Goal: Task Accomplishment & Management: Use online tool/utility

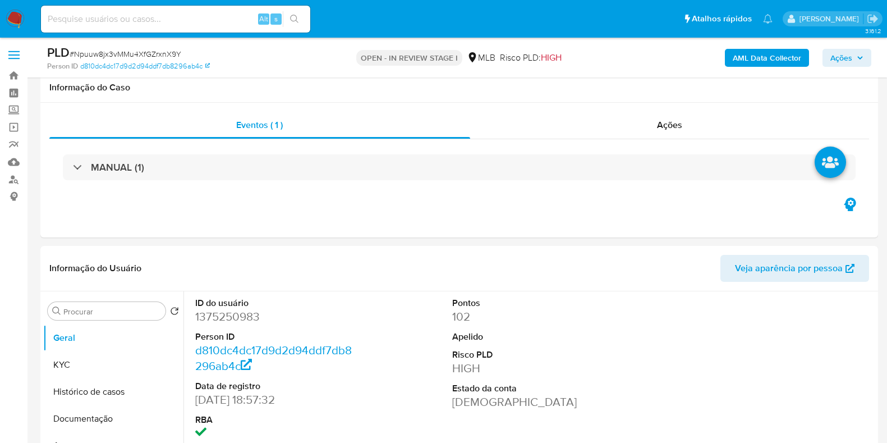
select select "10"
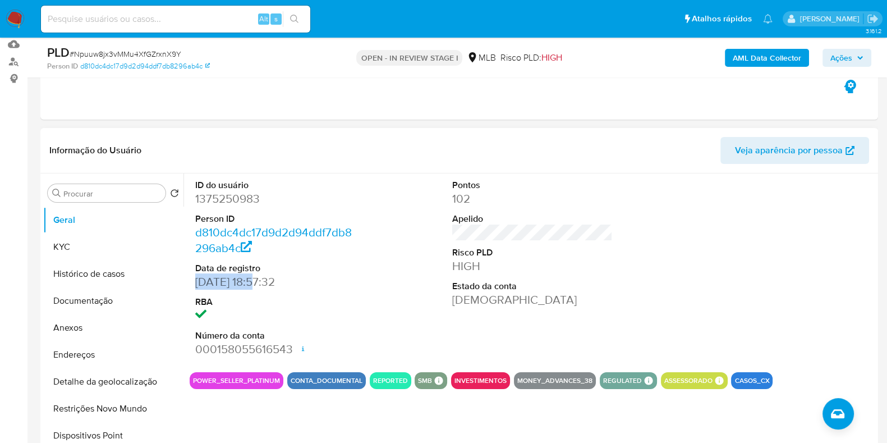
scroll to position [140, 0]
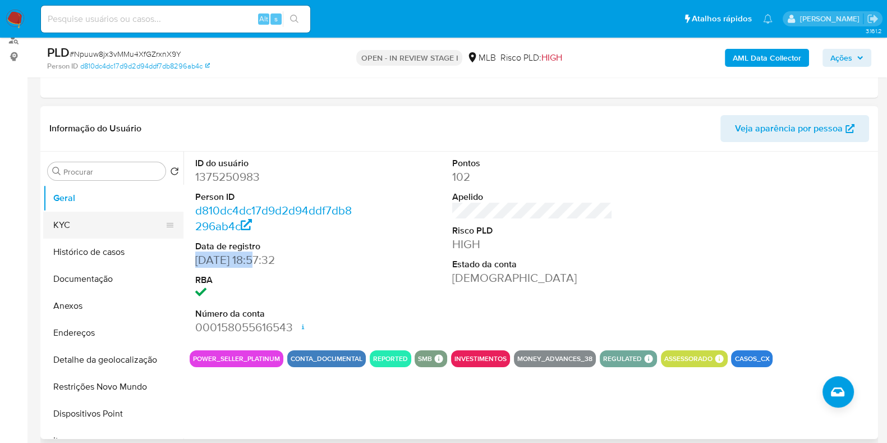
click at [85, 234] on button "KYC" at bounding box center [108, 225] width 131 height 27
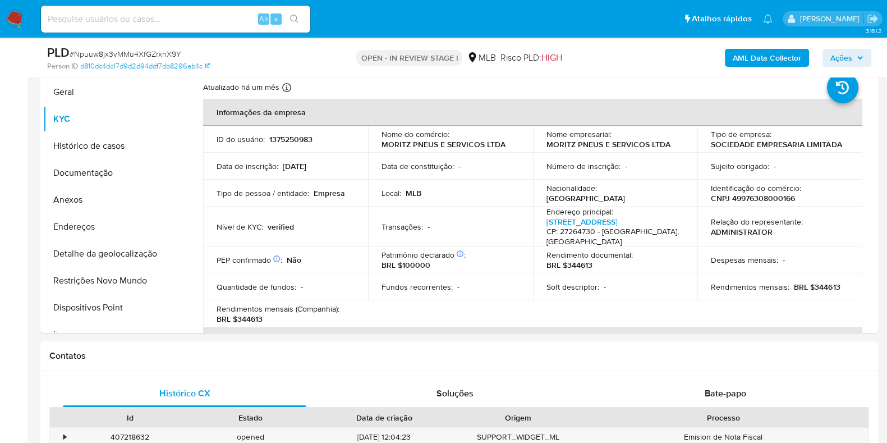
scroll to position [230, 0]
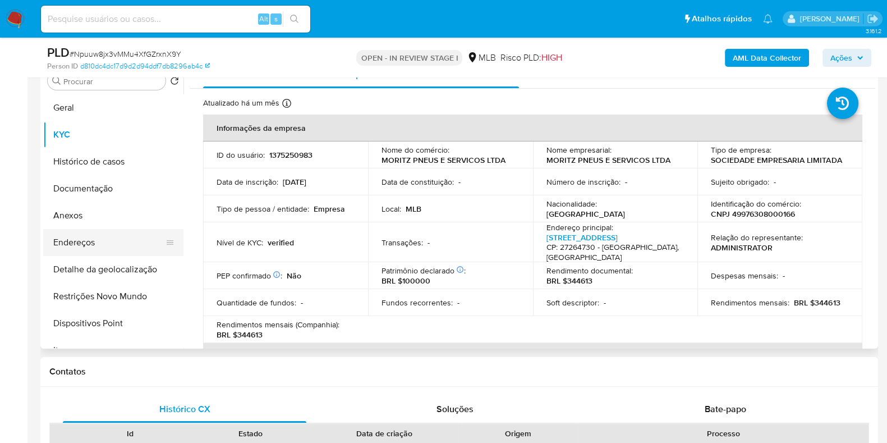
click at [93, 253] on button "Endereços" at bounding box center [108, 242] width 131 height 27
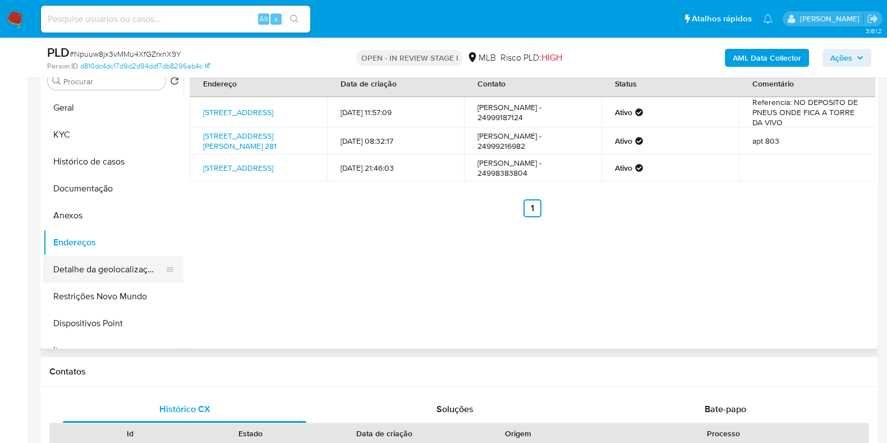
click at [104, 270] on button "Detalhe da geolocalização" at bounding box center [108, 269] width 131 height 27
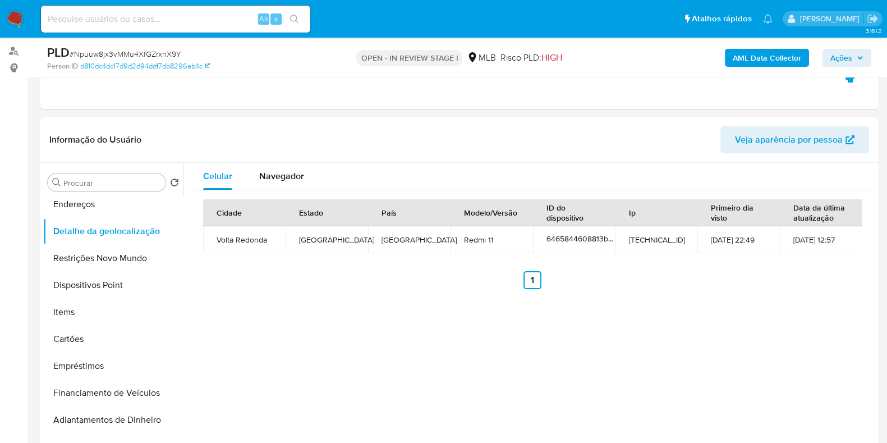
scroll to position [160, 0]
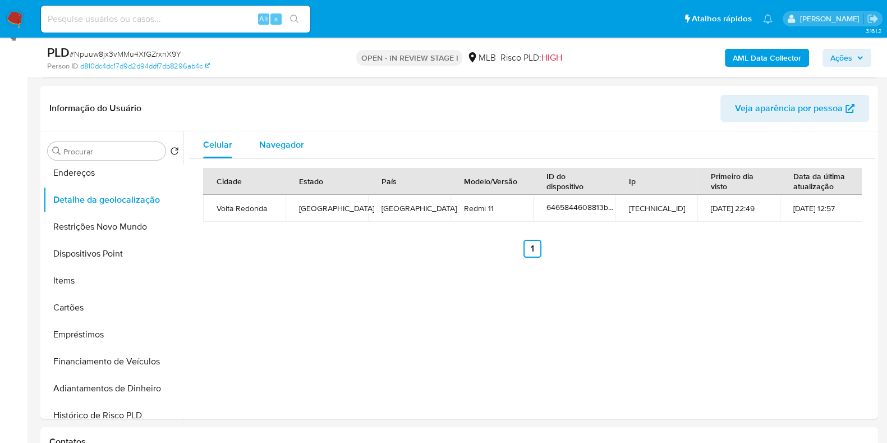
click at [286, 136] on div "Navegador" at bounding box center [281, 144] width 45 height 27
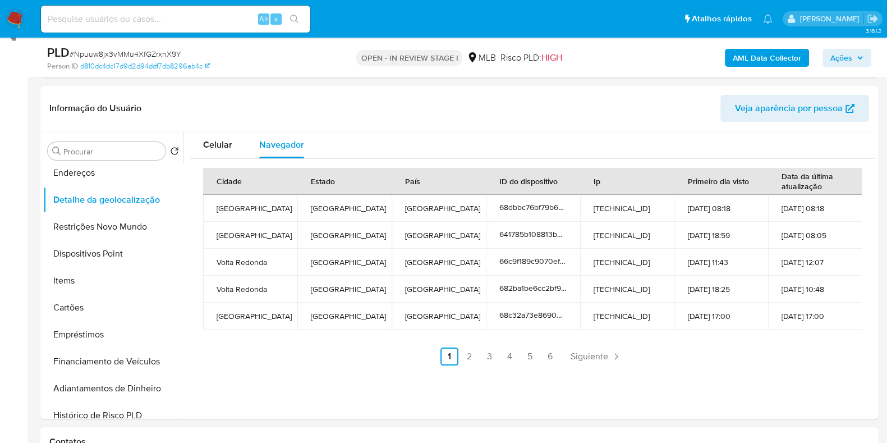
click at [620, 127] on div "Informação do Usuário Veja aparência por pessoa" at bounding box center [459, 108] width 838 height 45
click at [98, 250] on button "Dispositivos Point" at bounding box center [108, 253] width 131 height 27
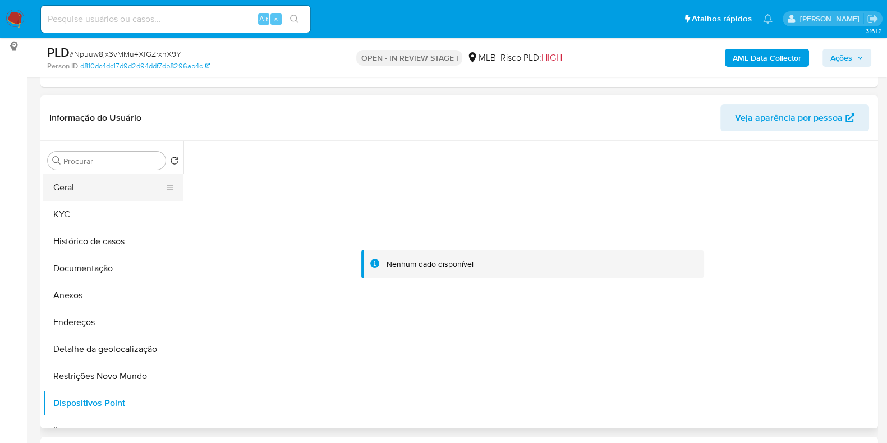
scroll to position [90, 0]
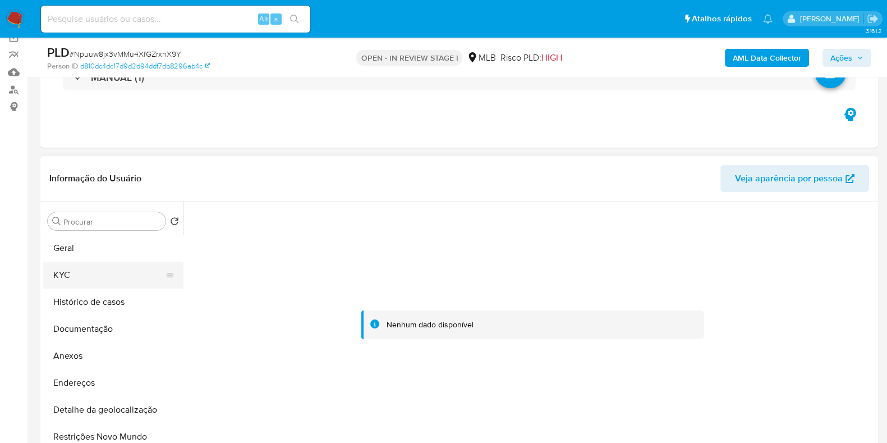
click at [91, 268] on button "KYC" at bounding box center [108, 274] width 131 height 27
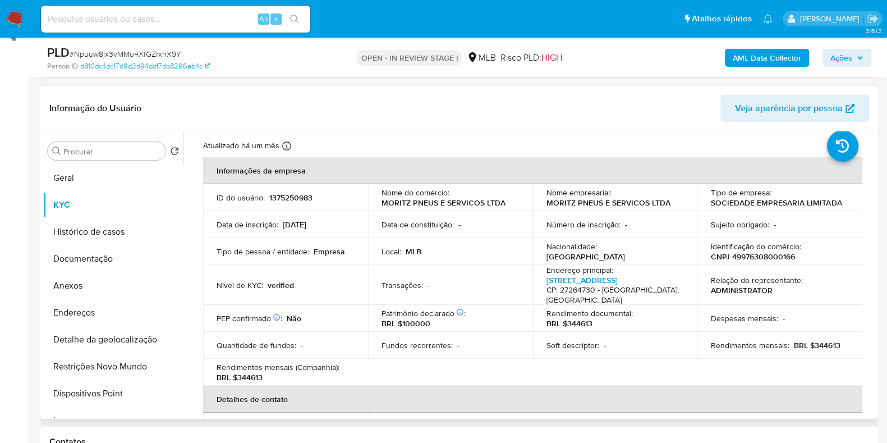
scroll to position [70, 0]
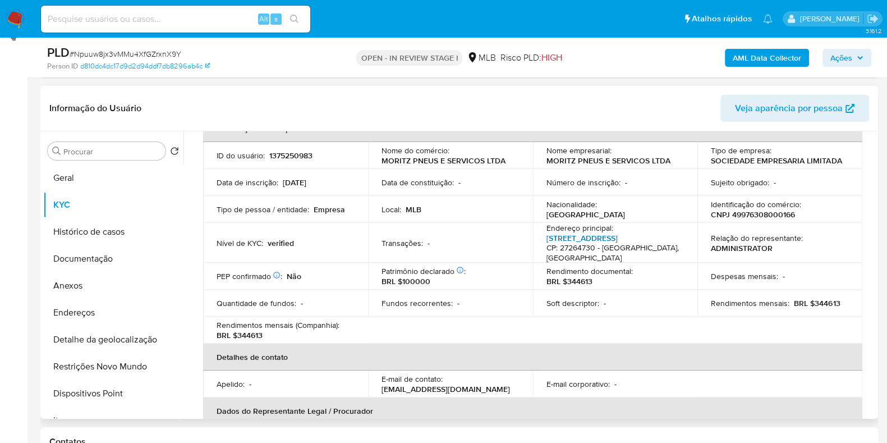
click at [604, 240] on link "Rua Araraquara 31, São Cristóvão" at bounding box center [582, 237] width 71 height 11
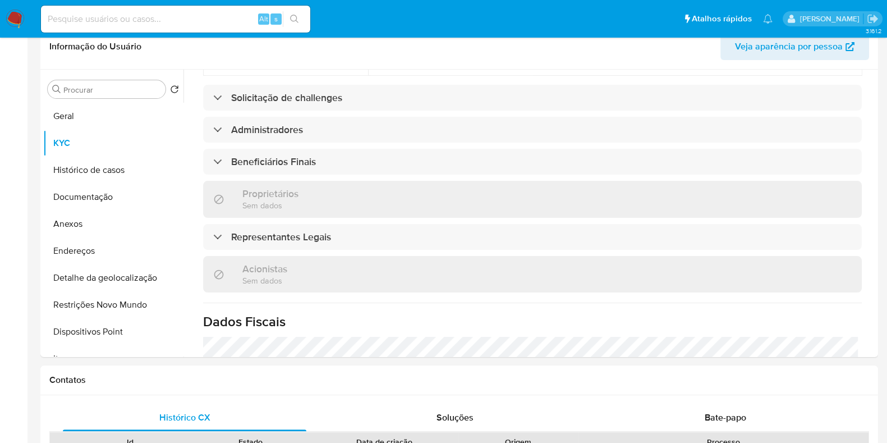
scroll to position [280, 0]
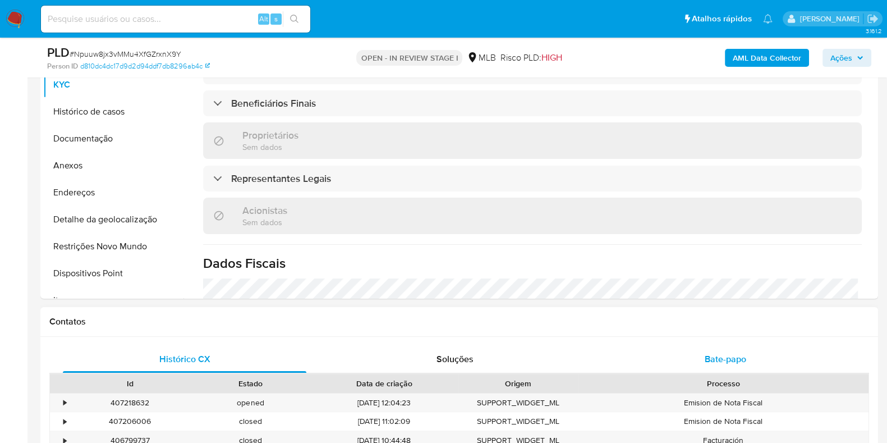
click at [724, 352] on span "Bate-papo" at bounding box center [726, 358] width 42 height 13
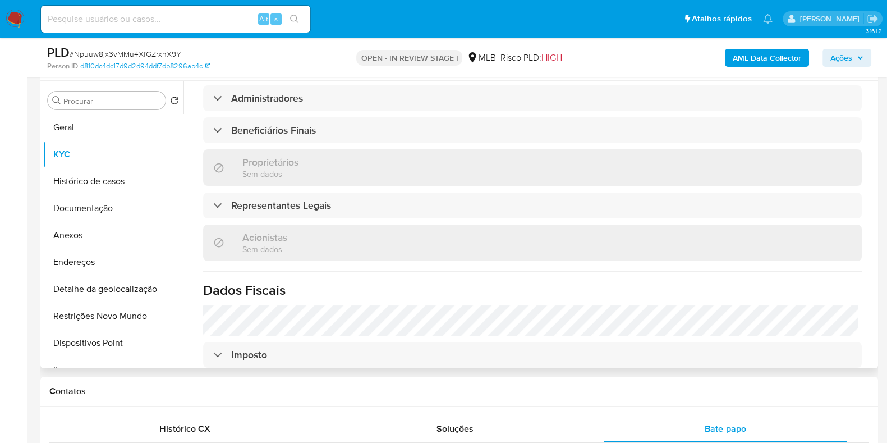
scroll to position [310, 0]
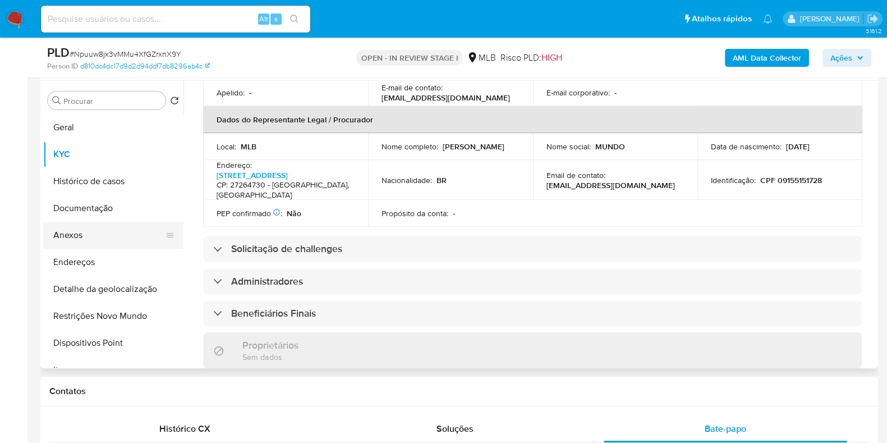
drag, startPoint x: 83, startPoint y: 230, endPoint x: 143, endPoint y: 234, distance: 60.2
click at [82, 230] on button "Anexos" at bounding box center [108, 235] width 131 height 27
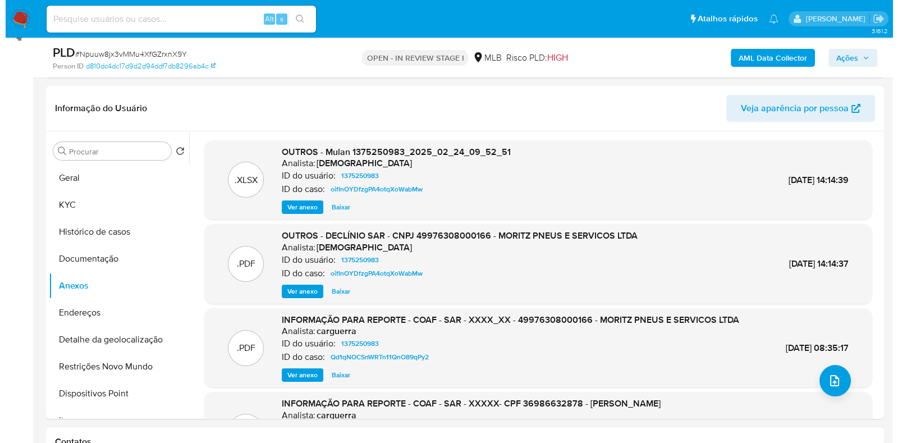
scroll to position [140, 0]
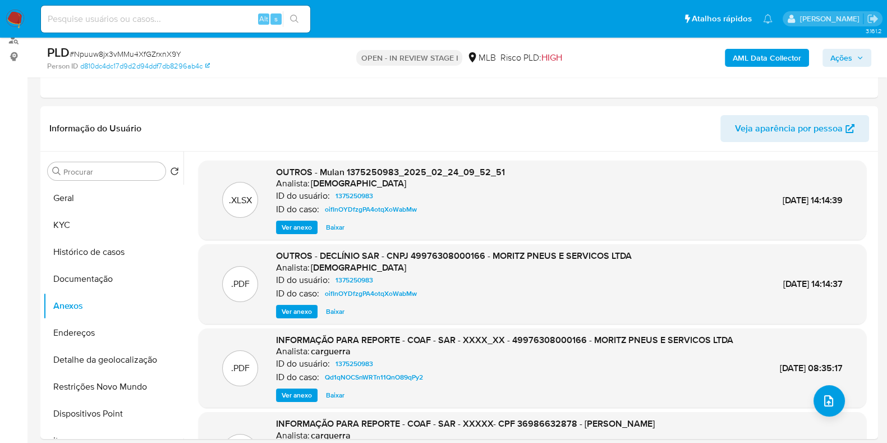
click at [741, 57] on b "AML Data Collector" at bounding box center [767, 58] width 68 height 18
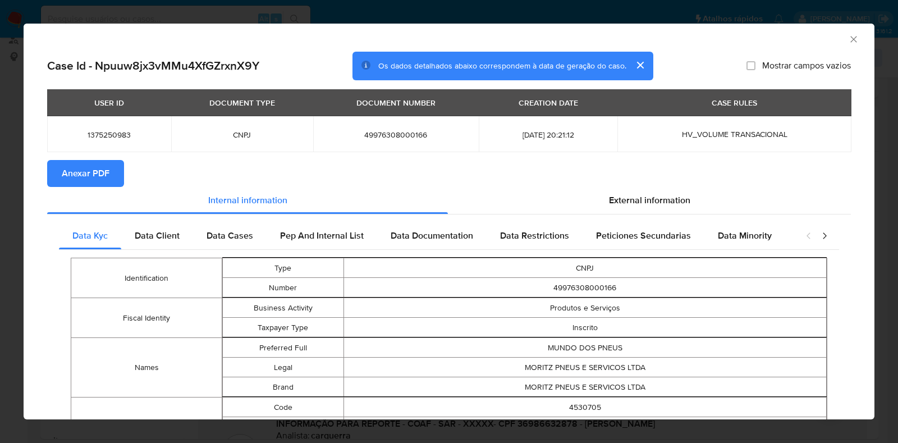
click at [84, 172] on span "Anexar PDF" at bounding box center [86, 173] width 48 height 25
click at [848, 35] on icon "Fechar a janela" at bounding box center [853, 39] width 11 height 11
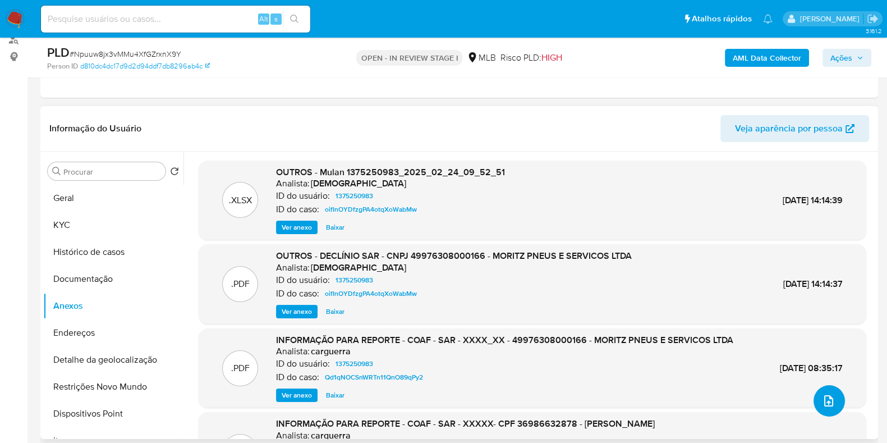
click at [825, 401] on icon "upload-file" at bounding box center [828, 400] width 13 height 13
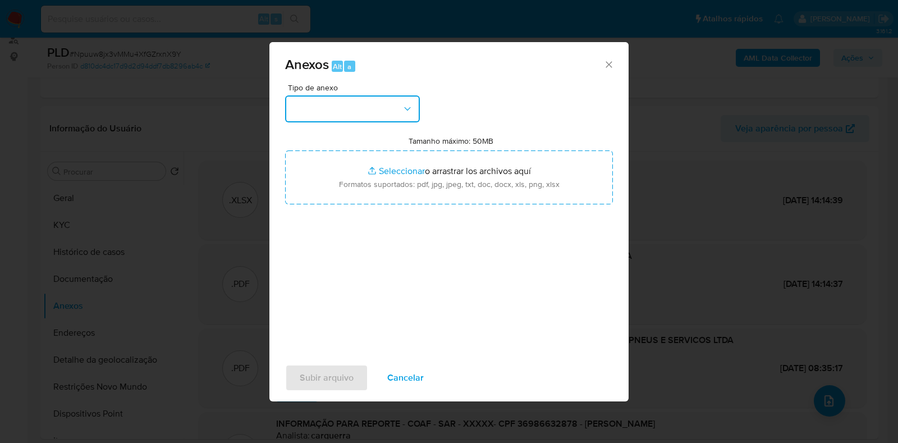
click at [403, 101] on button "button" at bounding box center [352, 108] width 135 height 27
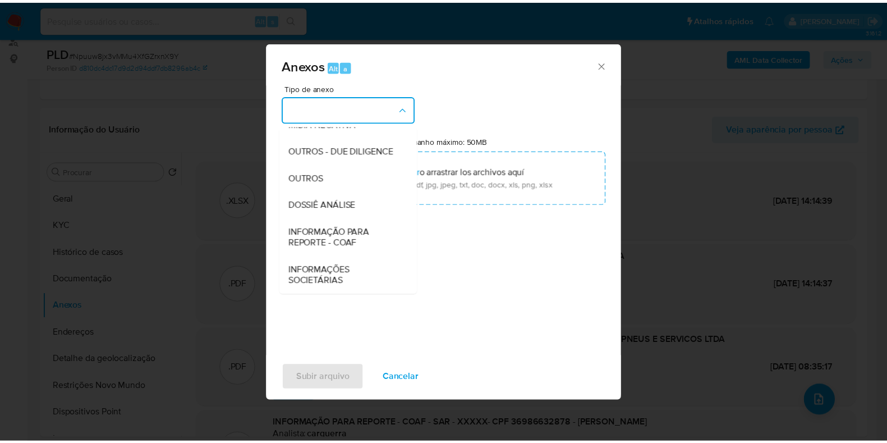
scroll to position [173, 0]
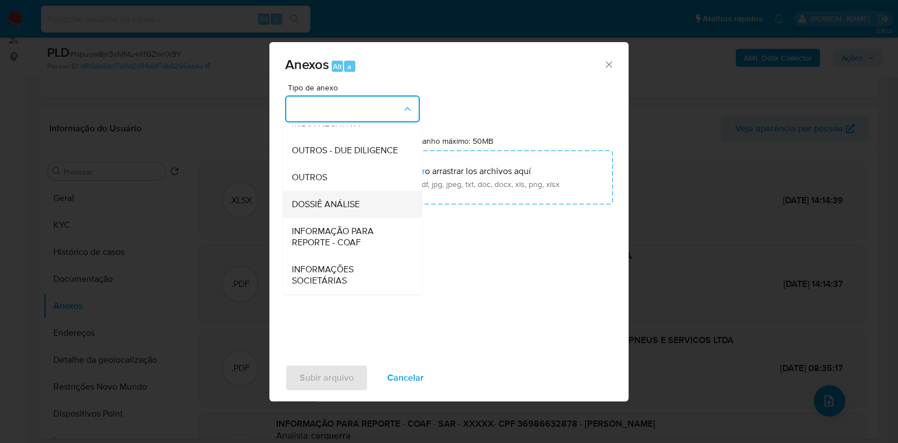
click at [353, 204] on span "DOSSIÊ ANÁLISE" at bounding box center [326, 204] width 68 height 11
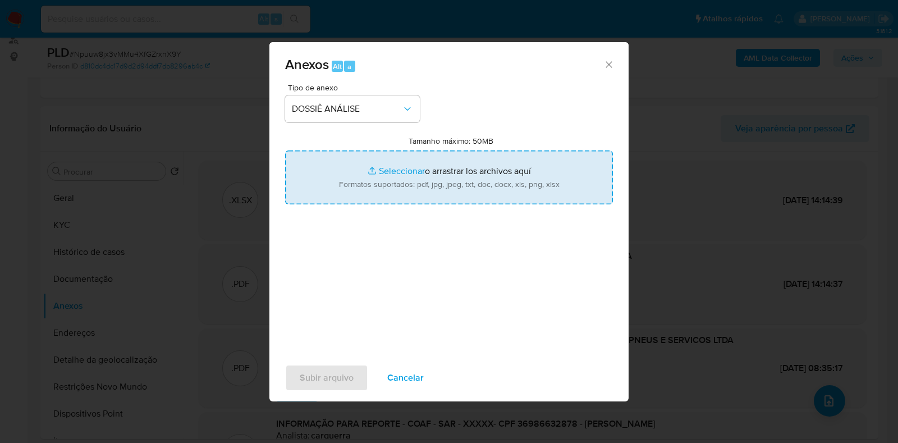
type input "C:\fakepath\SAR - Npuuw8jx3vMMu4XfGZrxnX9Y - CNPJ 49976308000166 - MORITZ PNEUS…"
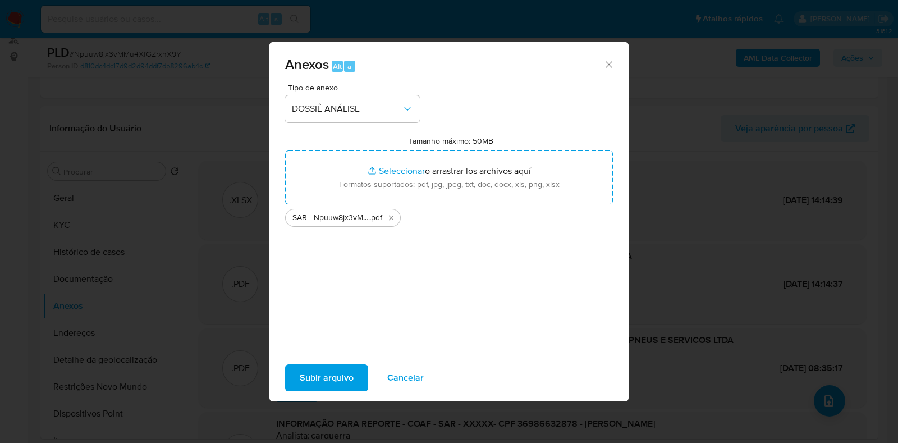
click at [319, 369] on span "Subir arquivo" at bounding box center [327, 377] width 54 height 25
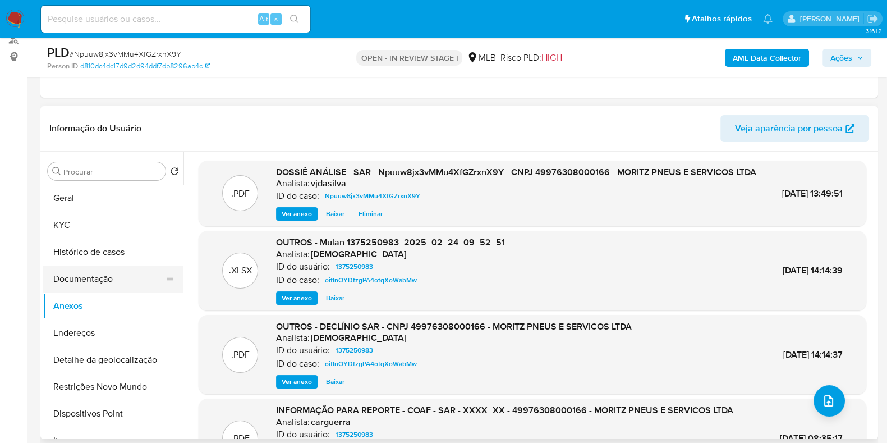
click at [117, 277] on button "Documentação" at bounding box center [108, 278] width 131 height 27
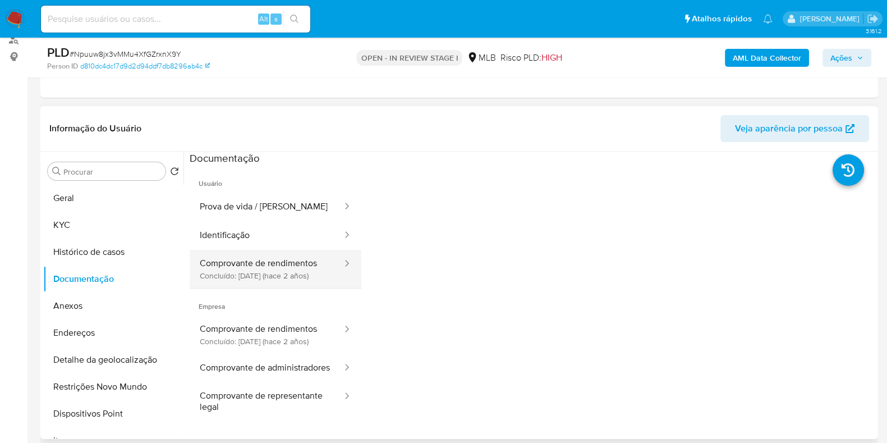
click at [286, 270] on button "Comprovante de rendimentos Concluído: 27/11/2023 (hace 2 años)" at bounding box center [267, 269] width 154 height 38
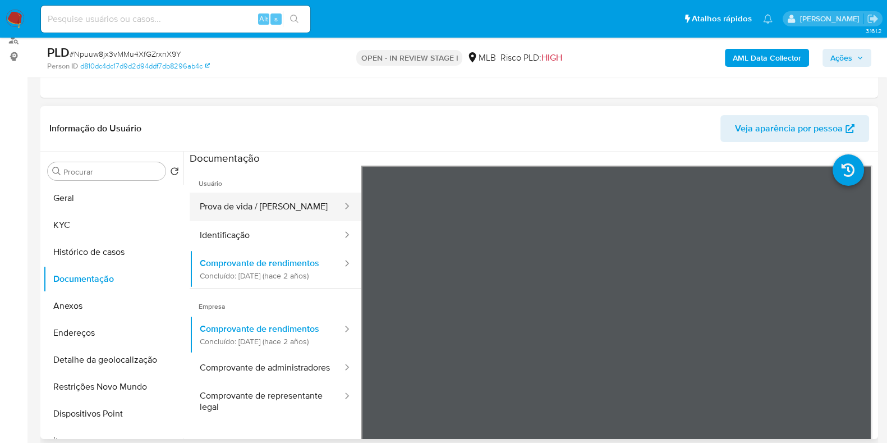
click at [243, 213] on button "Prova de vida / Selfie" at bounding box center [267, 206] width 154 height 29
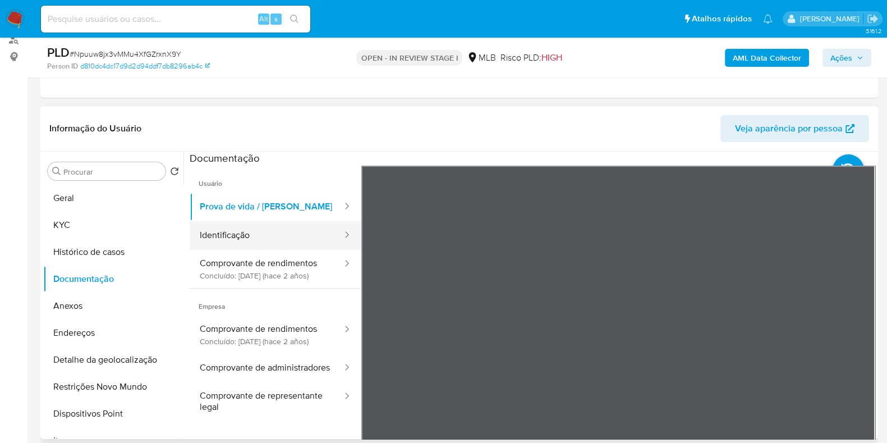
click at [236, 240] on button "Identificação" at bounding box center [267, 235] width 154 height 29
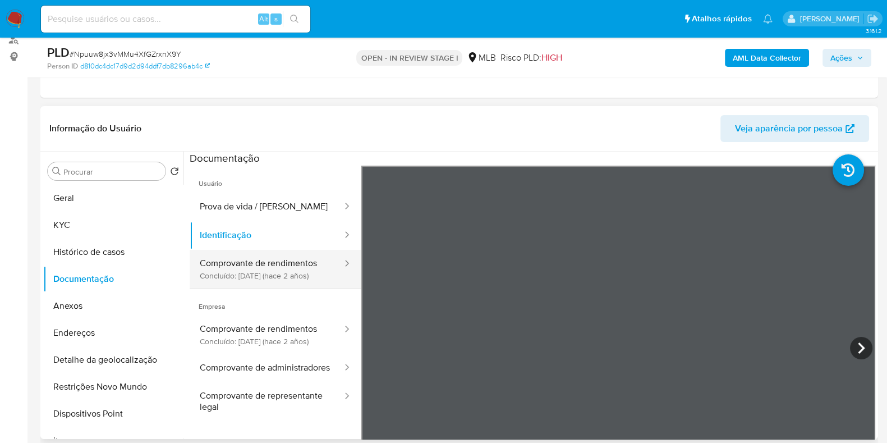
click at [232, 276] on button "Comprovante de rendimentos Concluído: 27/11/2023 (hace 2 años)" at bounding box center [267, 269] width 154 height 38
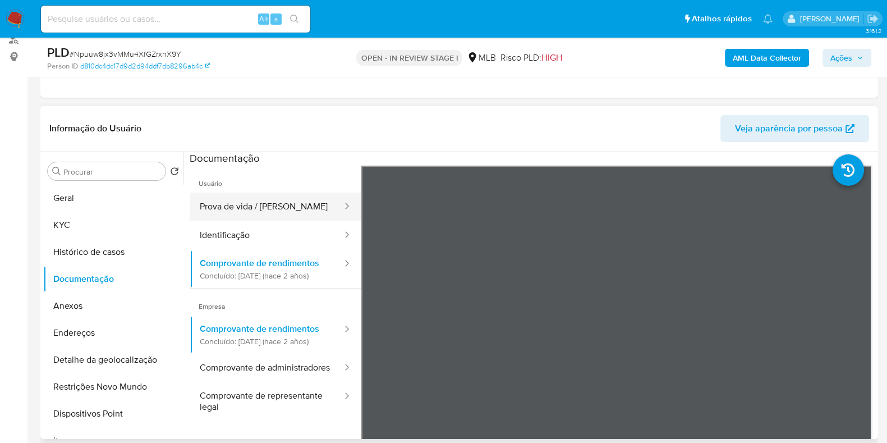
click at [262, 196] on button "Prova de vida / Selfie" at bounding box center [267, 206] width 154 height 29
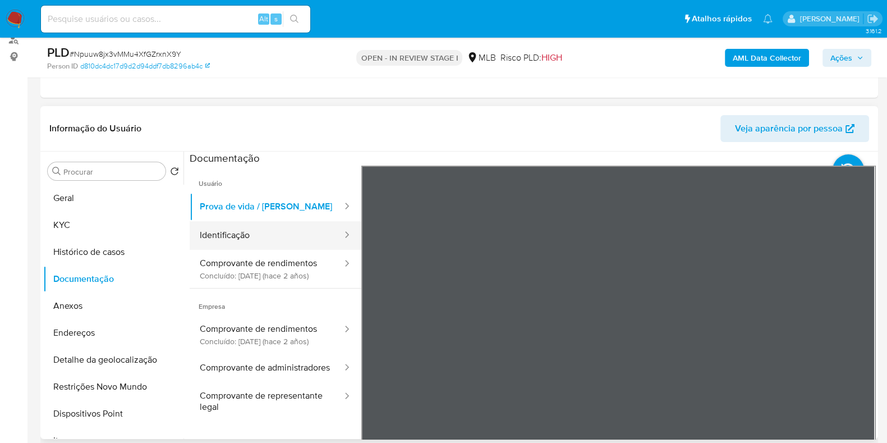
click at [234, 234] on button "Identificação" at bounding box center [267, 235] width 154 height 29
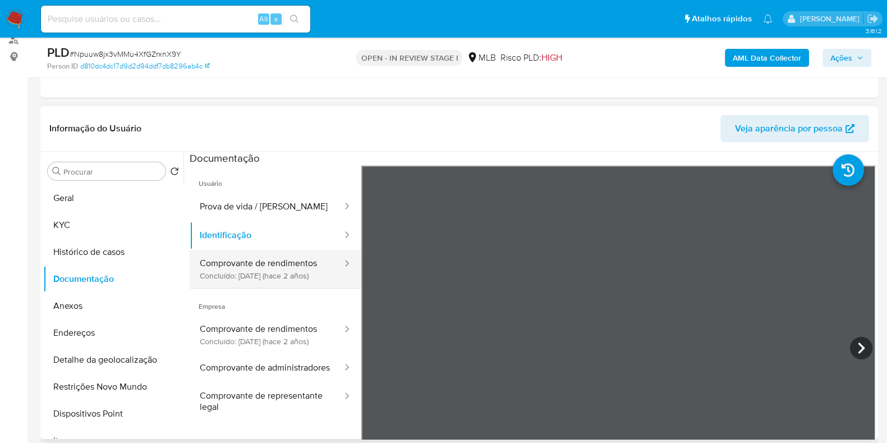
click at [269, 273] on button "Comprovante de rendimentos Concluído: 27/11/2023 (hace 2 años)" at bounding box center [267, 269] width 154 height 38
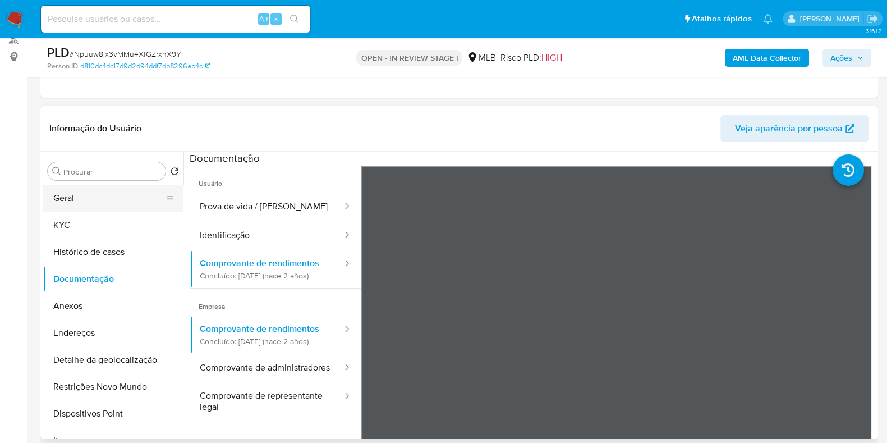
click at [65, 189] on button "Geral" at bounding box center [108, 198] width 131 height 27
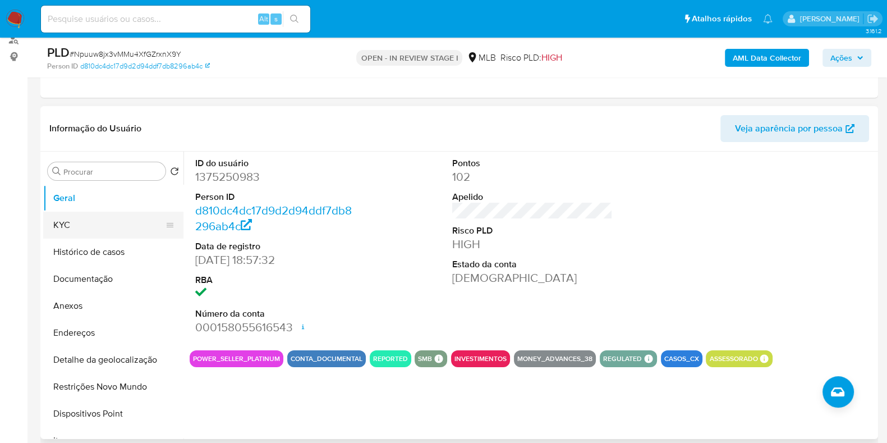
click at [136, 229] on button "KYC" at bounding box center [108, 225] width 131 height 27
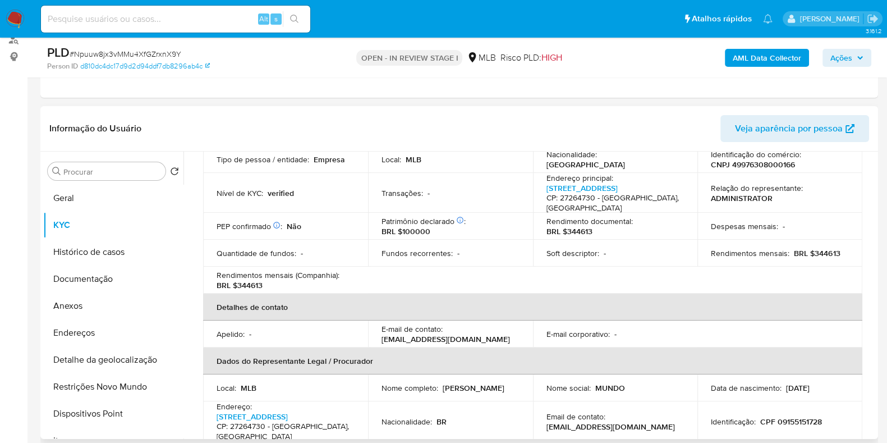
scroll to position [210, 0]
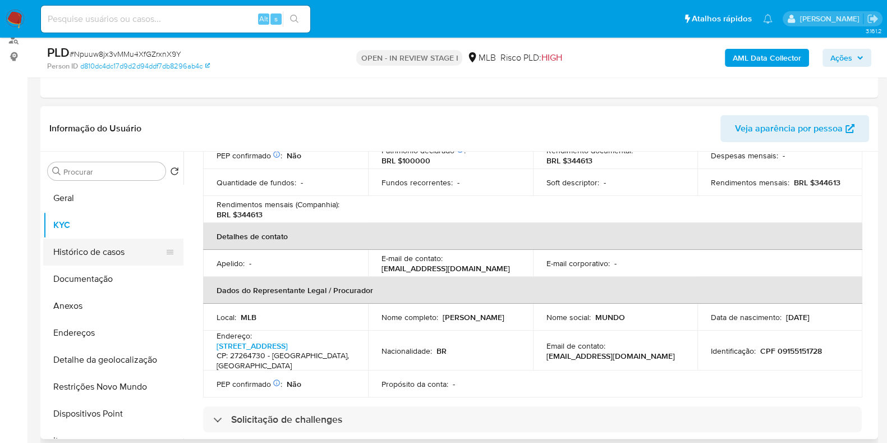
click at [70, 247] on button "Histórico de casos" at bounding box center [108, 251] width 131 height 27
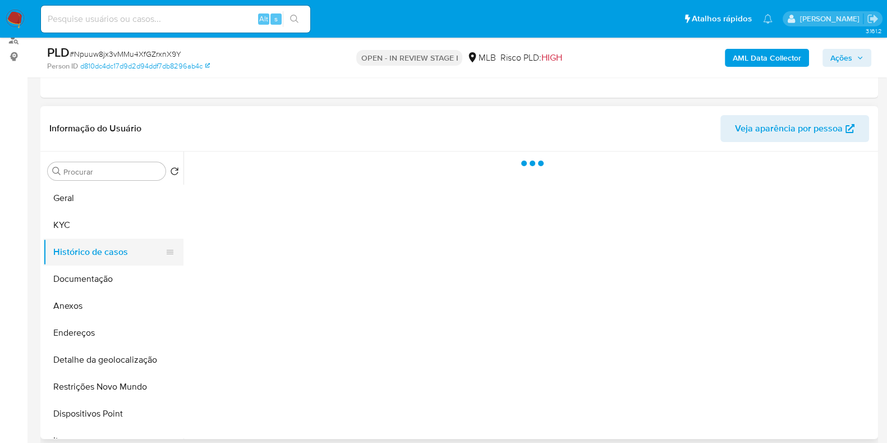
scroll to position [0, 0]
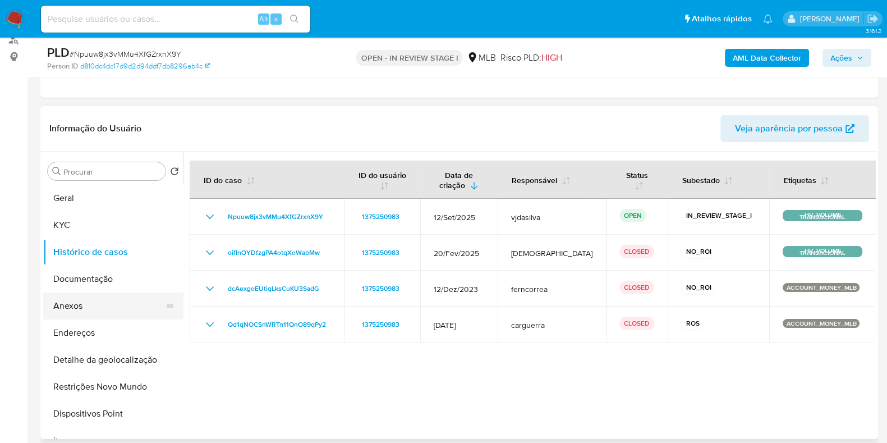
click at [76, 304] on button "Anexos" at bounding box center [108, 305] width 131 height 27
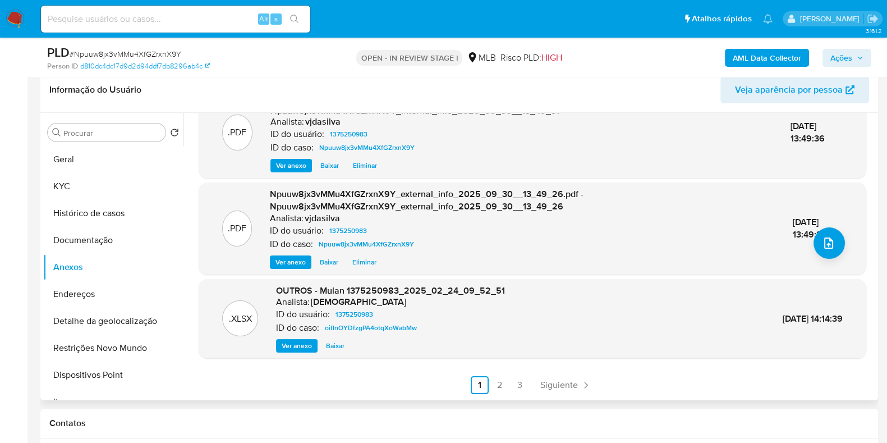
scroll to position [210, 0]
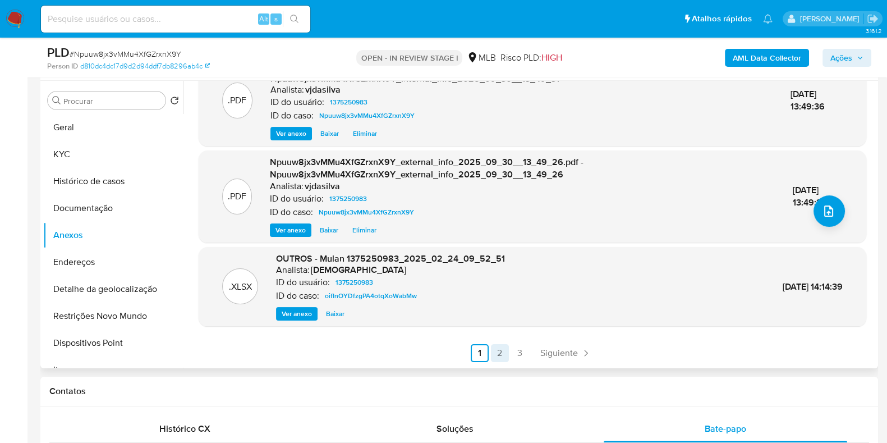
click at [494, 355] on link "2" at bounding box center [500, 353] width 18 height 18
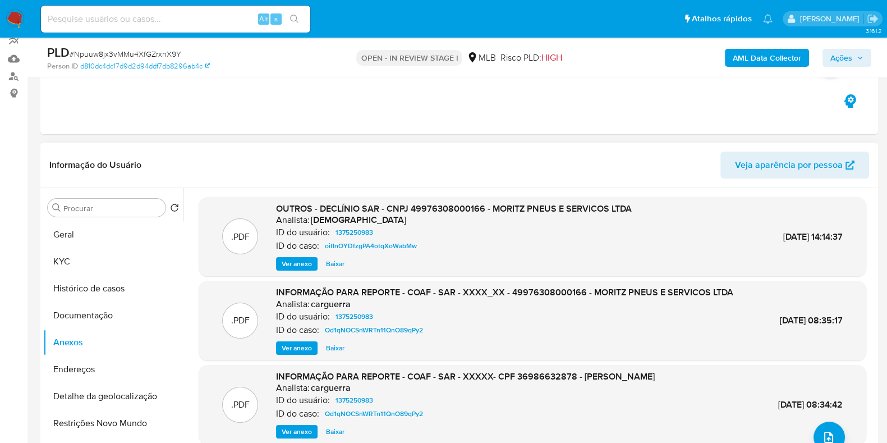
scroll to position [70, 0]
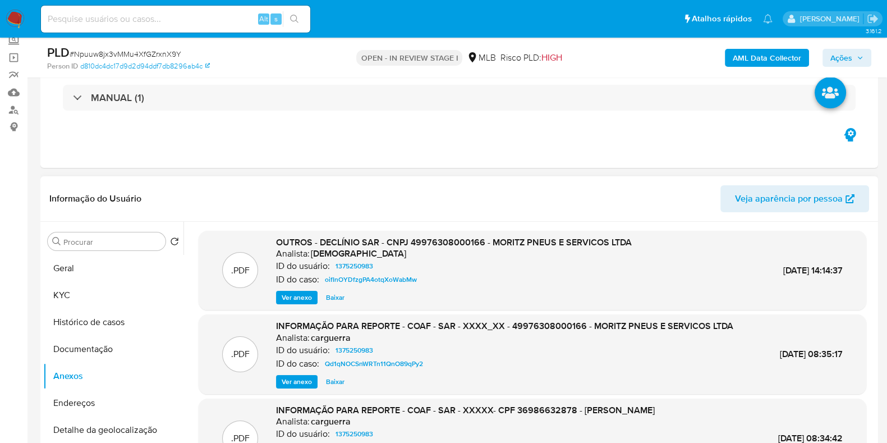
click at [283, 296] on span "Ver anexo" at bounding box center [297, 297] width 30 height 11
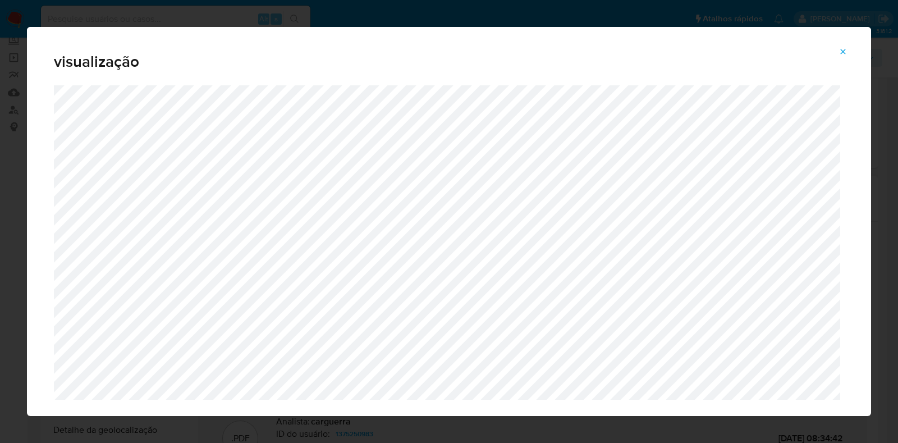
click at [847, 51] on button "Attachment preview" at bounding box center [842, 52] width 25 height 18
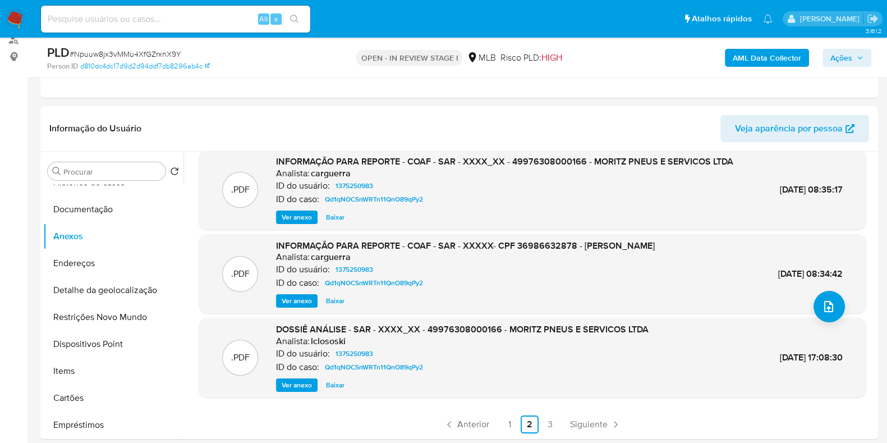
scroll to position [210, 0]
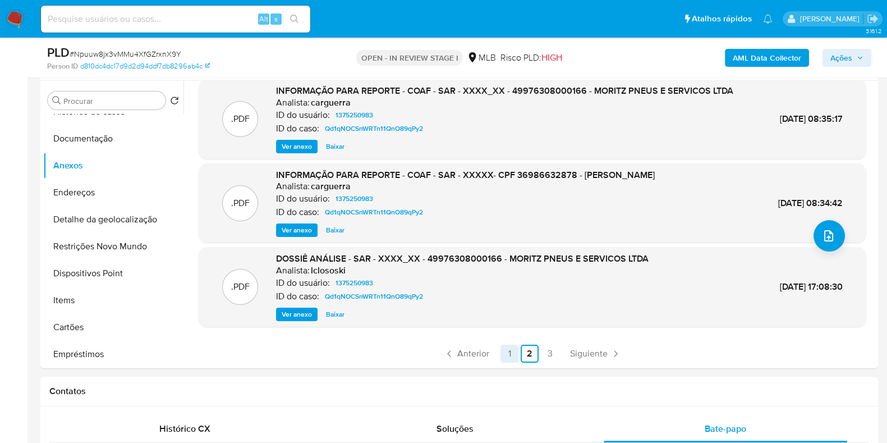
click at [508, 357] on link "1" at bounding box center [510, 354] width 18 height 18
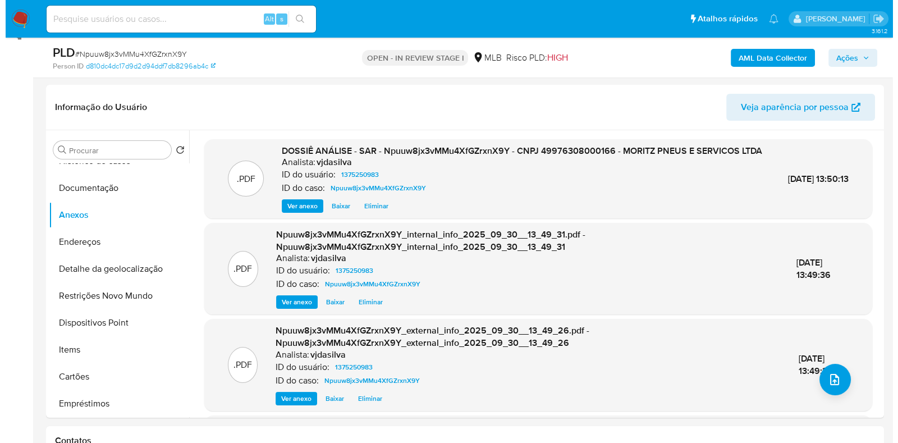
scroll to position [140, 0]
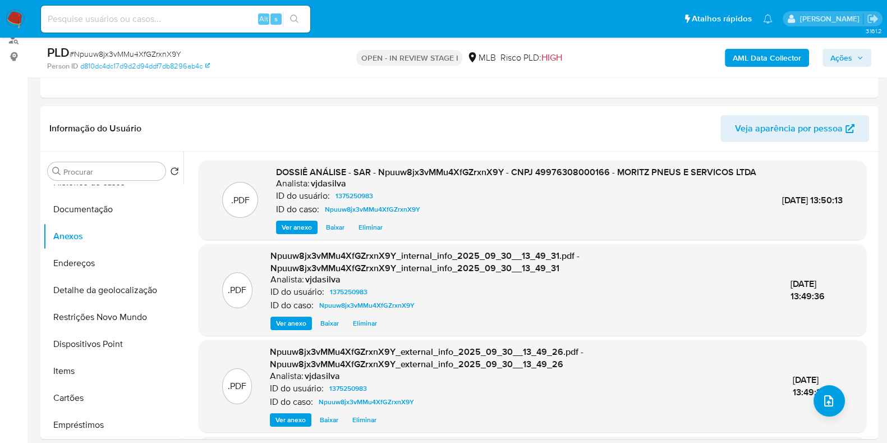
click at [359, 233] on span "Eliminar" at bounding box center [371, 227] width 24 height 11
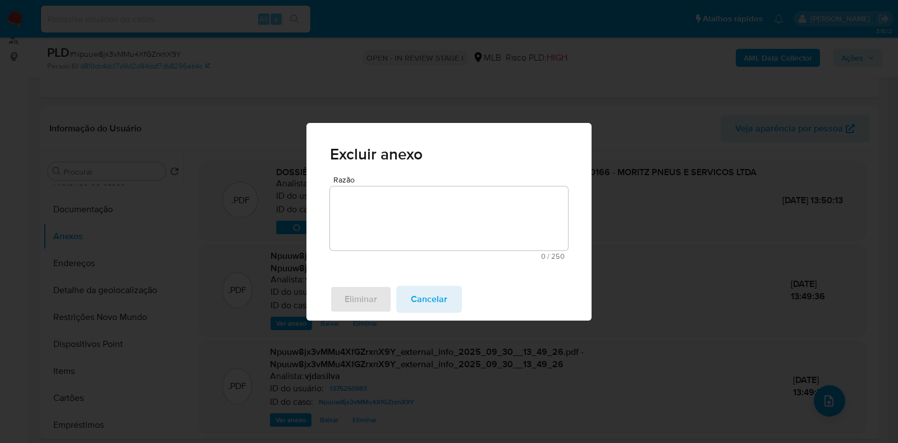
click at [359, 237] on textarea "Razão" at bounding box center [449, 218] width 238 height 64
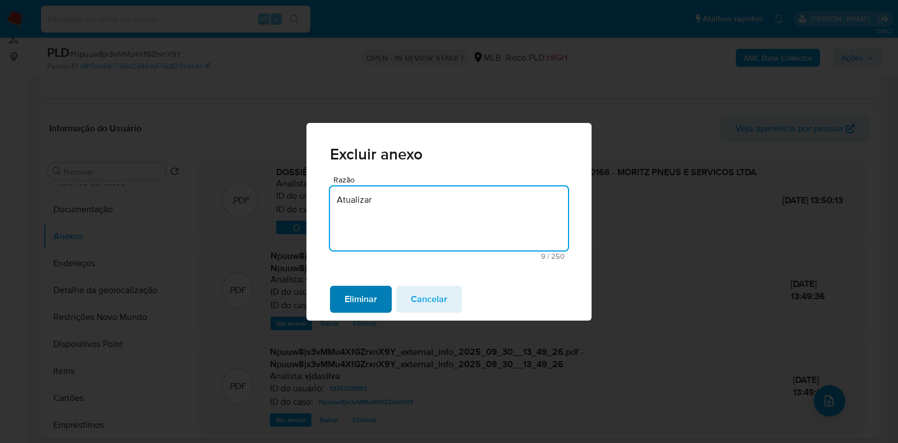
type textarea "Atualizar"
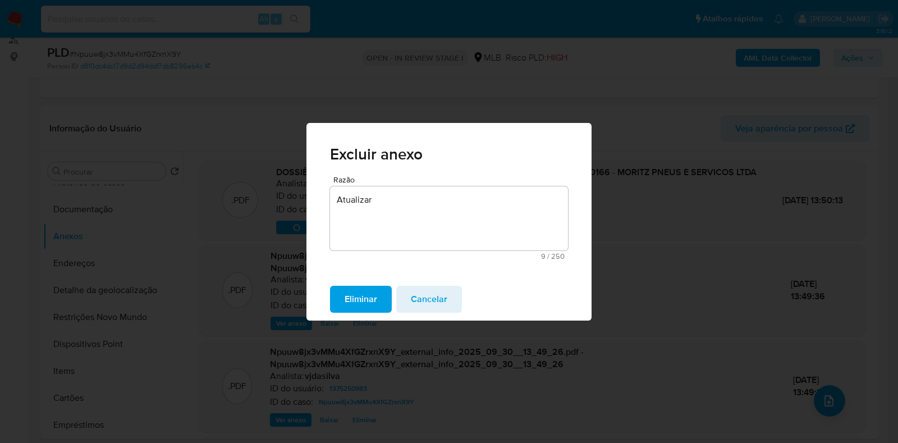
click at [373, 293] on span "Eliminar" at bounding box center [361, 299] width 33 height 25
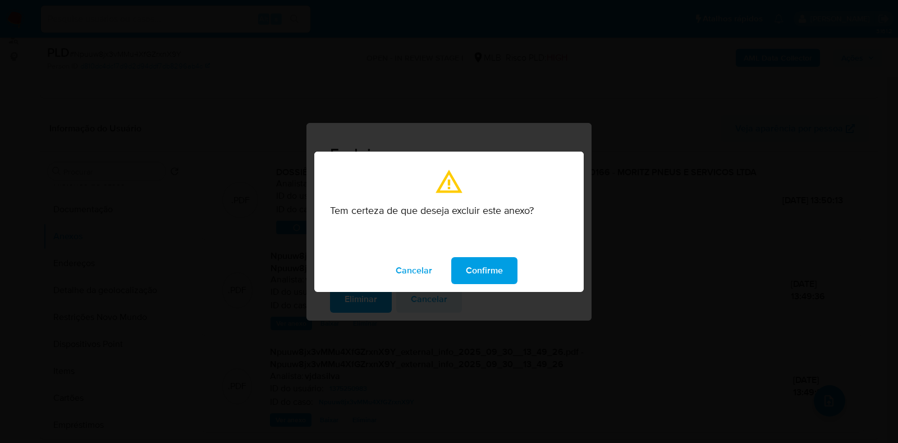
click at [461, 269] on button "Confirme" at bounding box center [484, 270] width 66 height 27
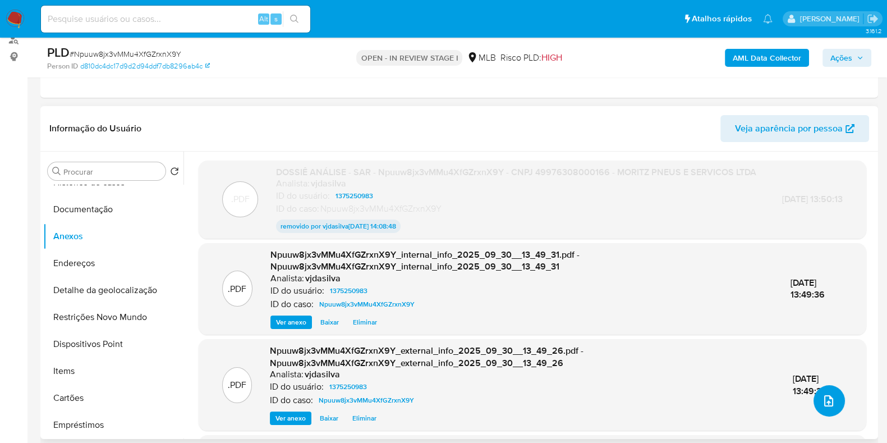
click at [815, 401] on button "upload-file" at bounding box center [829, 400] width 31 height 31
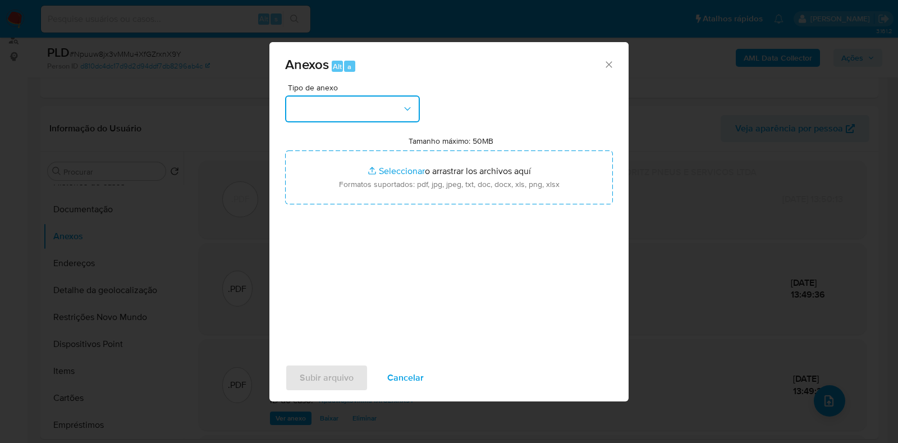
click at [401, 100] on button "button" at bounding box center [352, 108] width 135 height 27
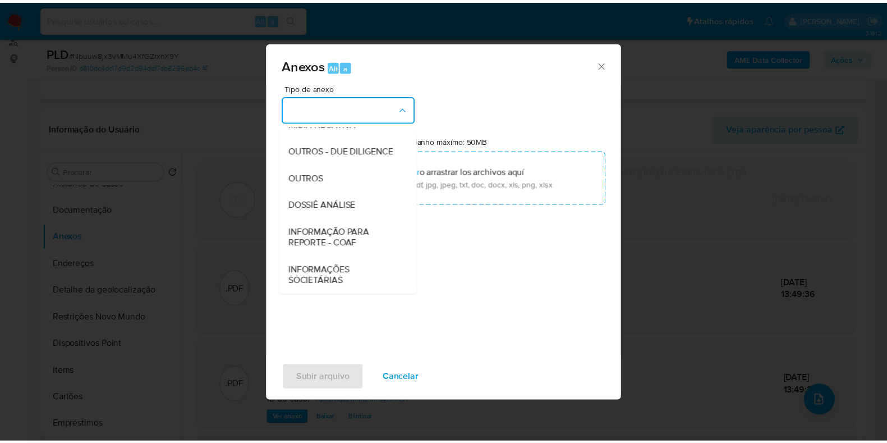
scroll to position [173, 0]
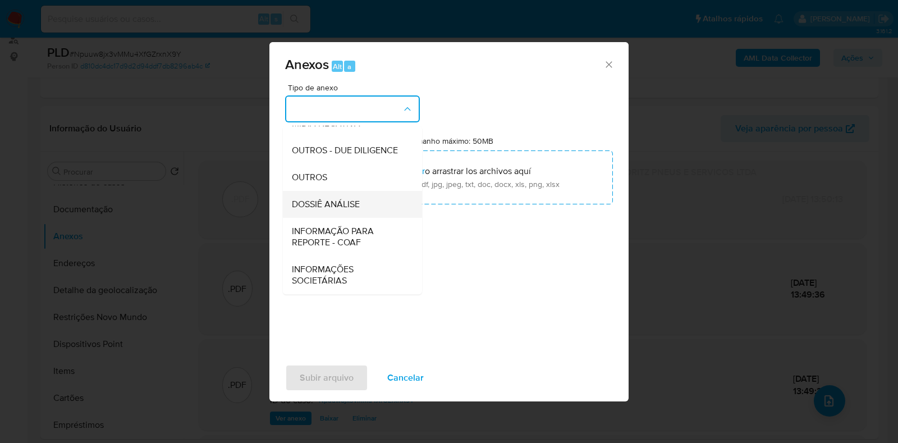
click at [352, 206] on span "DOSSIÊ ANÁLISE" at bounding box center [326, 204] width 68 height 11
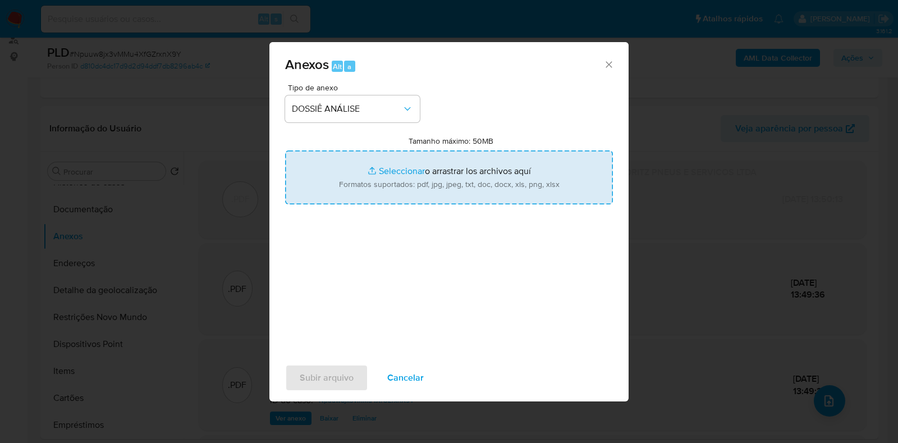
type input "C:\fakepath\SAR - Npuuw8jx3vMMu4XfGZrxnX9Y - CNPJ 49976308000166 - MORITZ PNEUS…"
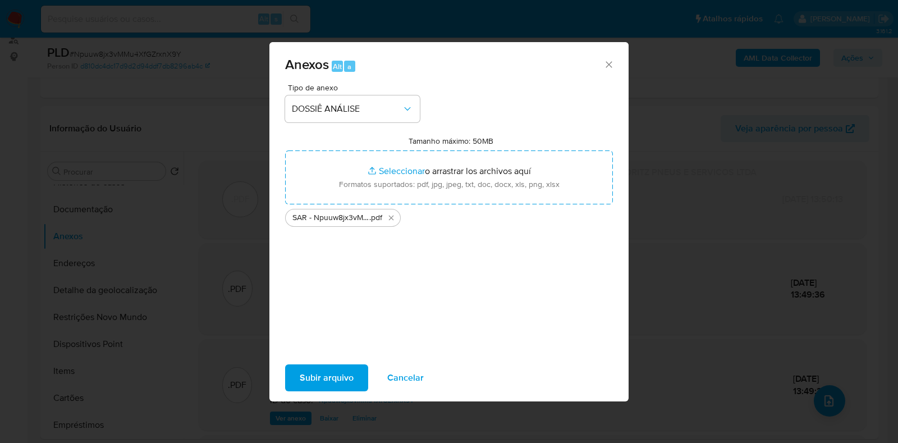
click at [315, 374] on span "Subir arquivo" at bounding box center [327, 377] width 54 height 25
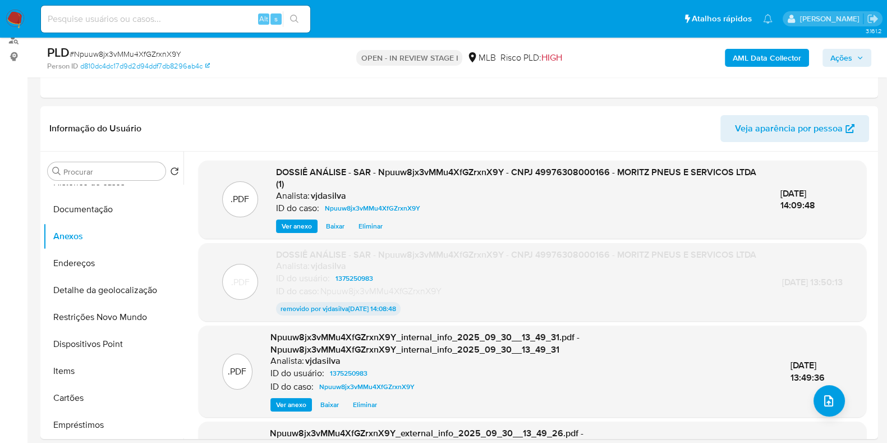
click at [842, 51] on span "Ações" at bounding box center [841, 58] width 22 height 18
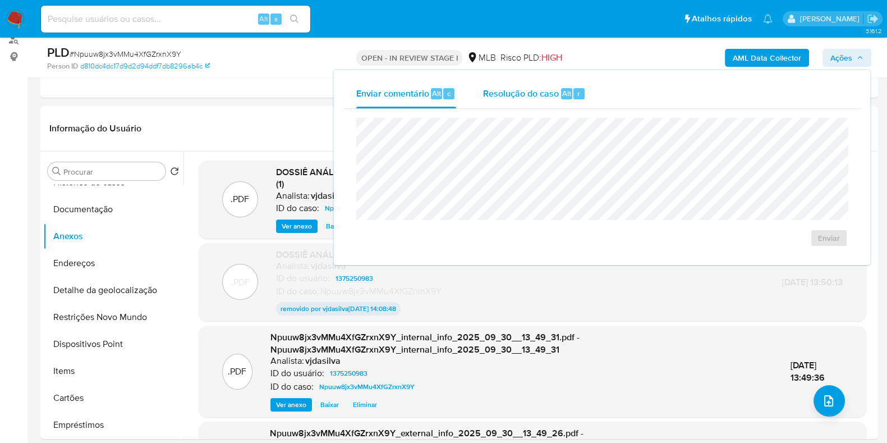
click at [511, 100] on div "Resolução do caso Alt r" at bounding box center [534, 93] width 103 height 29
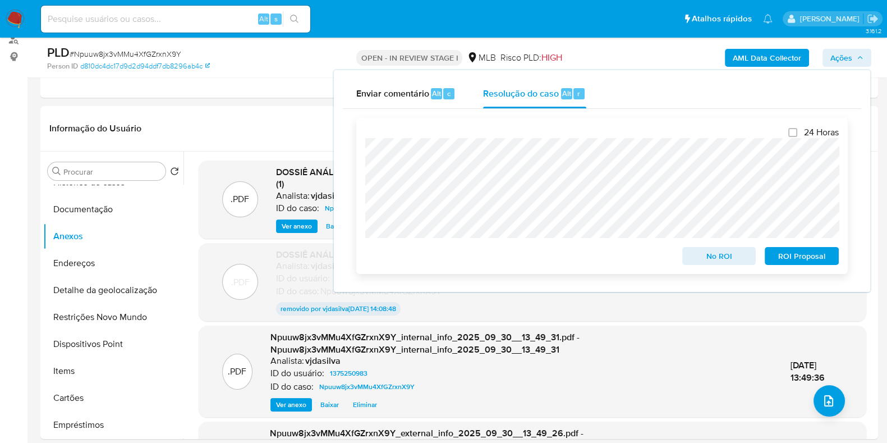
click at [824, 263] on span "ROI Proposal" at bounding box center [802, 256] width 58 height 16
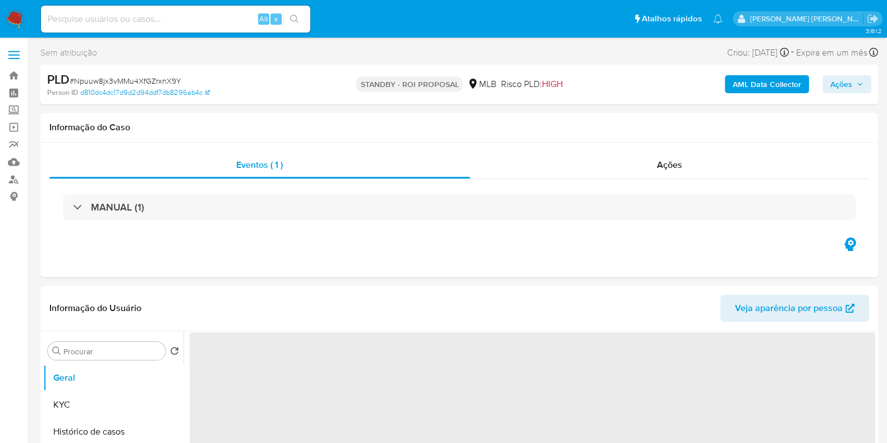
select select "10"
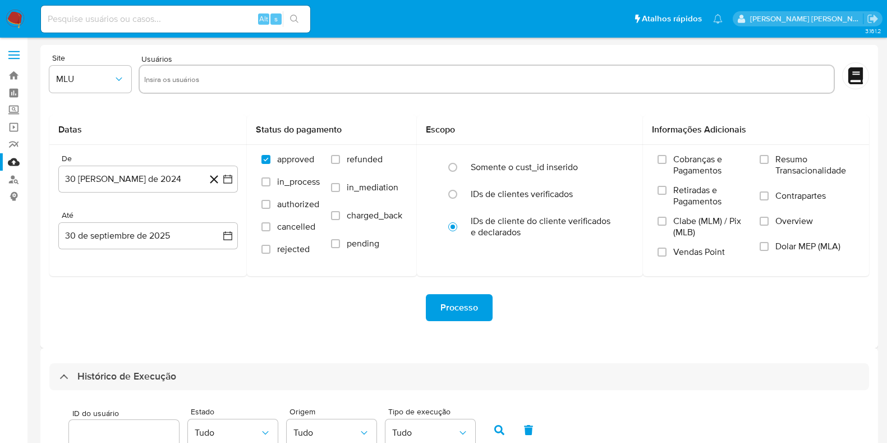
select select "10"
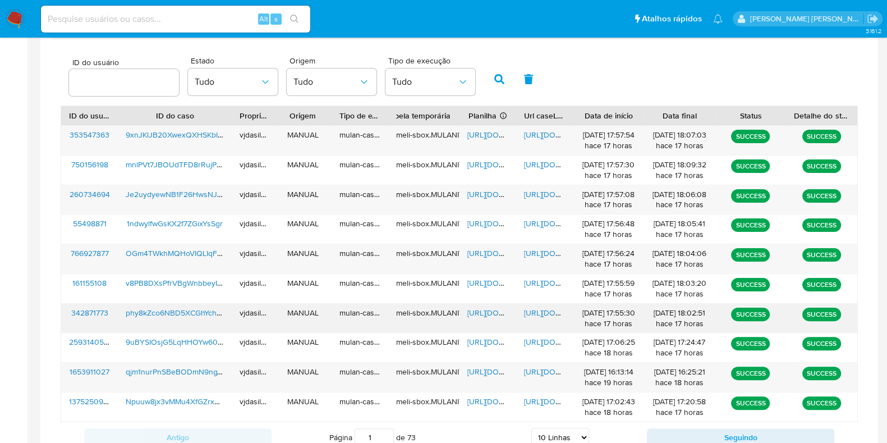
click at [543, 312] on span "https://docs.google.com/document/d/1JzFvw2S0SuJ4A_NvneKy1qaVOro6lFMR92xqM3co7-Q…" at bounding box center [562, 312] width 77 height 11
click at [154, 309] on span "phy8kZco6NBD5XCGhYchKiyG" at bounding box center [179, 312] width 107 height 11
click at [492, 314] on span "https://docs.google.com/spreadsheets/d/15qcpnTSMDQkrwd4c2nr0QS5Wl56NnIyAn66gRjn…" at bounding box center [505, 312] width 77 height 11
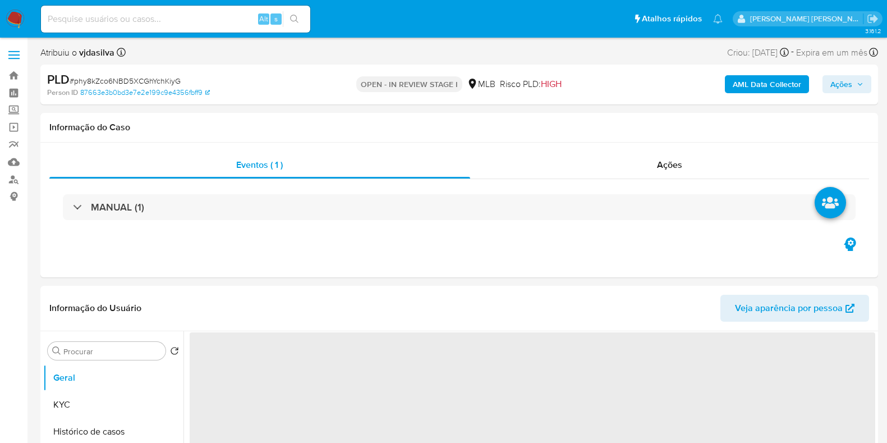
select select "10"
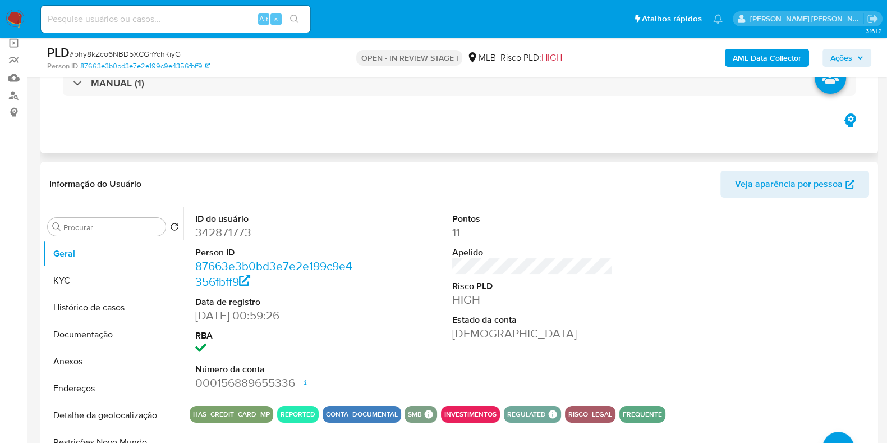
scroll to position [140, 0]
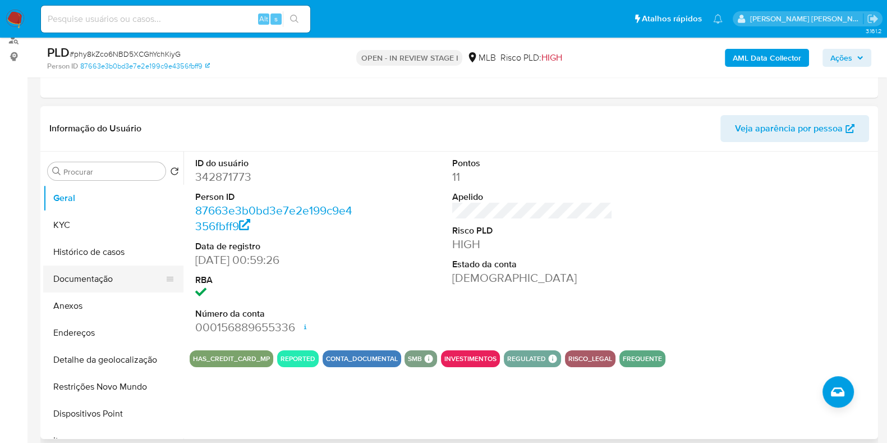
click at [99, 276] on button "Documentação" at bounding box center [108, 278] width 131 height 27
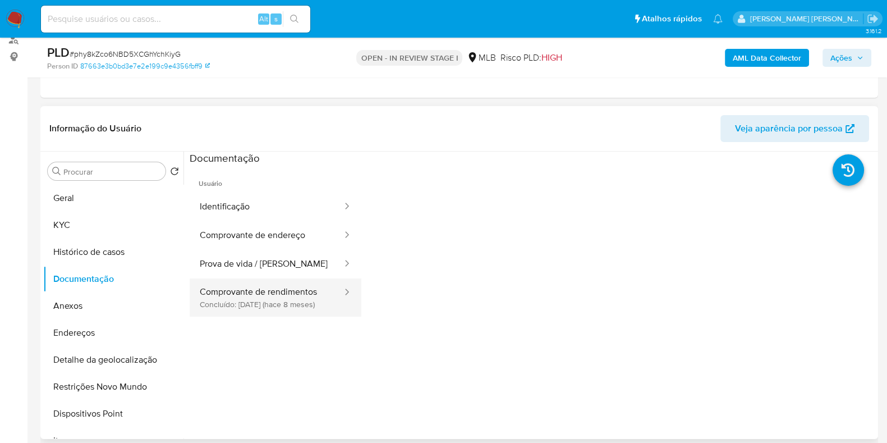
click at [280, 291] on button "Comprovante de rendimentos Concluído: 12/02/2025 (hace 8 meses)" at bounding box center [267, 297] width 154 height 38
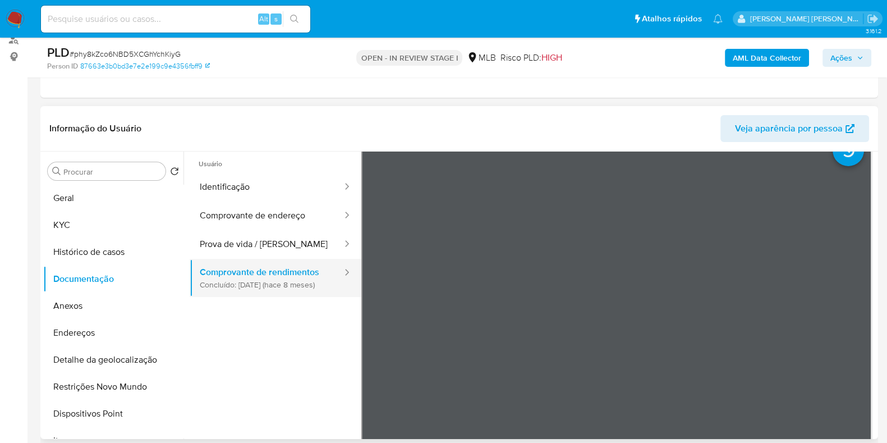
scroll to position [70, 0]
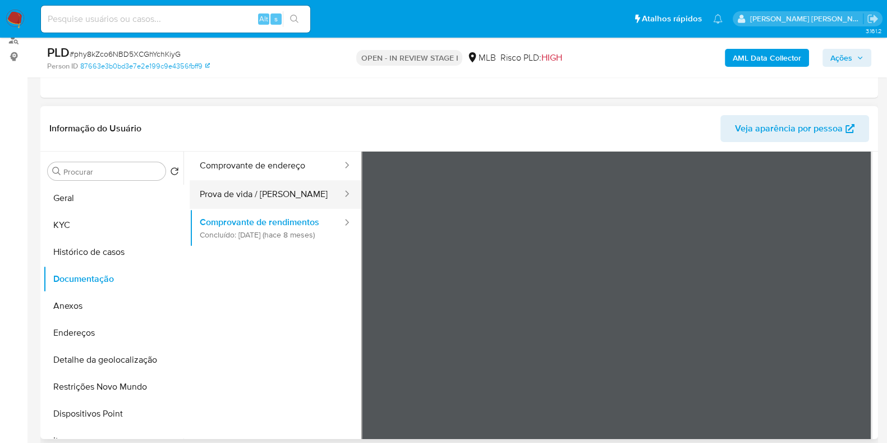
click at [231, 198] on button "Prova de vida / Selfie" at bounding box center [267, 194] width 154 height 29
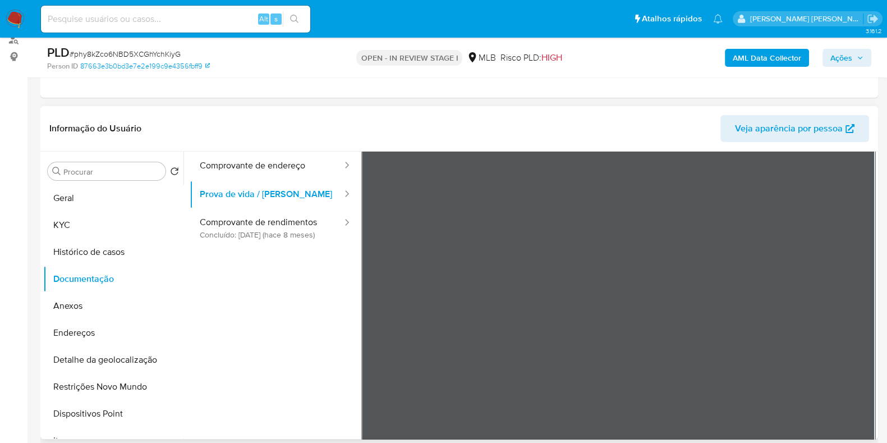
scroll to position [0, 0]
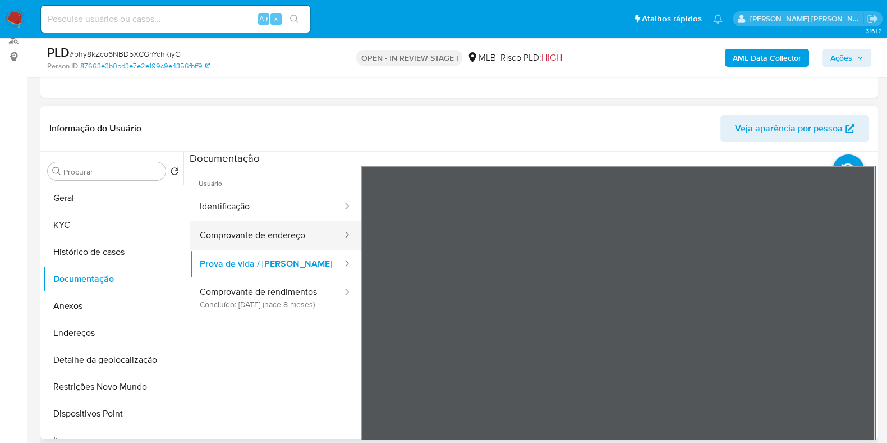
click at [227, 224] on button "Comprovante de endereço" at bounding box center [267, 235] width 154 height 29
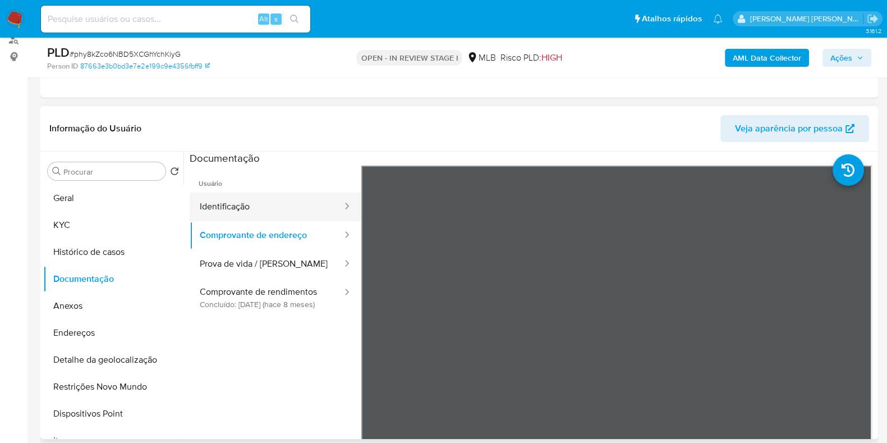
click at [267, 207] on button "Identificação" at bounding box center [267, 206] width 154 height 29
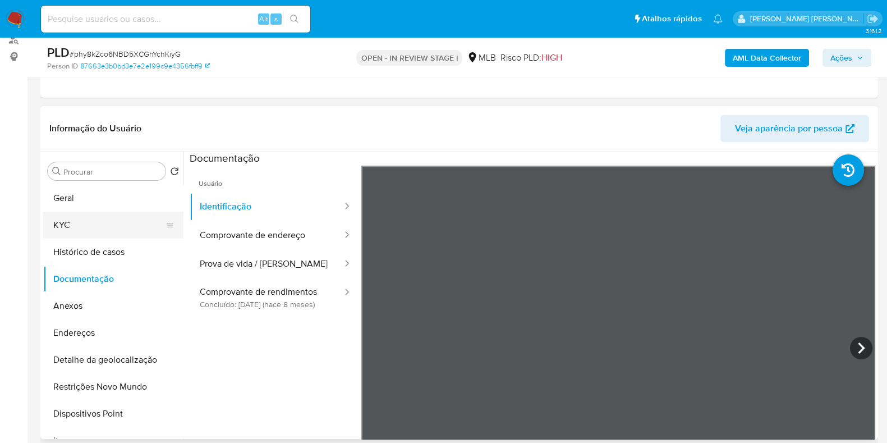
click at [99, 223] on button "KYC" at bounding box center [108, 225] width 131 height 27
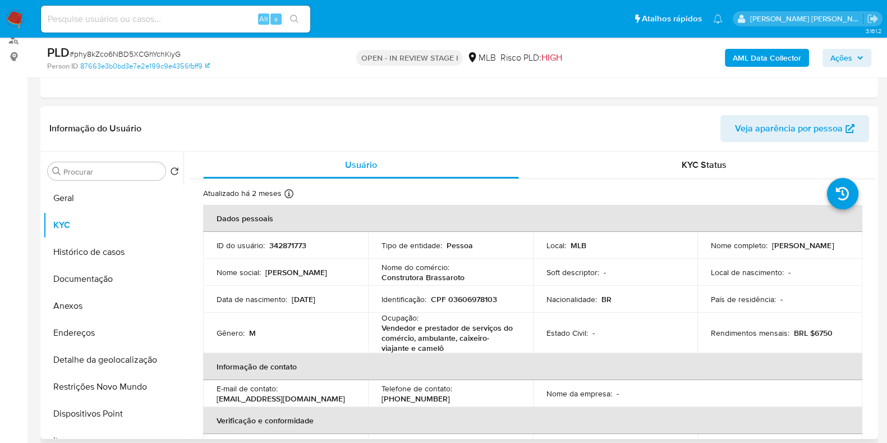
click at [401, 334] on p "Vendedor e prestador de serviços do comércio, ambulante, caixeiro-viajante e ca…" at bounding box center [449, 338] width 134 height 30
copy div "Ocupação : Vendedor e prestador de serviços do comércio, ambulante, caixeiro-vi…"
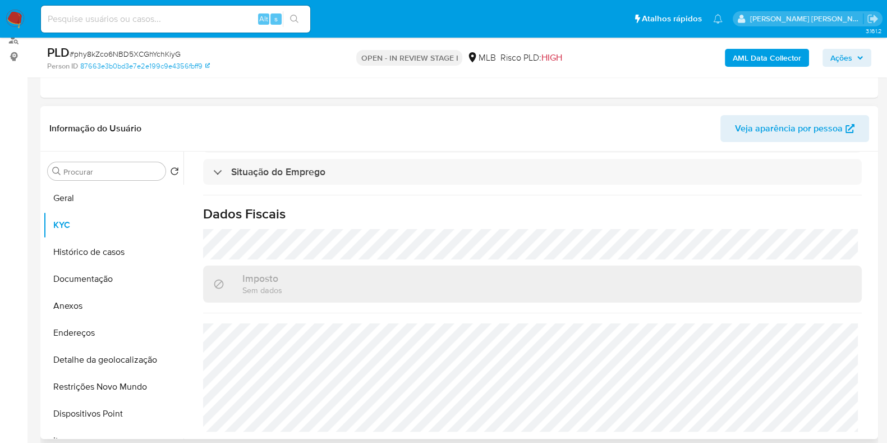
scroll to position [501, 0]
click at [106, 283] on button "Documentação" at bounding box center [108, 278] width 131 height 27
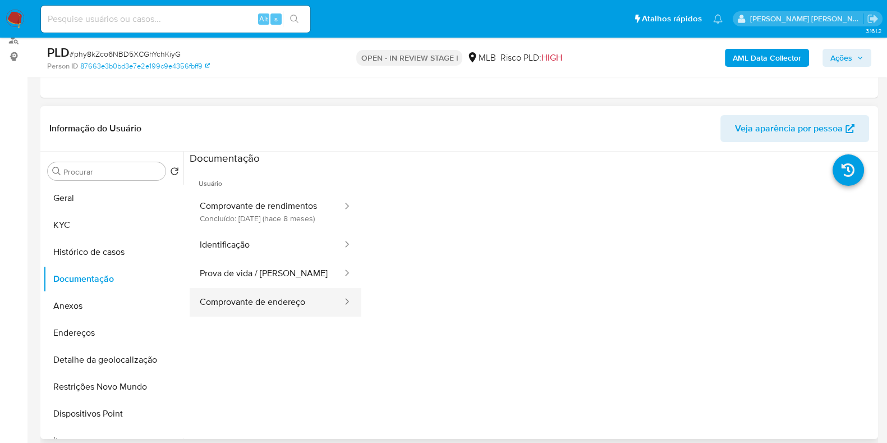
click at [267, 311] on button "Comprovante de endereço" at bounding box center [267, 302] width 154 height 29
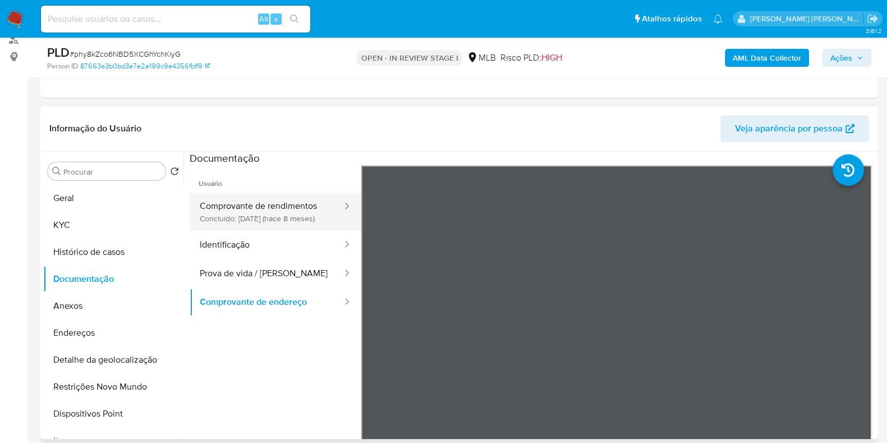
click at [252, 220] on button "Comprovante de rendimentos Concluído: 12/02/2025 (hace 8 meses)" at bounding box center [267, 211] width 154 height 38
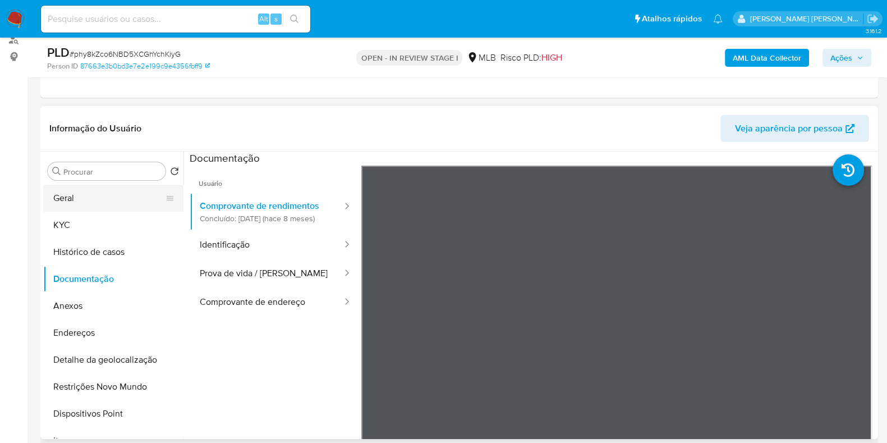
click at [89, 190] on button "Geral" at bounding box center [108, 198] width 131 height 27
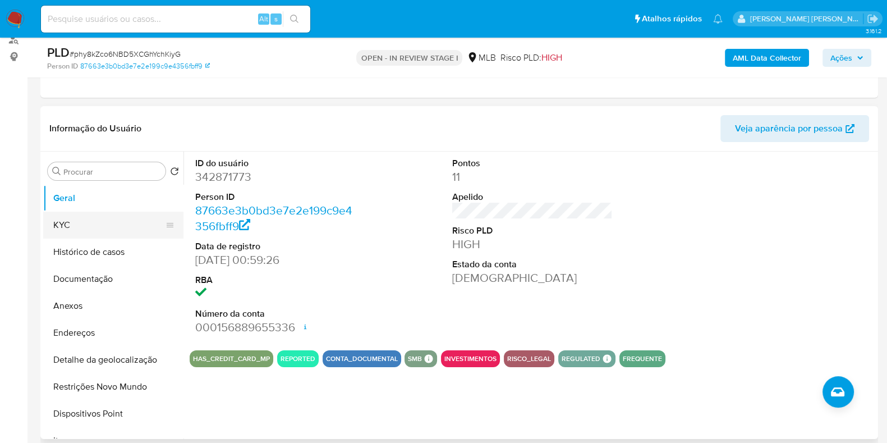
click at [122, 226] on button "KYC" at bounding box center [108, 225] width 131 height 27
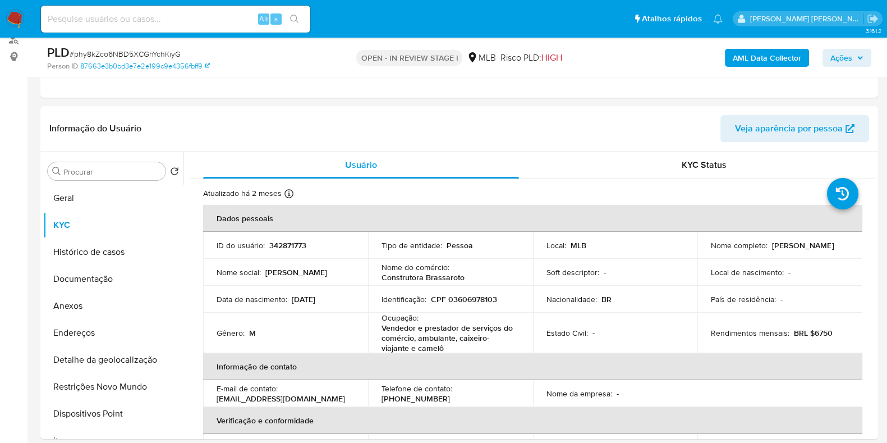
scroll to position [210, 0]
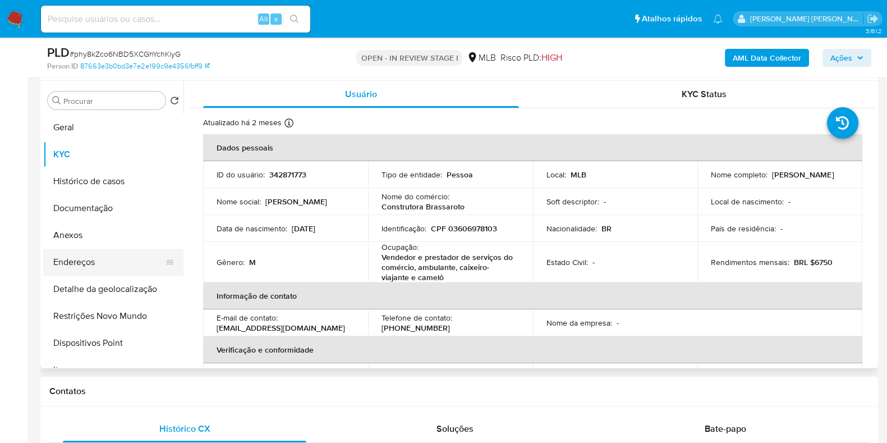
click at [118, 268] on button "Endereços" at bounding box center [108, 262] width 131 height 27
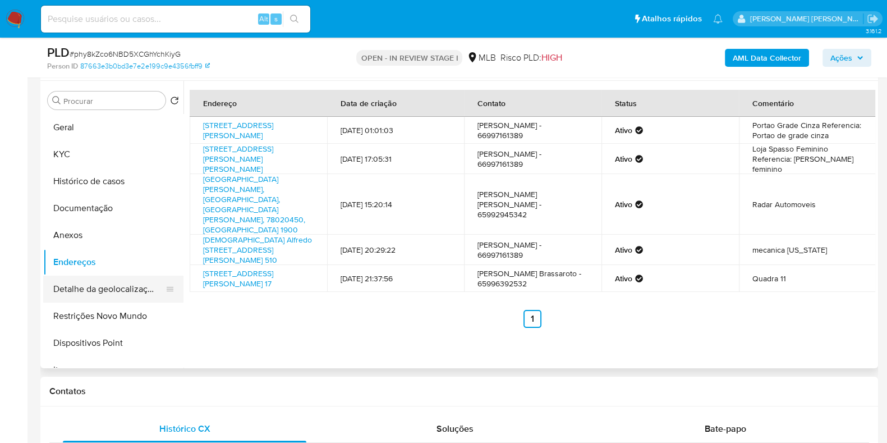
click at [121, 283] on button "Detalhe da geolocalização" at bounding box center [108, 289] width 131 height 27
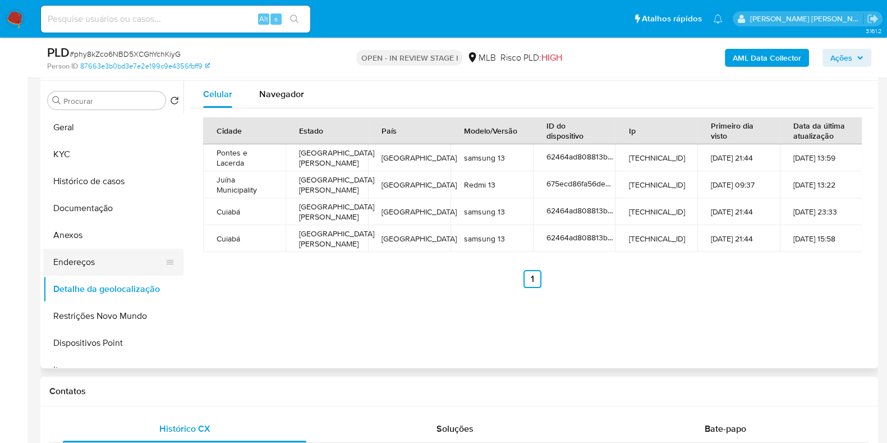
click at [114, 270] on button "Endereços" at bounding box center [108, 262] width 131 height 27
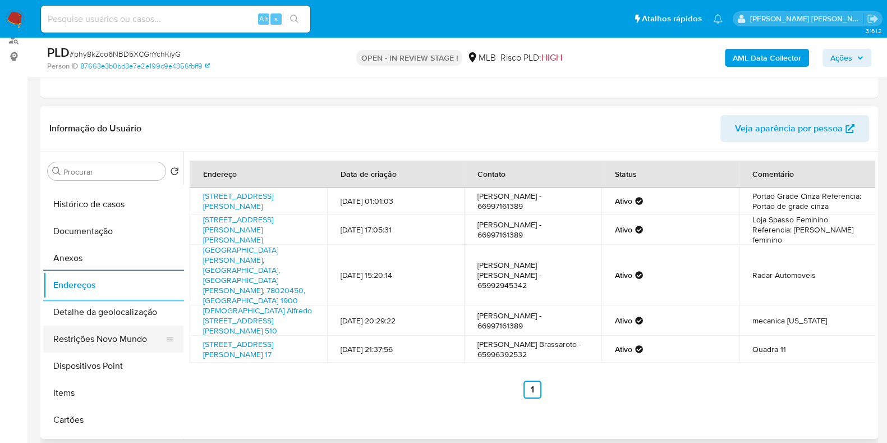
scroll to position [70, 0]
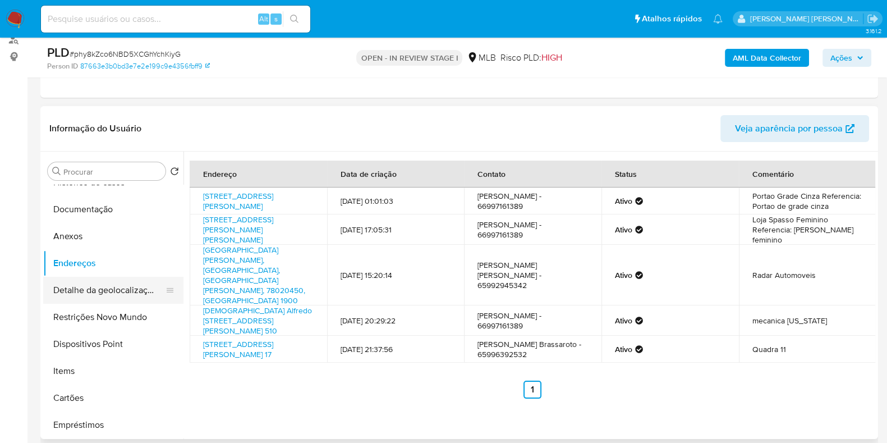
click at [107, 288] on button "Detalhe da geolocalização" at bounding box center [108, 290] width 131 height 27
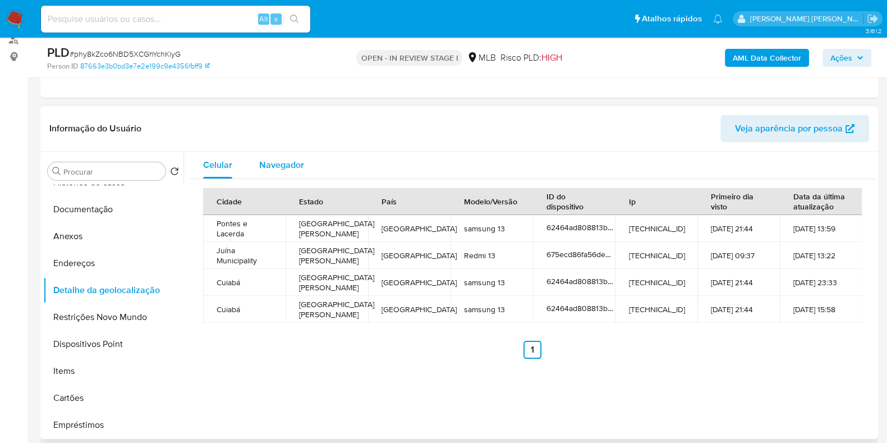
click at [283, 163] on span "Navegador" at bounding box center [281, 164] width 45 height 13
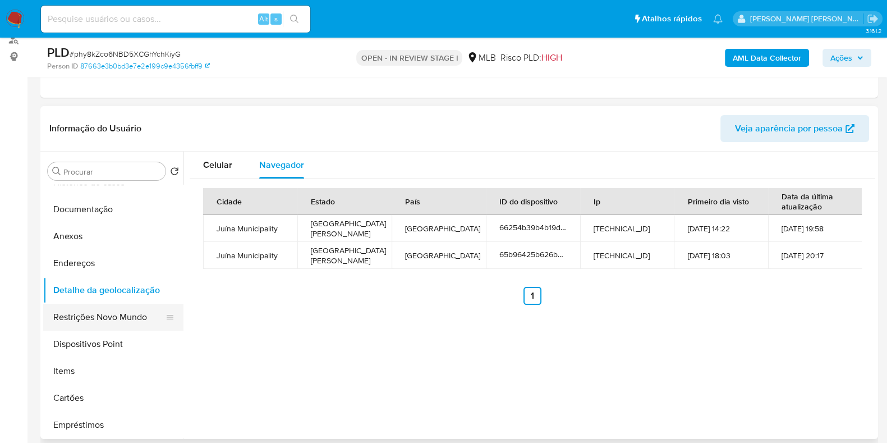
click at [116, 310] on button "Restrições Novo Mundo" at bounding box center [108, 317] width 131 height 27
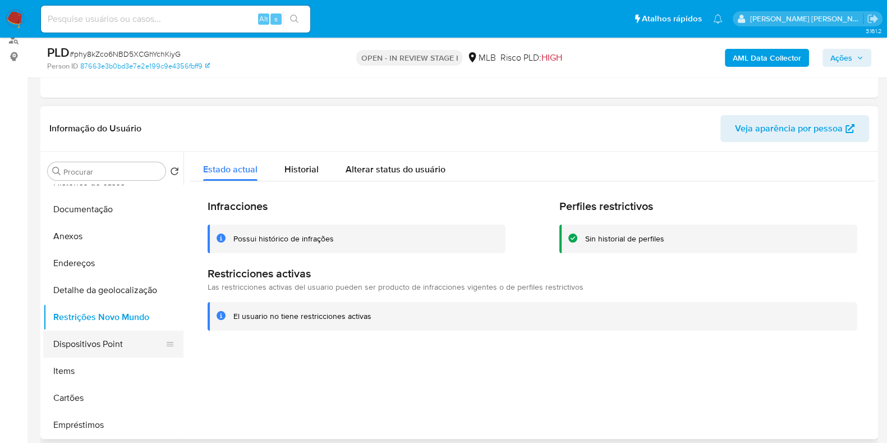
click at [125, 336] on button "Dispositivos Point" at bounding box center [108, 343] width 131 height 27
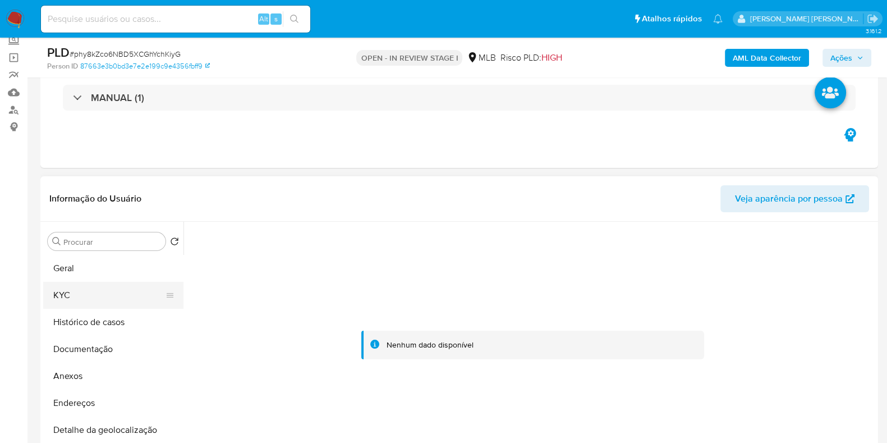
click at [100, 287] on button "KYC" at bounding box center [108, 295] width 131 height 27
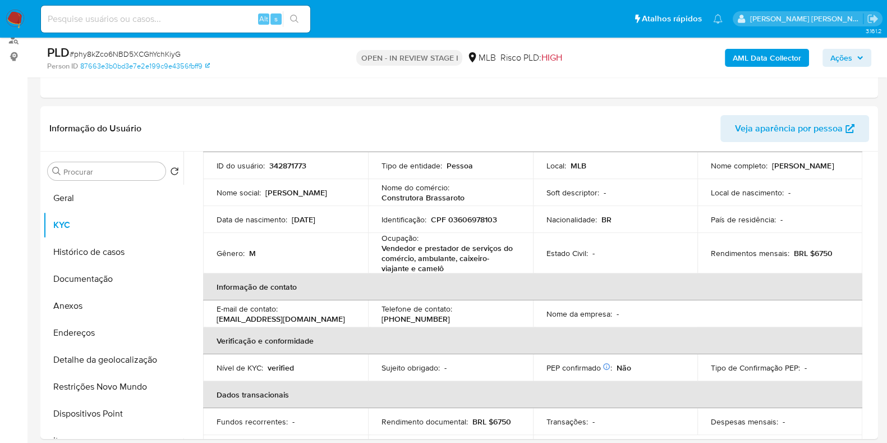
scroll to position [210, 0]
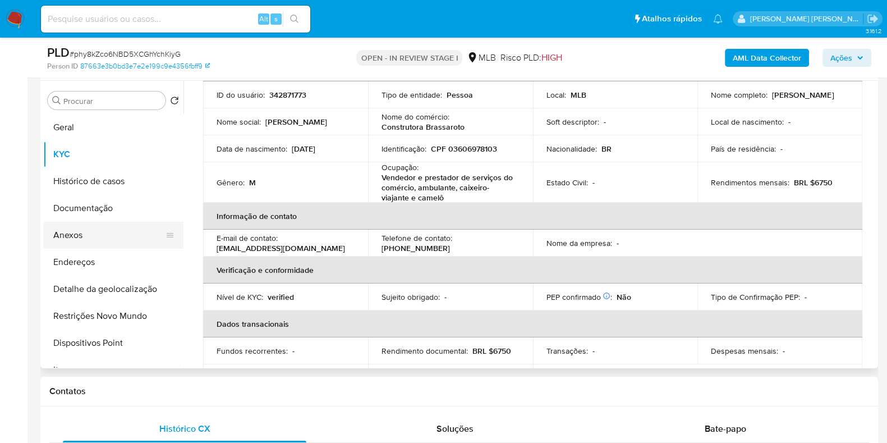
click at [104, 235] on button "Anexos" at bounding box center [108, 235] width 131 height 27
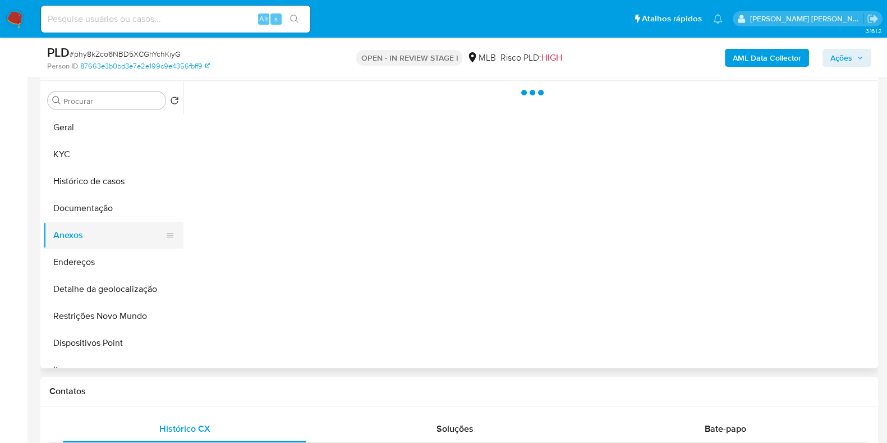
scroll to position [0, 0]
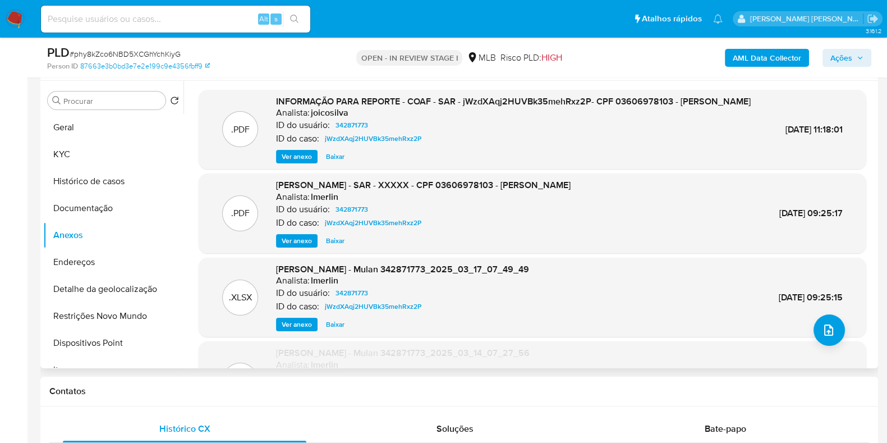
click at [293, 162] on span "Ver anexo" at bounding box center [297, 156] width 30 height 11
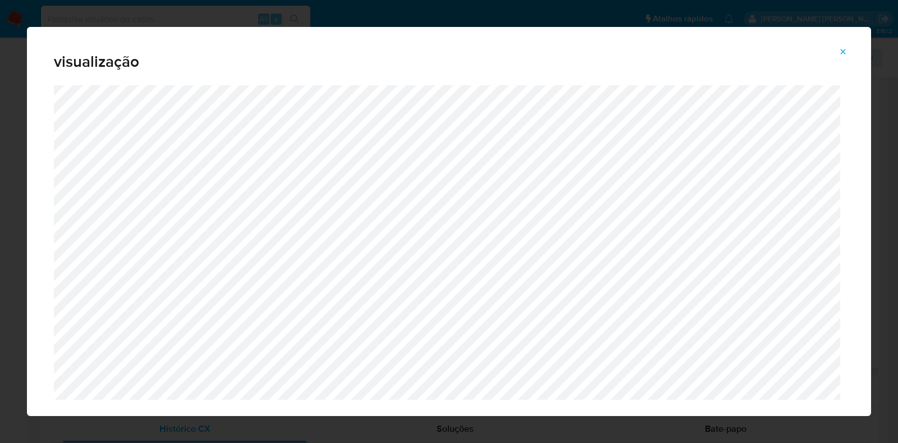
click at [839, 51] on icon "Attachment preview" at bounding box center [842, 51] width 9 height 9
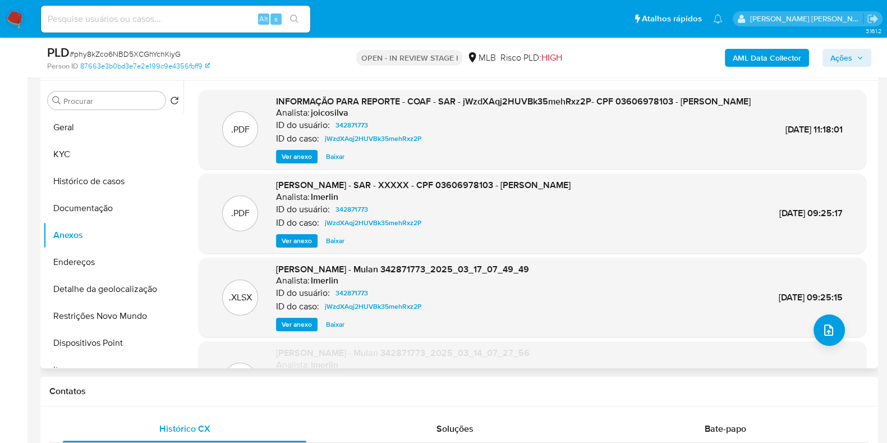
click at [798, 125] on span "18/Mar/2025 11:18:01" at bounding box center [814, 129] width 57 height 13
copy div "18/Mar/2025 11:18:01"
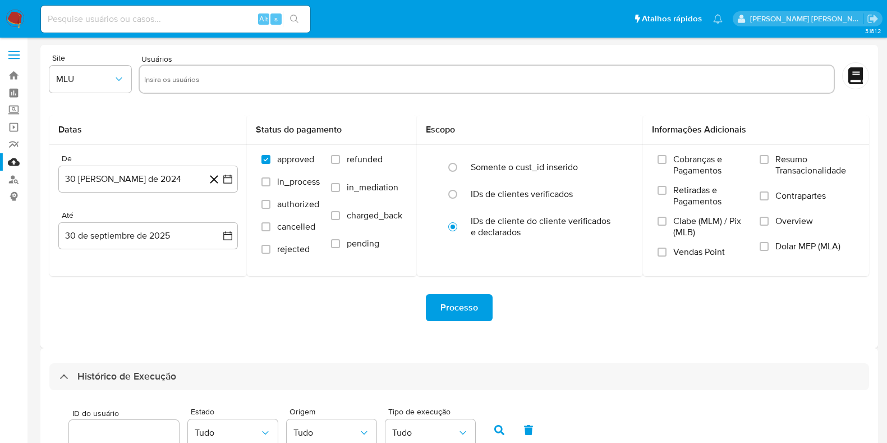
select select "10"
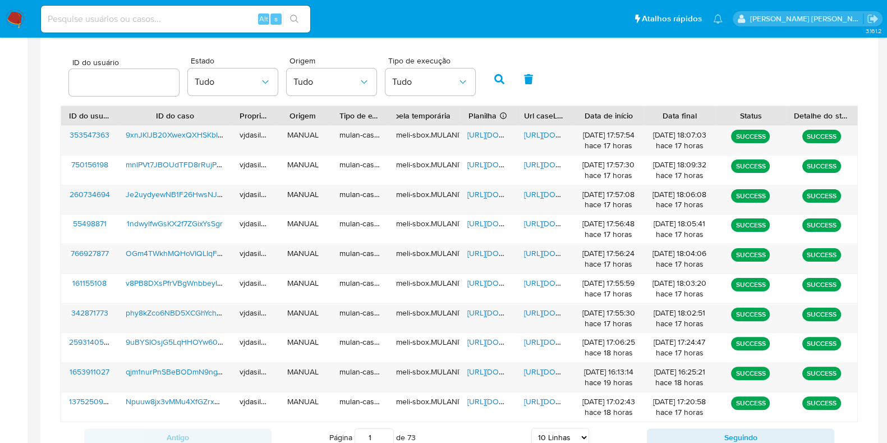
scroll to position [351, 0]
click at [182, 23] on input at bounding box center [175, 19] width 269 height 15
paste input "XkjUCY4PPhGoHULpAN2BAjyK"
type input "XkjUCY4PPhGoHULpAN2BAjyK"
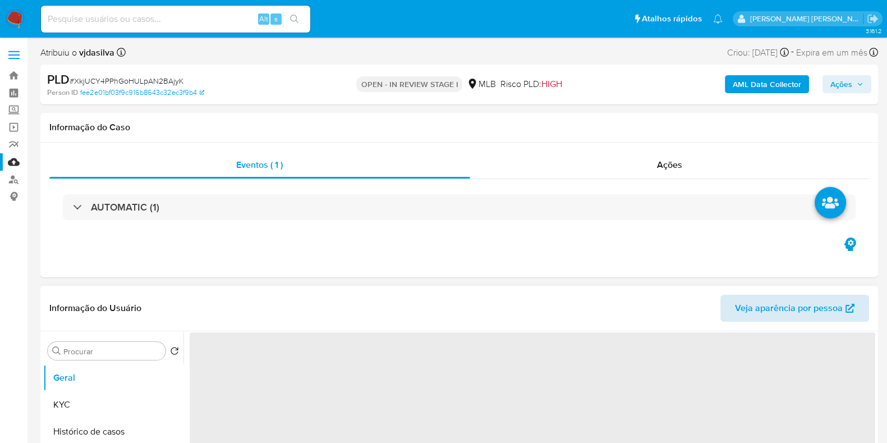
select select "10"
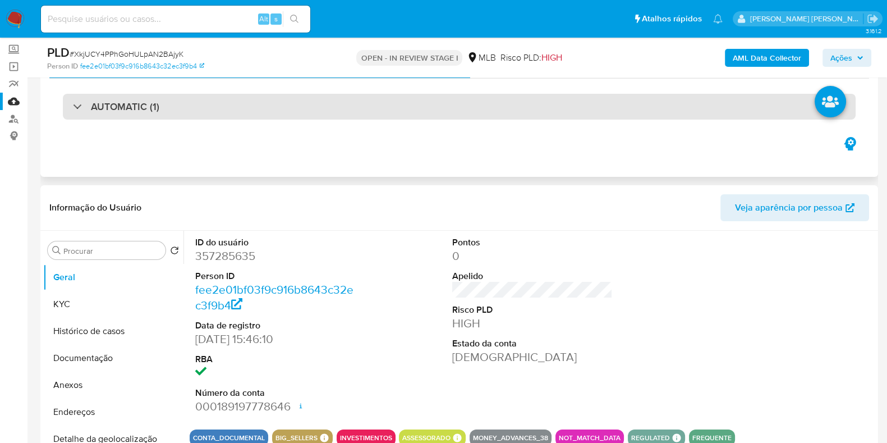
scroll to position [70, 0]
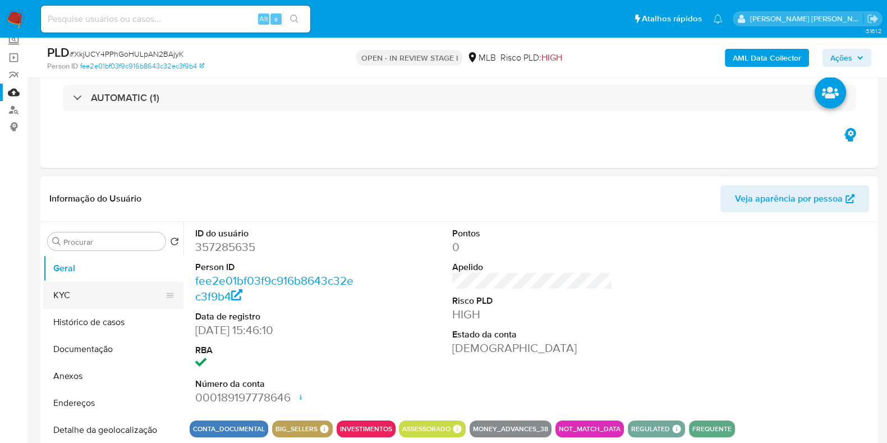
click at [104, 287] on button "KYC" at bounding box center [108, 295] width 131 height 27
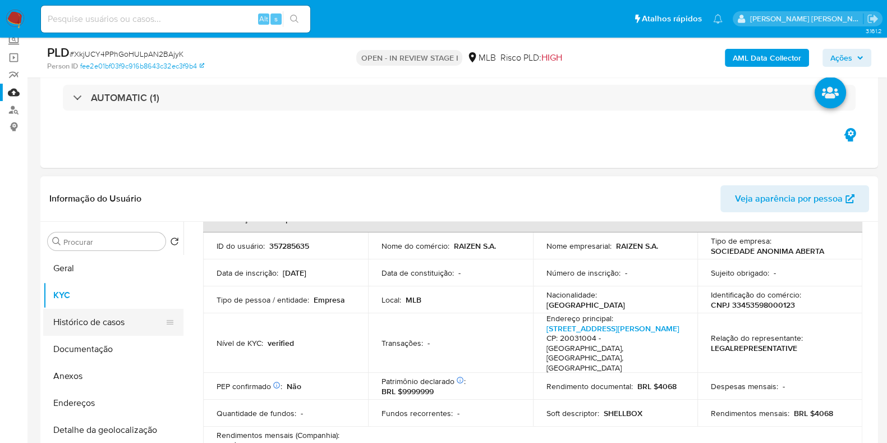
click at [103, 323] on button "Histórico de casos" at bounding box center [108, 322] width 131 height 27
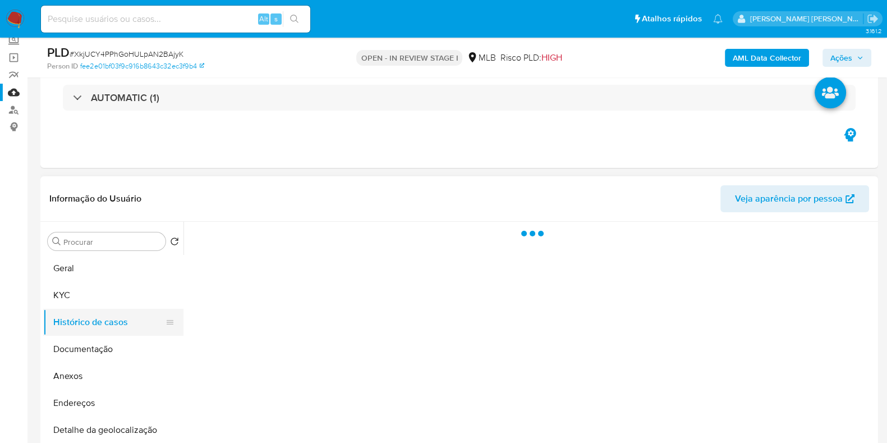
scroll to position [0, 0]
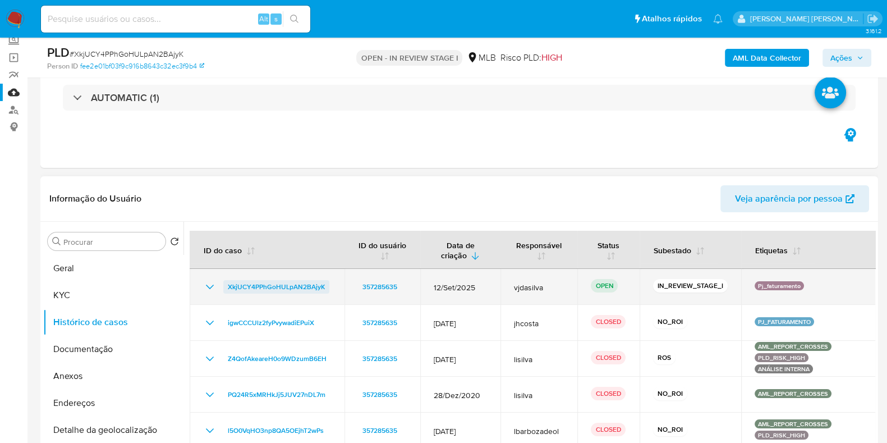
click at [230, 284] on span "XkjUCY4PPhGoHULpAN2BAjyK" at bounding box center [276, 286] width 97 height 13
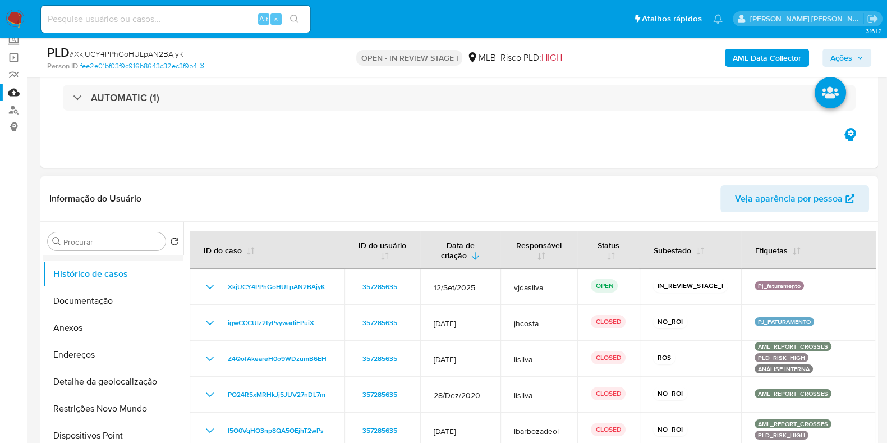
scroll to position [70, 0]
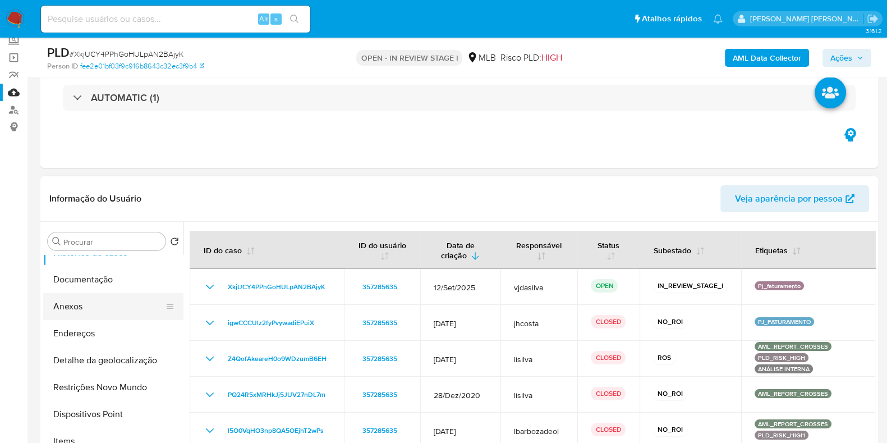
click at [83, 295] on button "Anexos" at bounding box center [108, 306] width 131 height 27
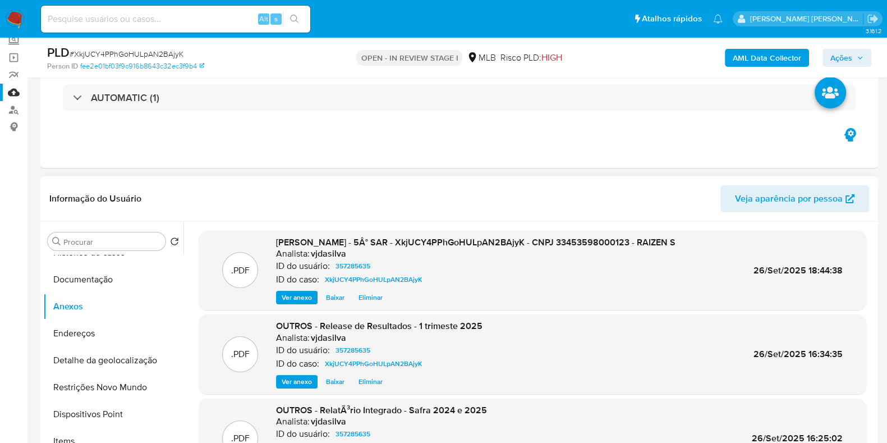
click at [290, 299] on span "Ver anexo" at bounding box center [297, 297] width 30 height 11
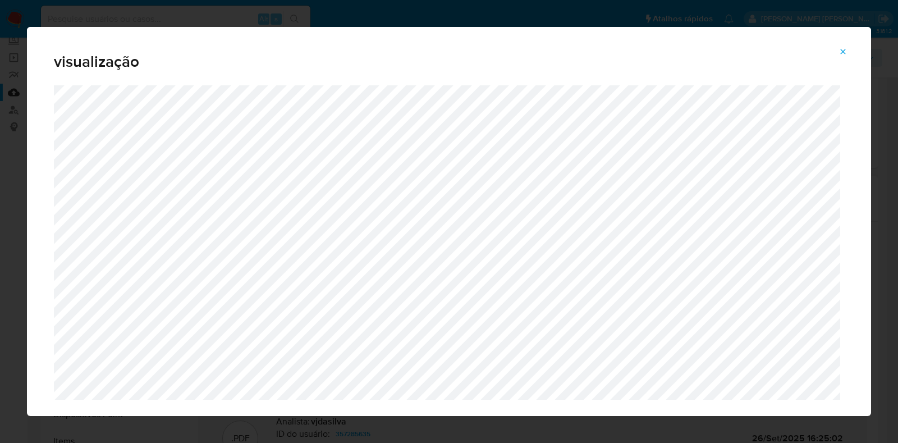
click at [846, 54] on icon "Attachment preview" at bounding box center [842, 51] width 9 height 9
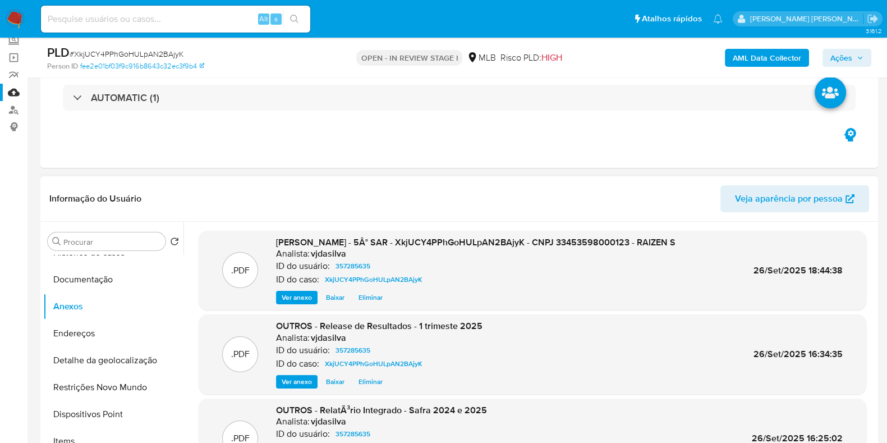
click at [843, 54] on span "Ações" at bounding box center [841, 58] width 22 height 18
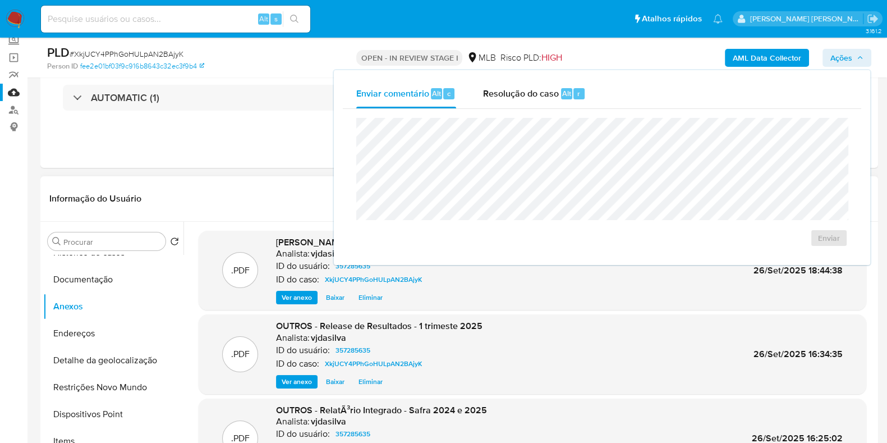
drag, startPoint x: 554, startPoint y: 85, endPoint x: 544, endPoint y: 115, distance: 31.9
click at [553, 85] on div "Resolução do caso Alt r" at bounding box center [534, 93] width 103 height 29
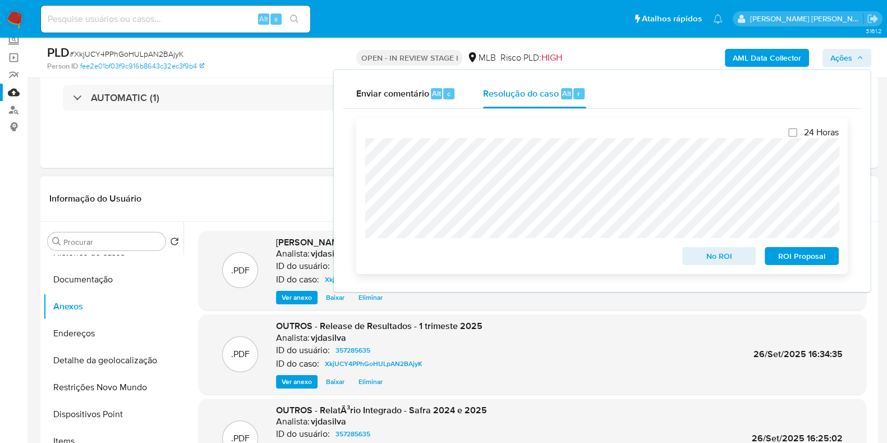
click at [809, 256] on span "ROI Proposal" at bounding box center [802, 256] width 58 height 16
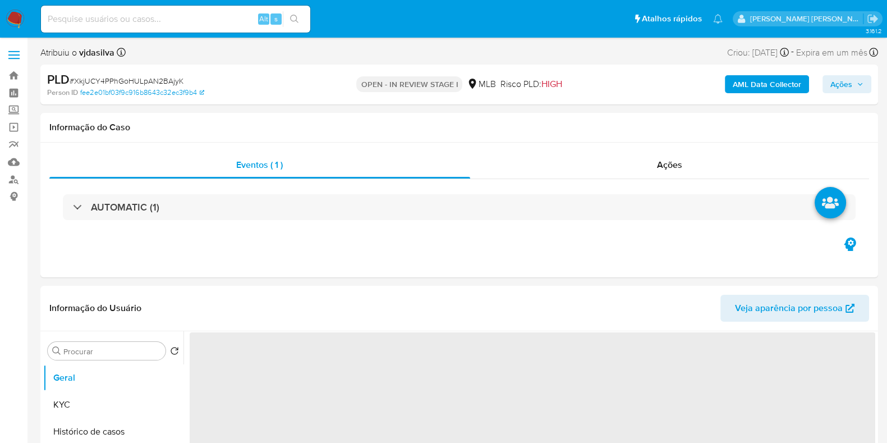
select select "10"
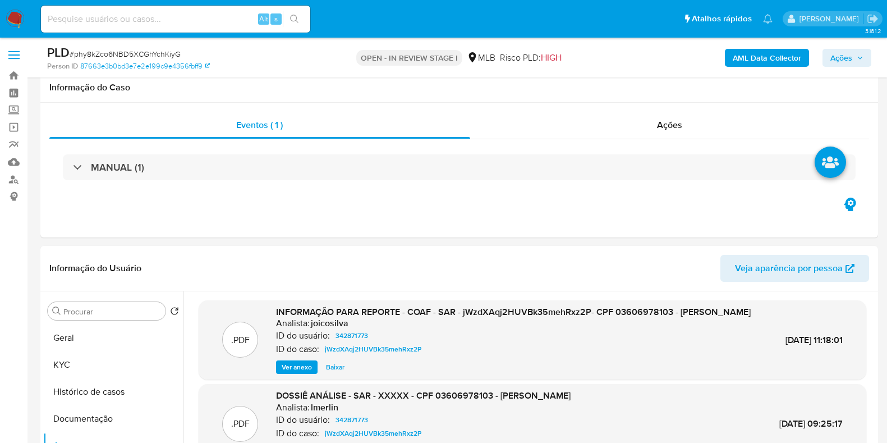
select select "10"
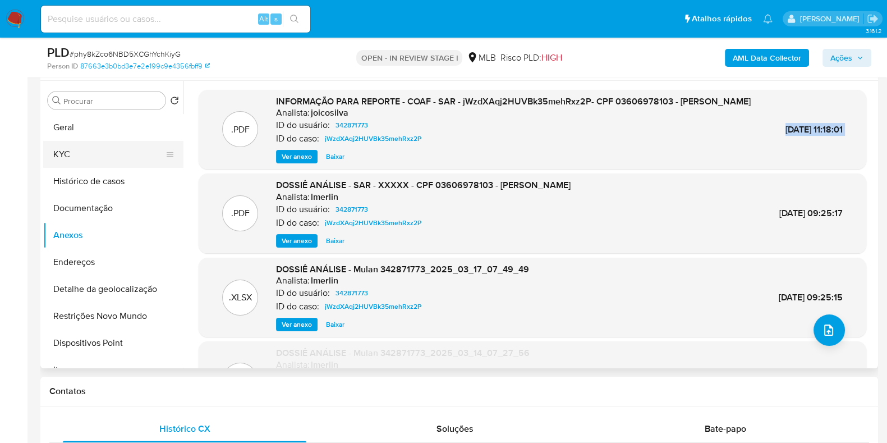
click at [104, 161] on button "KYC" at bounding box center [108, 154] width 131 height 27
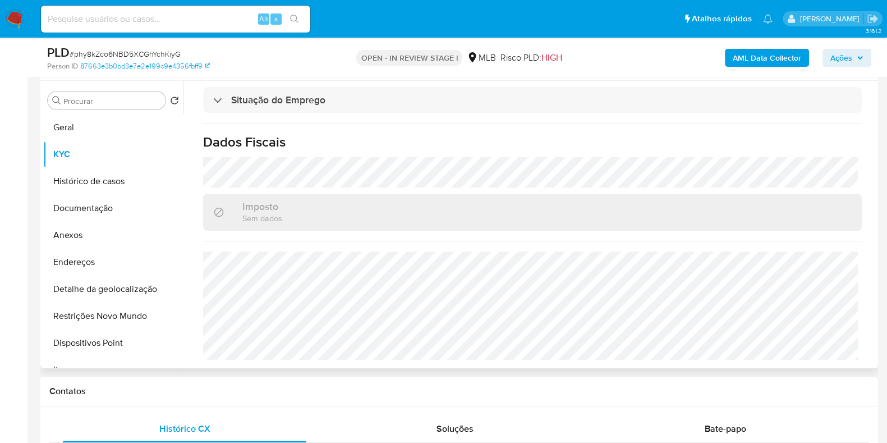
scroll to position [501, 0]
click at [89, 135] on button "Geral" at bounding box center [108, 127] width 131 height 27
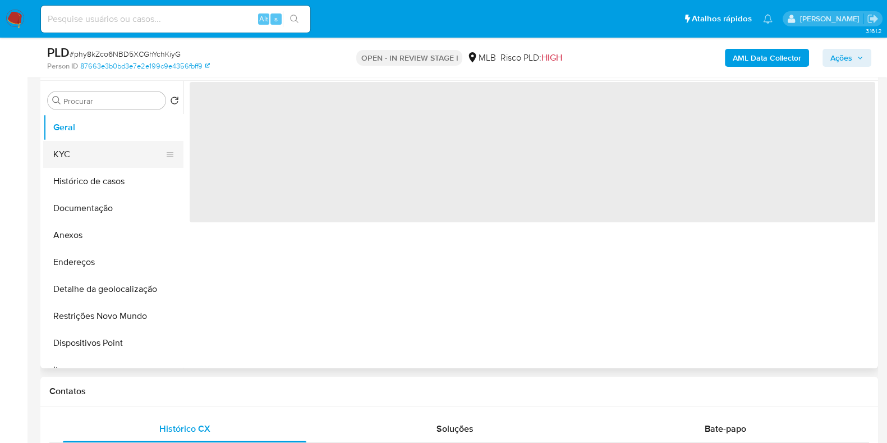
scroll to position [0, 0]
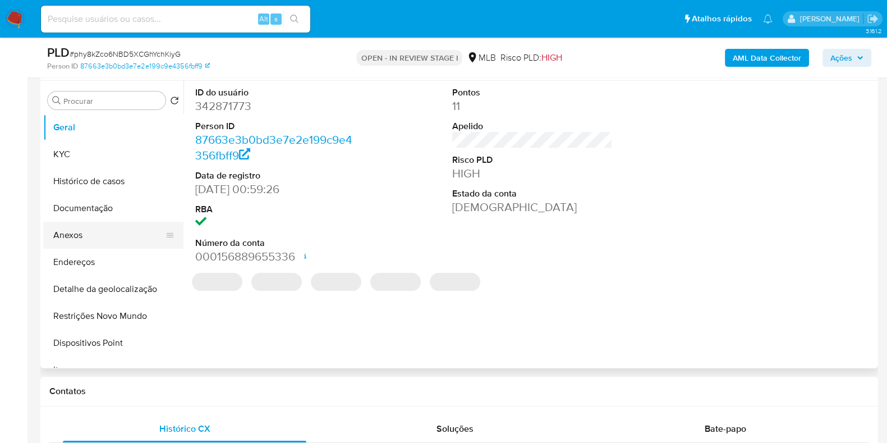
click at [97, 237] on button "Anexos" at bounding box center [108, 235] width 131 height 27
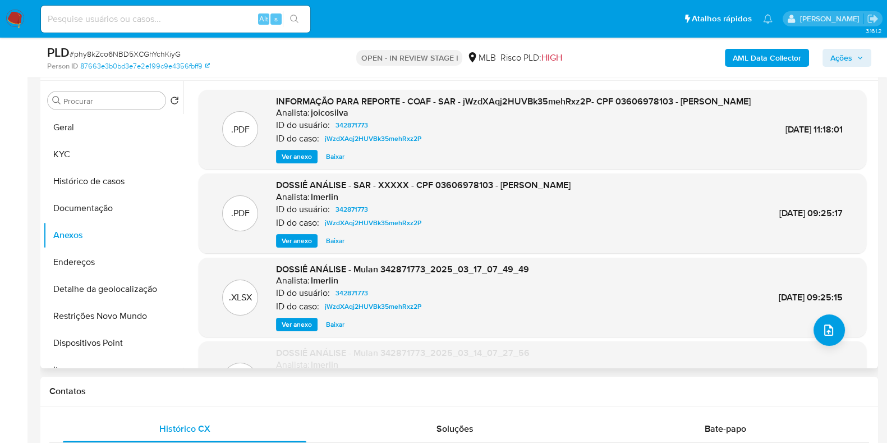
click at [786, 125] on span "[DATE] 11:18:01" at bounding box center [814, 129] width 57 height 13
copy div "[DATE] 11:18:01"
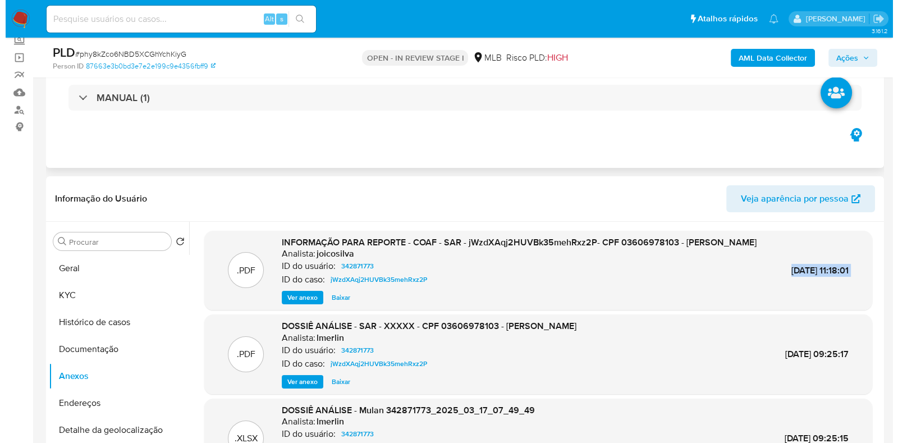
scroll to position [140, 0]
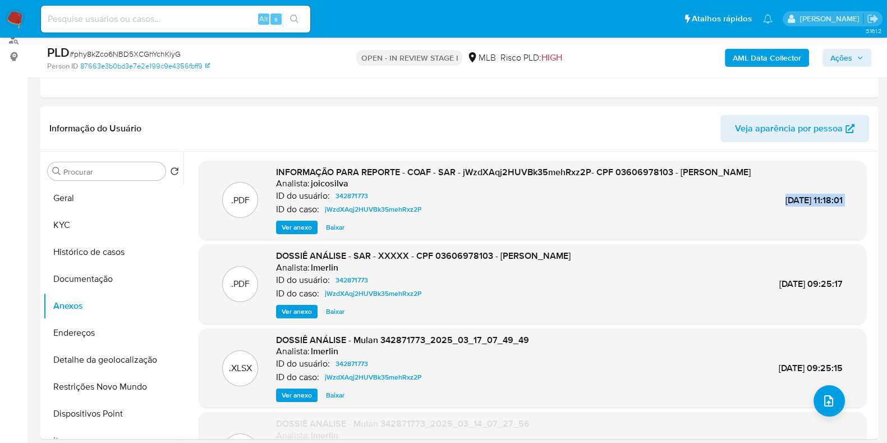
click at [735, 63] on b "AML Data Collector" at bounding box center [767, 58] width 68 height 18
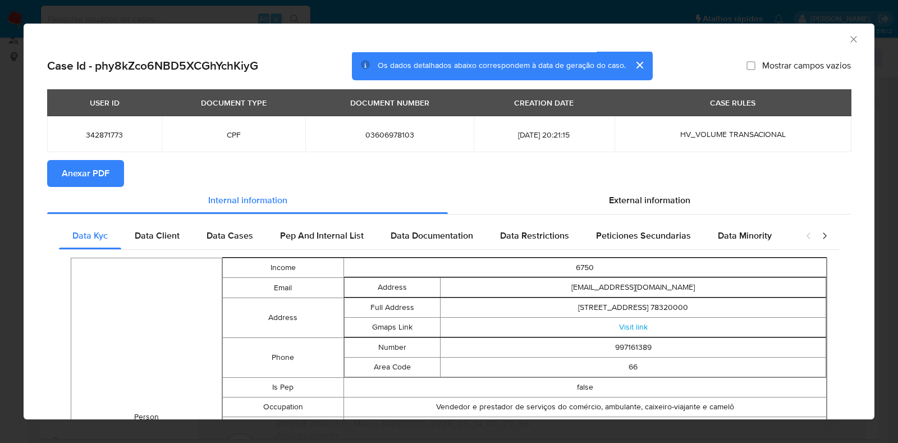
click at [99, 172] on span "Anexar PDF" at bounding box center [86, 173] width 48 height 25
click at [848, 40] on icon "Fechar a janela" at bounding box center [853, 39] width 11 height 11
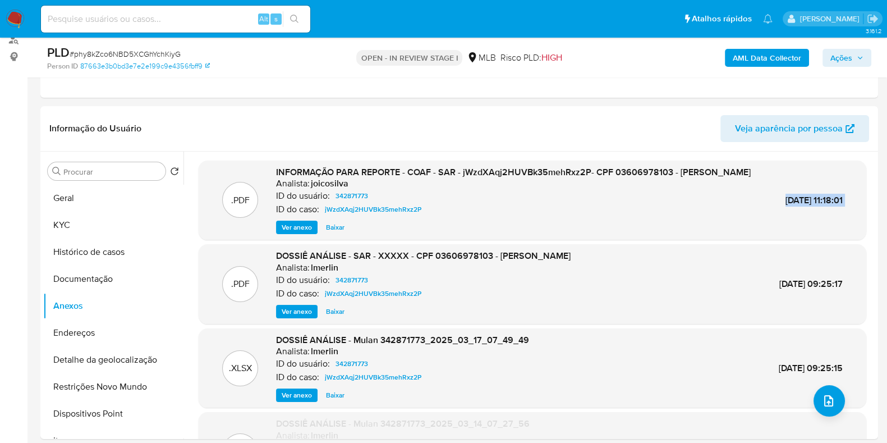
click at [839, 54] on span "Ações" at bounding box center [841, 58] width 22 height 18
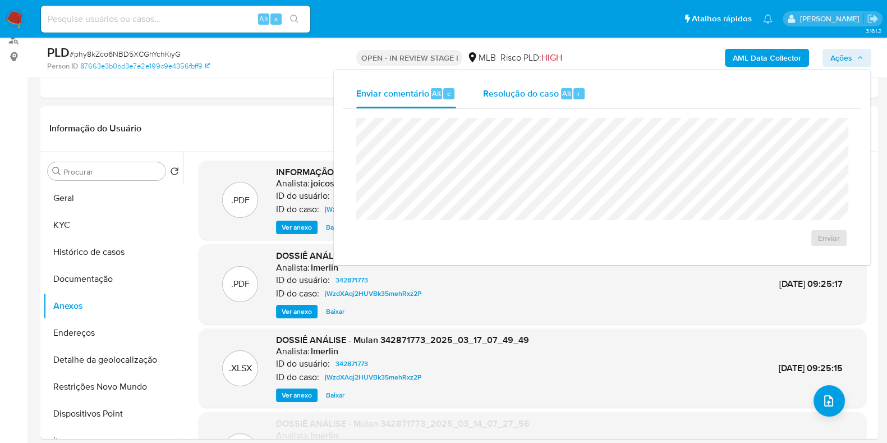
click at [519, 89] on span "Resolução do caso" at bounding box center [521, 92] width 76 height 13
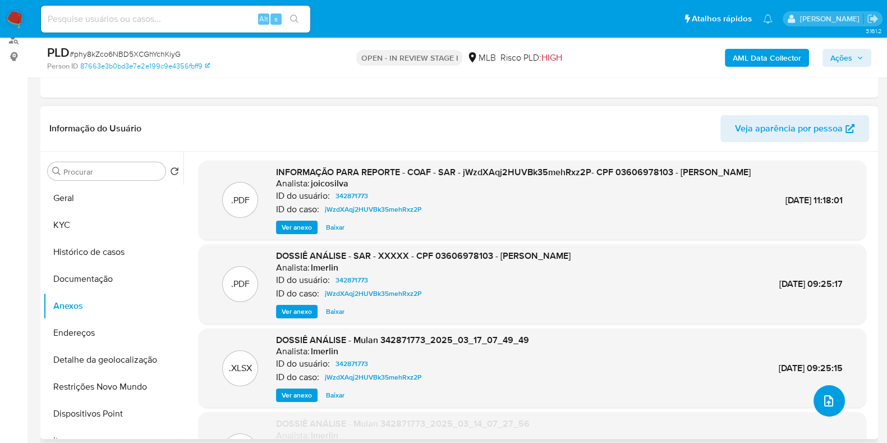
click at [823, 406] on span "upload-file" at bounding box center [829, 400] width 12 height 13
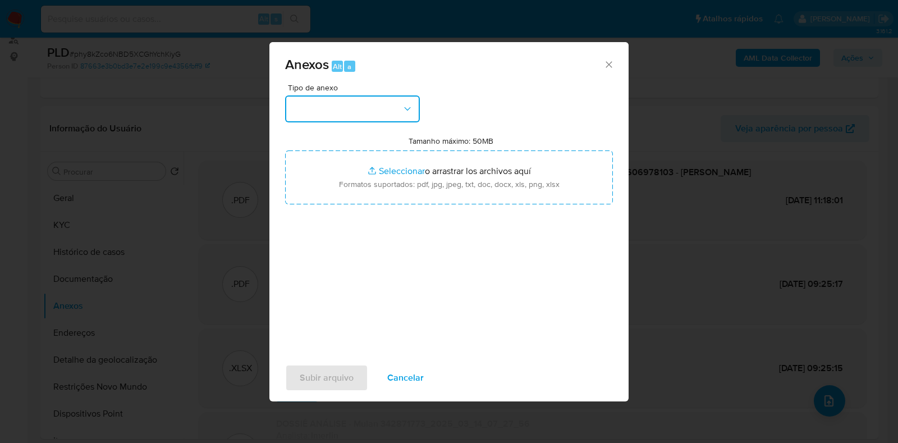
click at [402, 110] on icon "button" at bounding box center [407, 108] width 11 height 11
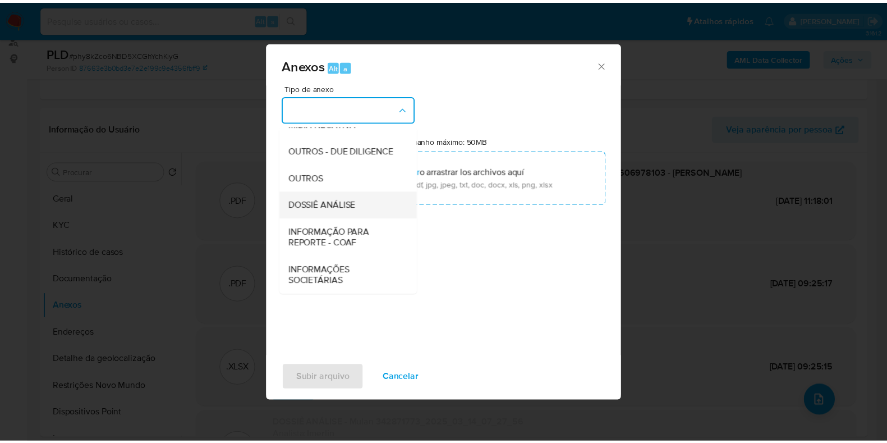
scroll to position [173, 0]
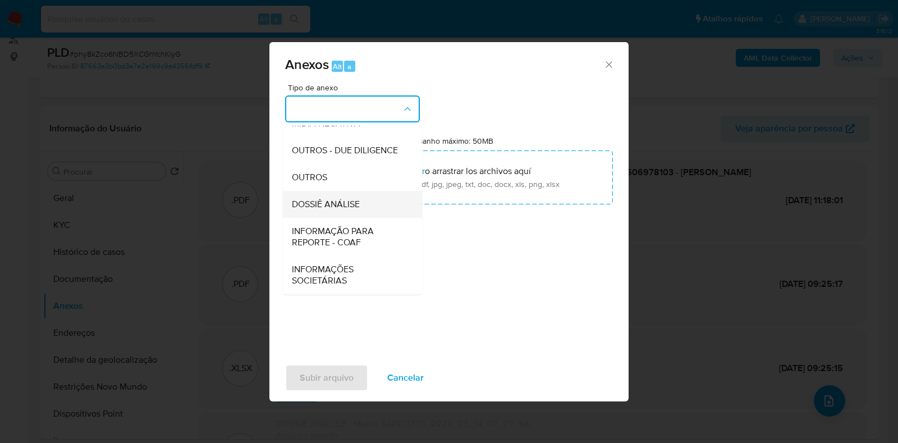
click at [369, 206] on div "DOSSIÊ ANÁLISE" at bounding box center [349, 204] width 114 height 27
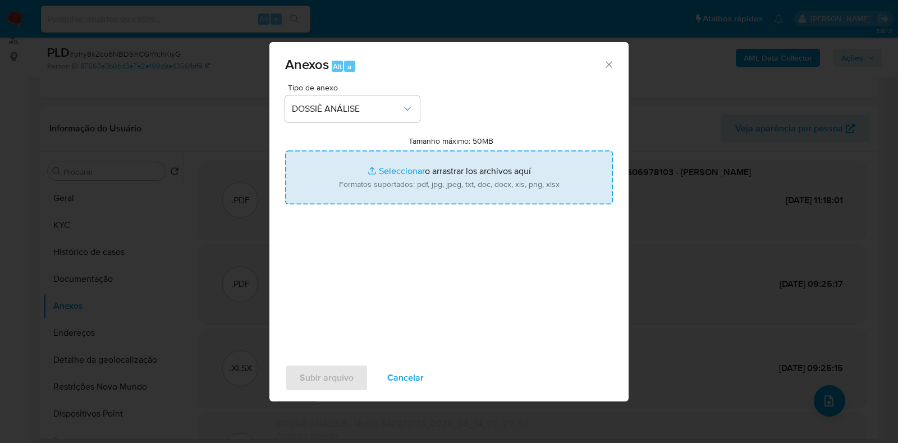
type input "C:\fakepath\SAR - phy8kZco6NBD5XCGhYchKiyG - CPF 03606978103 - [PERSON_NAME].pdf"
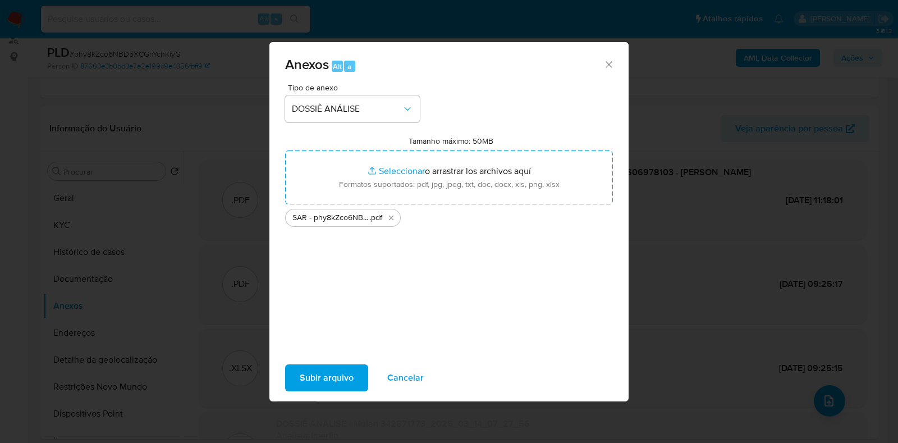
click at [328, 371] on span "Subir arquivo" at bounding box center [327, 377] width 54 height 25
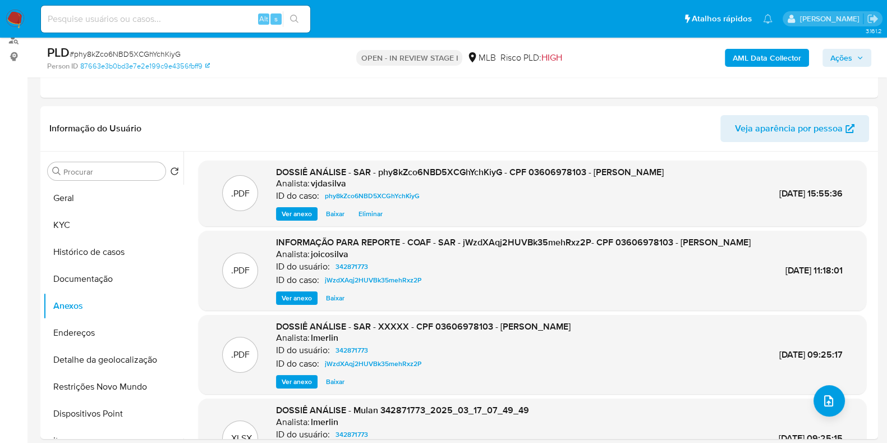
click at [847, 56] on span "Ações" at bounding box center [841, 58] width 22 height 18
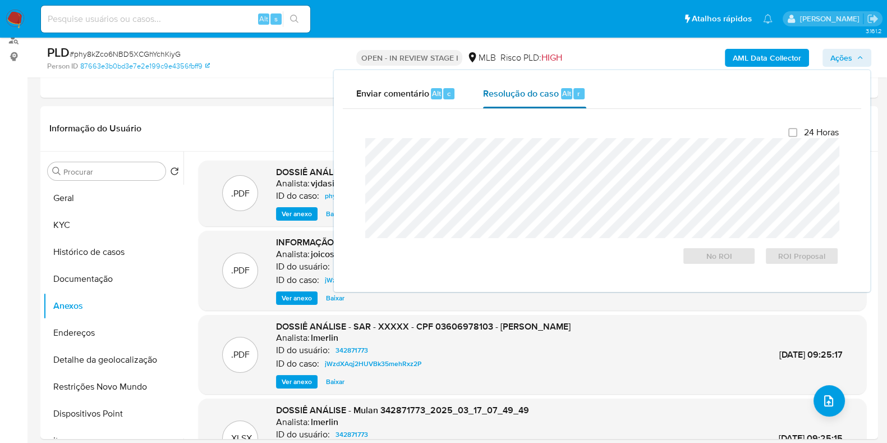
click at [519, 91] on span "Resolução do caso" at bounding box center [521, 92] width 76 height 13
click at [808, 258] on span "ROI Proposal" at bounding box center [802, 256] width 58 height 16
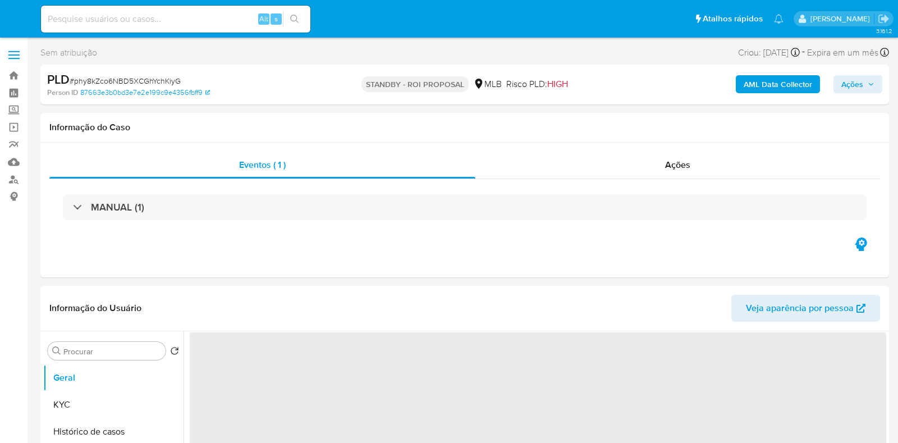
select select "10"
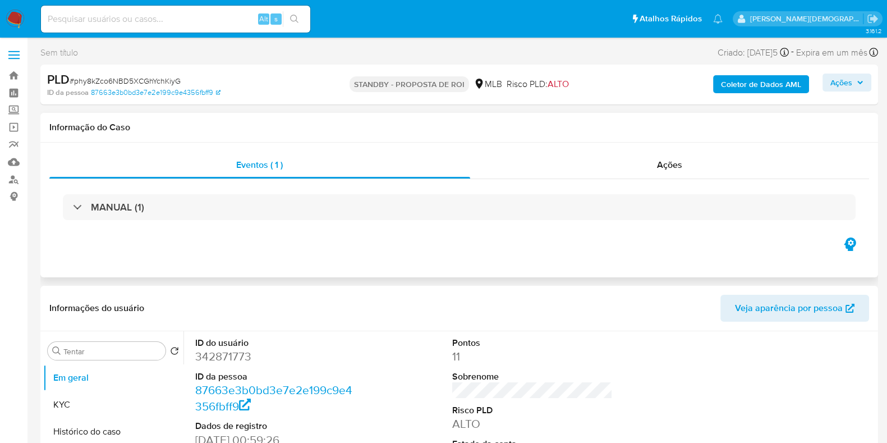
click at [579, 260] on div "Eventos ( 1 ) Ações MANUAL (1)" at bounding box center [459, 210] width 838 height 135
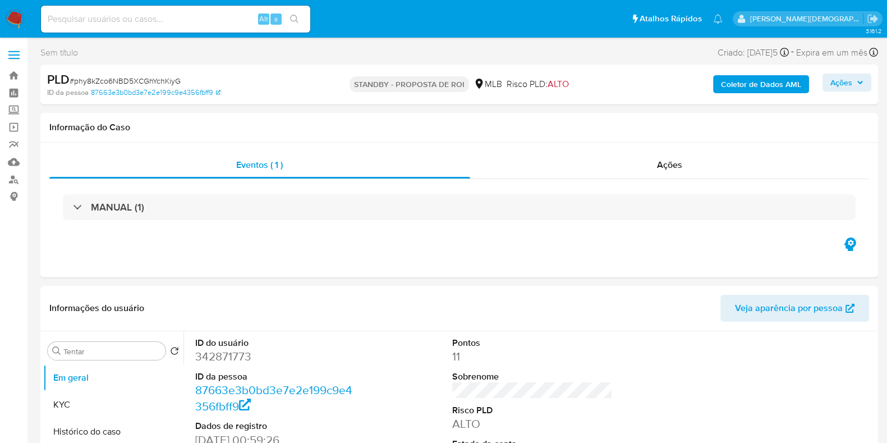
click at [140, 15] on input at bounding box center [175, 19] width 269 height 15
paste input "K7s6k5S8hNrEHBfvPJ6Y73Xq"
type input "K7s6k5S8hNrEHBfvPJ6Y73Xq"
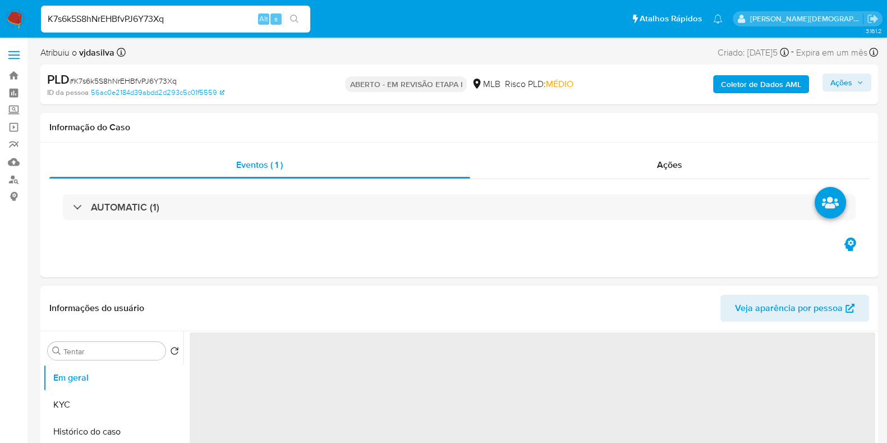
select select "10"
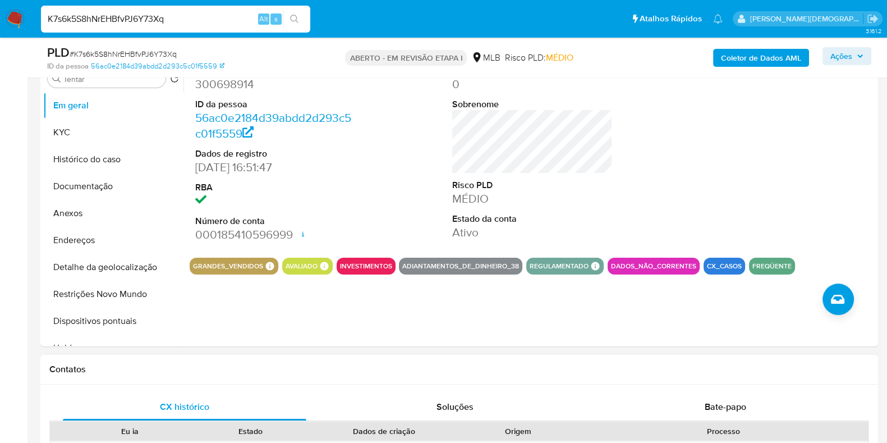
scroll to position [210, 0]
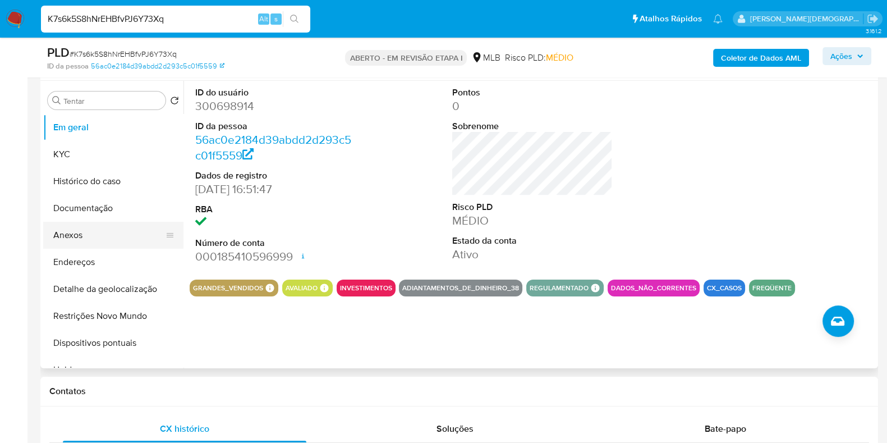
click at [73, 238] on button "Anexos" at bounding box center [108, 235] width 131 height 27
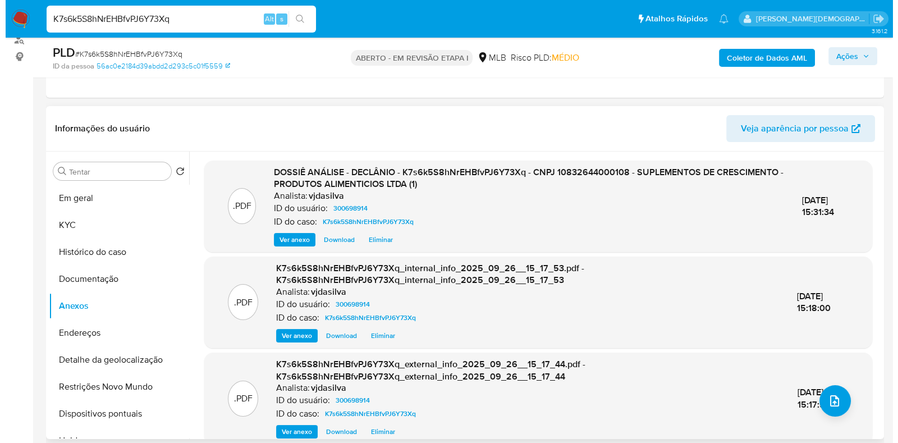
scroll to position [70, 0]
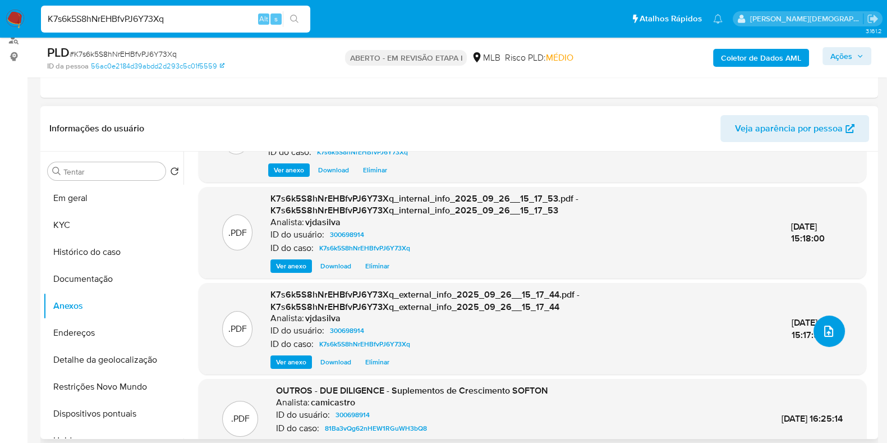
click at [822, 324] on icon "upload de arquivo" at bounding box center [828, 330] width 13 height 13
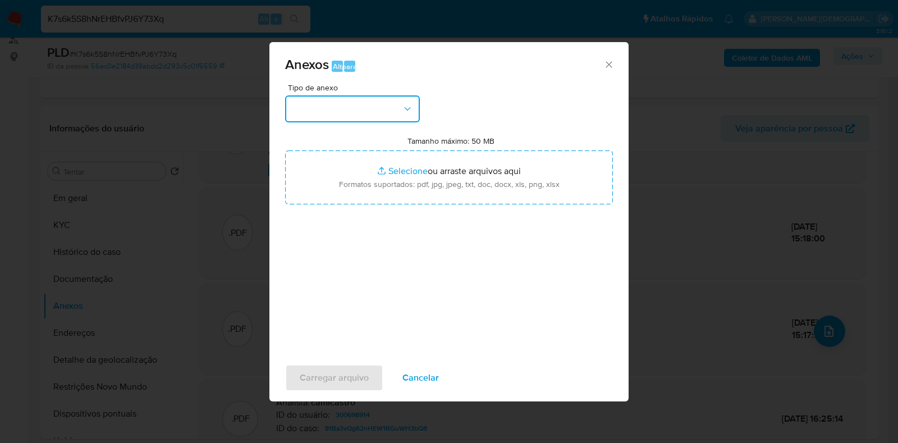
click at [407, 112] on icon "button" at bounding box center [407, 108] width 11 height 11
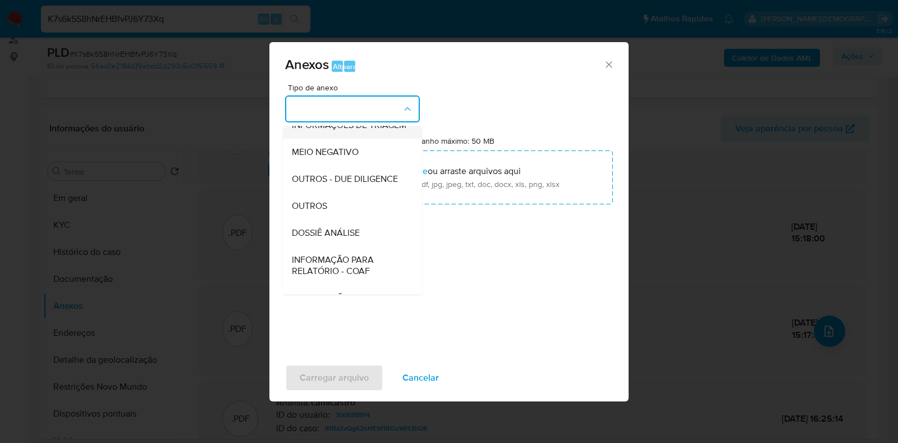
scroll to position [140, 0]
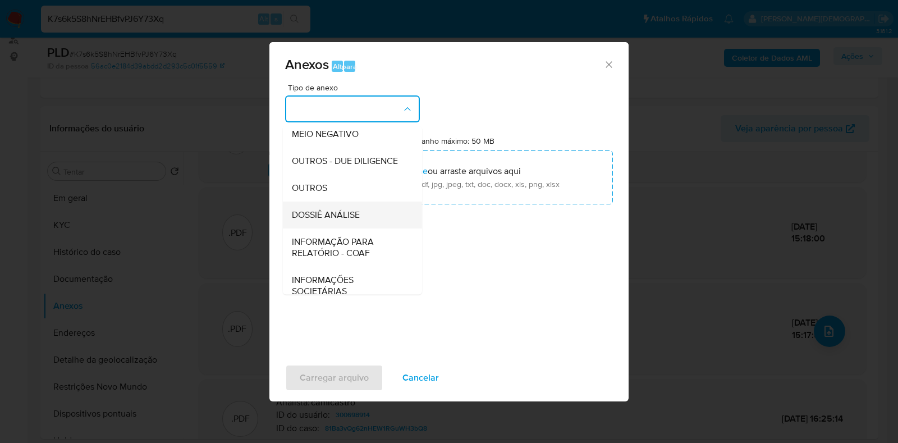
click at [367, 228] on div "DOSSIÊ ANÁLISE" at bounding box center [349, 214] width 114 height 27
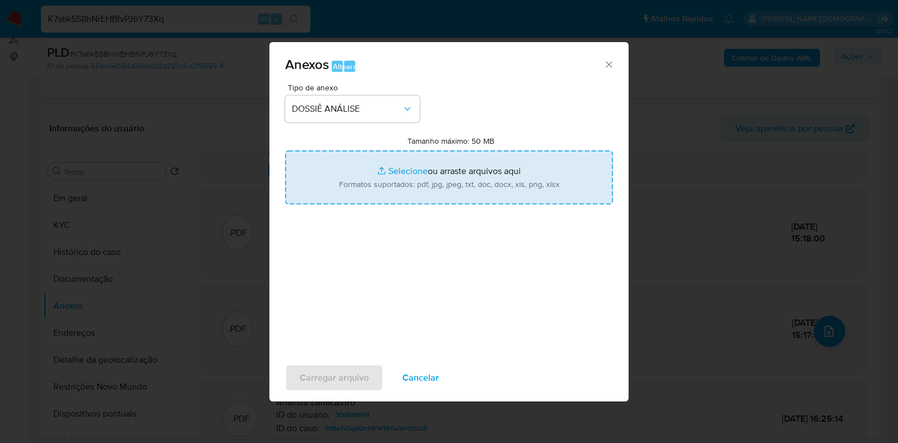
type input "C:\fakepath\DECLÍNIO - K7s6k5S8hNrEHBfvPJ6Y73Xq - CNPJ 10832644000108 - GROWTH …"
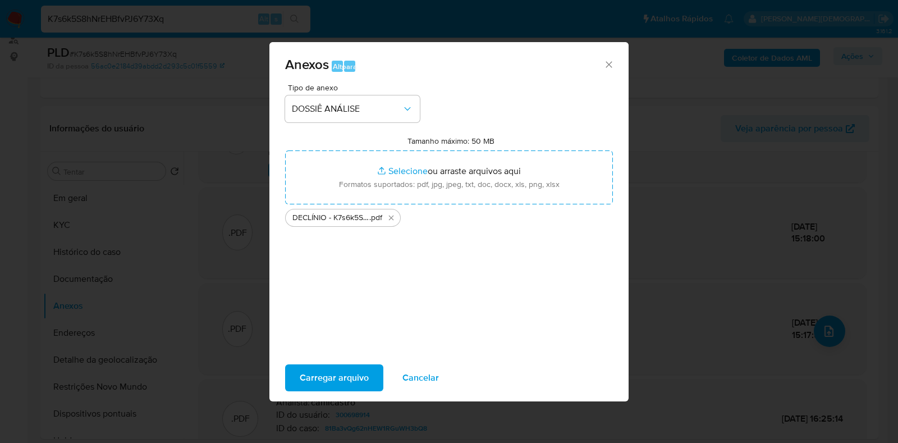
click at [343, 368] on font "Carregar arquivo" at bounding box center [334, 377] width 69 height 27
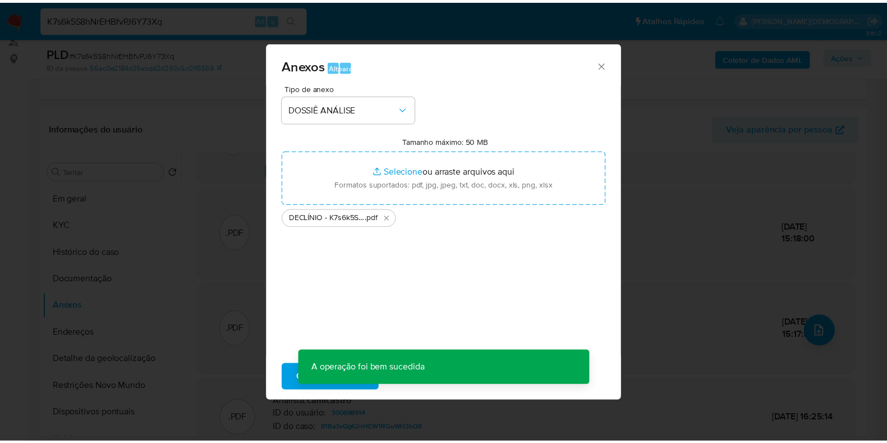
scroll to position [129, 0]
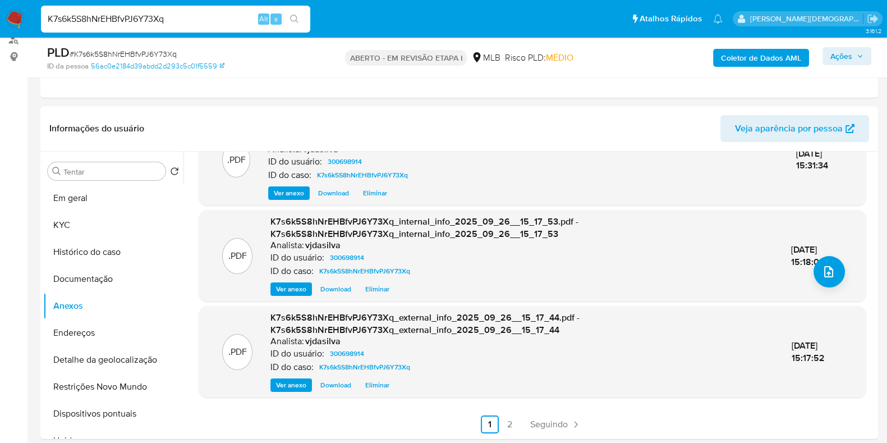
click at [852, 57] on font "Ações" at bounding box center [841, 56] width 22 height 18
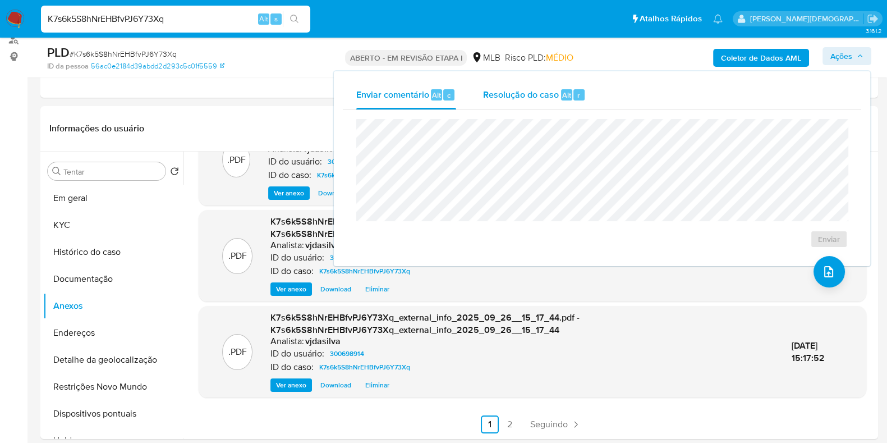
click at [495, 94] on font "Resolução do caso" at bounding box center [521, 94] width 76 height 13
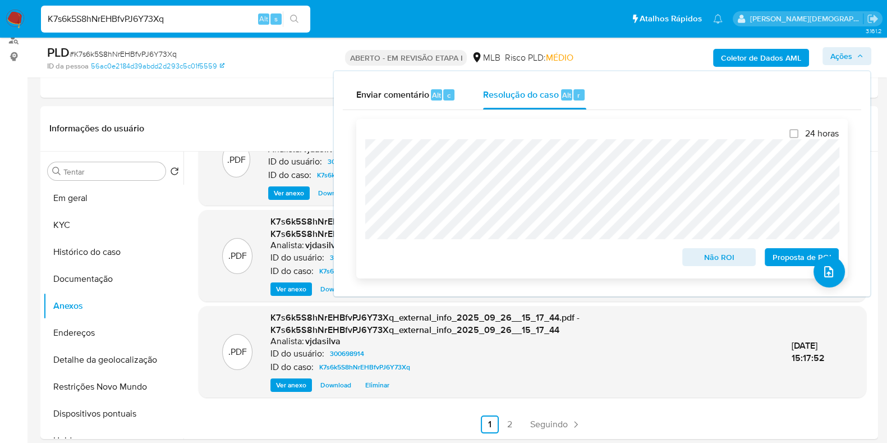
click at [710, 259] on font "Não ROI" at bounding box center [719, 257] width 30 height 18
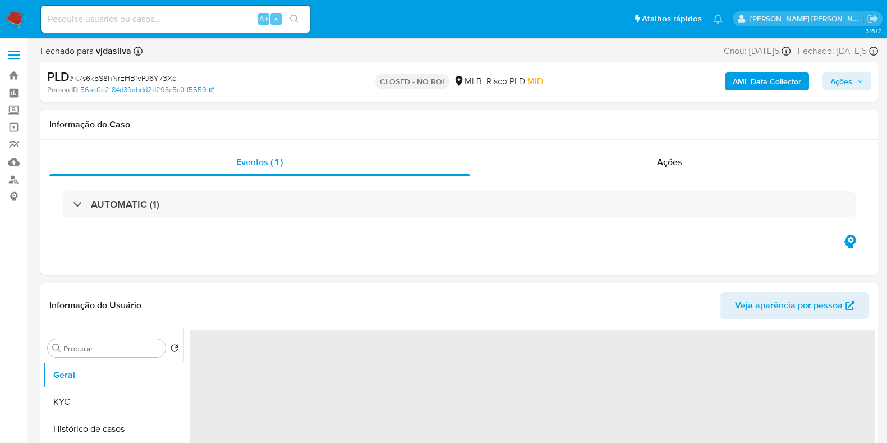
select select "10"
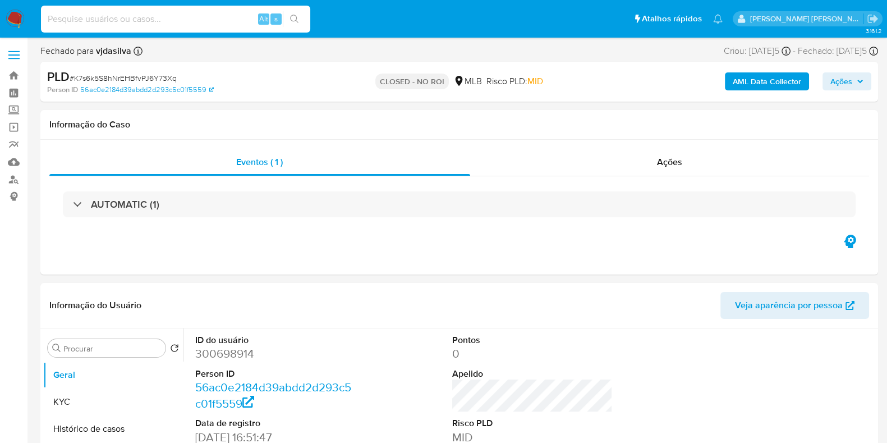
click at [66, 15] on input at bounding box center [175, 19] width 269 height 15
paste input "gdydNhganbPclKpaHkvBXl9N"
type input "gdydNhganbPclKpaHkvBXl9N"
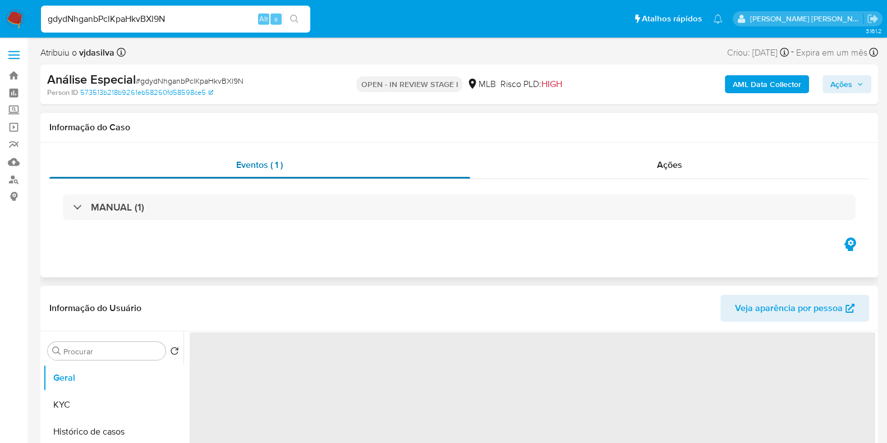
select select "10"
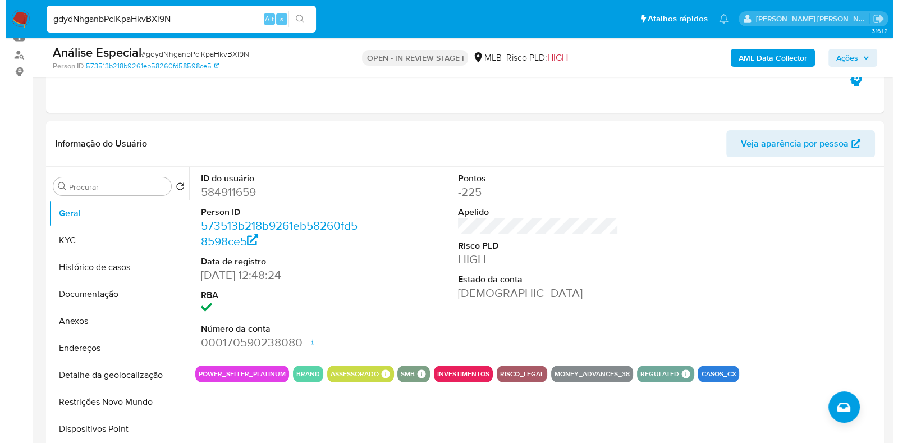
scroll to position [140, 0]
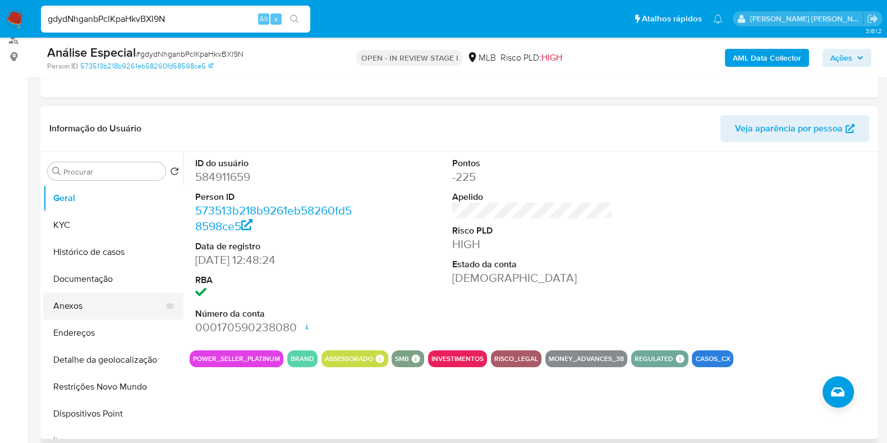
click at [72, 300] on button "Anexos" at bounding box center [108, 305] width 131 height 27
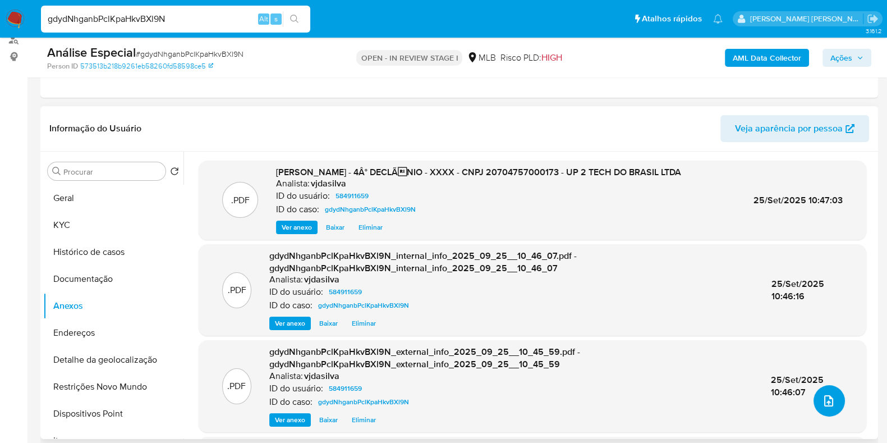
click at [822, 402] on icon "upload-file" at bounding box center [828, 400] width 13 height 13
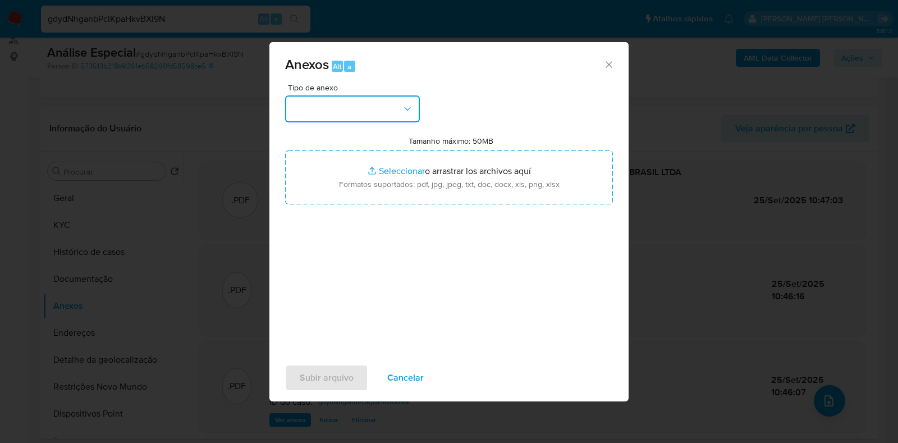
click at [398, 106] on button "button" at bounding box center [352, 108] width 135 height 27
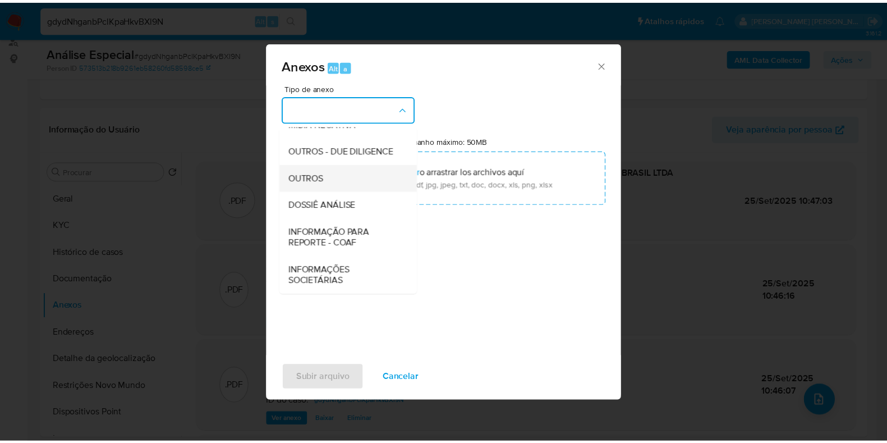
scroll to position [173, 0]
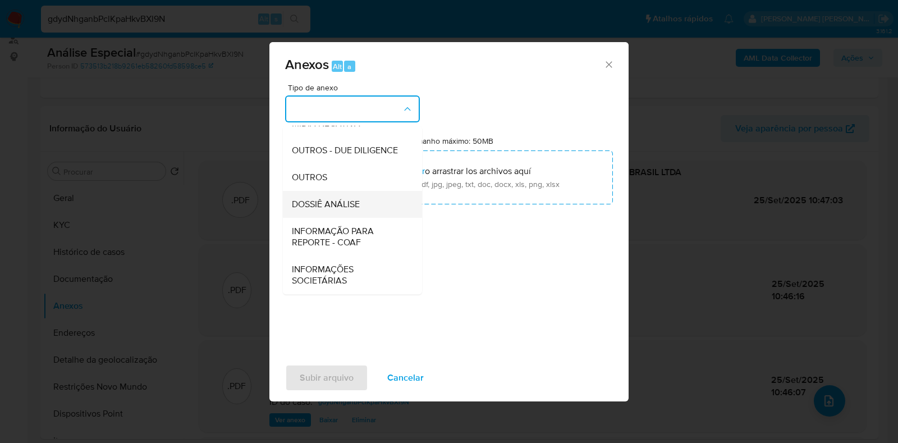
click at [350, 200] on span "DOSSIÊ ANÁLISE" at bounding box center [326, 204] width 68 height 11
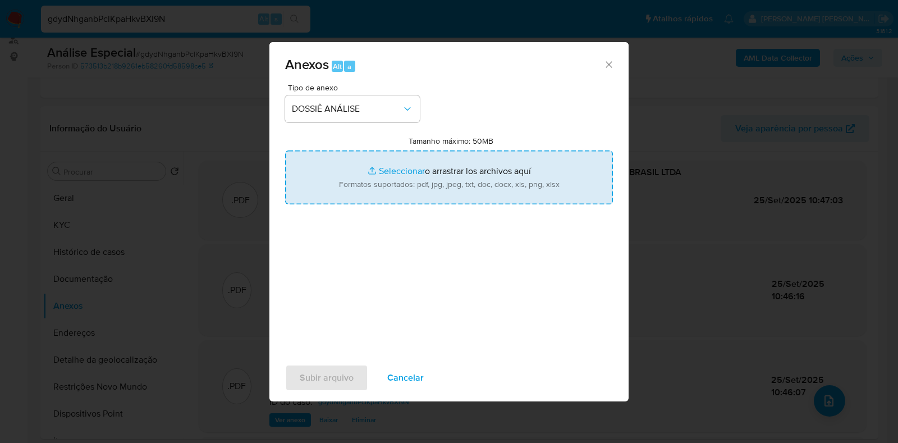
type input "C:\fakepath\4° DECLÍNIO - gdydNhganbPclKpaHkvBXl9N - CNPJ 20704757000173 - UP 2…"
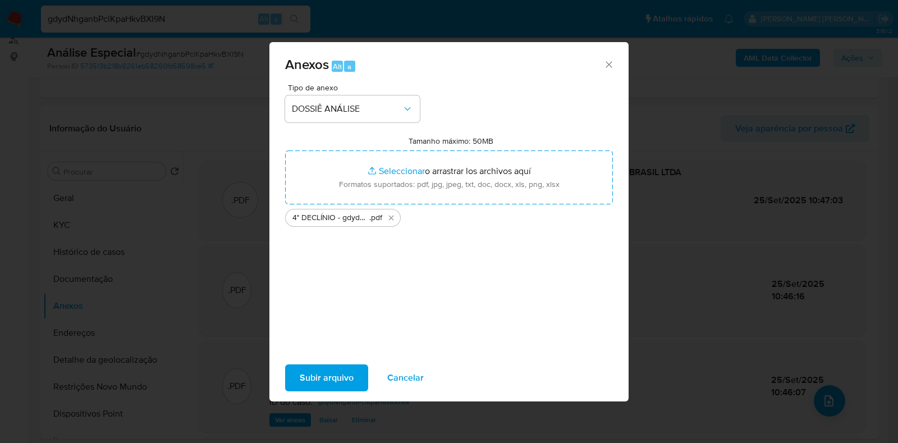
click at [323, 371] on span "Subir arquivo" at bounding box center [327, 377] width 54 height 25
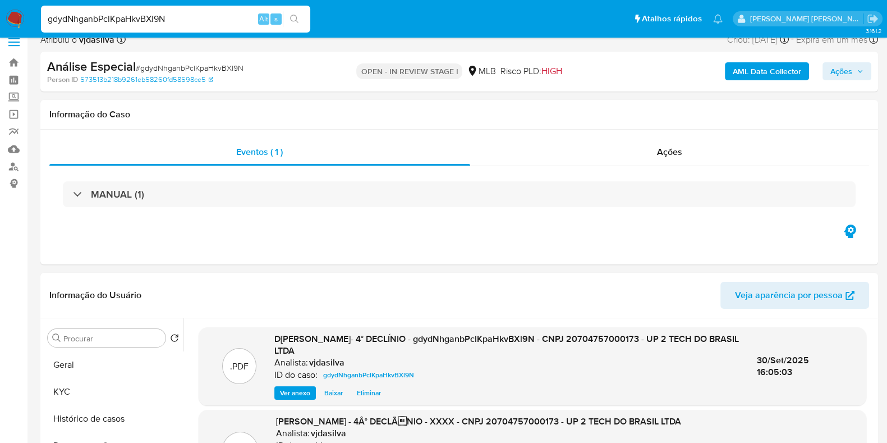
scroll to position [0, 0]
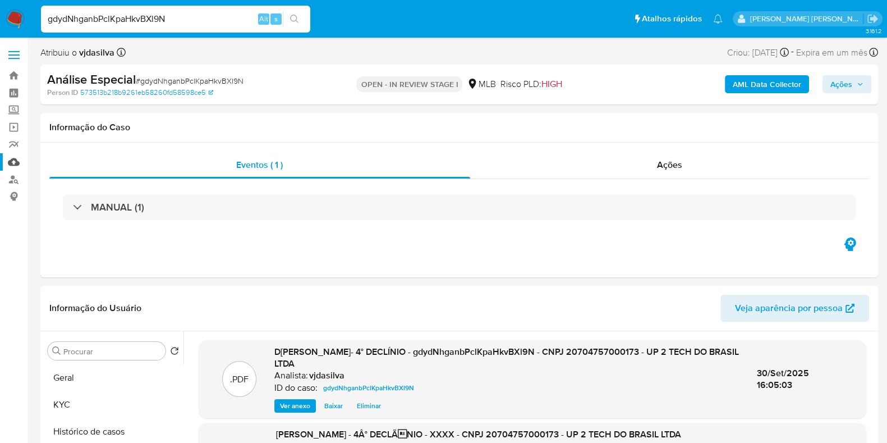
click at [14, 161] on link "Mulan" at bounding box center [67, 161] width 134 height 17
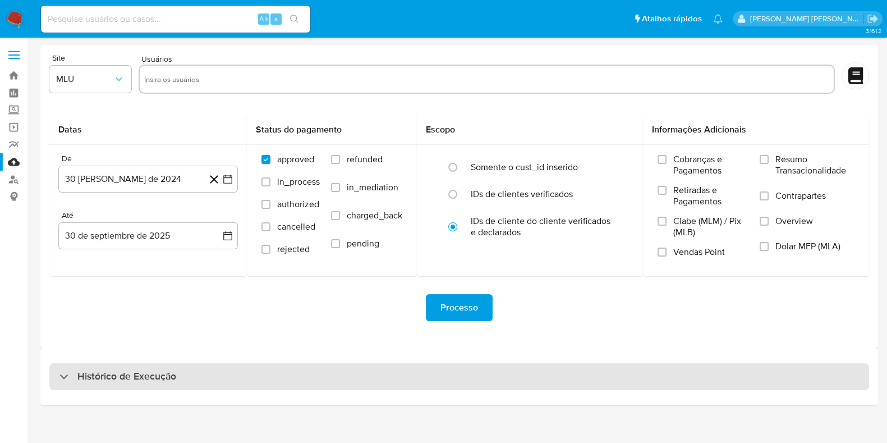
click at [208, 381] on div "Histórico de Execução" at bounding box center [459, 376] width 820 height 27
select select "10"
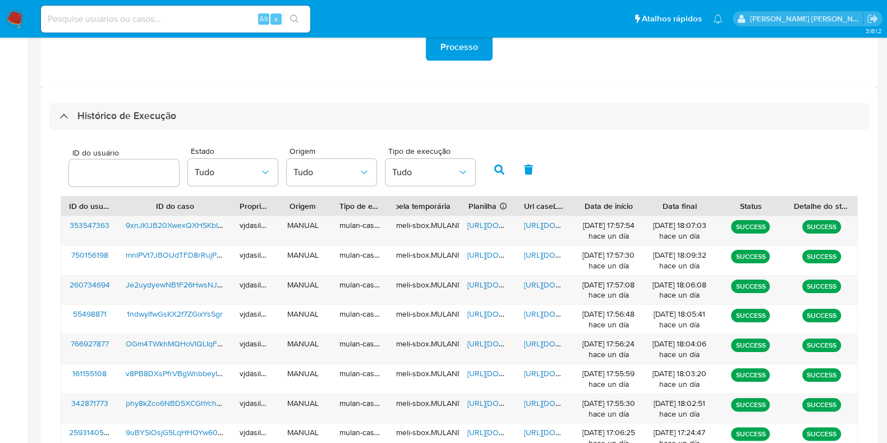
scroll to position [280, 0]
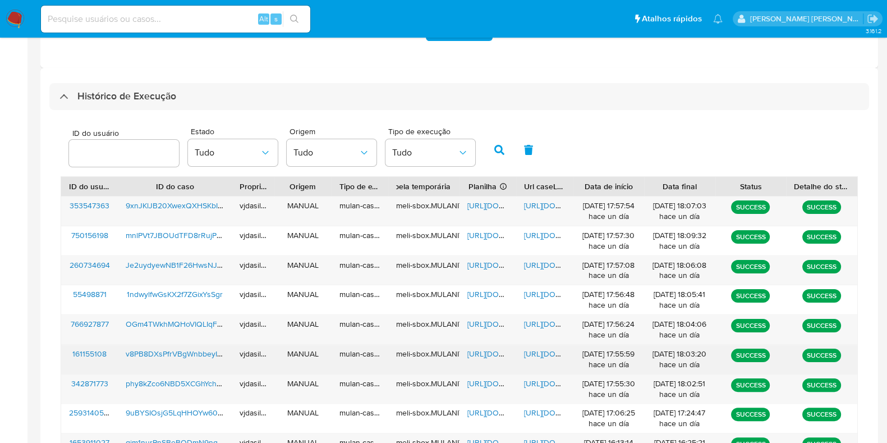
click at [541, 349] on span "[URL][DOMAIN_NAME]" at bounding box center [562, 353] width 77 height 11
click at [475, 351] on span "[URL][DOMAIN_NAME]" at bounding box center [505, 353] width 77 height 11
click at [169, 352] on span "v8PB8DXsPfrVBgWnbbeyIokN" at bounding box center [178, 353] width 105 height 11
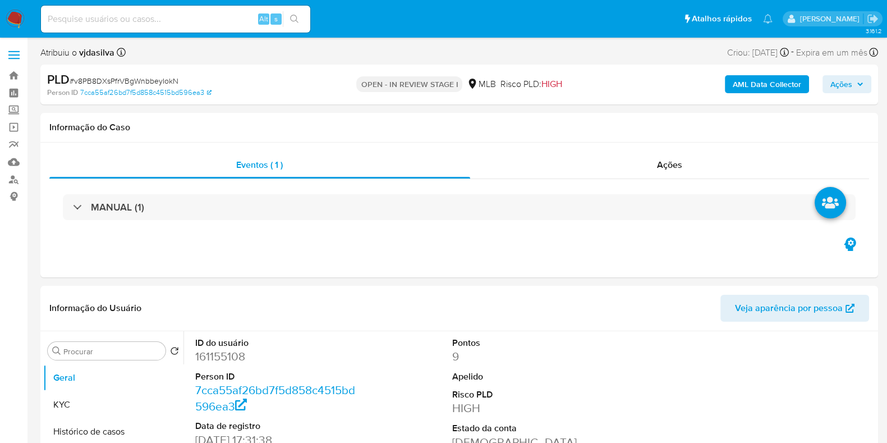
select select "10"
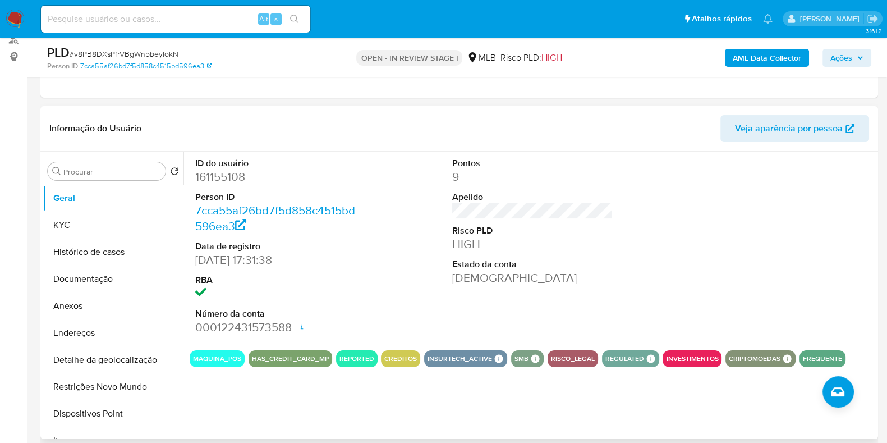
scroll to position [210, 0]
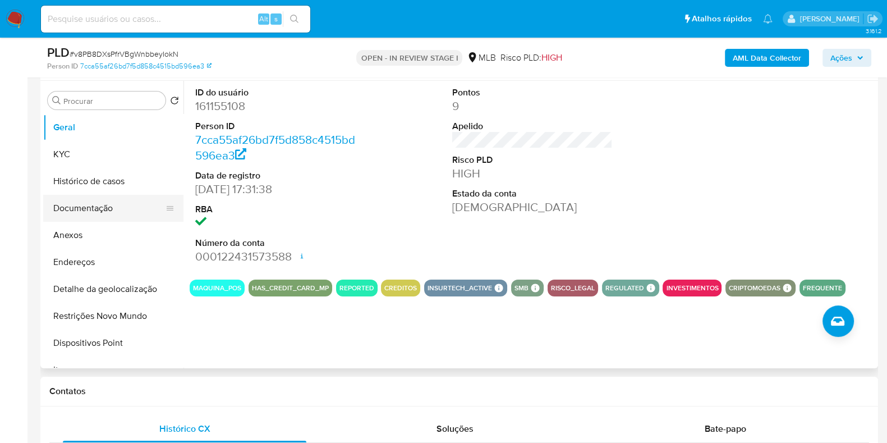
click at [105, 200] on button "Documentação" at bounding box center [108, 208] width 131 height 27
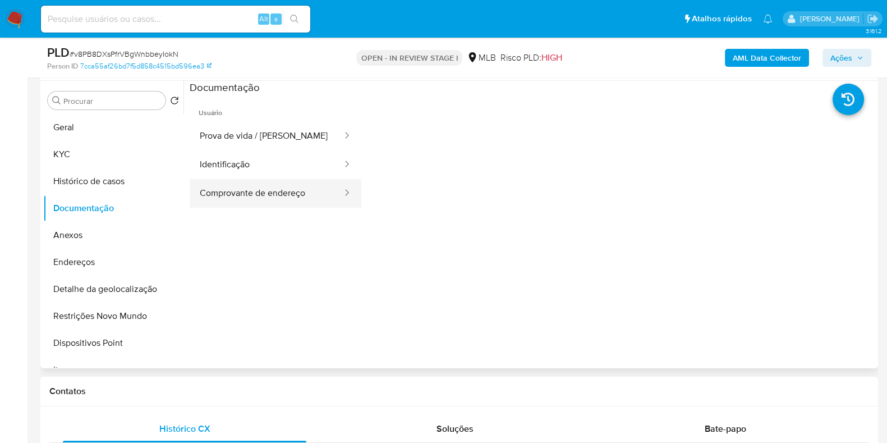
click at [235, 190] on button "Comprovante de endereço" at bounding box center [267, 193] width 154 height 29
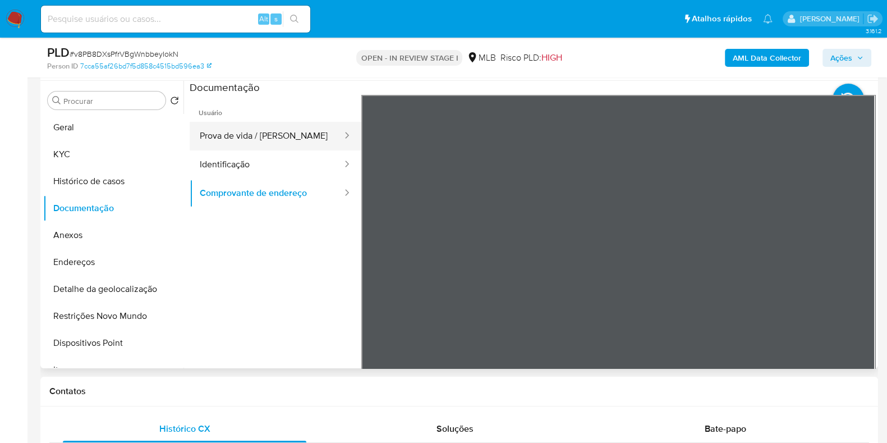
click at [259, 128] on button "Prova de vida / [PERSON_NAME]" at bounding box center [267, 136] width 154 height 29
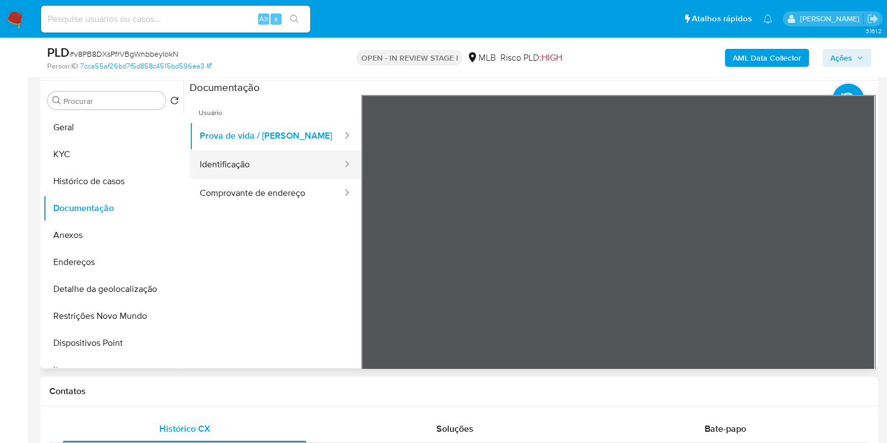
click at [281, 155] on button "Identificação" at bounding box center [267, 164] width 154 height 29
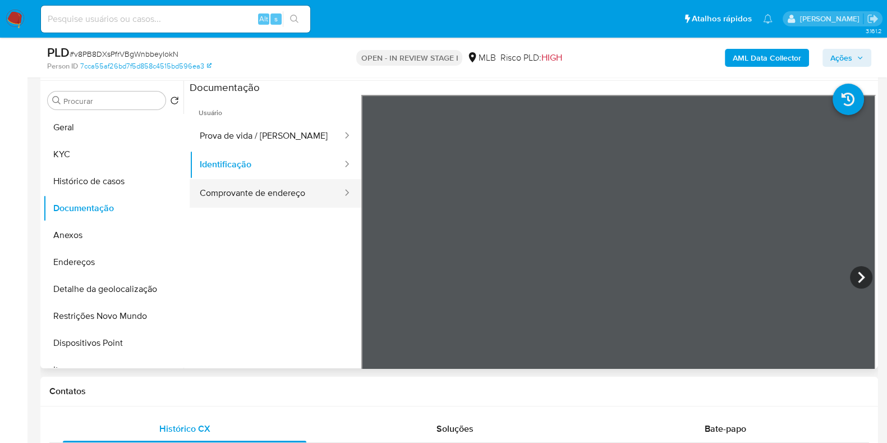
click at [279, 193] on button "Comprovante de endereço" at bounding box center [267, 193] width 154 height 29
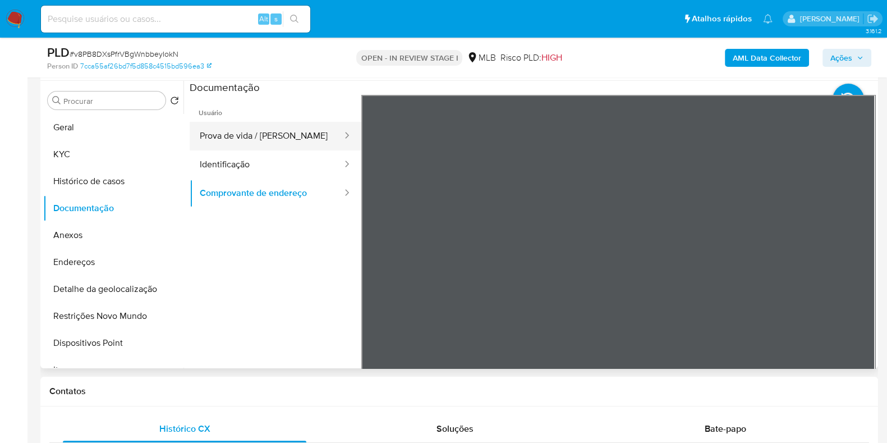
click at [274, 139] on button "Prova de vida / [PERSON_NAME]" at bounding box center [267, 136] width 154 height 29
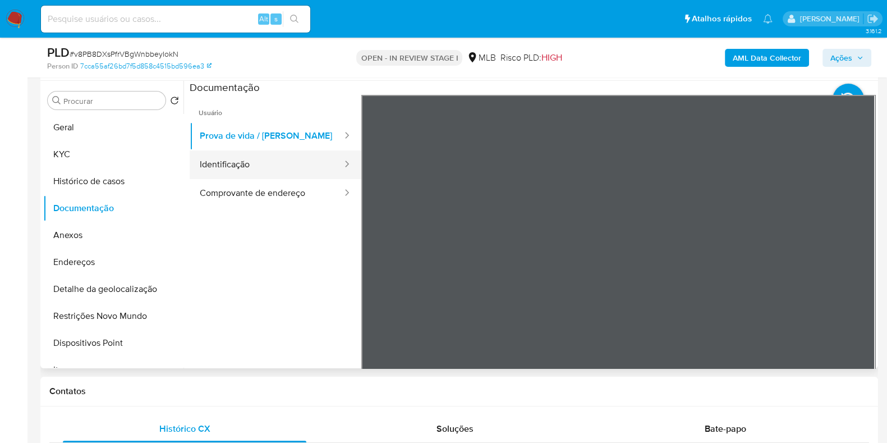
click at [242, 169] on button "Identificação" at bounding box center [267, 164] width 154 height 29
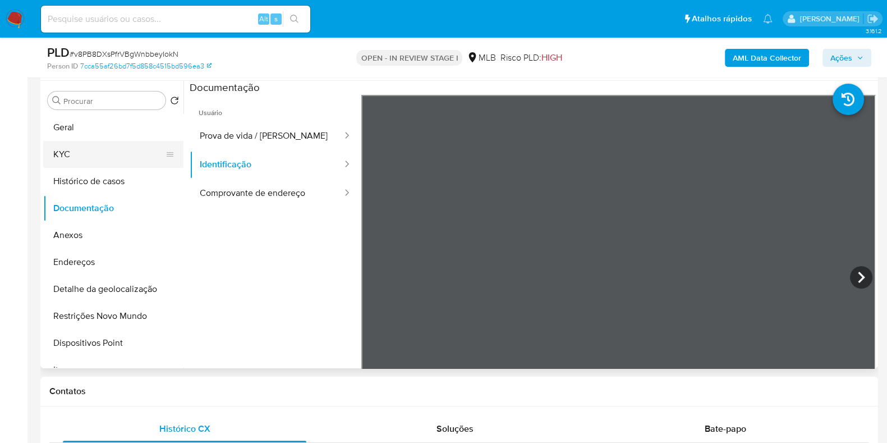
click at [112, 143] on button "KYC" at bounding box center [108, 154] width 131 height 27
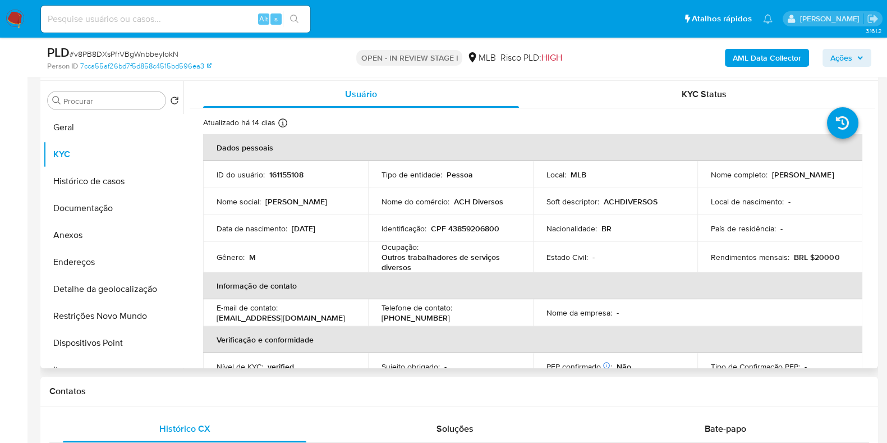
click at [416, 255] on p "Outros trabalhadores de serviços diversos" at bounding box center [449, 262] width 134 height 20
copy div "Ocupação : Outros trabalhadores de serviços diversos"
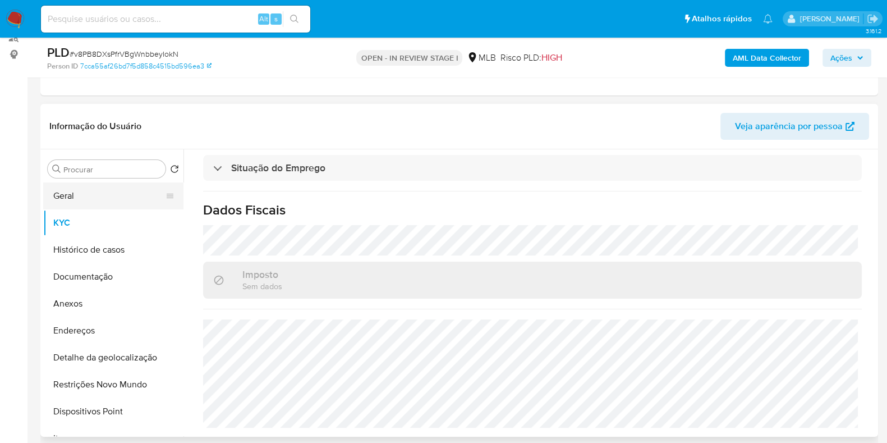
scroll to position [140, 0]
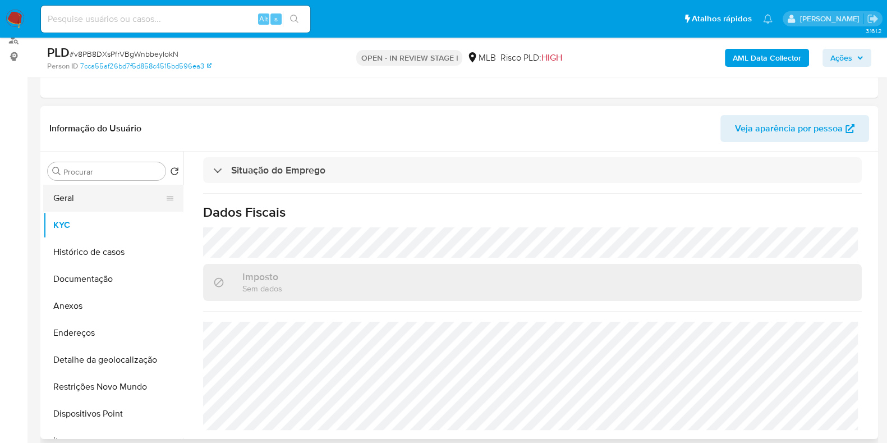
click at [67, 198] on button "Geral" at bounding box center [108, 198] width 131 height 27
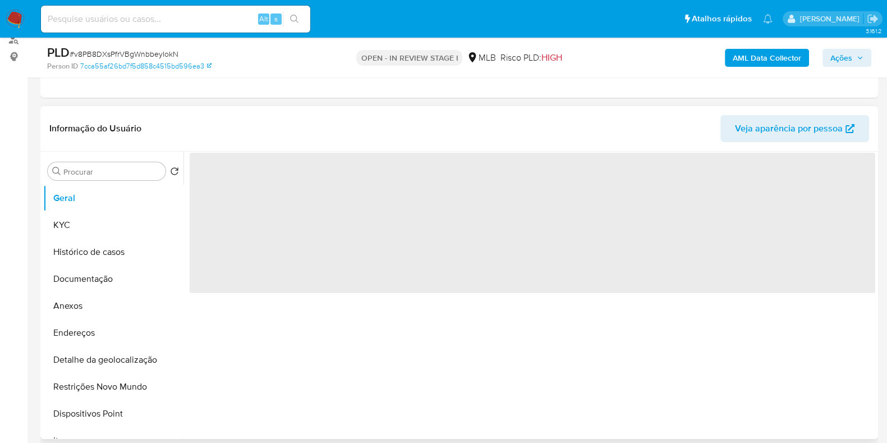
scroll to position [0, 0]
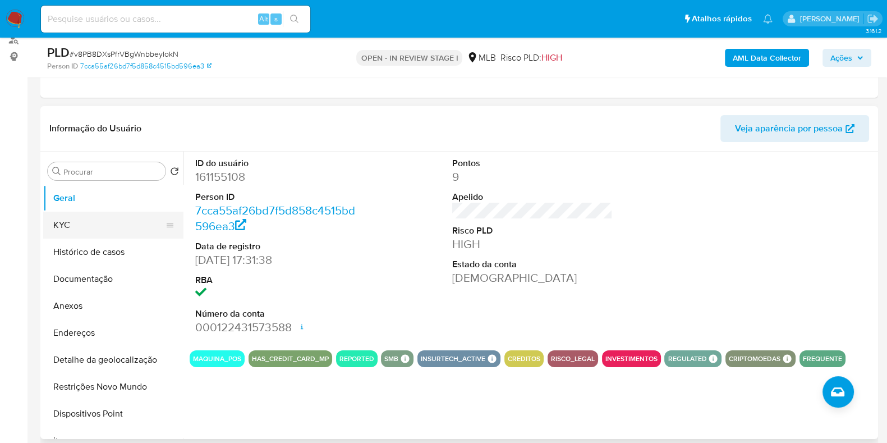
click at [111, 222] on button "KYC" at bounding box center [108, 225] width 131 height 27
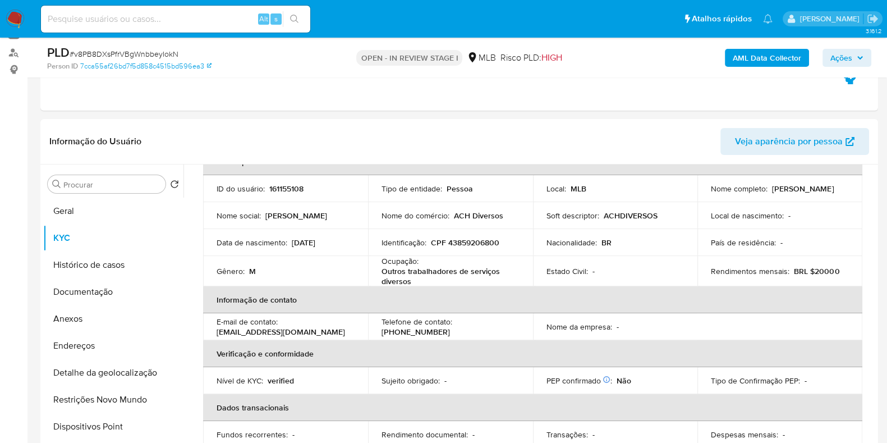
scroll to position [175, 0]
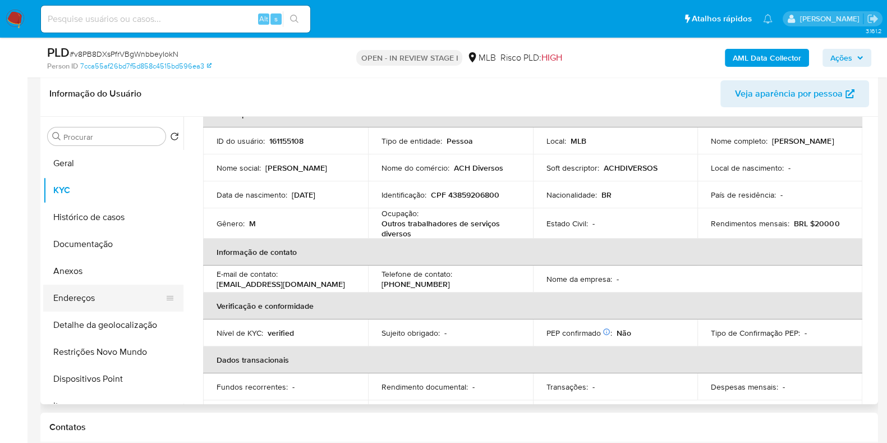
click at [105, 296] on button "Endereços" at bounding box center [108, 297] width 131 height 27
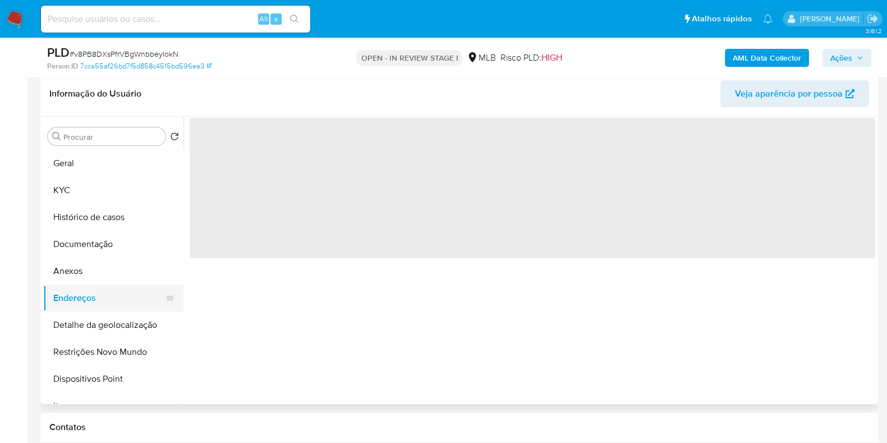
scroll to position [0, 0]
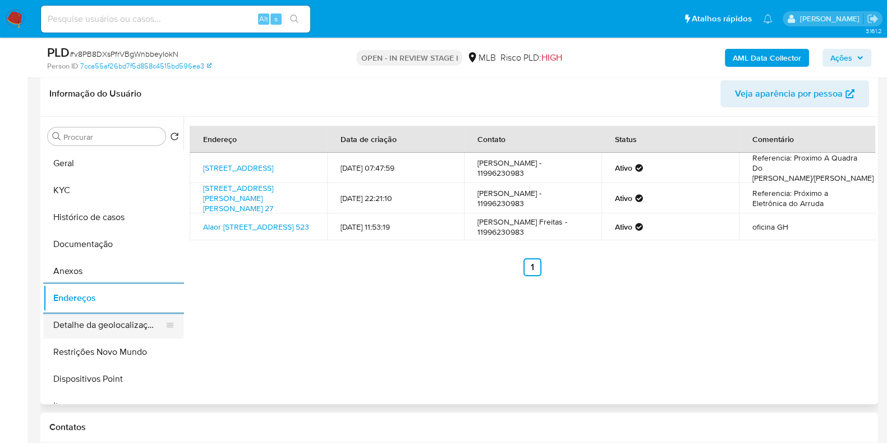
click at [90, 322] on button "Detalhe da geolocalização" at bounding box center [108, 324] width 131 height 27
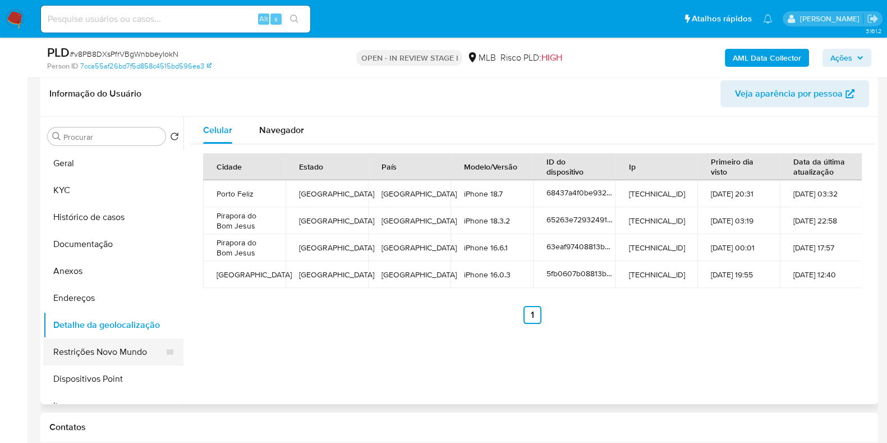
click at [113, 350] on button "Restrições Novo Mundo" at bounding box center [108, 351] width 131 height 27
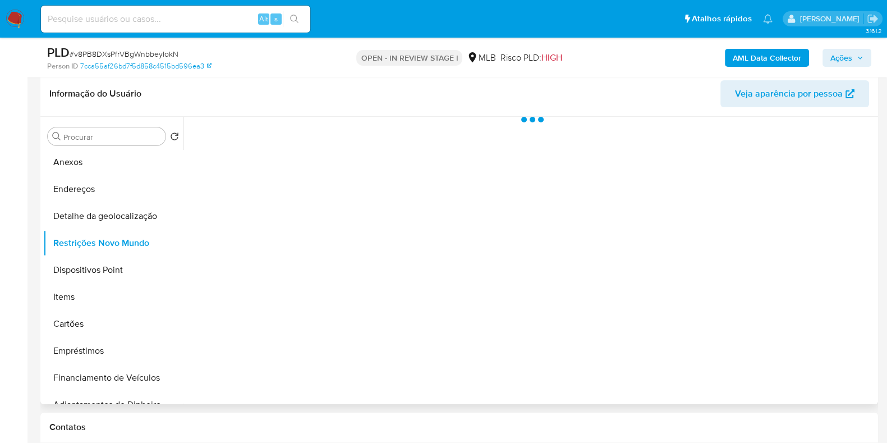
scroll to position [140, 0]
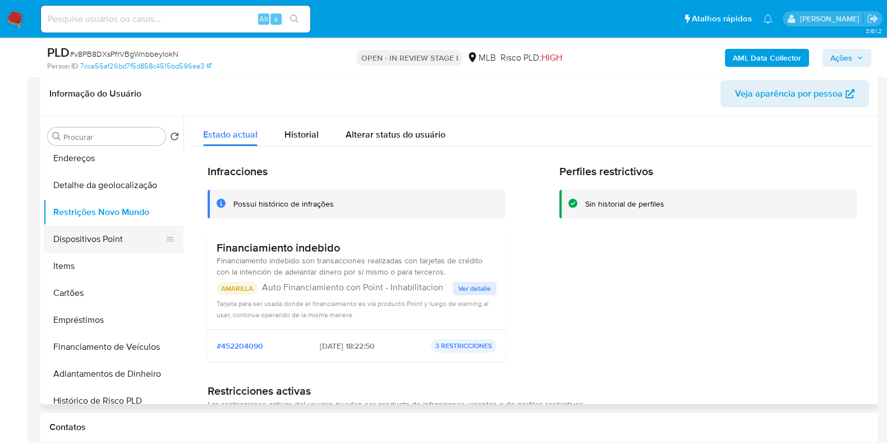
click at [111, 228] on button "Dispositivos Point" at bounding box center [108, 239] width 131 height 27
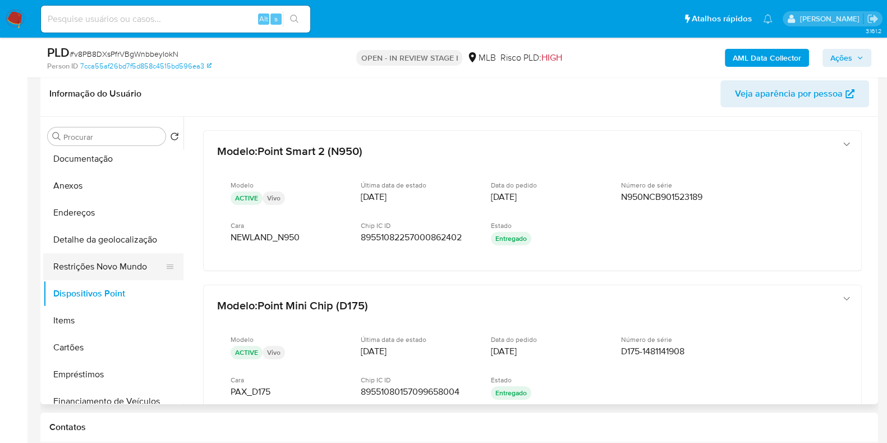
scroll to position [0, 0]
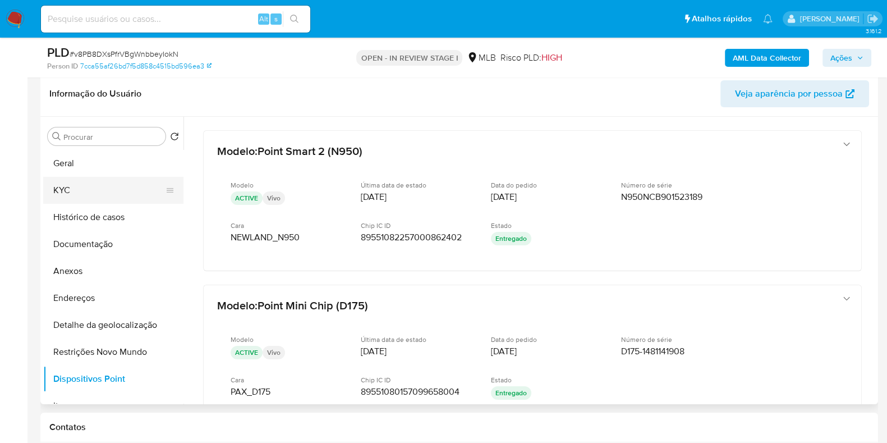
click at [95, 185] on button "KYC" at bounding box center [108, 190] width 131 height 27
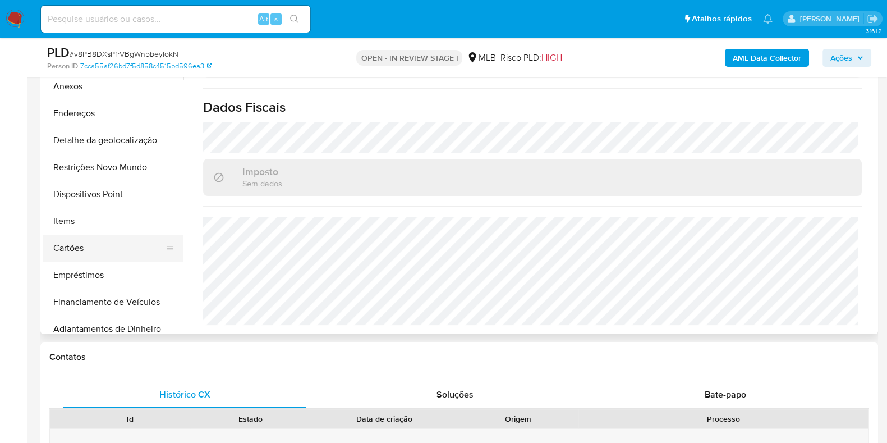
scroll to position [140, 0]
click at [117, 251] on button "Empréstimos" at bounding box center [108, 249] width 131 height 27
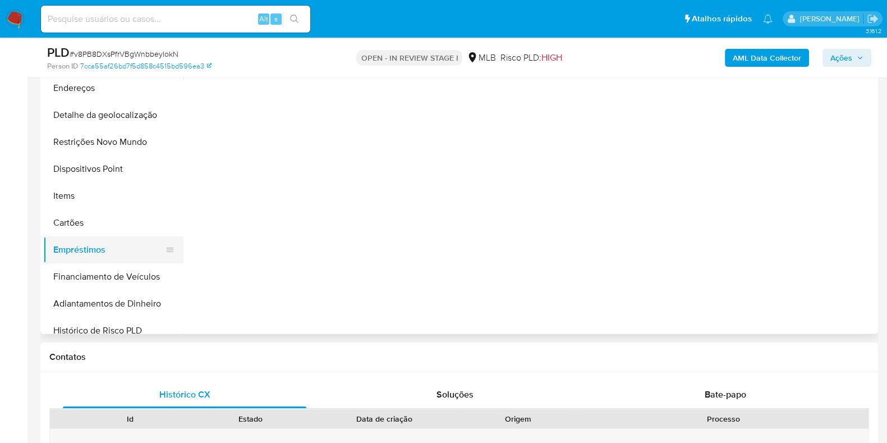
scroll to position [0, 0]
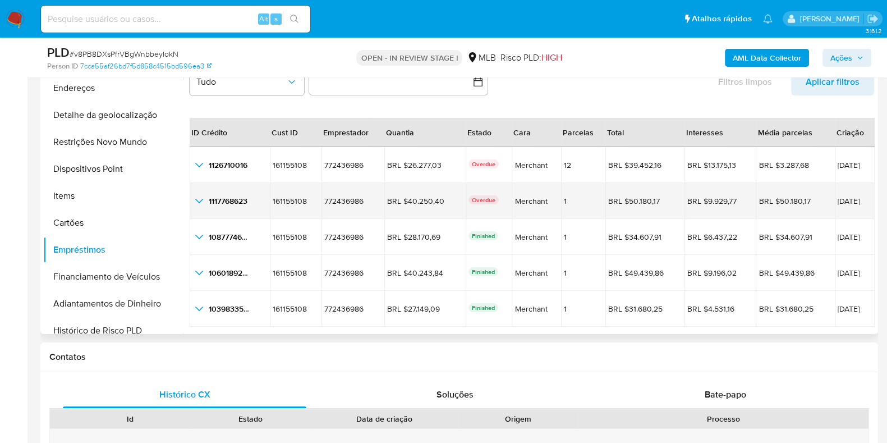
click at [469, 199] on p "Overdue" at bounding box center [484, 199] width 30 height 9
click at [211, 201] on span "1117768623" at bounding box center [228, 200] width 39 height 11
click at [199, 201] on icon "button_show_hidden_detail_by_id_1" at bounding box center [199, 201] width 8 height 4
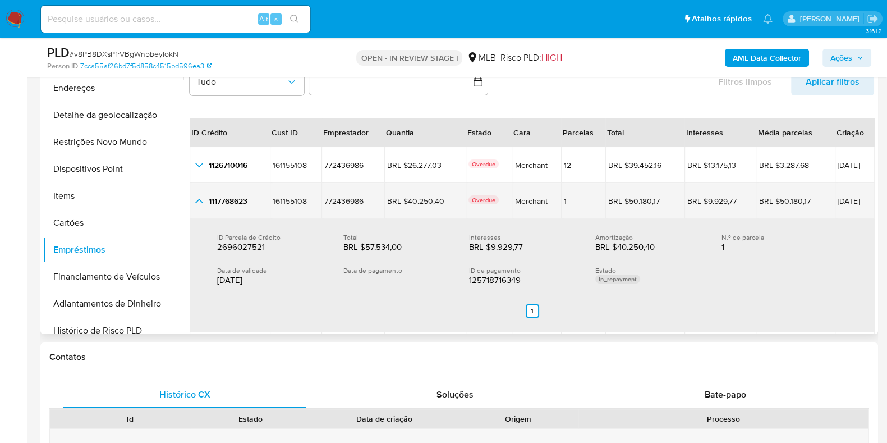
click at [199, 201] on icon "button_show_hidden_detail_by_id_1" at bounding box center [198, 200] width 13 height 13
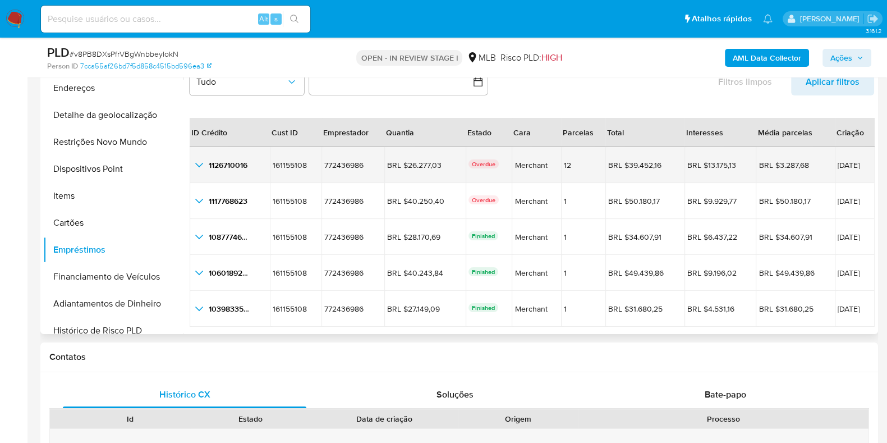
click at [470, 168] on div "Overdue" at bounding box center [489, 164] width 41 height 11
click at [469, 165] on p "Overdue" at bounding box center [484, 163] width 30 height 9
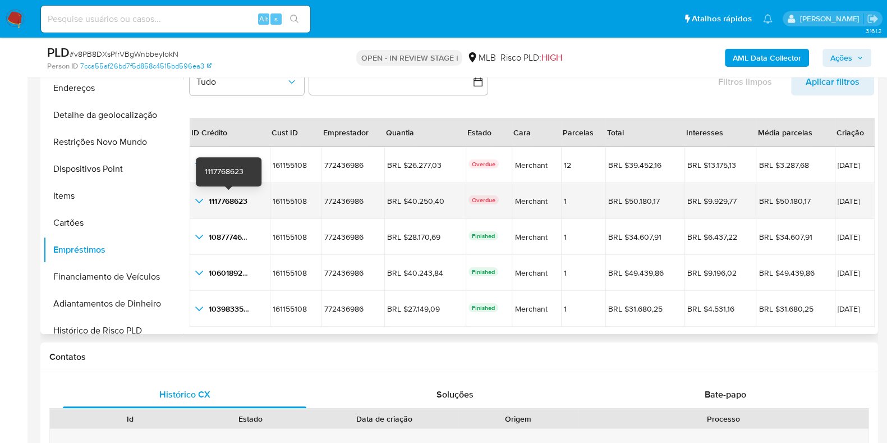
click at [223, 200] on span "1117768623" at bounding box center [228, 200] width 39 height 11
click at [838, 200] on span "16/08/2025" at bounding box center [855, 201] width 34 height 8
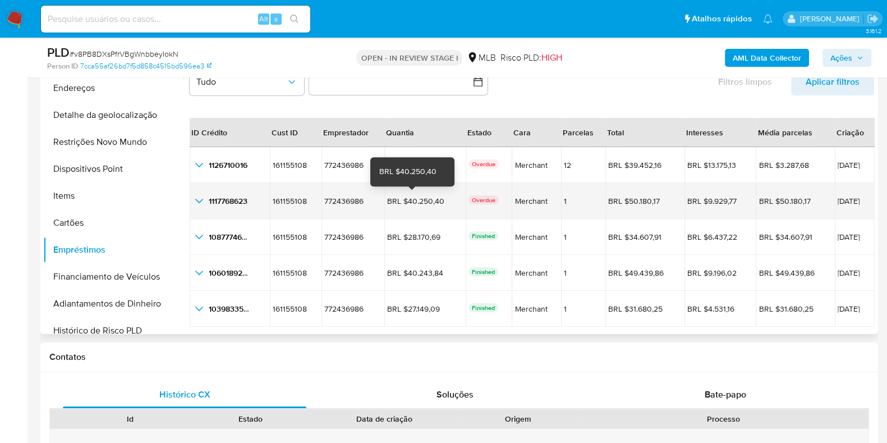
drag, startPoint x: 436, startPoint y: 200, endPoint x: 402, endPoint y: 200, distance: 33.7
click at [402, 200] on div "BRL $40.250,40" at bounding box center [418, 201] width 63 height 10
click at [204, 195] on icon "button_show_hidden_detail_by_id_1" at bounding box center [198, 200] width 13 height 13
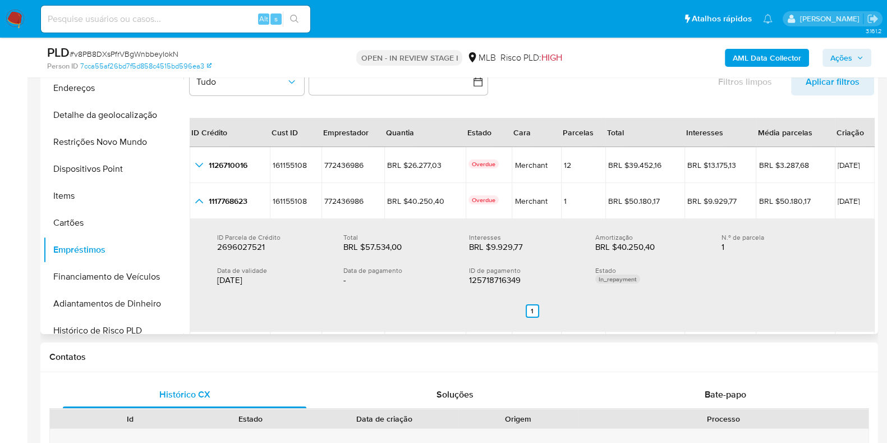
click at [236, 278] on div "15/09/2025" at bounding box center [271, 279] width 108 height 11
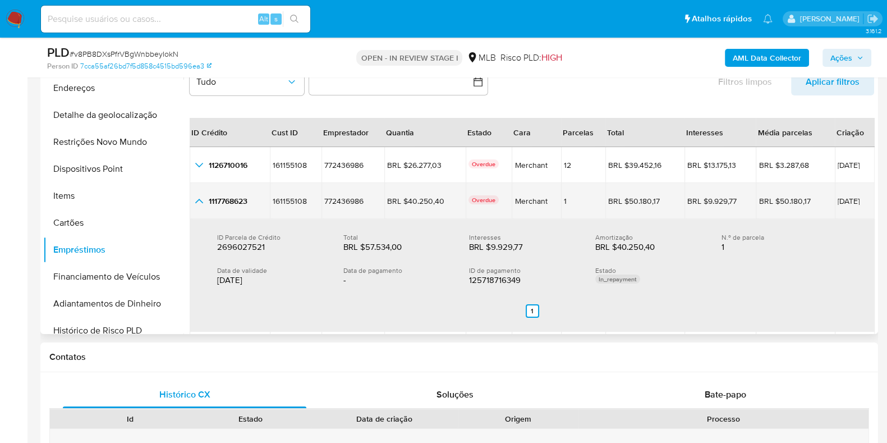
click at [194, 201] on icon "button_show_hidden_detail_by_id_1" at bounding box center [198, 200] width 13 height 13
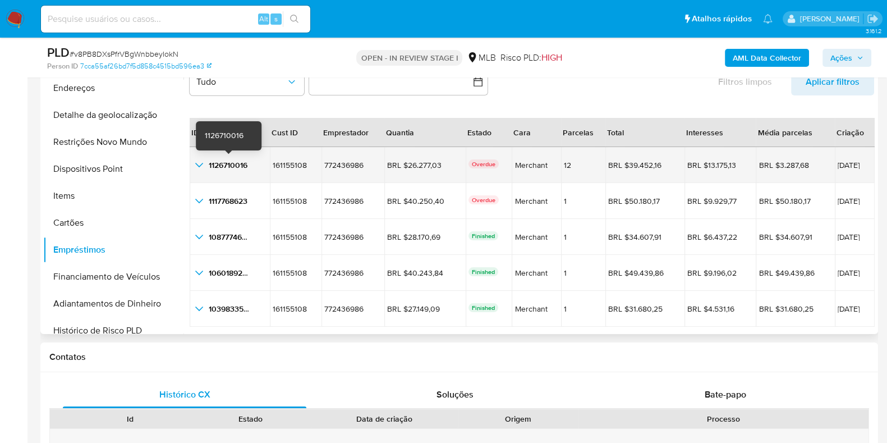
click at [241, 165] on span "1126710016" at bounding box center [228, 164] width 39 height 11
click at [840, 172] on td "25/08/2025" at bounding box center [855, 165] width 40 height 36
click at [838, 167] on span "25/08/2025" at bounding box center [855, 165] width 34 height 8
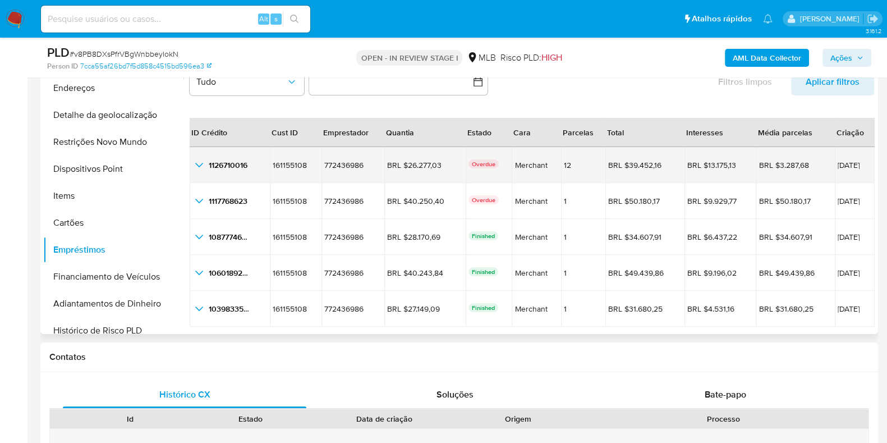
click at [838, 167] on span "25/08/2025" at bounding box center [855, 165] width 34 height 8
drag, startPoint x: 435, startPoint y: 162, endPoint x: 400, endPoint y: 163, distance: 36.0
click at [400, 163] on div "BRL $26.277,03" at bounding box center [418, 165] width 63 height 10
click at [199, 164] on icon "button_show_hidden_detail_by_id_0" at bounding box center [198, 164] width 13 height 13
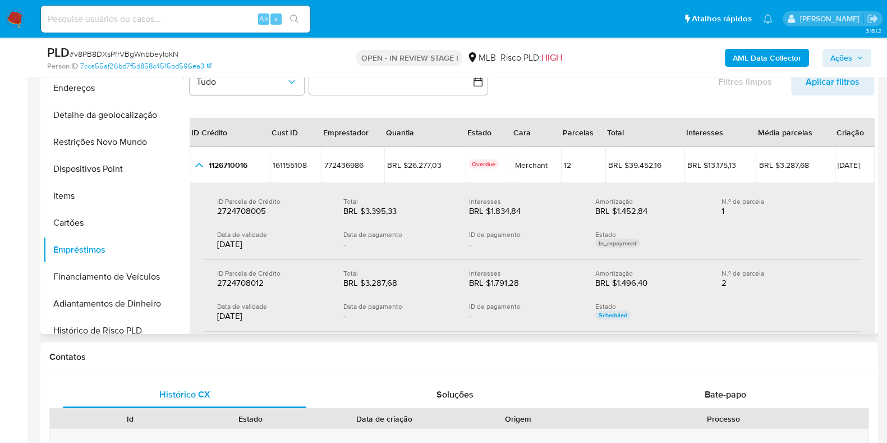
click at [236, 242] on div "25/09/2025" at bounding box center [271, 243] width 108 height 11
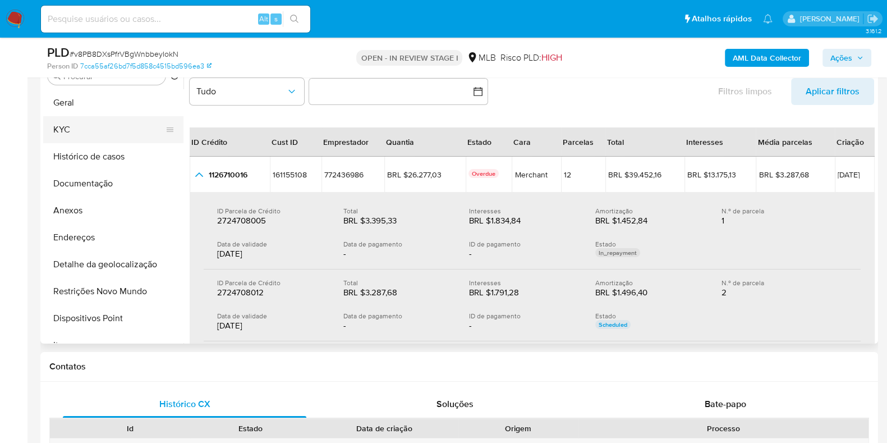
scroll to position [104, 0]
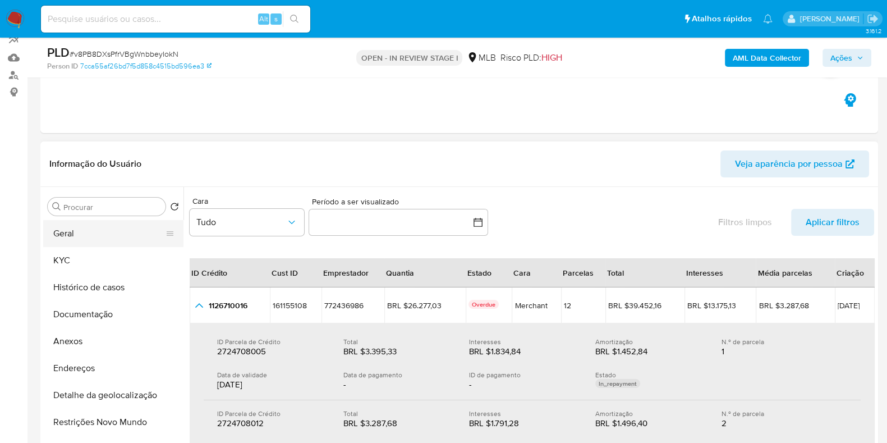
click at [84, 228] on button "Geral" at bounding box center [108, 233] width 131 height 27
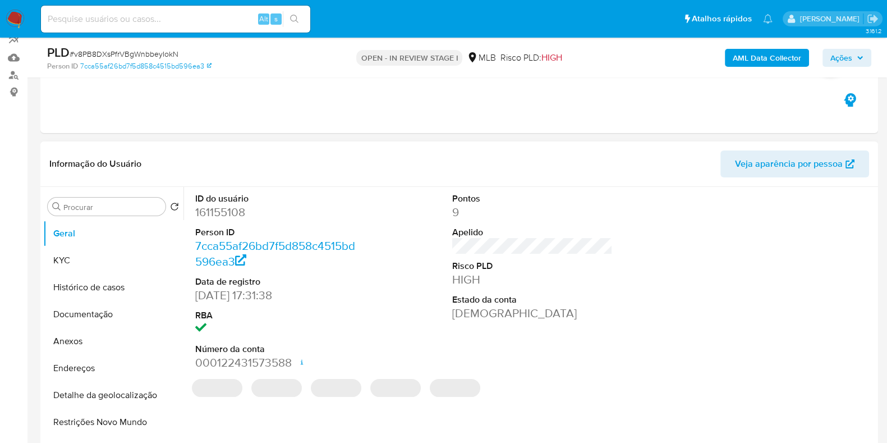
click at [236, 212] on dd "161155108" at bounding box center [275, 212] width 160 height 16
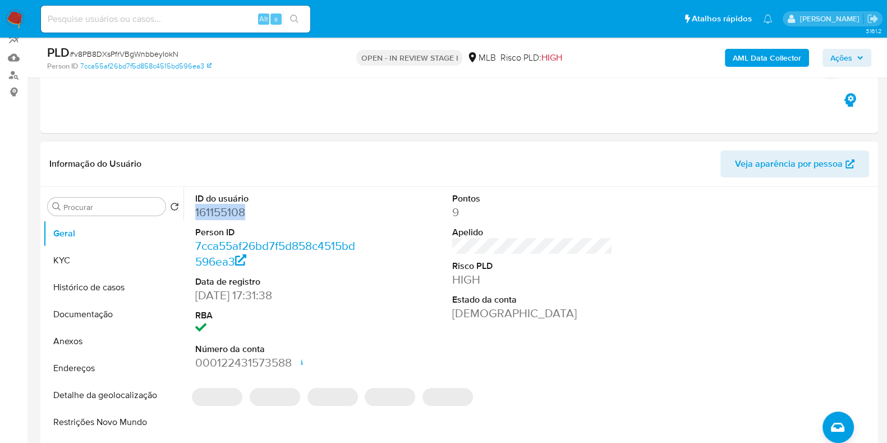
click at [236, 212] on dd "161155108" at bounding box center [275, 212] width 160 height 16
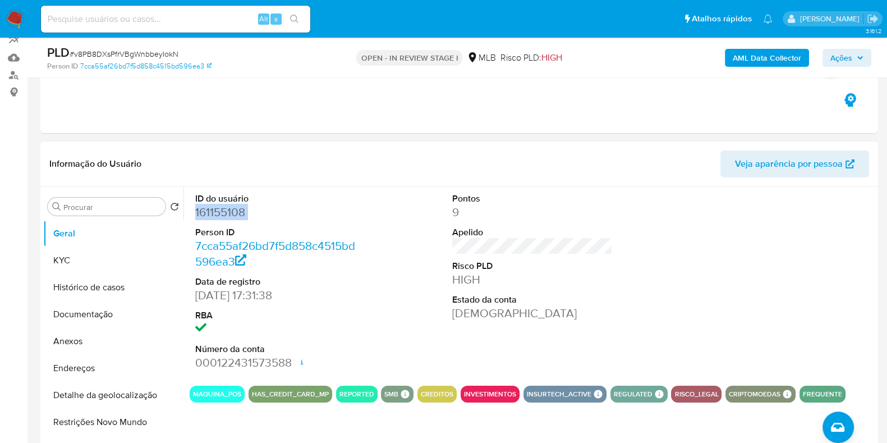
copy dd "161155108"
click at [99, 264] on button "KYC" at bounding box center [108, 260] width 131 height 27
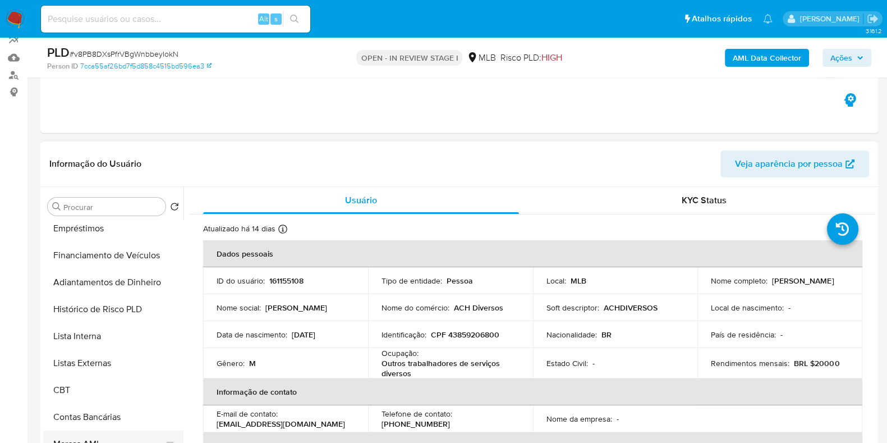
scroll to position [231, 0]
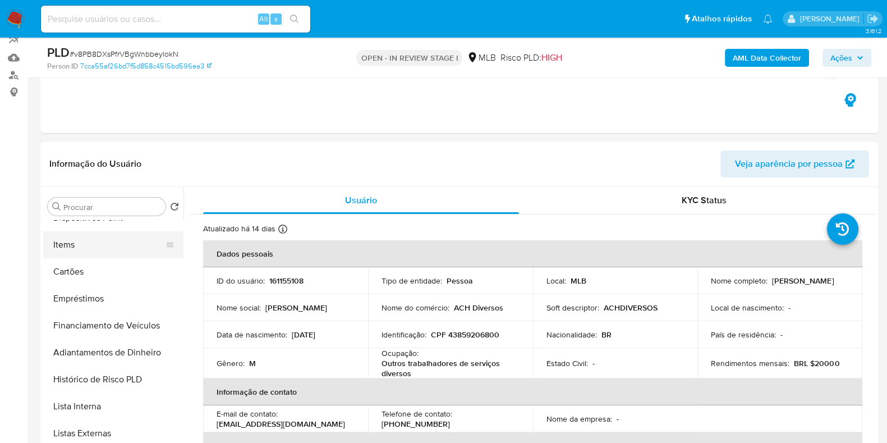
click at [96, 248] on button "Items" at bounding box center [108, 244] width 131 height 27
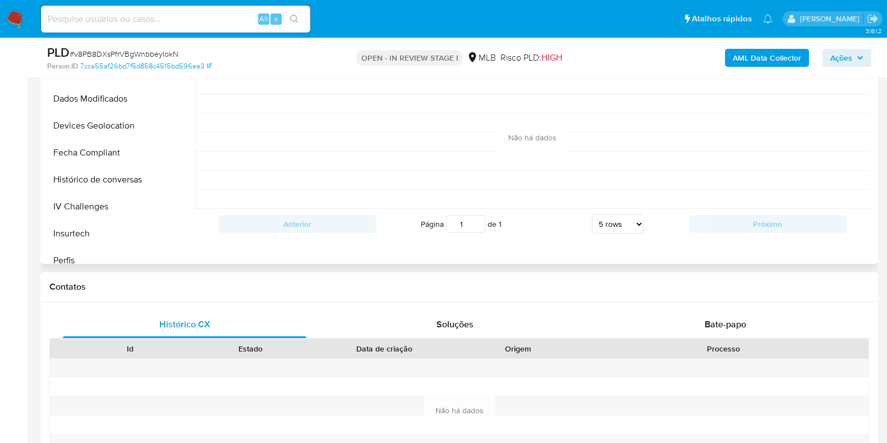
scroll to position [442, 0]
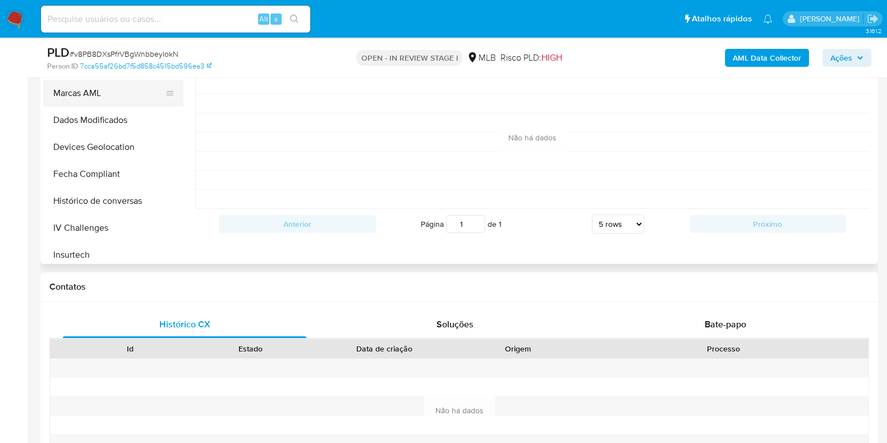
click at [98, 97] on button "Marcas AML" at bounding box center [108, 93] width 131 height 27
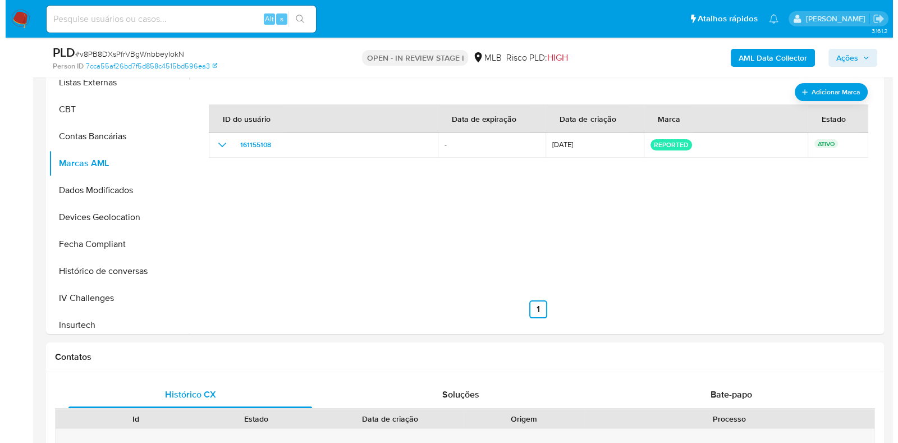
scroll to position [175, 0]
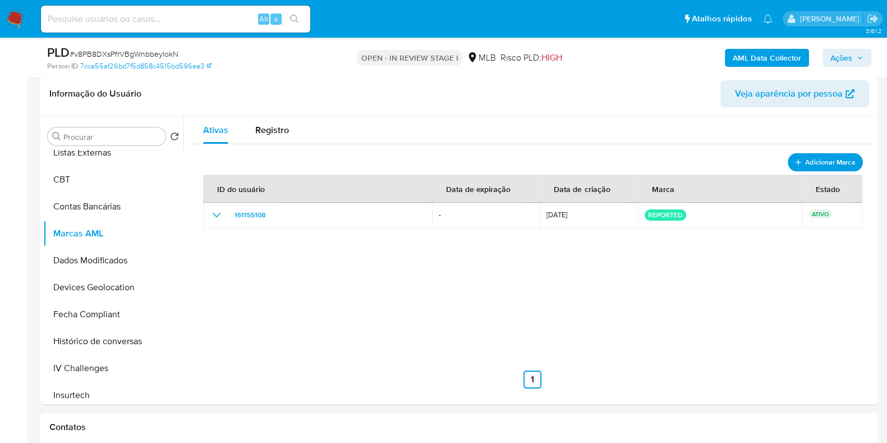
click at [811, 158] on span "Adicionar Marca" at bounding box center [830, 162] width 50 height 14
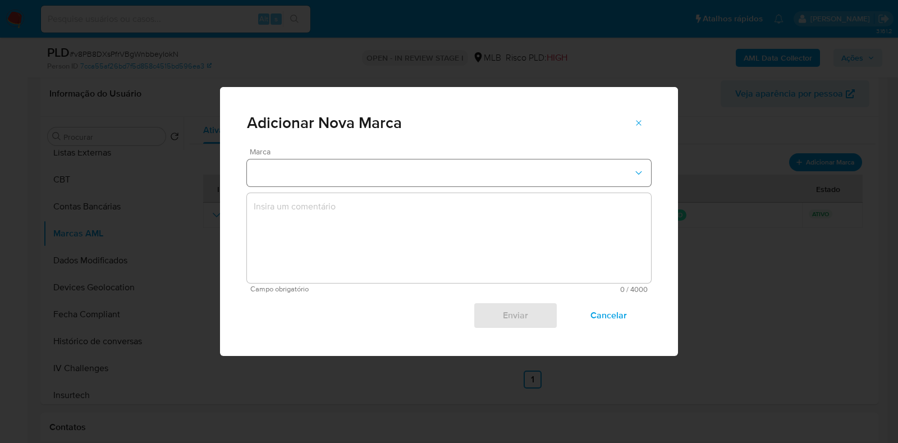
click at [317, 166] on button "marks-modal" at bounding box center [449, 172] width 404 height 27
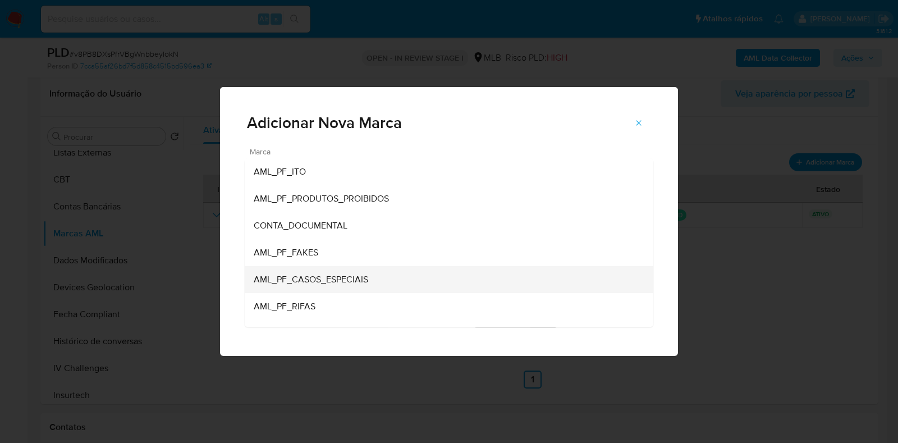
click at [315, 276] on span "AML_PF_CASOS_ESPECIAIS" at bounding box center [311, 279] width 114 height 11
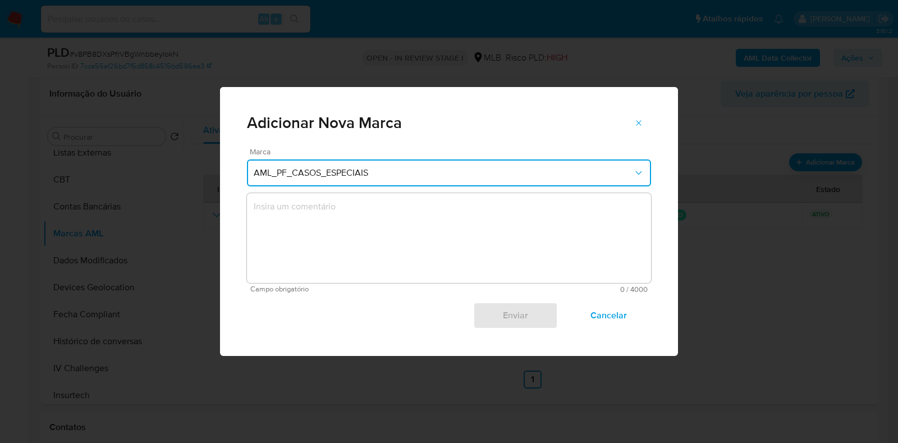
click at [316, 215] on textarea "marks-modal" at bounding box center [449, 238] width 404 height 90
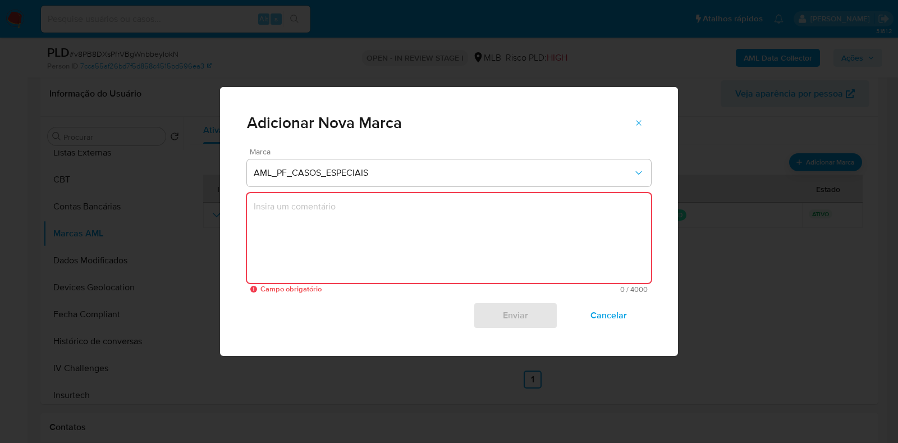
click at [334, 230] on textarea "marks-modal" at bounding box center [449, 238] width 404 height 90
paste textarea "Cliente recebe de forma concentrada operações MPOS com cartão de crédito em sua…"
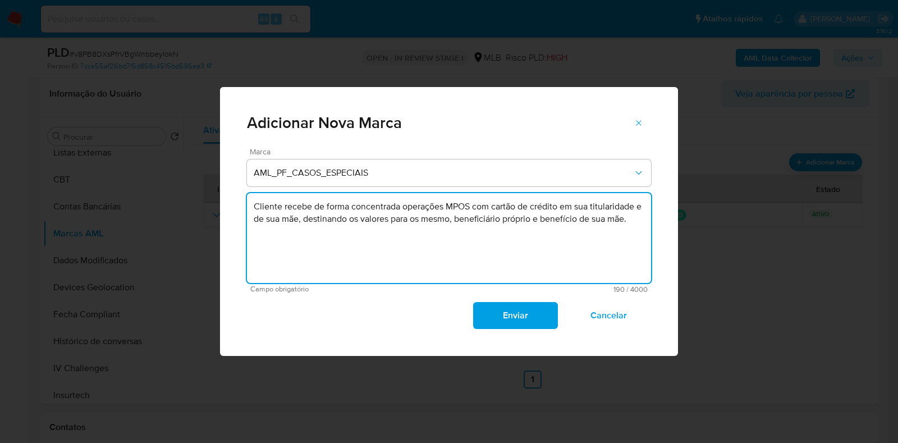
paste textarea "CUST ID: xxxxxx Casuística: yyyyyyy Volume Operado Análise: Dta Conclusão PLD O…"
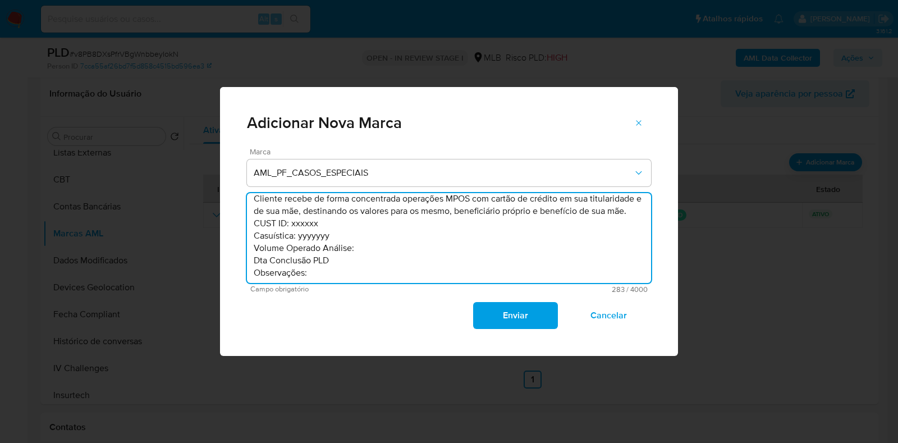
scroll to position [0, 0]
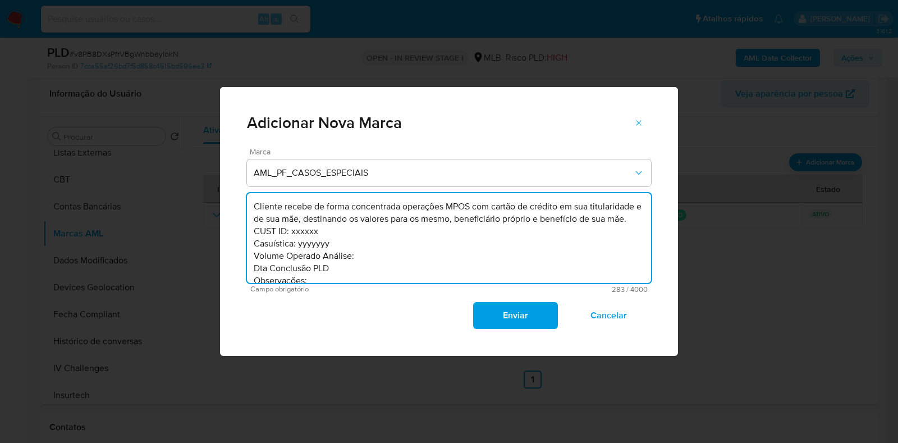
drag, startPoint x: 322, startPoint y: 233, endPoint x: 244, endPoint y: 228, distance: 78.2
click at [244, 228] on div "Marca AML_PF_CASOS_ESPECIAIS Cliente recebe de forma concentrada operações MPOS…" at bounding box center [449, 252] width 458 height 208
drag, startPoint x: 591, startPoint y: 222, endPoint x: 233, endPoint y: 204, distance: 358.5
click at [233, 204] on div "Marca AML_PF_CASOS_ESPECIAIS Cliente recebe de forma concentrada operações MPOS…" at bounding box center [449, 252] width 458 height 208
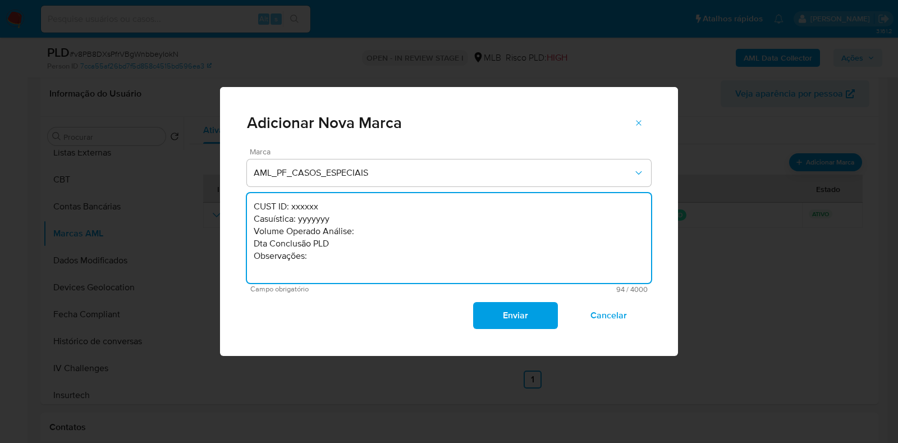
click at [332, 270] on textarea "CUST ID: xxxxxx Casuística: yyyyyyy Volume Operado Análise: Dta Conclusão PLD O…" at bounding box center [449, 238] width 404 height 90
paste textarea "Cliente recebe de forma concentrada operações MPOS com cartão de crédito em sua…"
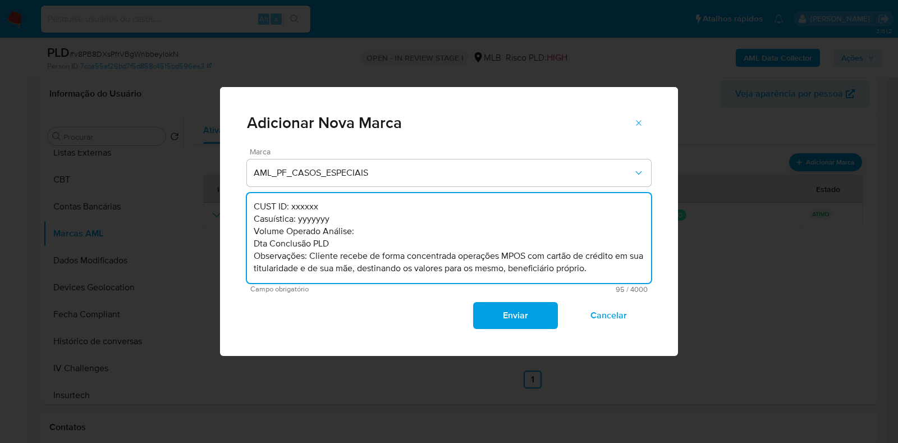
scroll to position [4, 0]
drag, startPoint x: 319, startPoint y: 218, endPoint x: 244, endPoint y: 205, distance: 76.3
click at [244, 205] on div "Marca AML_PF_CASOS_ESPECIAIS CUST ID: xxxxxx Casuística: yyyyyyy Volume Operado…" at bounding box center [449, 252] width 458 height 208
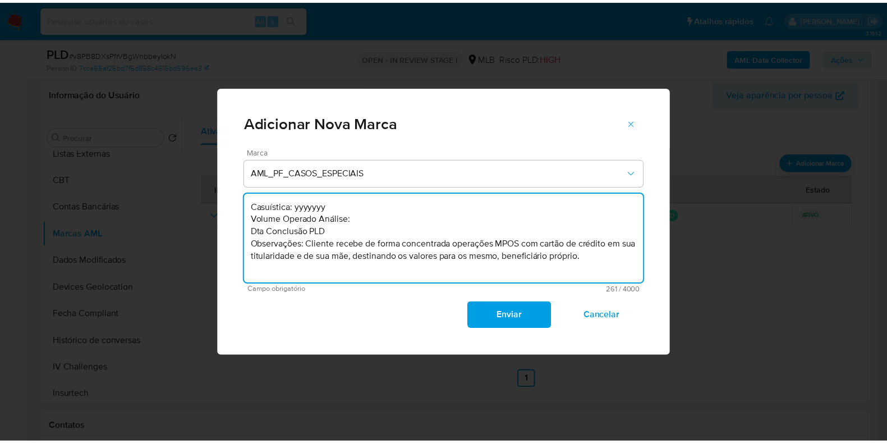
scroll to position [0, 0]
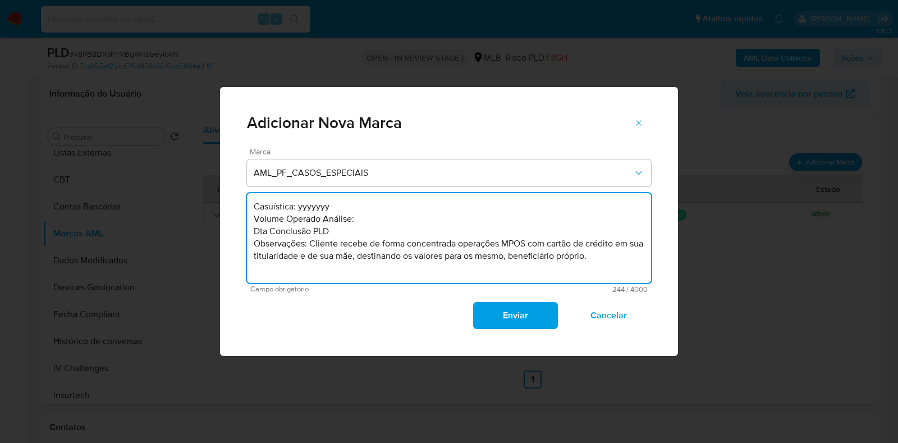
drag, startPoint x: 333, startPoint y: 208, endPoint x: 297, endPoint y: 209, distance: 35.4
click at [297, 209] on textarea "Casuística: yyyyyyy Volume Operado Análise: Dta Conclusão PLD Observações: Clie…" at bounding box center [449, 238] width 404 height 90
click at [370, 224] on textarea "Casuística: Auto Financiamento Volume Operado Análise: Dta Conclusão PLD Observ…" at bounding box center [449, 238] width 404 height 90
click at [333, 232] on textarea "Casuística: Auto Financiamento Volume Operado Análise: R$178.905,77 Dta Conclus…" at bounding box center [449, 238] width 404 height 90
drag, startPoint x: 369, startPoint y: 257, endPoint x: 315, endPoint y: 259, distance: 53.9
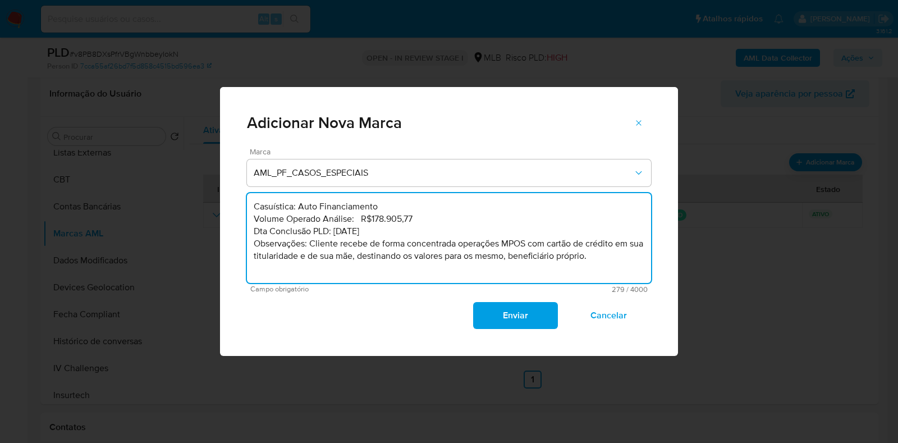
click at [315, 259] on textarea "Casuística: Auto Financiamento Volume Operado Análise: R$178.905,77 Dta Conclus…" at bounding box center [449, 238] width 404 height 90
click at [435, 257] on textarea "Casuística: Auto Financiamento Volume Operado Análise: R$178.905,77 Dta Conclus…" at bounding box center [449, 238] width 404 height 90
drag, startPoint x: 465, startPoint y: 256, endPoint x: 457, endPoint y: 256, distance: 7.9
click at [457, 256] on textarea "Casuística: Auto Financiamento Volume Operado Análise: R$178.905,77 Dta Conclus…" at bounding box center [449, 238] width 404 height 90
drag, startPoint x: 426, startPoint y: 258, endPoint x: 466, endPoint y: 258, distance: 39.3
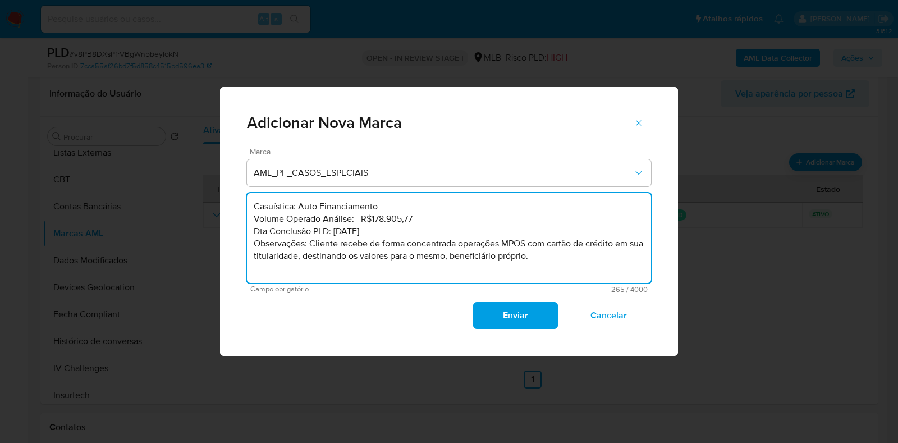
click at [466, 258] on textarea "Casuística: Auto Financiamento Volume Operado Análise: R$178.905,77 Dta Conclus…" at bounding box center [449, 238] width 404 height 90
drag, startPoint x: 548, startPoint y: 259, endPoint x: 200, endPoint y: 204, distance: 352.2
click at [200, 204] on div "Adicionar Nova Marca Marca AML_PF_CASOS_ESPECIAIS Casuística: Auto Financiament…" at bounding box center [449, 221] width 898 height 443
click at [455, 248] on textarea "Casuística: Auto Financiamento Volume Operado Análise: R$178.905,77 Dta Conclus…" at bounding box center [449, 238] width 404 height 90
click at [470, 258] on textarea "Casuística: Auto Financiamento Volume Operado Análise: R$178.905,77 Dta Conclus…" at bounding box center [449, 238] width 404 height 90
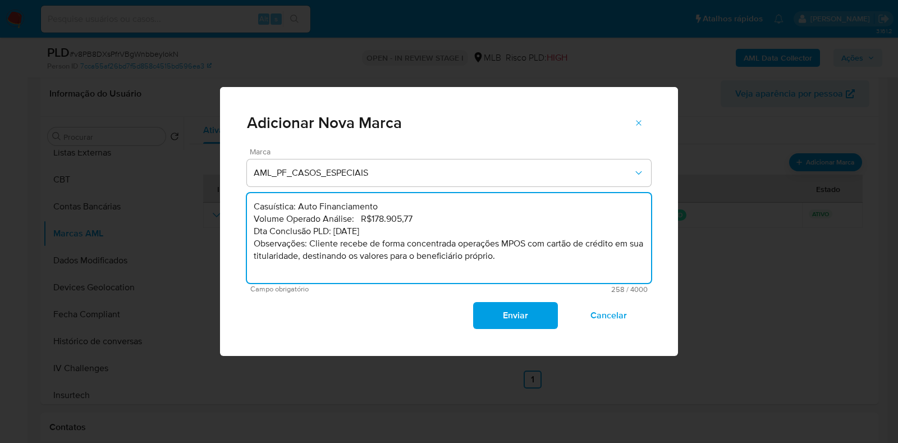
click at [457, 267] on textarea "Casuística: Auto Financiamento Volume Operado Análise: R$178.905,77 Dta Conclus…" at bounding box center [449, 238] width 404 height 90
click at [362, 221] on textarea "Casuística: Auto Financiamento Volume Operado Análise: R$178.905,77 Dta Conclus…" at bounding box center [449, 238] width 404 height 90
type textarea "Casuística: Auto Financiamento Volume Operado Análise: R$178.905,77 Dta Conclus…"
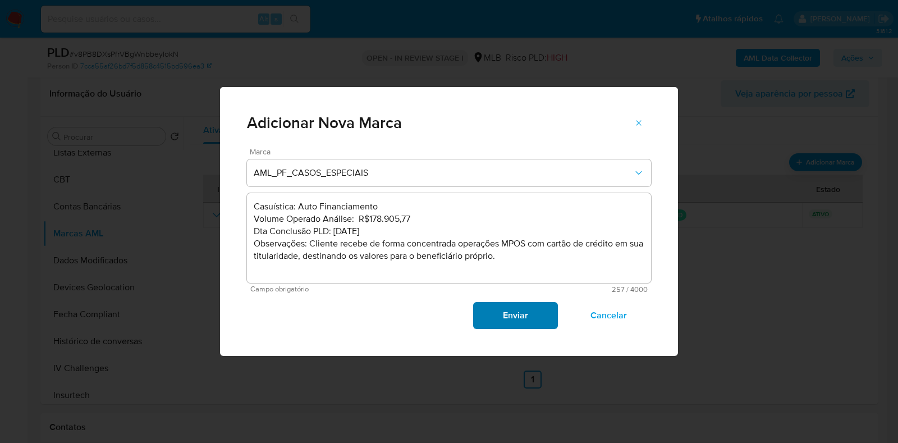
click at [513, 316] on span "Enviar" at bounding box center [515, 315] width 55 height 25
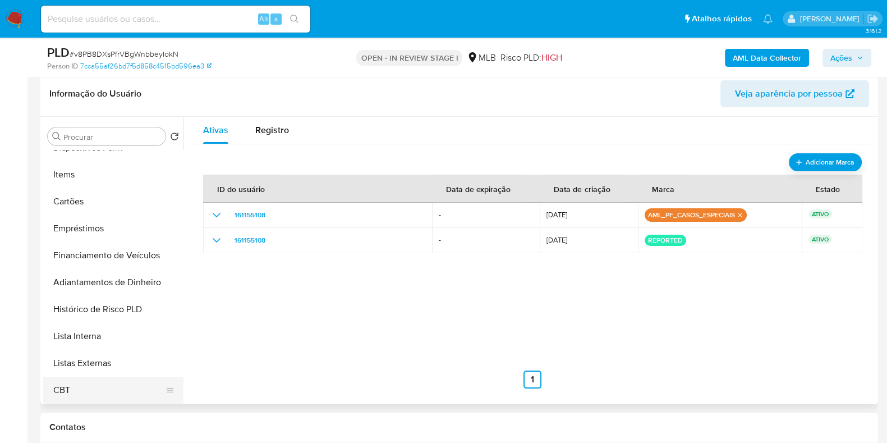
scroll to position [91, 0]
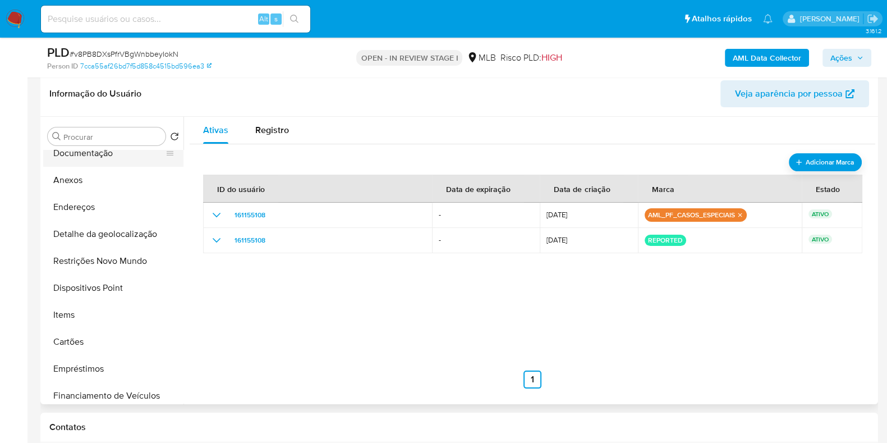
click at [110, 158] on button "Documentação" at bounding box center [108, 153] width 131 height 27
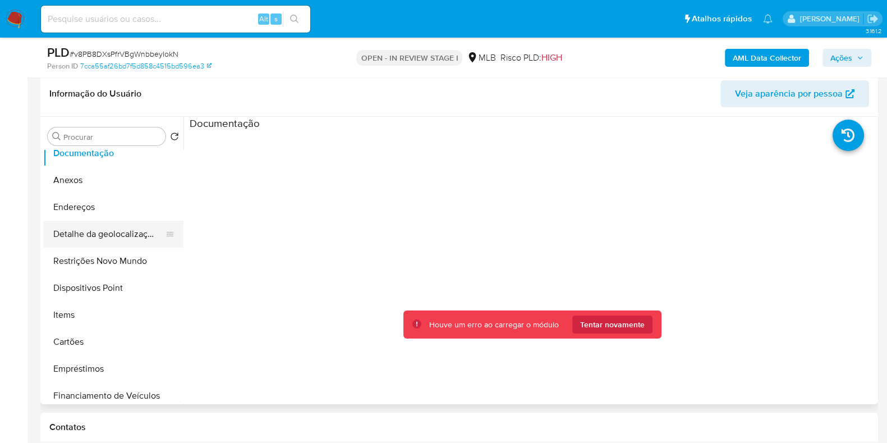
scroll to position [161, 0]
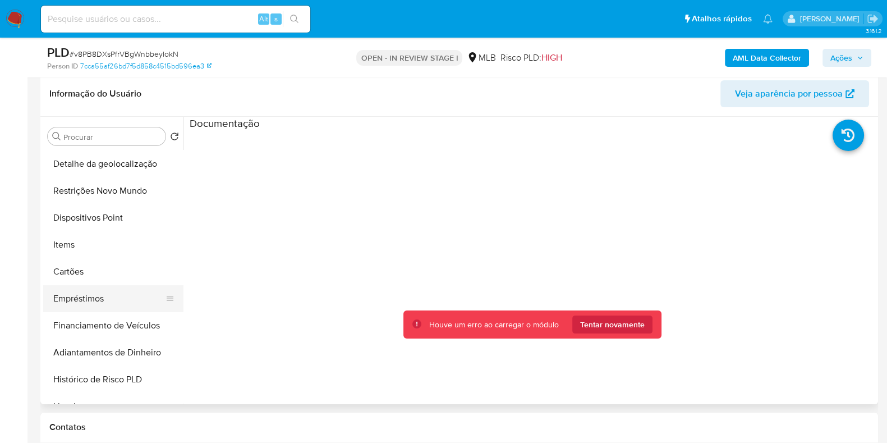
click at [104, 297] on button "Empréstimos" at bounding box center [108, 298] width 131 height 27
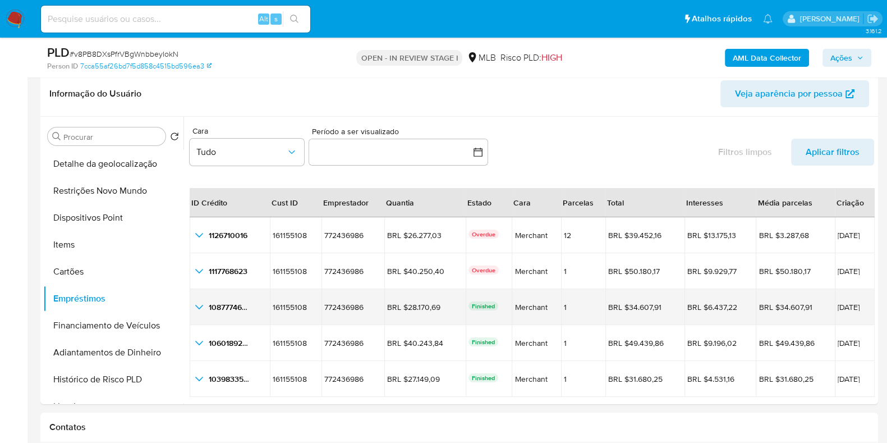
click at [202, 306] on icon "button_show_hidden_detail_by_id_2" at bounding box center [198, 306] width 13 height 13
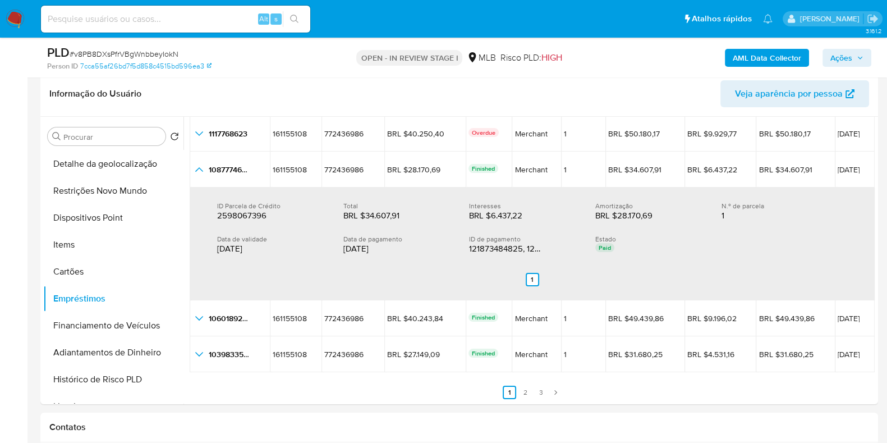
scroll to position [0, 0]
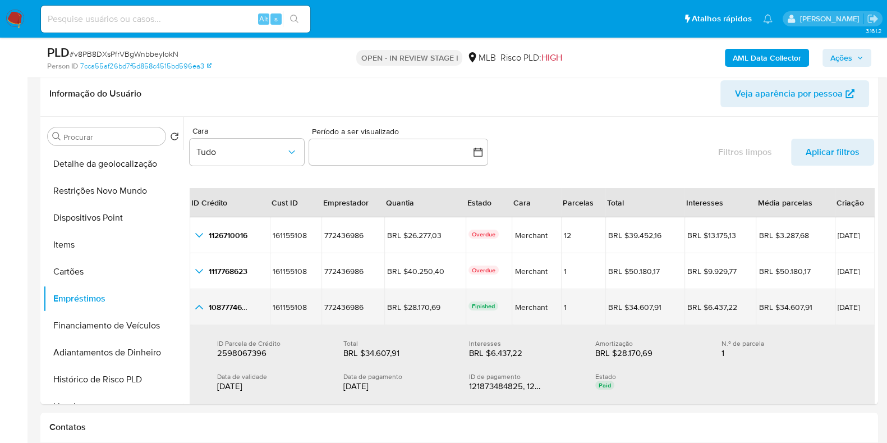
click at [196, 310] on icon "button_show_hidden_detail_by_id_2" at bounding box center [198, 306] width 13 height 13
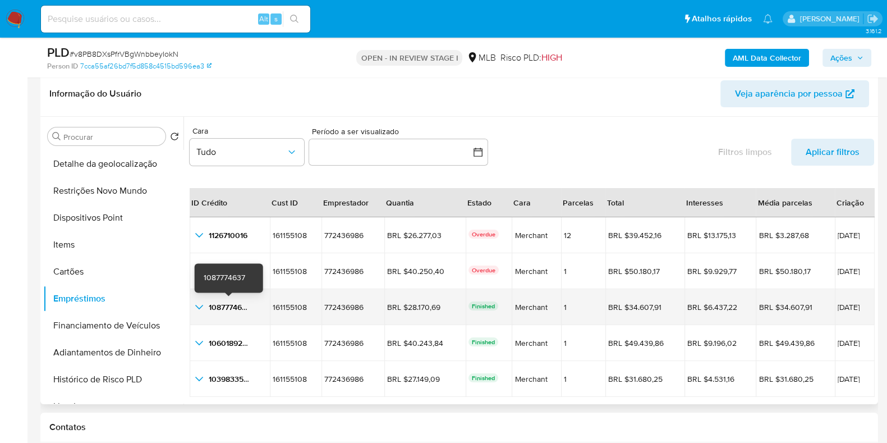
click at [227, 305] on span "1087774637" at bounding box center [230, 306] width 42 height 11
click at [838, 303] on span "17/07/2025" at bounding box center [855, 307] width 34 height 8
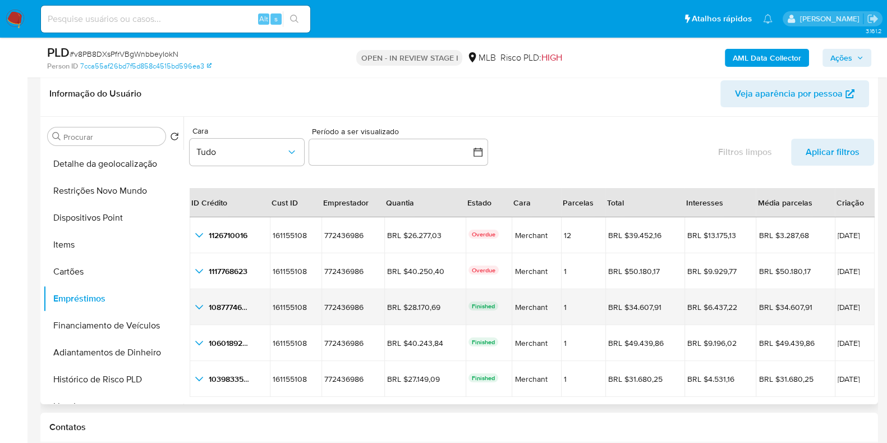
click at [194, 306] on icon "button_show_hidden_detail_by_id_2" at bounding box center [198, 306] width 13 height 13
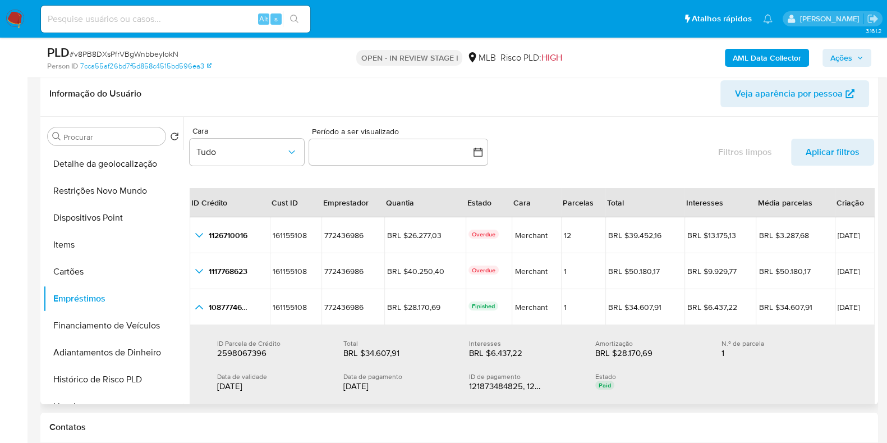
click at [300, 374] on div "Data de validade" at bounding box center [271, 376] width 108 height 8
drag, startPoint x: 402, startPoint y: 350, endPoint x: 364, endPoint y: 352, distance: 38.8
click at [364, 352] on div "BRL $34.607,91" at bounding box center [379, 352] width 72 height 11
click at [589, 147] on div "Cara Tudo Período a ser visualizado inputDatePicker Filtros limpos Aplicar filt…" at bounding box center [532, 148] width 685 height 52
click at [354, 385] on div "14/08/2025" at bounding box center [397, 385] width 108 height 11
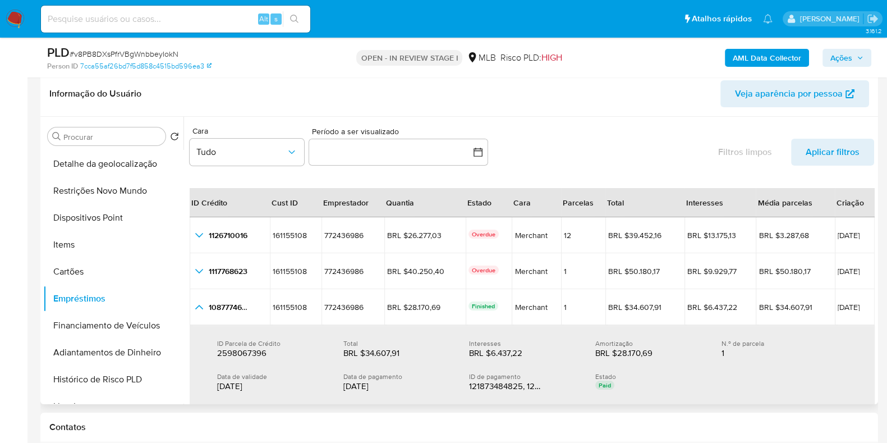
click at [354, 385] on div "14/08/2025" at bounding box center [397, 385] width 108 height 11
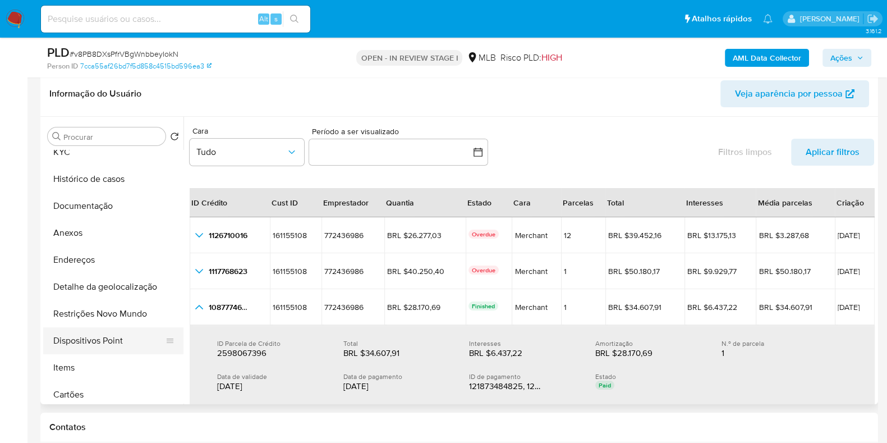
scroll to position [21, 0]
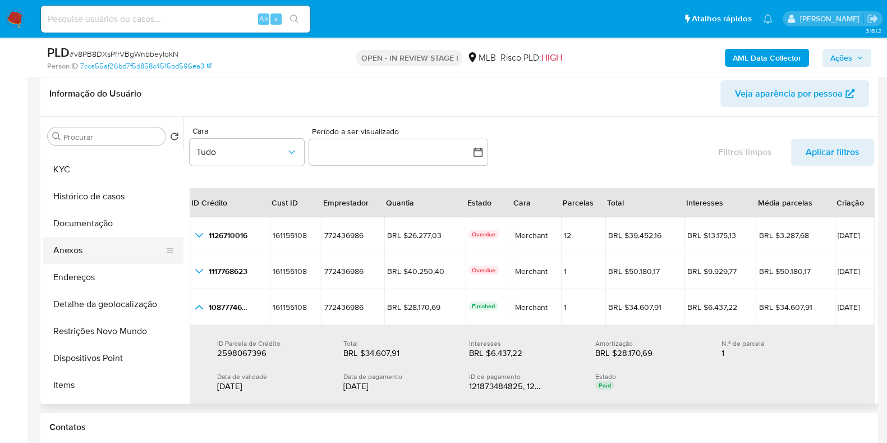
click at [95, 251] on button "Anexos" at bounding box center [108, 250] width 131 height 27
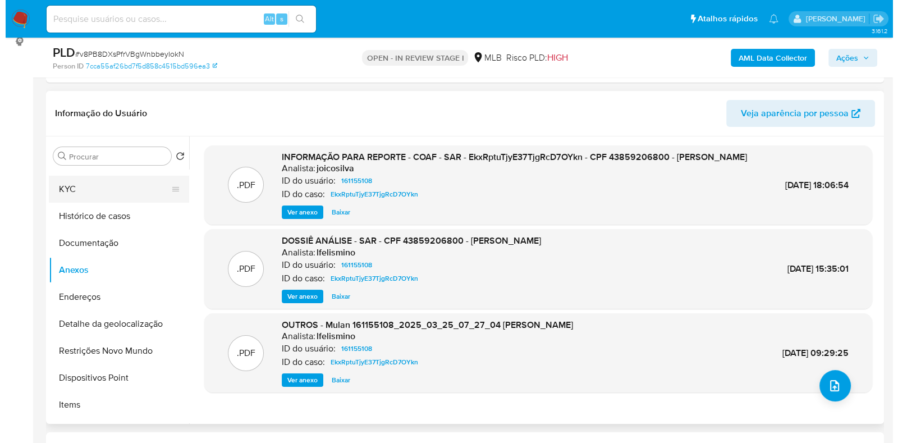
scroll to position [175, 0]
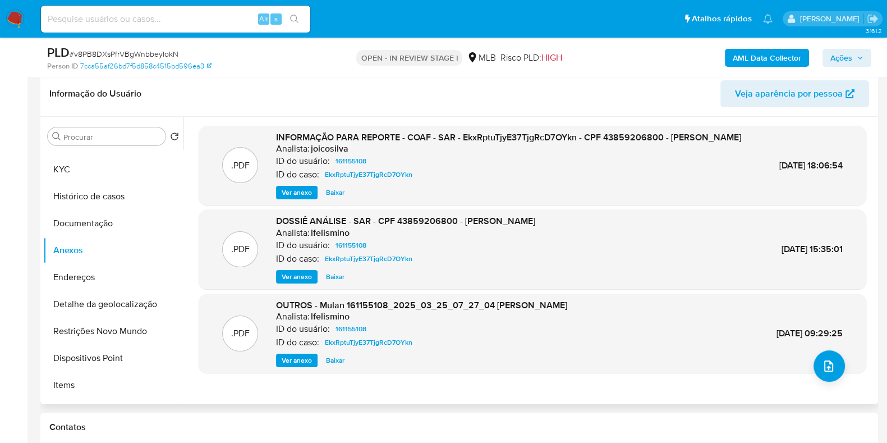
click at [290, 198] on span "Ver anexo" at bounding box center [297, 192] width 30 height 11
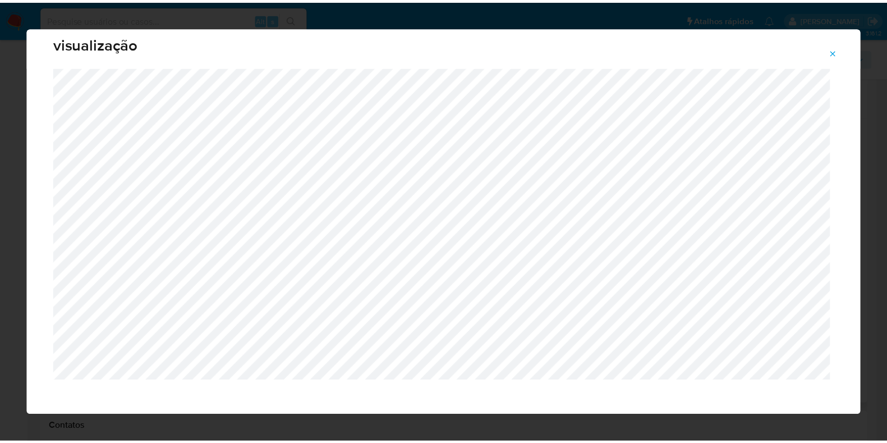
scroll to position [28, 0]
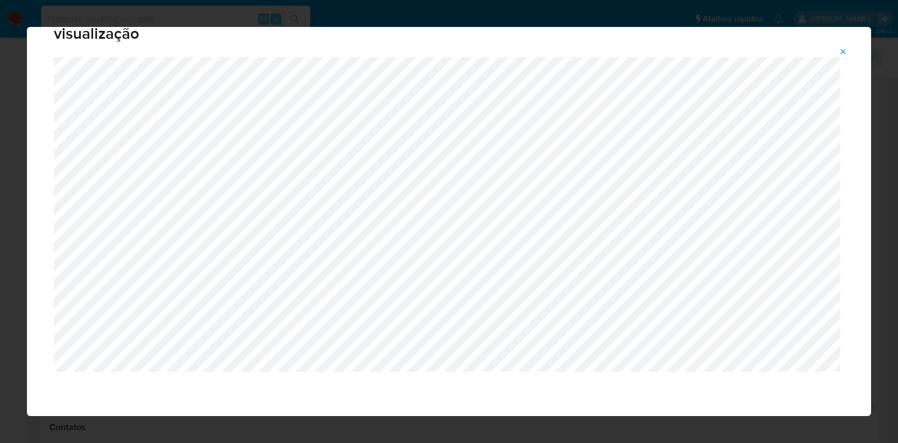
click at [841, 49] on icon "Attachment preview" at bounding box center [842, 51] width 9 height 9
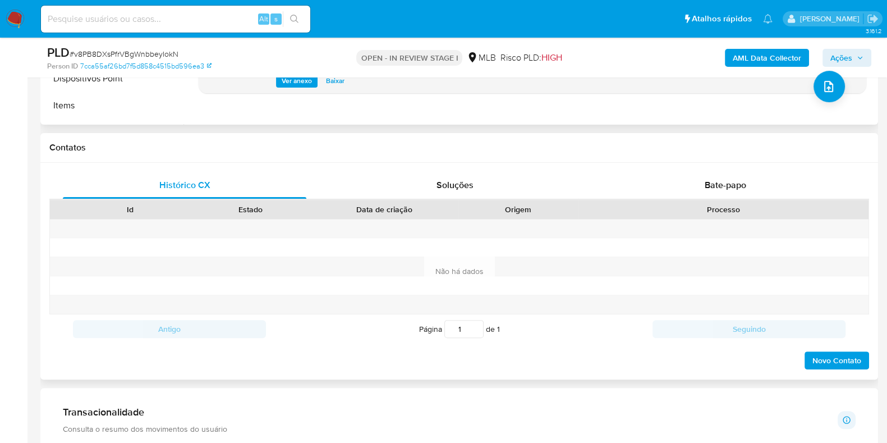
scroll to position [455, 0]
click at [728, 180] on span "Bate-papo" at bounding box center [726, 183] width 42 height 13
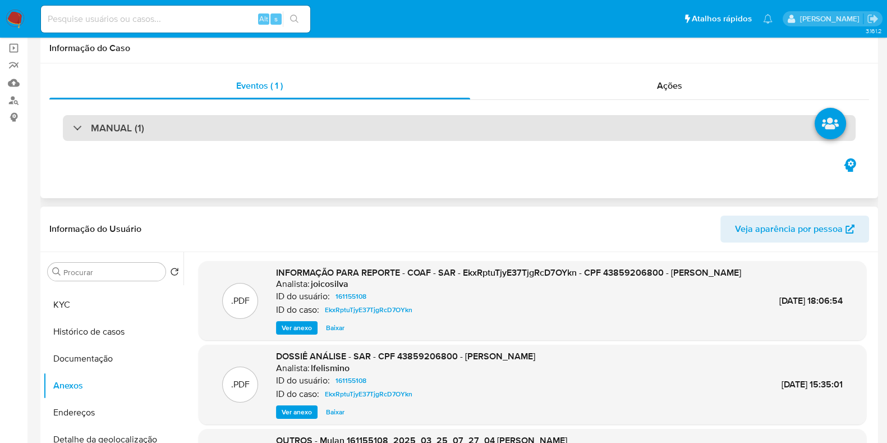
scroll to position [0, 0]
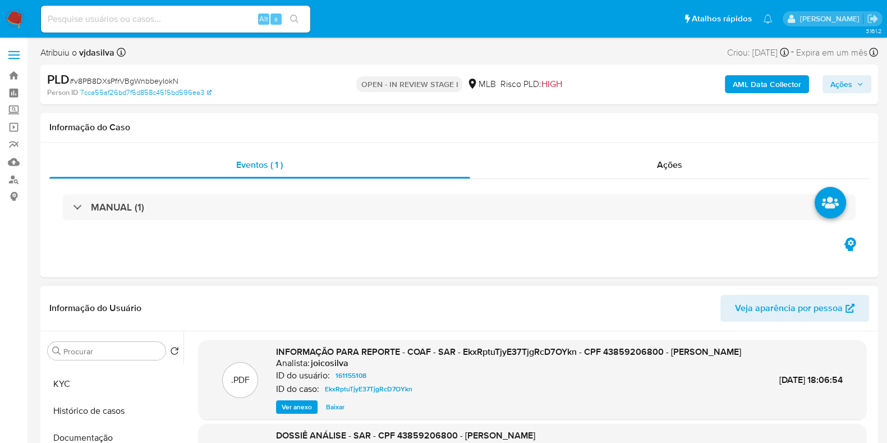
click at [780, 85] on b "AML Data Collector" at bounding box center [767, 84] width 68 height 18
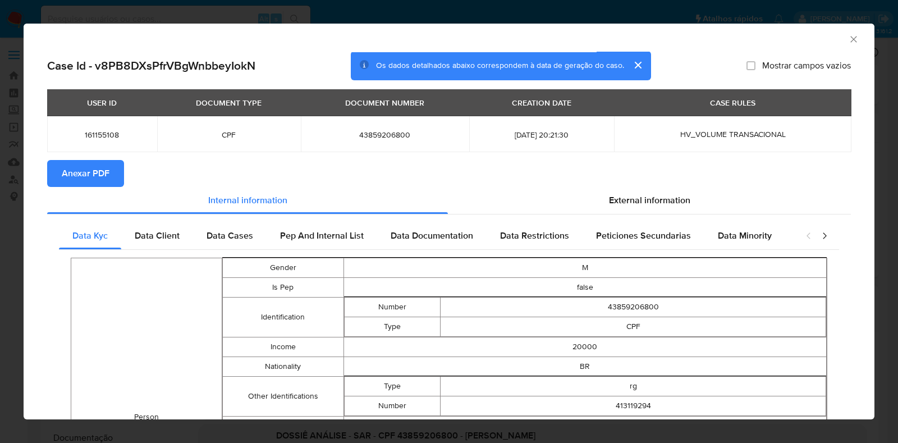
click at [100, 173] on span "Anexar PDF" at bounding box center [86, 173] width 48 height 25
click at [848, 40] on icon "Fechar a janela" at bounding box center [853, 39] width 11 height 11
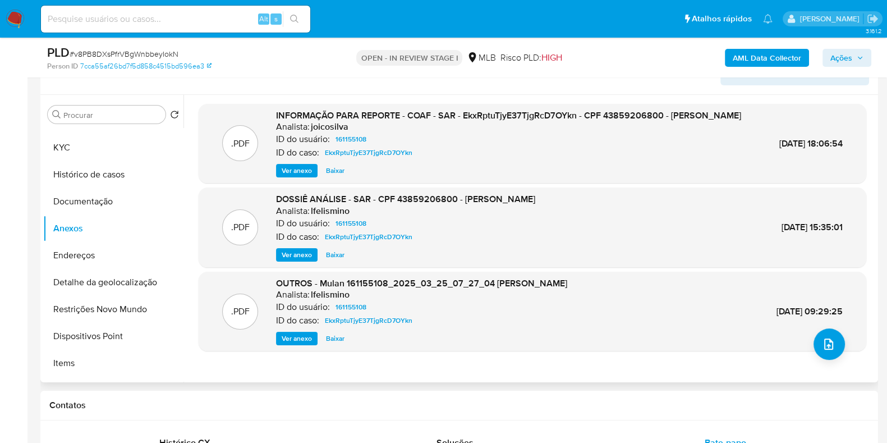
scroll to position [210, 0]
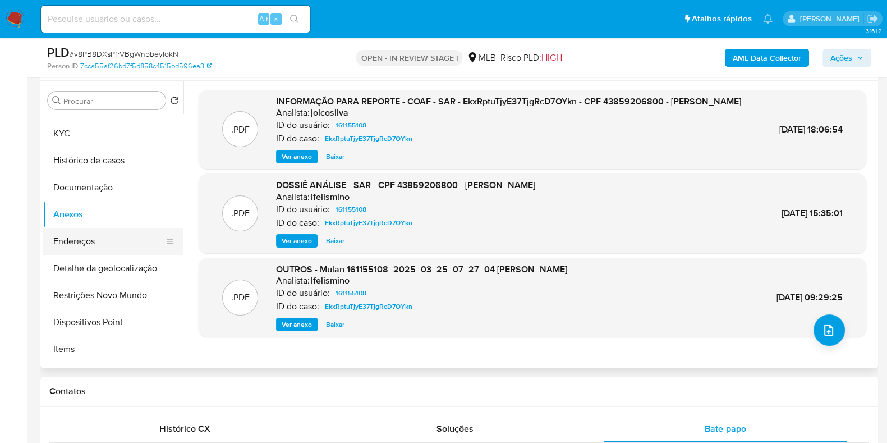
click at [75, 244] on button "Endereços" at bounding box center [108, 241] width 131 height 27
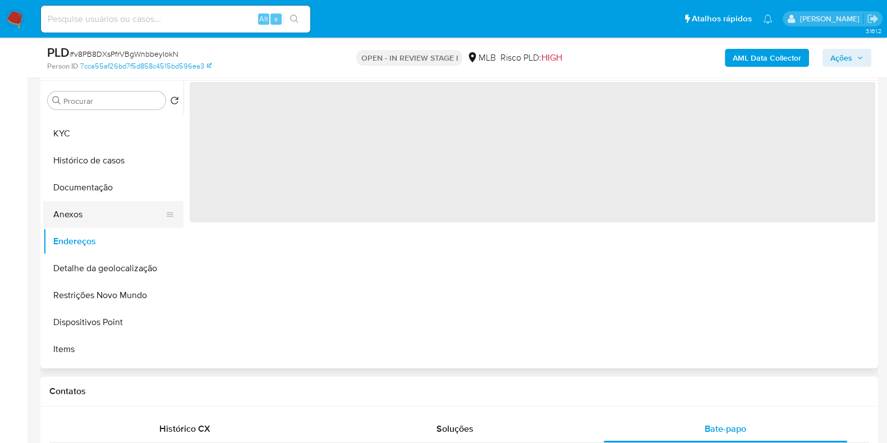
click at [75, 219] on button "Anexos" at bounding box center [108, 214] width 131 height 27
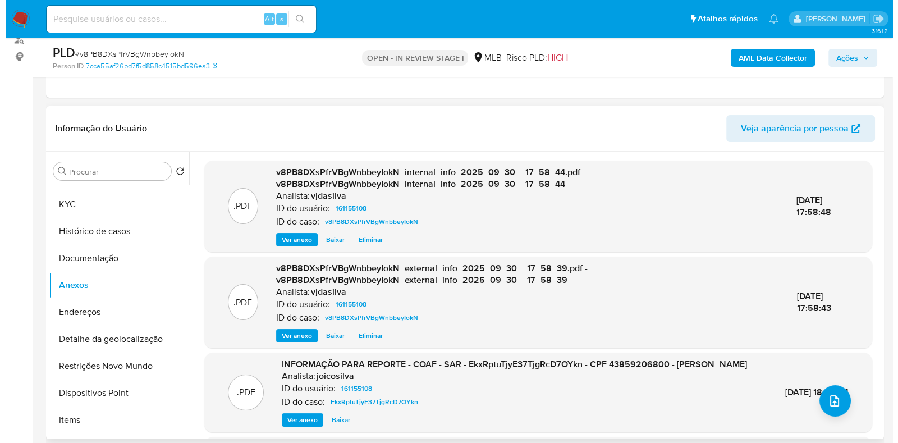
scroll to position [70, 0]
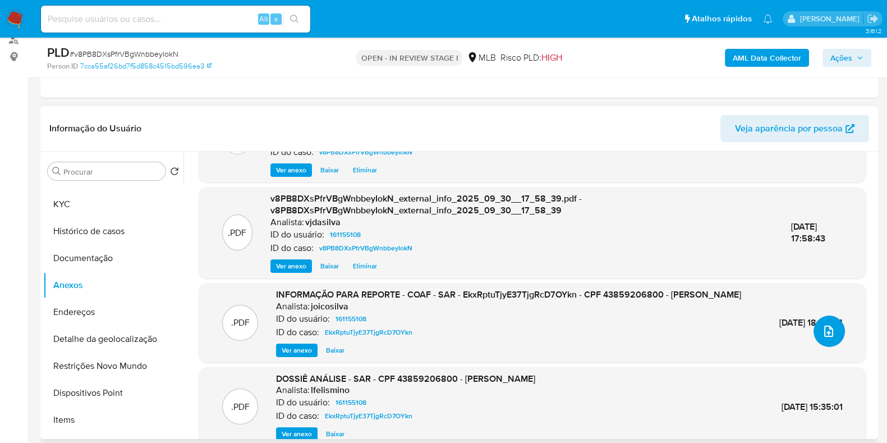
click at [822, 328] on icon "upload-file" at bounding box center [828, 330] width 13 height 13
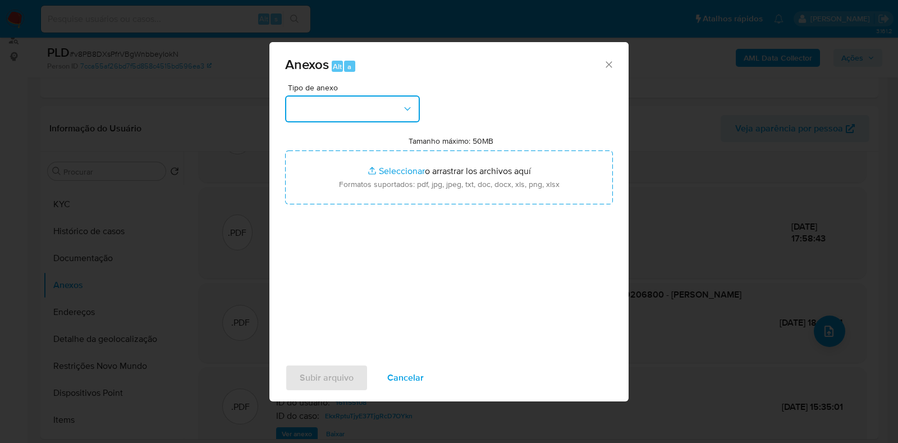
click at [394, 111] on button "button" at bounding box center [352, 108] width 135 height 27
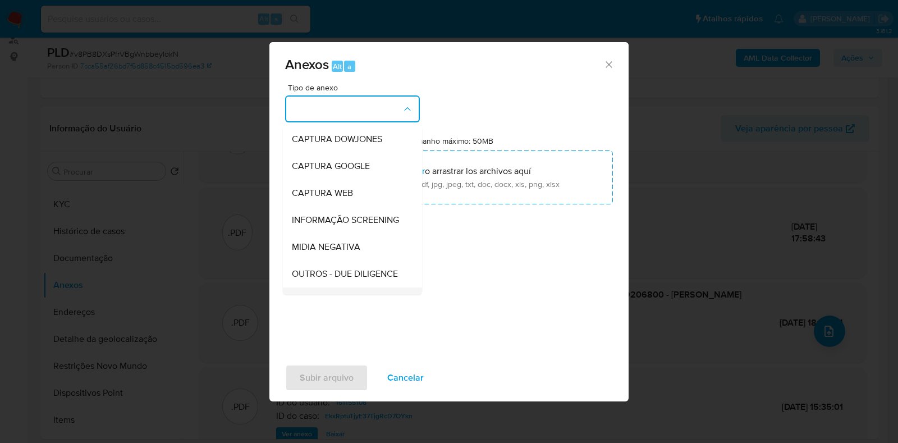
scroll to position [173, 0]
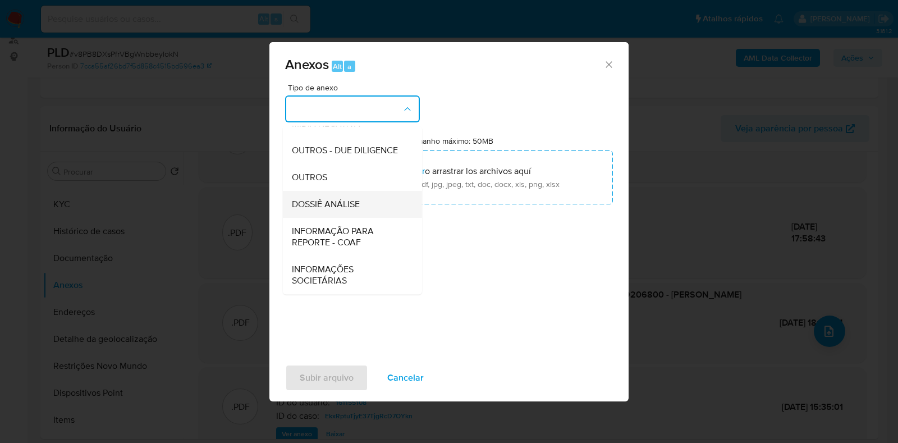
click at [365, 206] on div "DOSSIÊ ANÁLISE" at bounding box center [349, 204] width 114 height 27
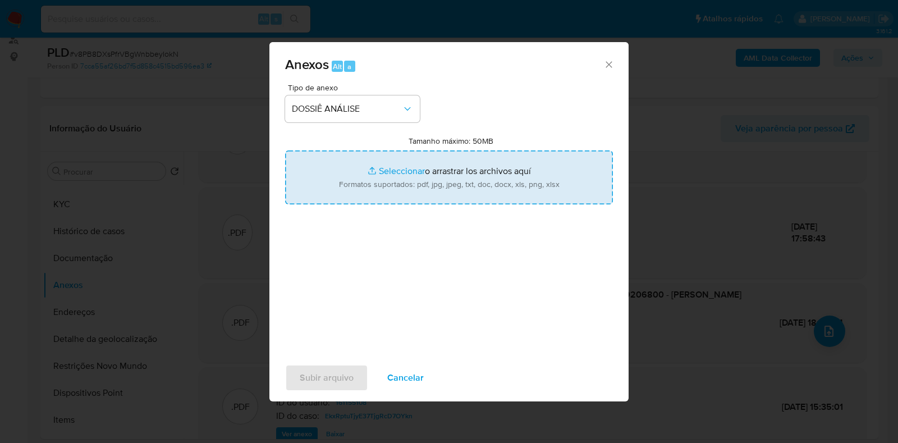
type input "C:\fakepath\SAR - XXXX - CPF 43859206800 - ANDERSON BARBOSA DE FREITAS (1).pdf"
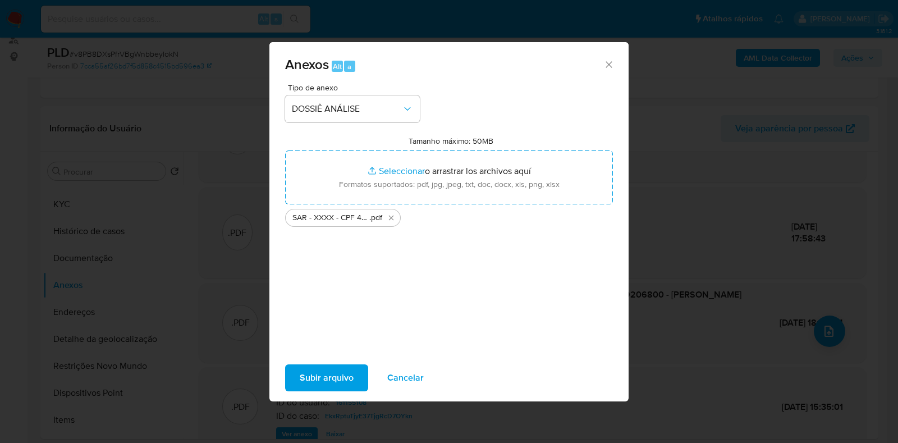
click at [315, 369] on span "Subir arquivo" at bounding box center [327, 377] width 54 height 25
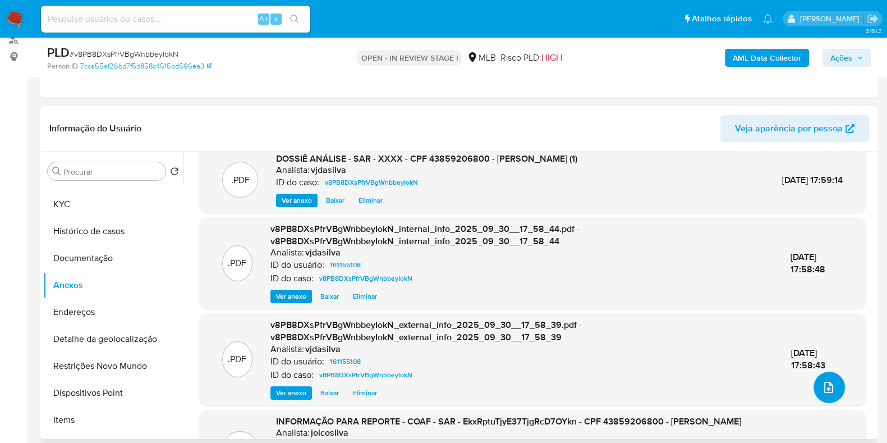
scroll to position [0, 0]
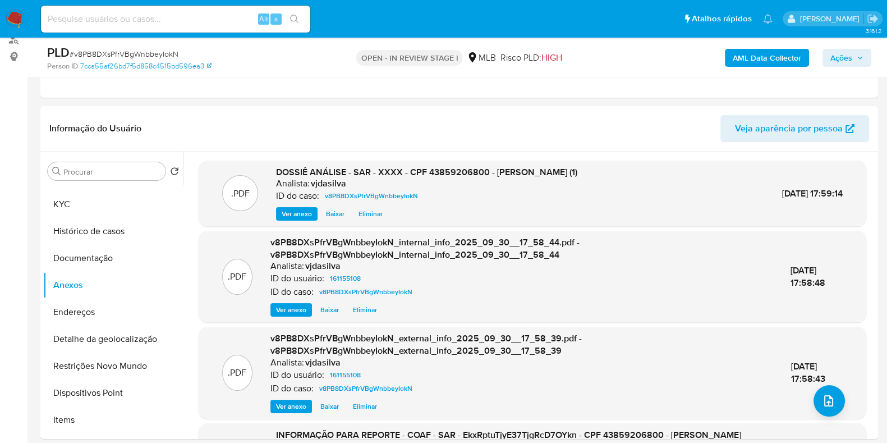
click at [836, 53] on span "Ações" at bounding box center [841, 58] width 22 height 18
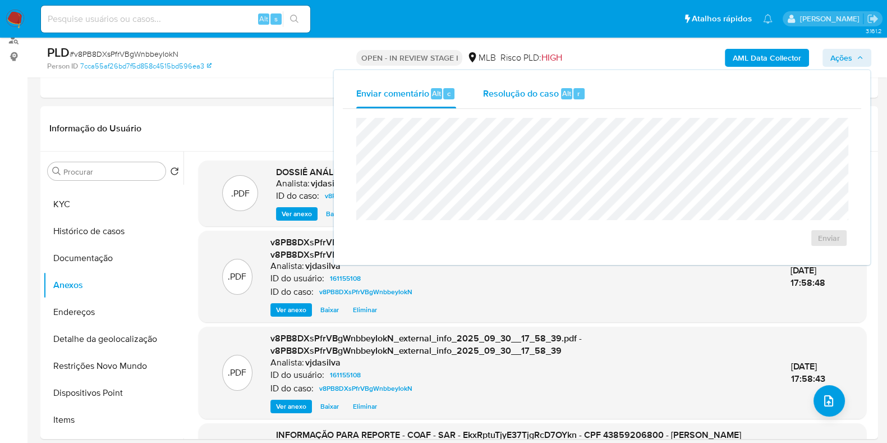
click at [526, 100] on div "Resolução do caso Alt r" at bounding box center [534, 93] width 103 height 29
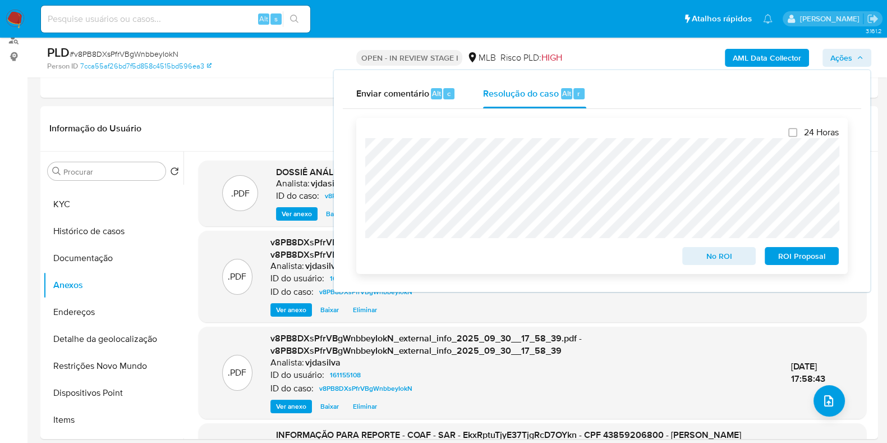
click at [797, 257] on span "ROI Proposal" at bounding box center [802, 256] width 58 height 16
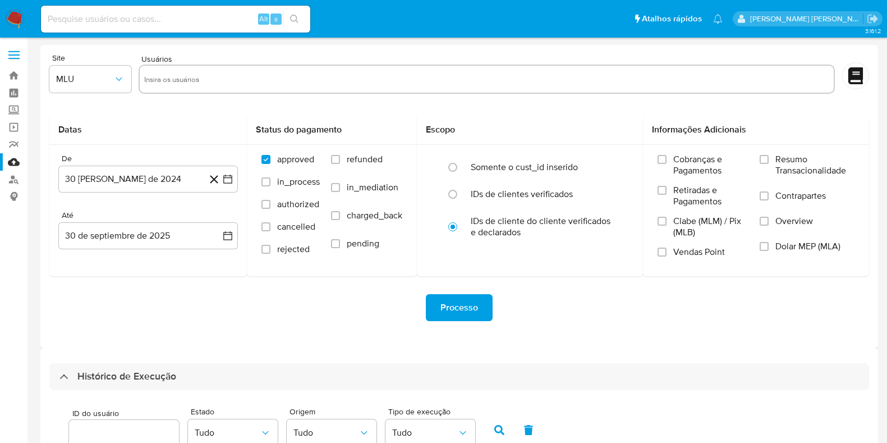
select select "10"
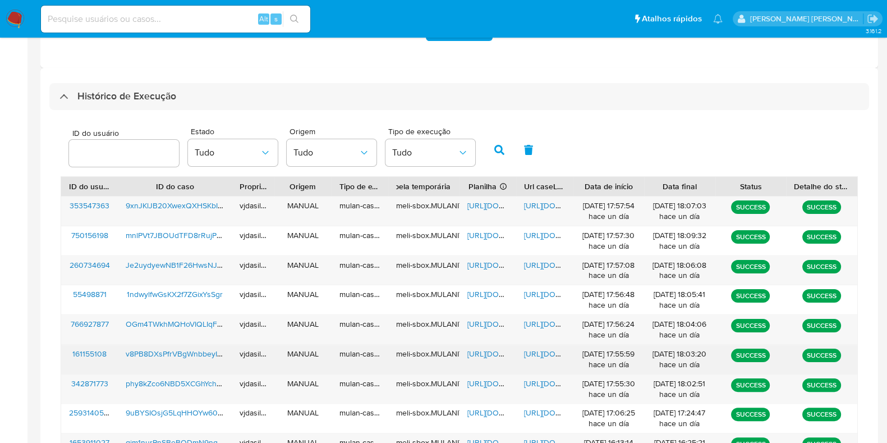
click at [536, 348] on span "[URL][DOMAIN_NAME]" at bounding box center [562, 353] width 77 height 11
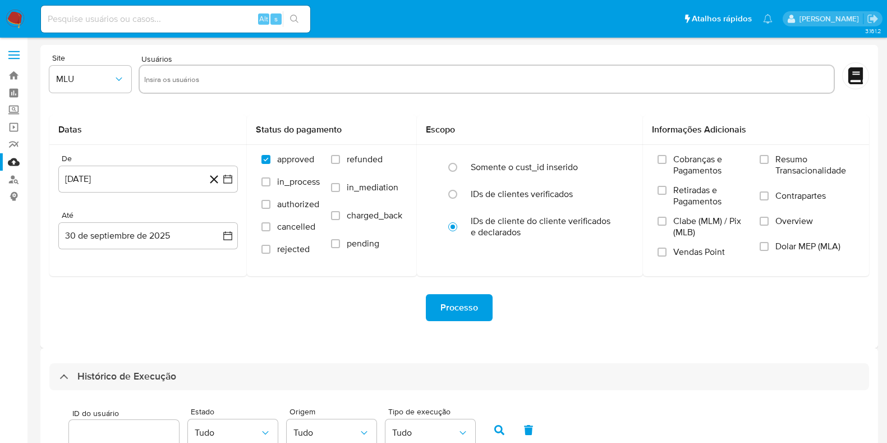
select select "10"
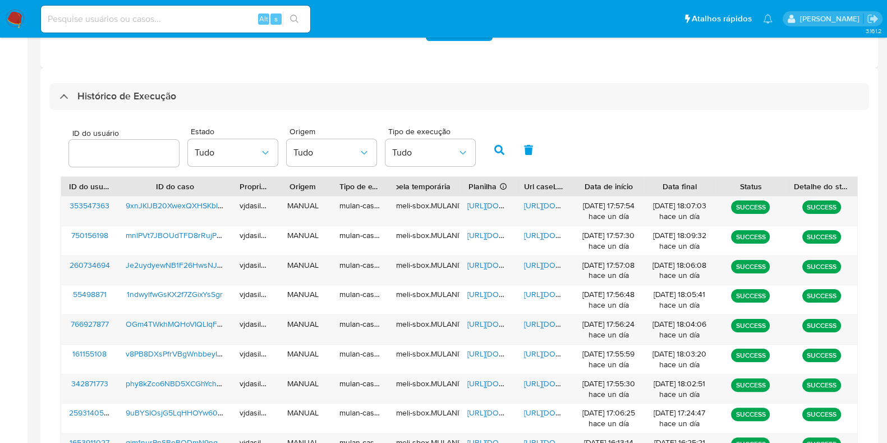
click at [152, 22] on input at bounding box center [175, 19] width 269 height 15
paste input "1933830358"
type input "1933830358"
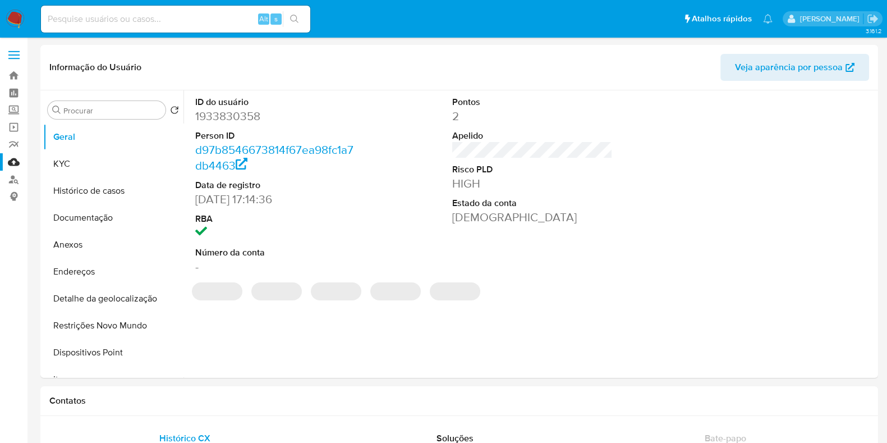
select select "10"
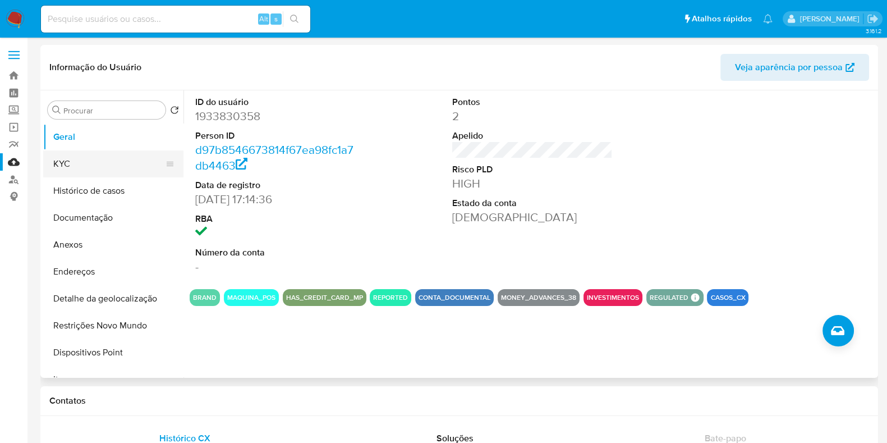
click at [130, 158] on button "KYC" at bounding box center [108, 163] width 131 height 27
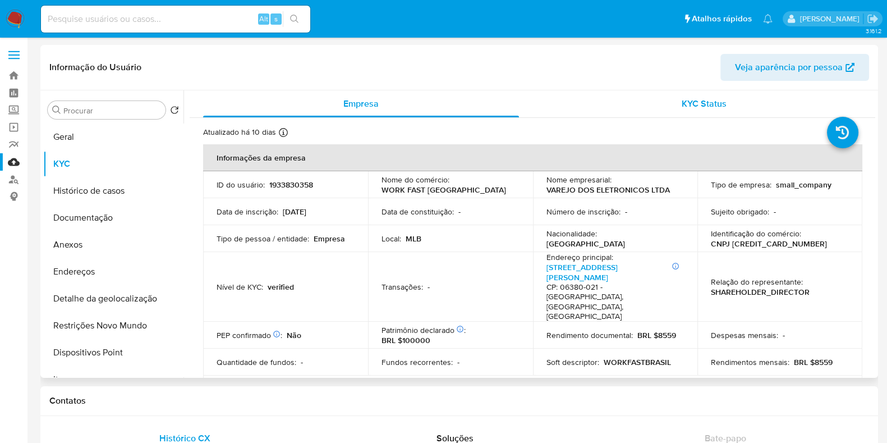
click at [677, 107] on div "KYC Status" at bounding box center [704, 103] width 316 height 27
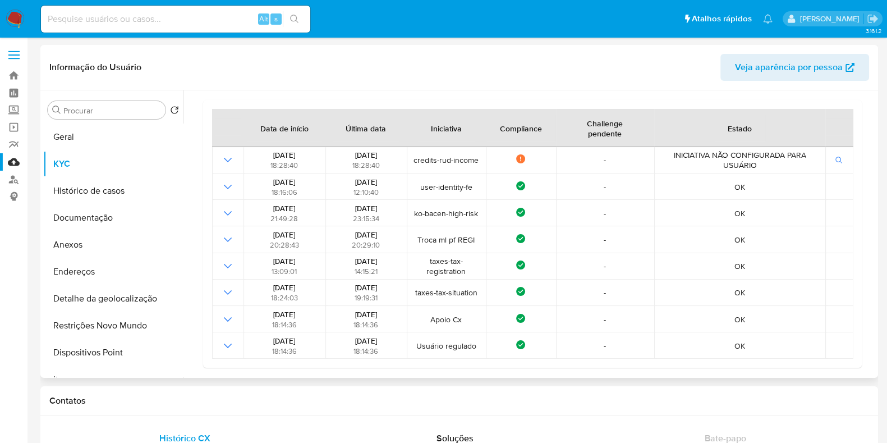
scroll to position [122, 0]
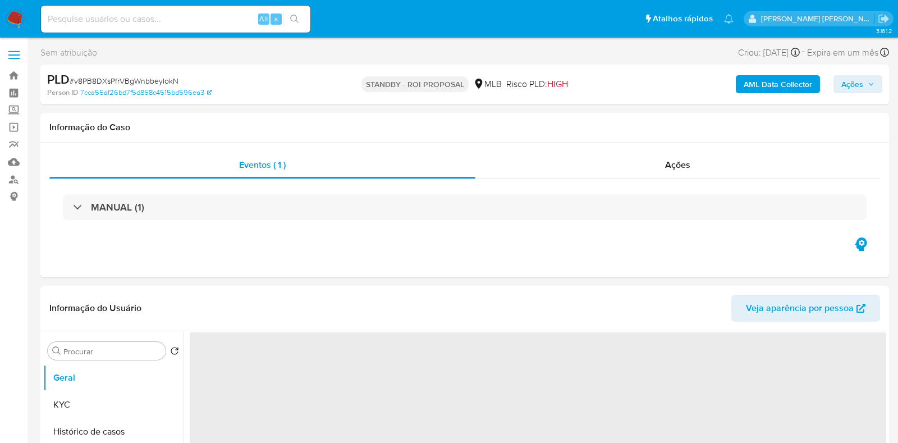
select select "10"
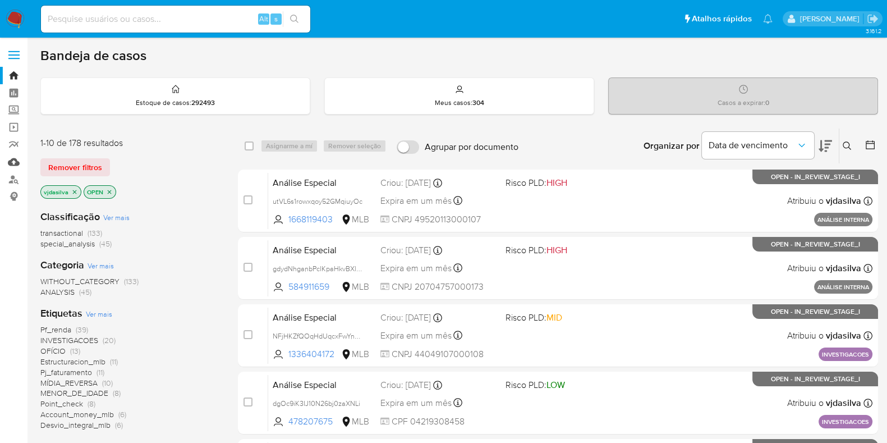
click at [13, 159] on link "Mulan" at bounding box center [67, 161] width 134 height 17
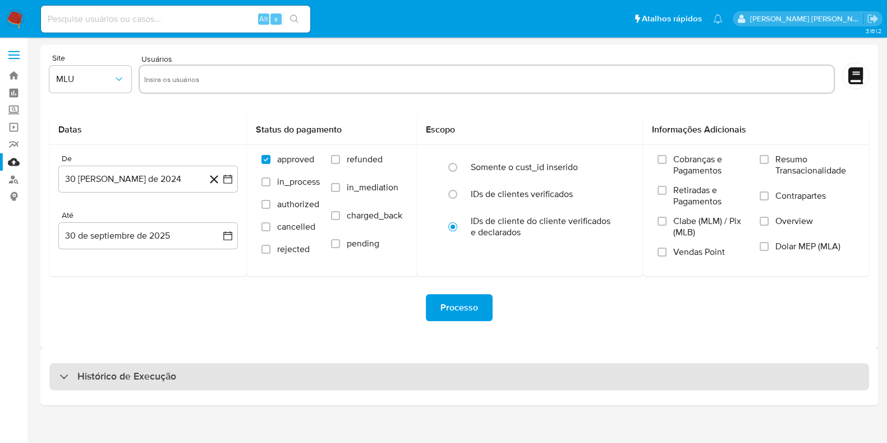
click at [159, 382] on h3 "Histórico de Execução" at bounding box center [126, 376] width 99 height 13
select select "10"
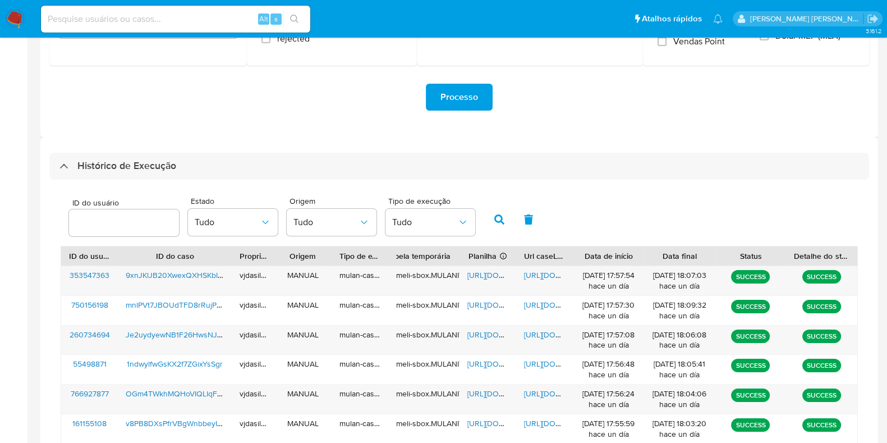
scroll to position [280, 0]
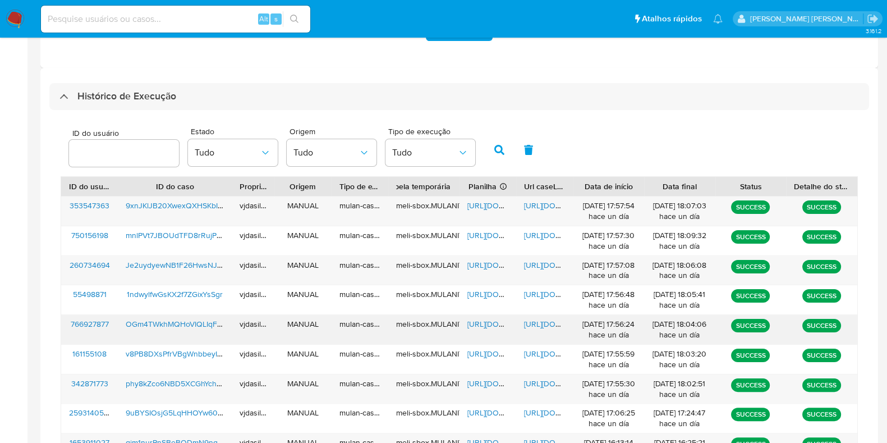
click at [541, 321] on span "[URL][DOMAIN_NAME]" at bounding box center [562, 323] width 77 height 11
click at [494, 318] on span "[URL][DOMAIN_NAME]" at bounding box center [505, 323] width 77 height 11
click at [191, 320] on span "OGm4TWkhMQHoVIQLIqFC6EpA" at bounding box center [183, 323] width 115 height 11
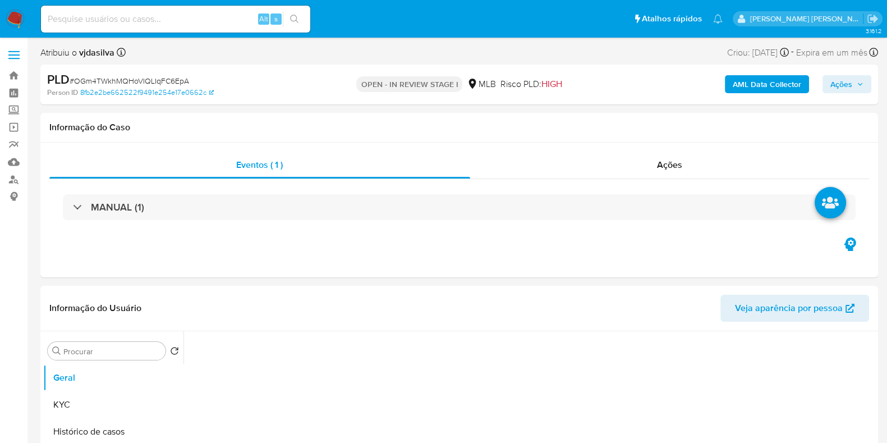
select select "10"
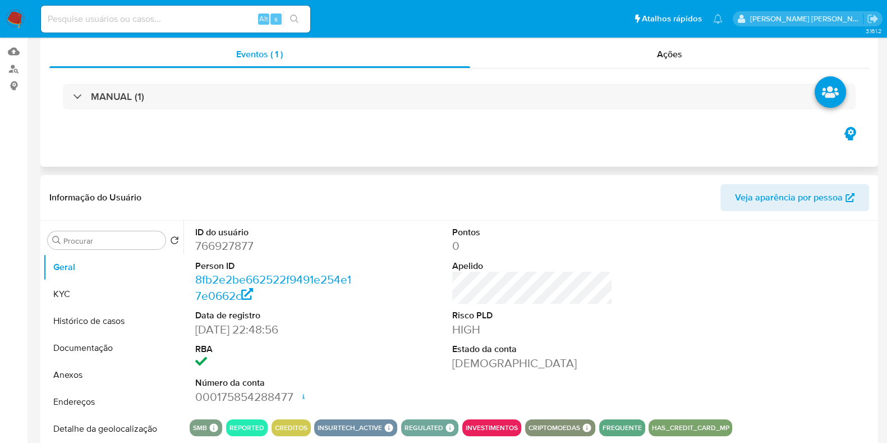
scroll to position [210, 0]
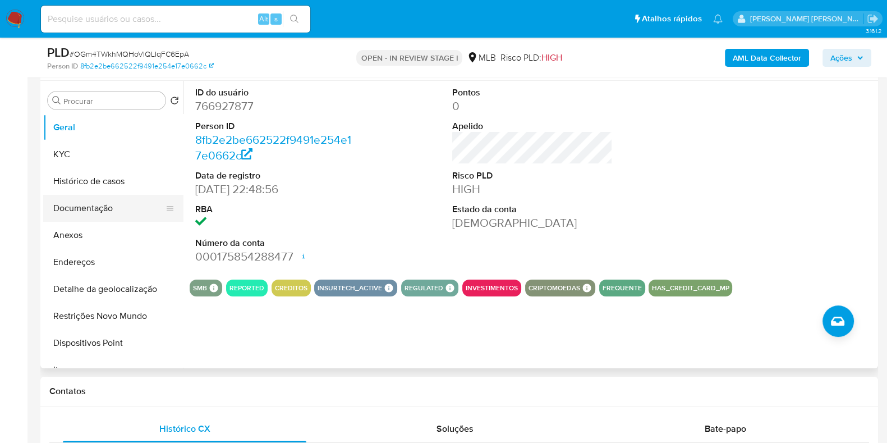
click at [92, 216] on button "Documentação" at bounding box center [108, 208] width 131 height 27
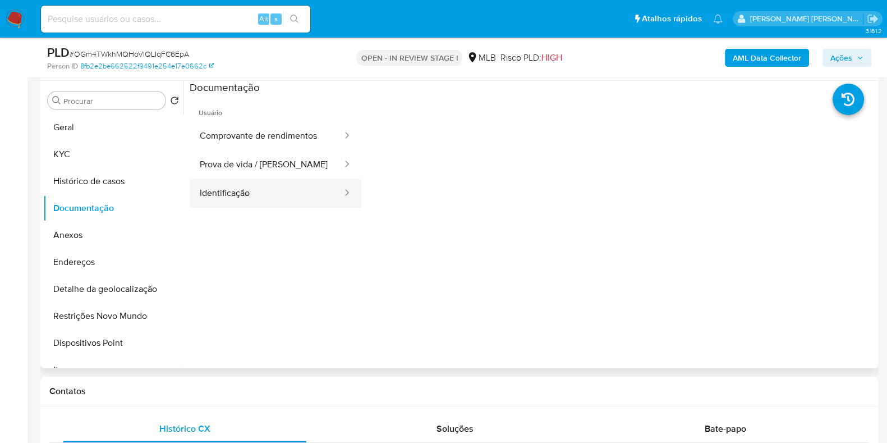
click at [284, 192] on button "Identificação" at bounding box center [267, 193] width 154 height 29
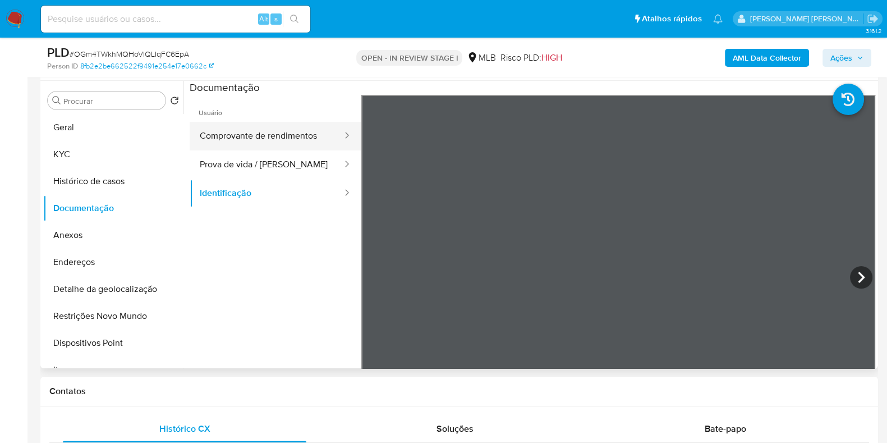
click at [238, 140] on button "Comprovante de rendimentos" at bounding box center [267, 136] width 154 height 29
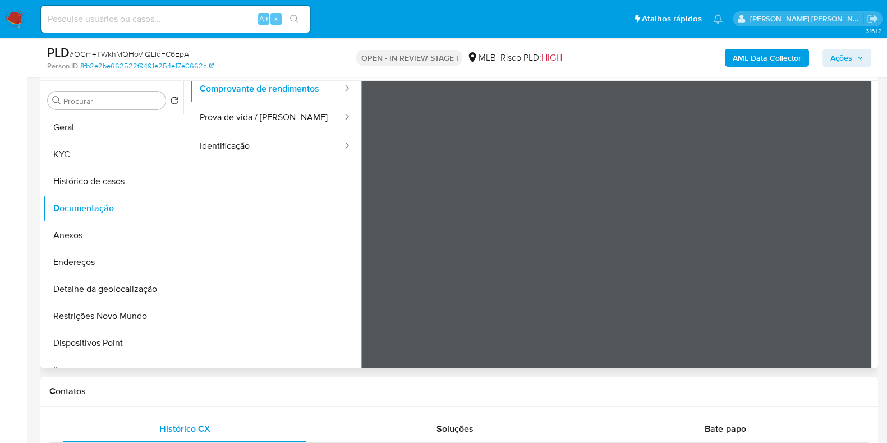
scroll to position [0, 0]
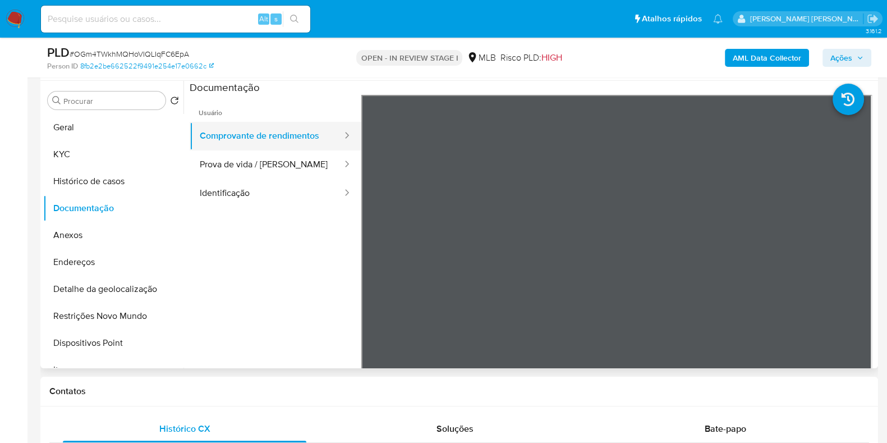
click at [236, 140] on button "Comprovante de rendimentos" at bounding box center [267, 136] width 154 height 29
click at [241, 137] on button "Comprovante de rendimentos" at bounding box center [267, 136] width 154 height 29
click at [277, 157] on button "Prova de vida / [PERSON_NAME]" at bounding box center [267, 164] width 154 height 29
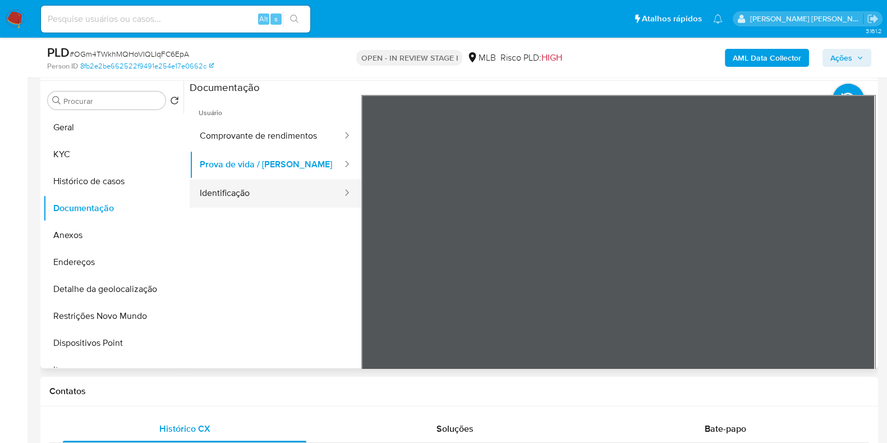
click at [271, 194] on button "Identificação" at bounding box center [267, 193] width 154 height 29
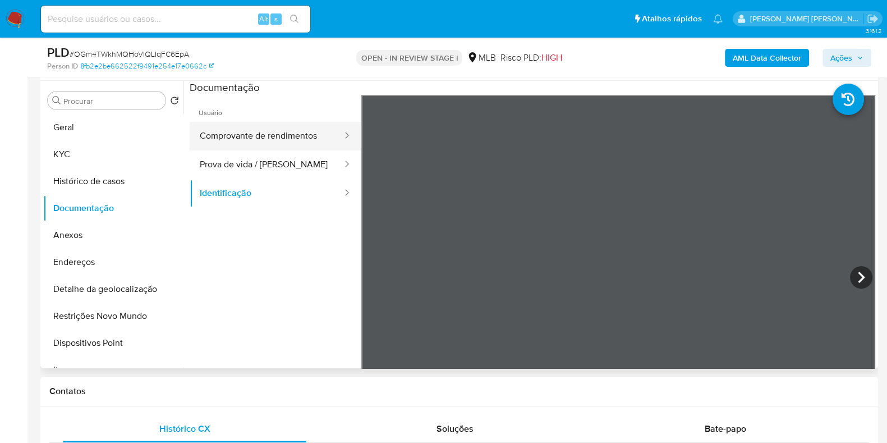
click at [273, 143] on button "Comprovante de rendimentos" at bounding box center [267, 136] width 154 height 29
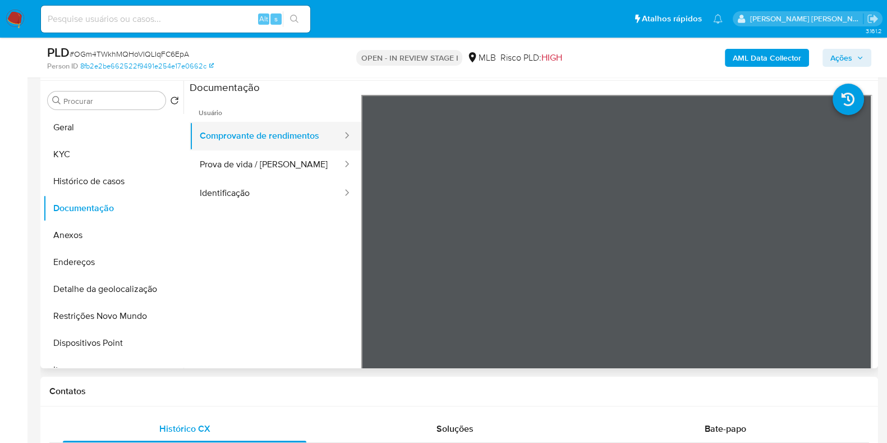
click at [222, 138] on button "Comprovante de rendimentos" at bounding box center [267, 136] width 154 height 29
click at [233, 164] on button "Prova de vida / [PERSON_NAME]" at bounding box center [267, 164] width 154 height 29
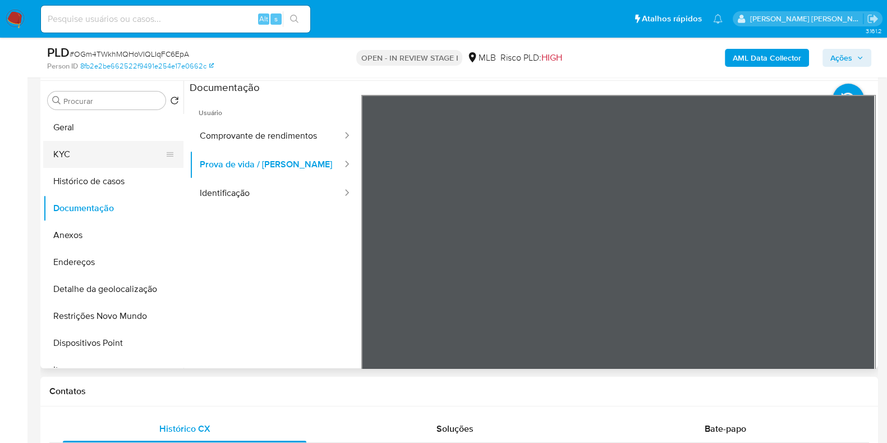
click at [90, 151] on button "KYC" at bounding box center [108, 154] width 131 height 27
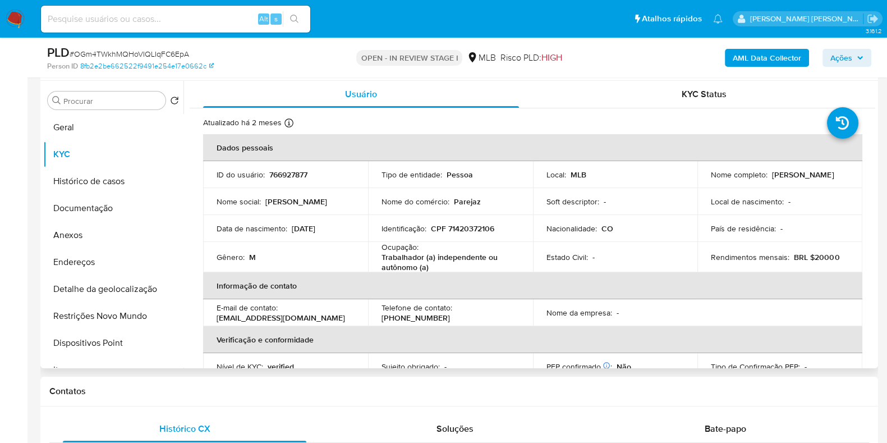
click at [410, 254] on p "Trabalhador (a) independente ou autônomo (a)" at bounding box center [449, 262] width 134 height 20
copy div "Ocupação : Trabalhador (a) independente ou autônomo (a)"
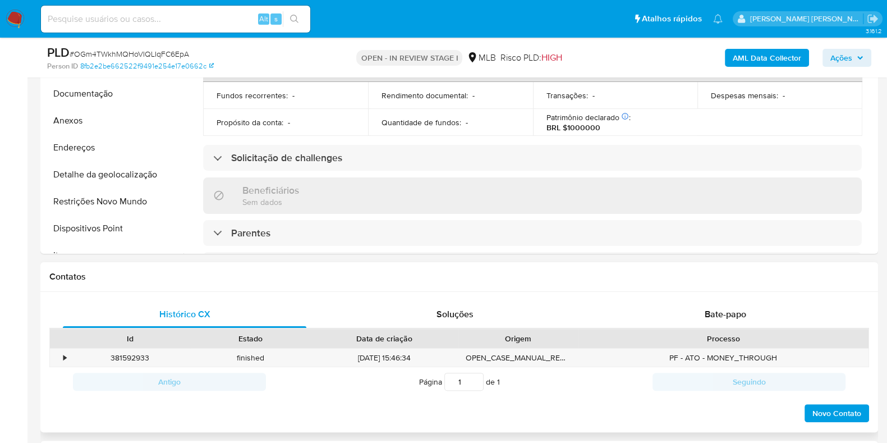
scroll to position [421, 0]
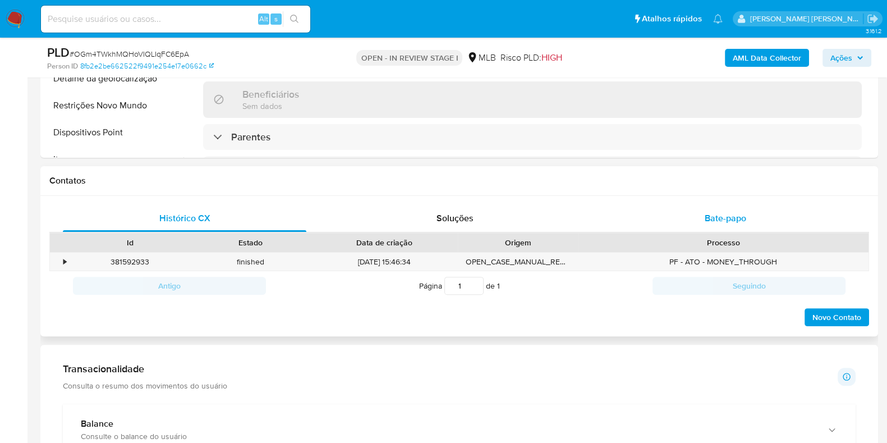
click at [722, 217] on span "Bate-papo" at bounding box center [726, 218] width 42 height 13
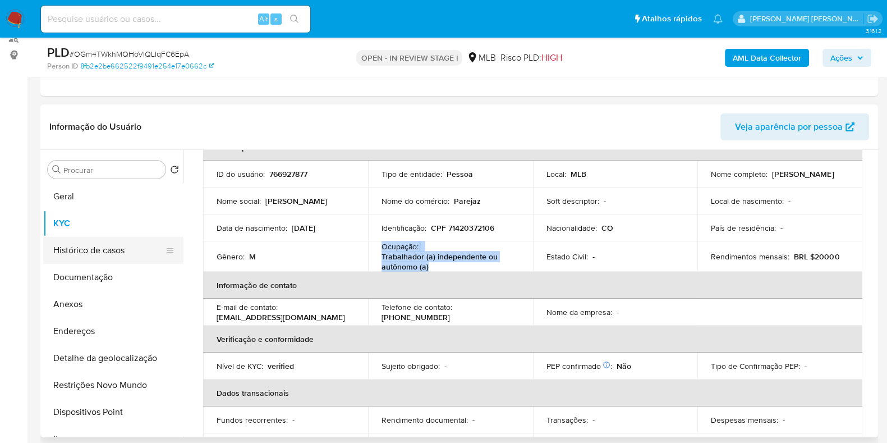
scroll to position [140, 0]
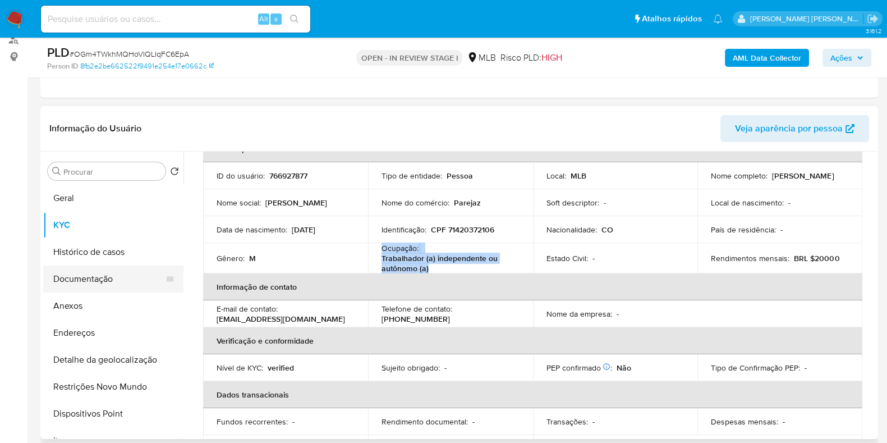
click at [101, 277] on button "Documentação" at bounding box center [108, 278] width 131 height 27
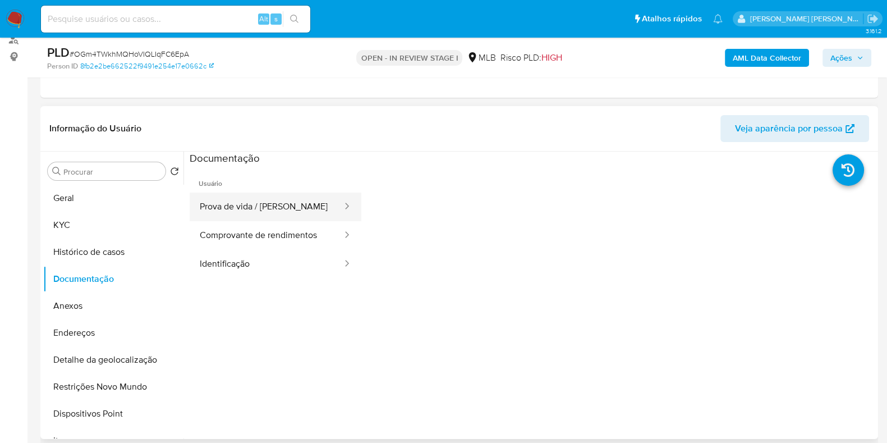
click at [258, 218] on button "Prova de vida / [PERSON_NAME]" at bounding box center [267, 206] width 154 height 29
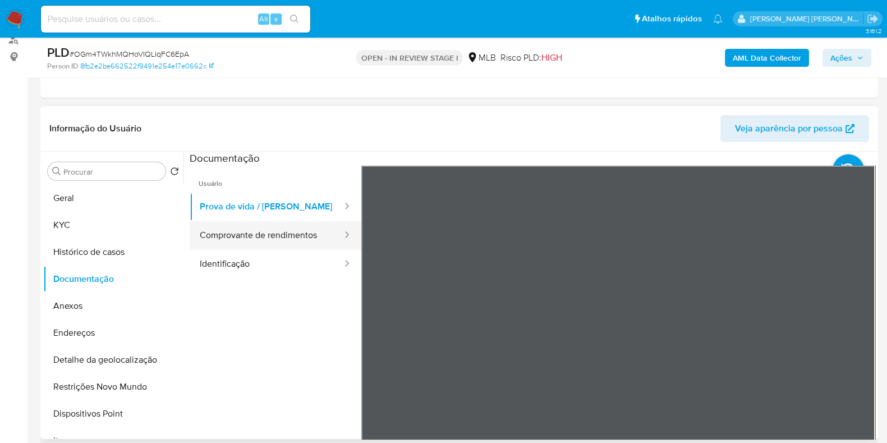
click at [263, 238] on button "Comprovante de rendimentos" at bounding box center [267, 235] width 154 height 29
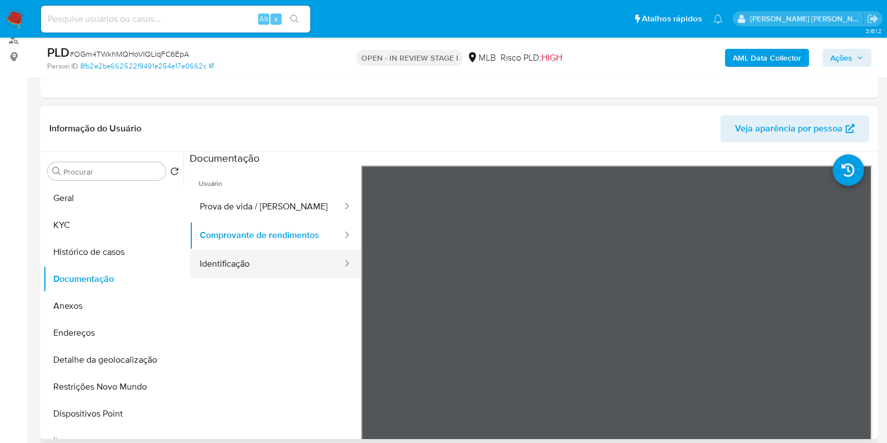
click at [266, 266] on button "Identificação" at bounding box center [267, 264] width 154 height 29
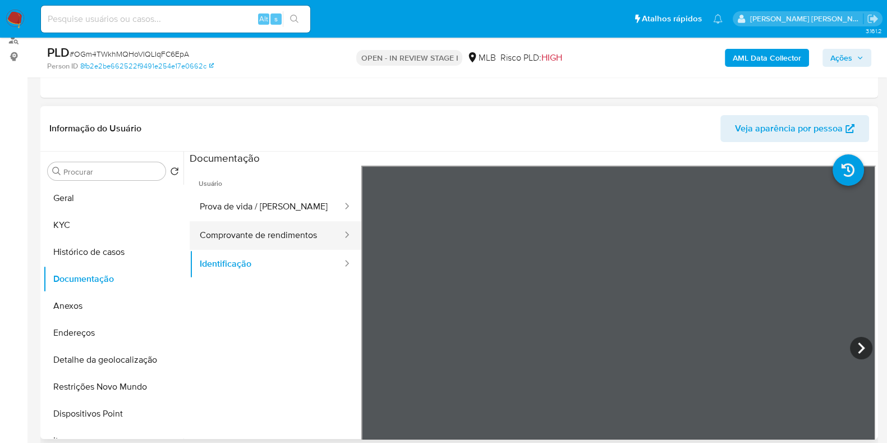
click at [276, 234] on button "Comprovante de rendimentos" at bounding box center [267, 235] width 154 height 29
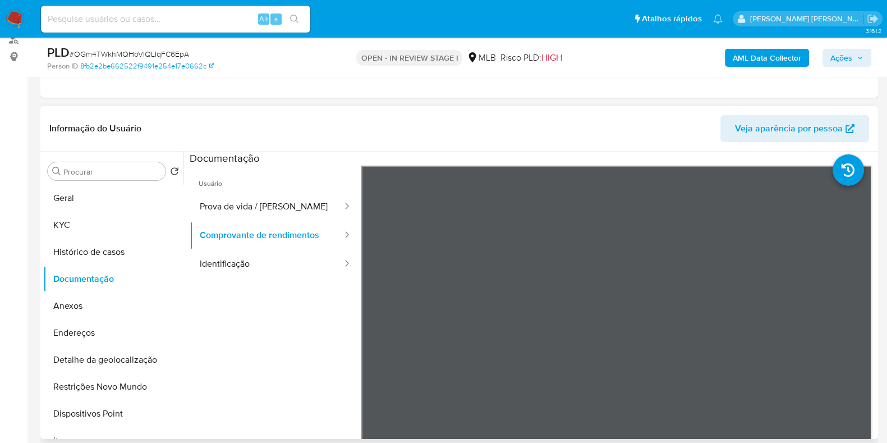
click at [103, 181] on div "Procurar Retornar ao pedido padrão Geral KYC Histórico de casos Documentação An…" at bounding box center [113, 296] width 140 height 286
click at [98, 192] on button "Geral" at bounding box center [108, 198] width 131 height 27
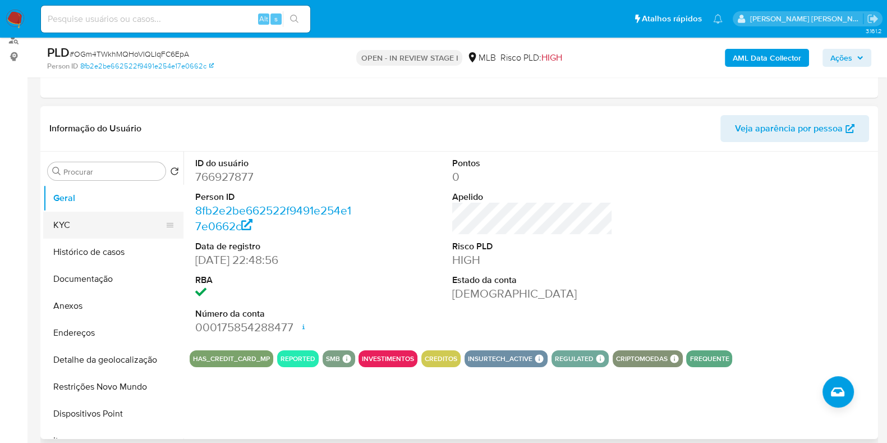
click at [94, 227] on button "KYC" at bounding box center [108, 225] width 131 height 27
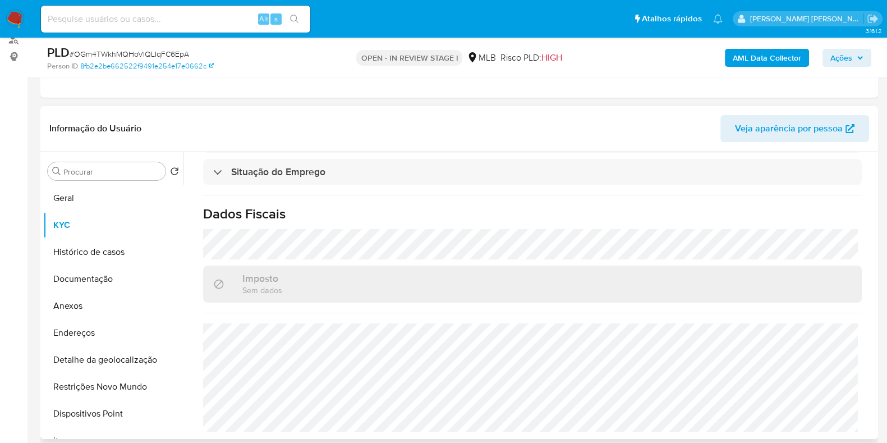
scroll to position [490, 0]
click at [85, 276] on button "Documentação" at bounding box center [108, 278] width 131 height 27
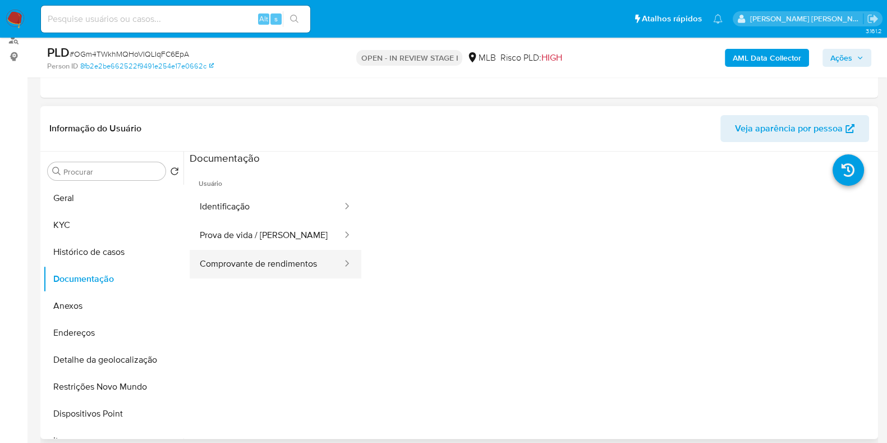
click at [237, 264] on button "Comprovante de rendimentos" at bounding box center [267, 264] width 154 height 29
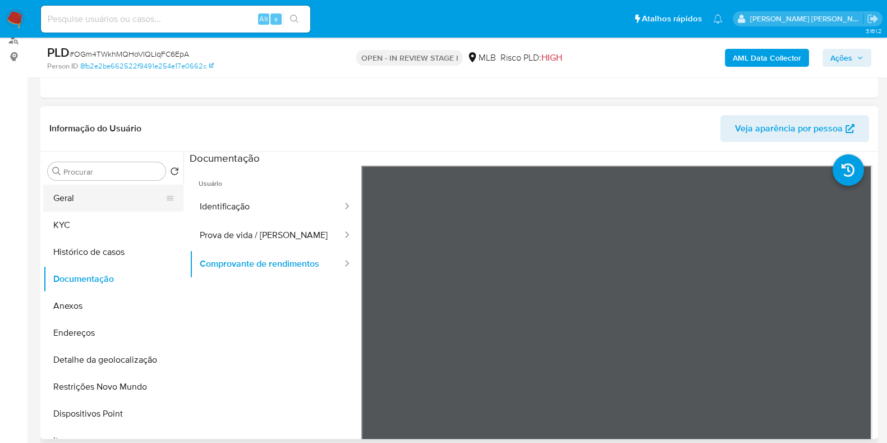
click at [81, 200] on button "Geral" at bounding box center [108, 198] width 131 height 27
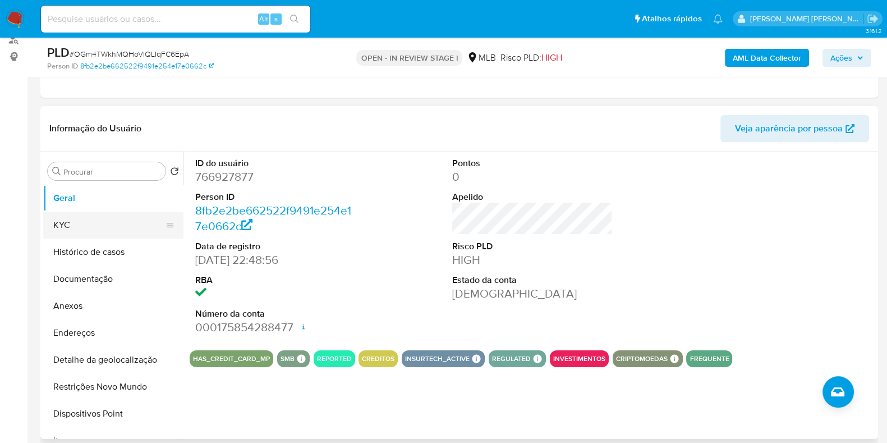
click at [67, 224] on button "KYC" at bounding box center [108, 225] width 131 height 27
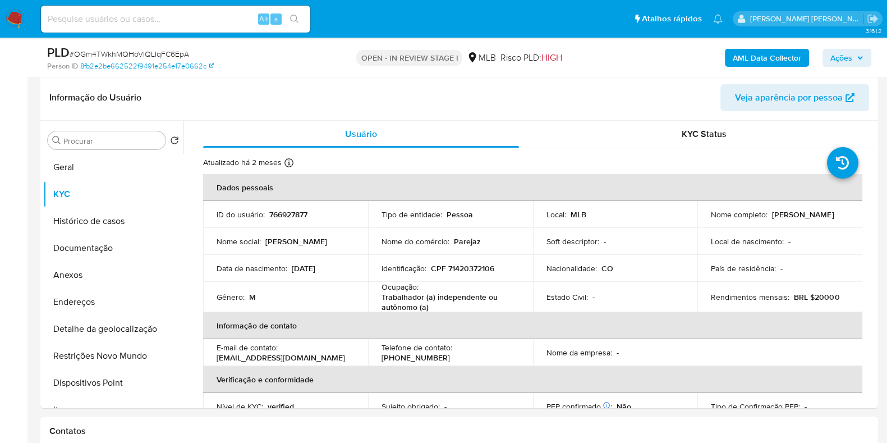
scroll to position [208, 0]
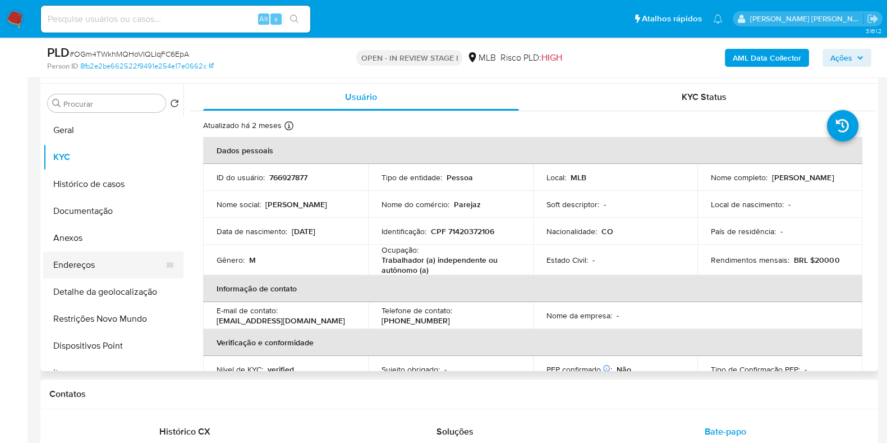
click at [131, 269] on button "Endereços" at bounding box center [108, 264] width 131 height 27
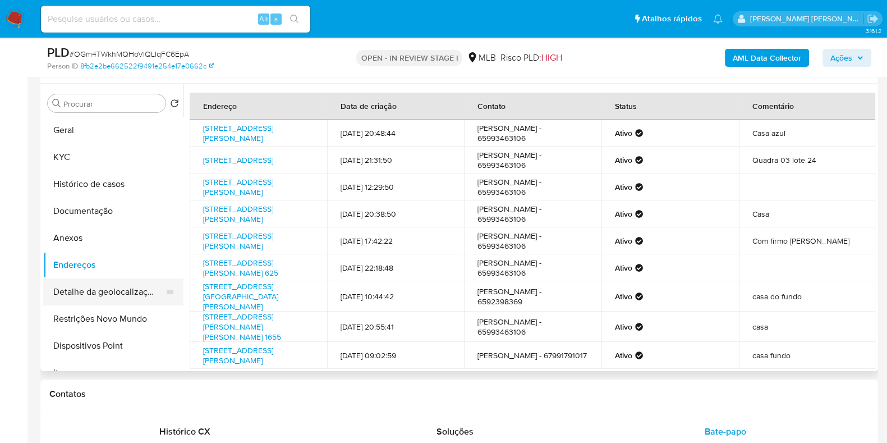
click at [82, 291] on button "Detalhe da geolocalização" at bounding box center [108, 291] width 131 height 27
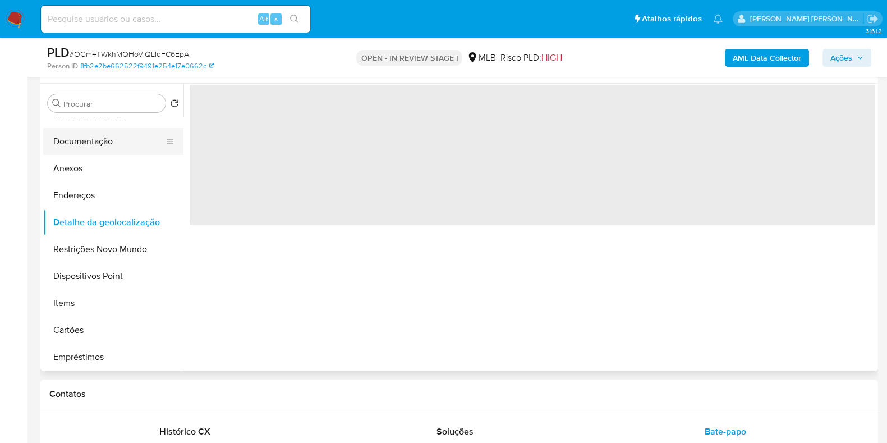
scroll to position [140, 0]
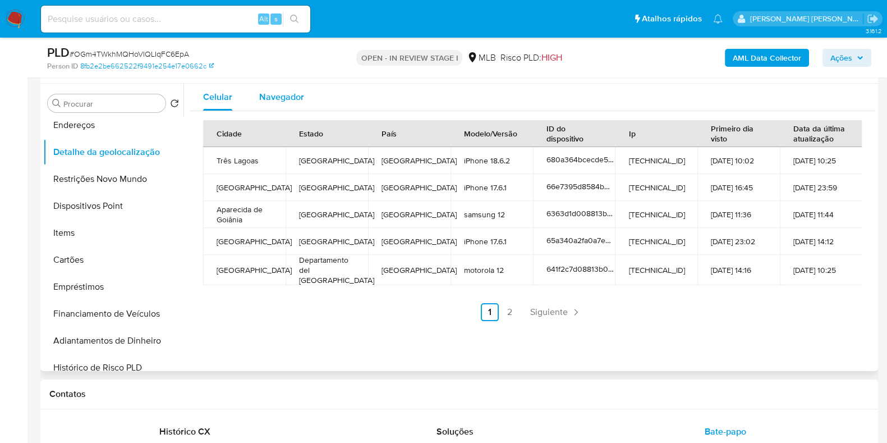
click at [286, 100] on span "Navegador" at bounding box center [281, 96] width 45 height 13
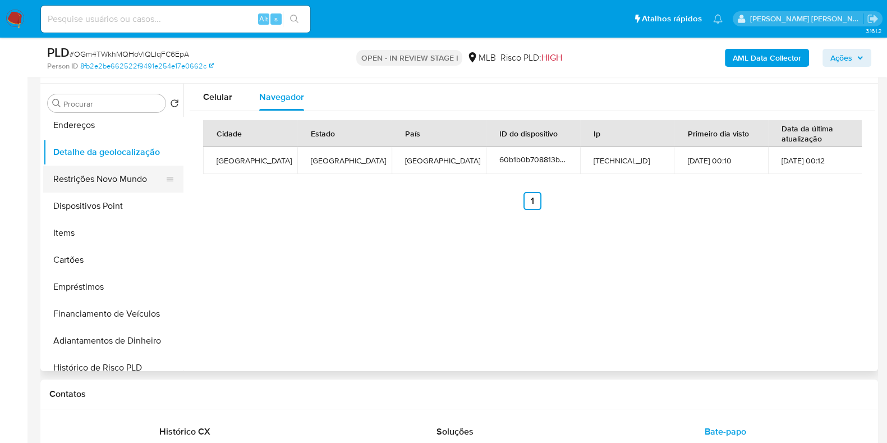
click at [86, 173] on button "Restrições Novo Mundo" at bounding box center [108, 179] width 131 height 27
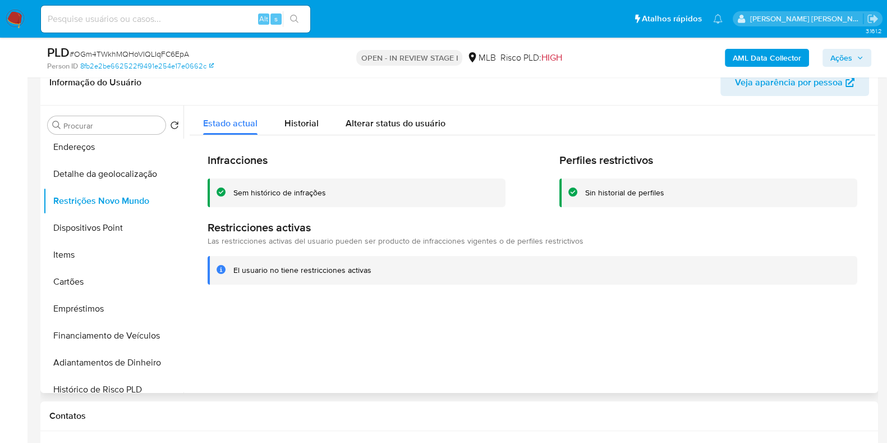
scroll to position [208, 0]
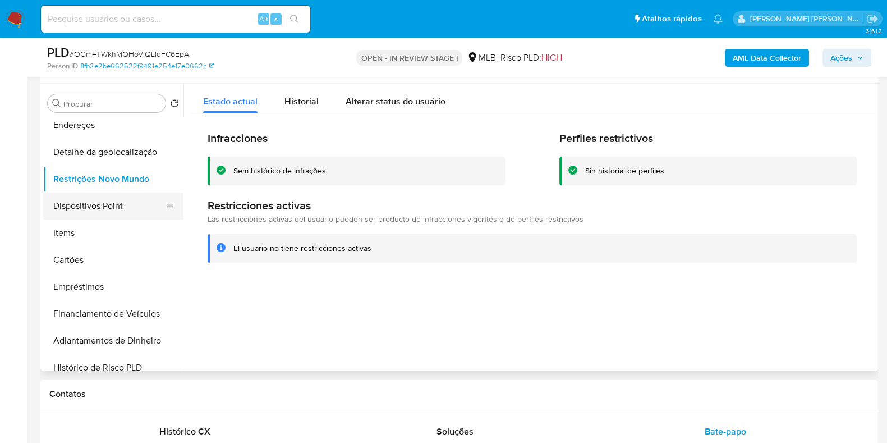
click at [90, 212] on button "Dispositivos Point" at bounding box center [108, 205] width 131 height 27
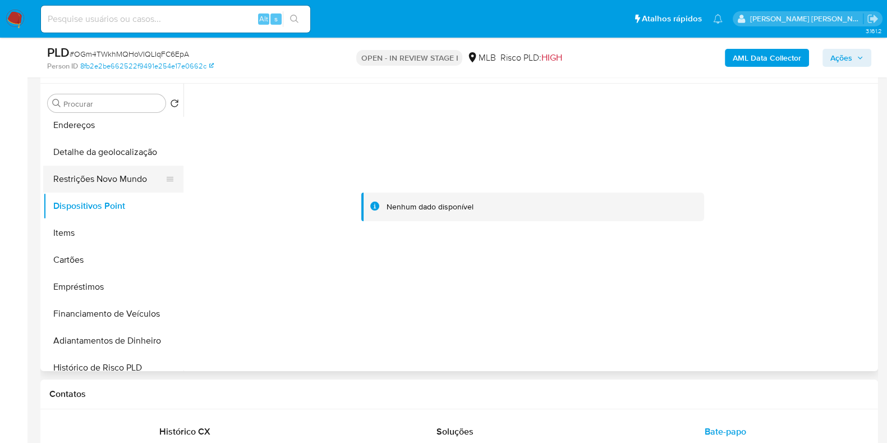
scroll to position [0, 0]
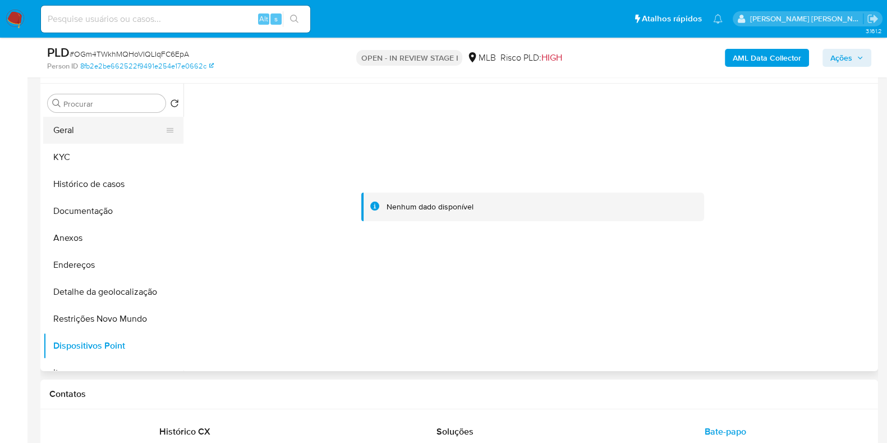
click at [67, 124] on button "Geral" at bounding box center [108, 130] width 131 height 27
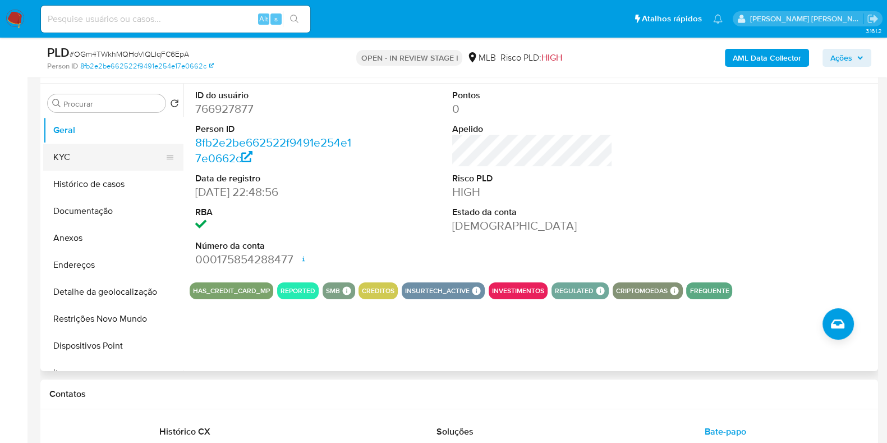
click at [129, 158] on button "KYC" at bounding box center [108, 157] width 131 height 27
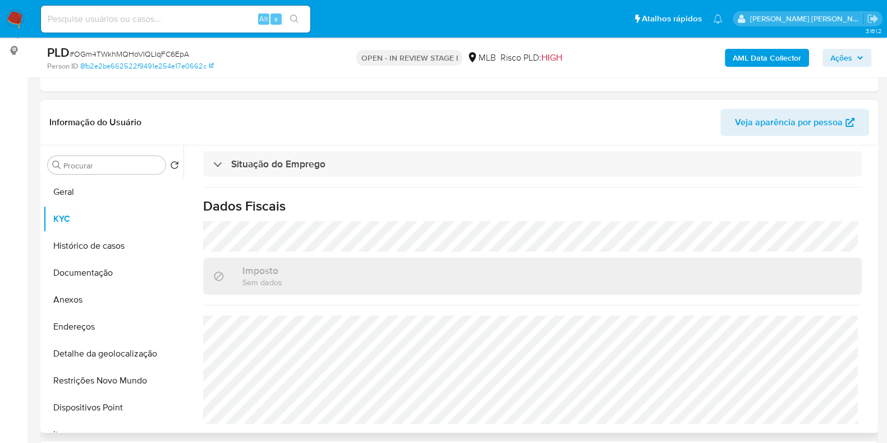
scroll to position [67, 0]
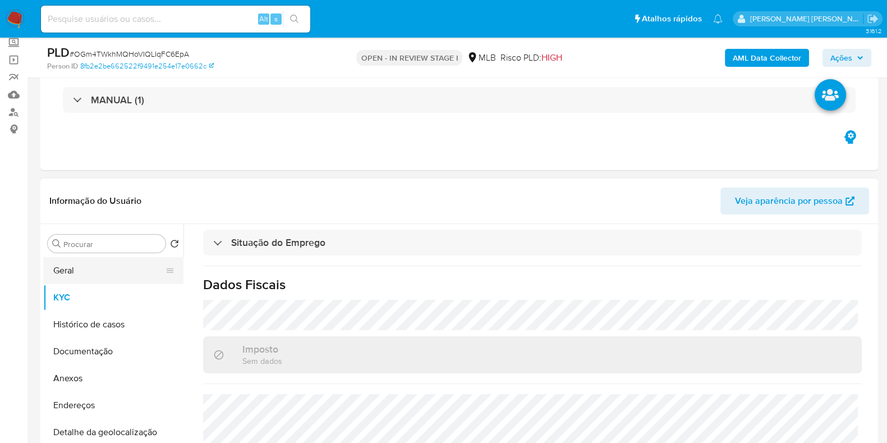
click at [79, 264] on button "Geral" at bounding box center [108, 270] width 131 height 27
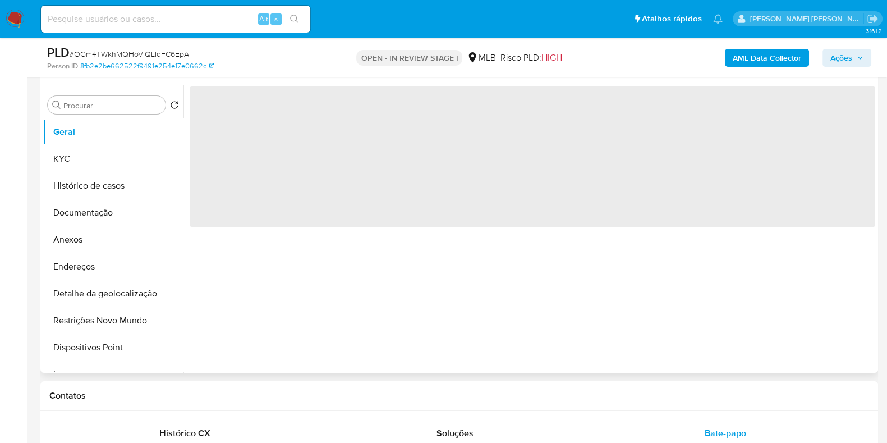
scroll to position [208, 0]
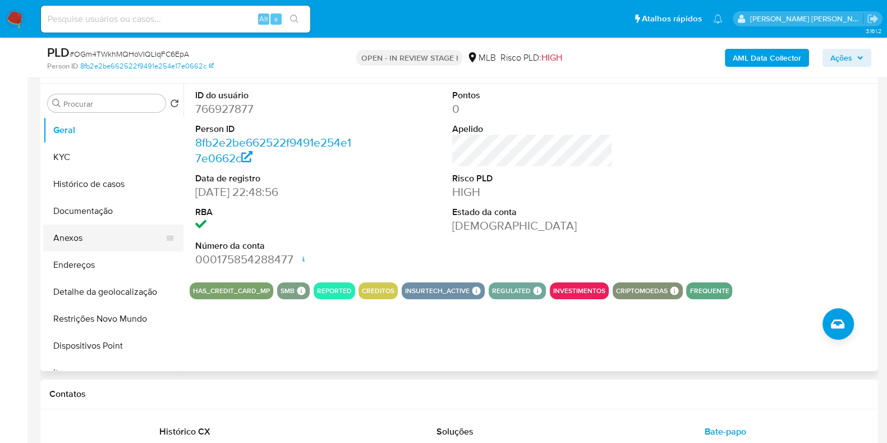
click at [104, 232] on button "Anexos" at bounding box center [108, 237] width 131 height 27
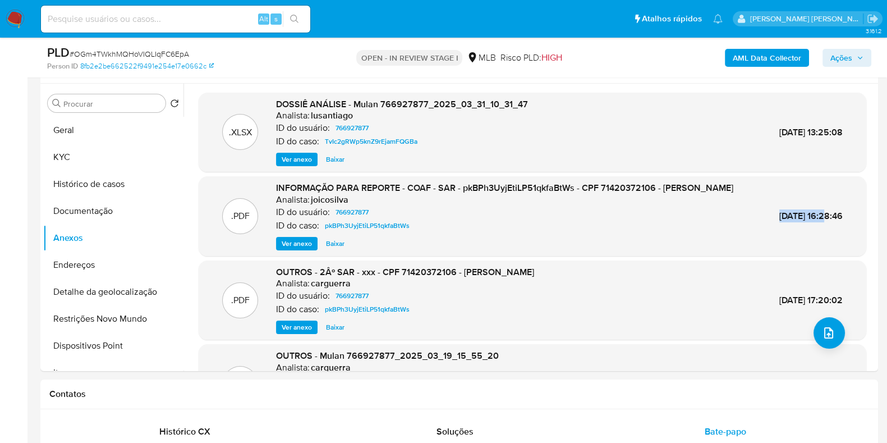
drag, startPoint x: 758, startPoint y: 217, endPoint x: 832, endPoint y: 215, distance: 74.1
click at [832, 215] on div "[DATE] 16:28:46" at bounding box center [810, 216] width 63 height 12
copy span "[DATE]"
click at [765, 57] on b "AML Data Collector" at bounding box center [767, 58] width 68 height 18
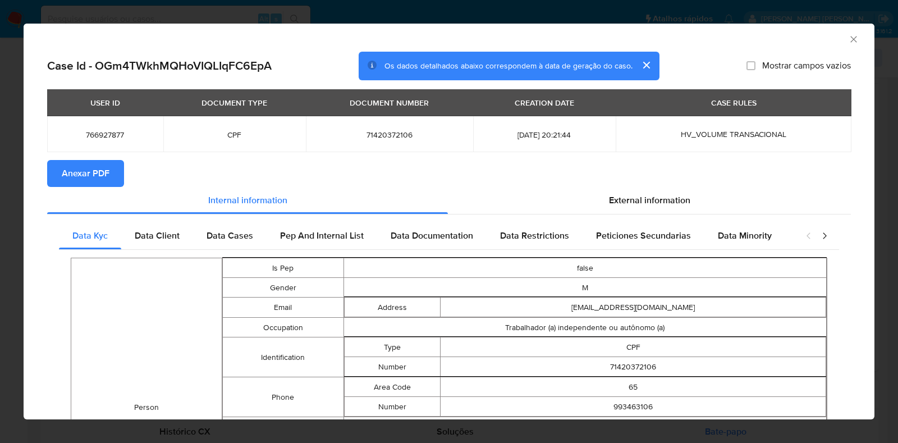
click at [84, 173] on span "Anexar PDF" at bounding box center [86, 173] width 48 height 25
click at [848, 40] on icon "Fechar a janela" at bounding box center [853, 39] width 11 height 11
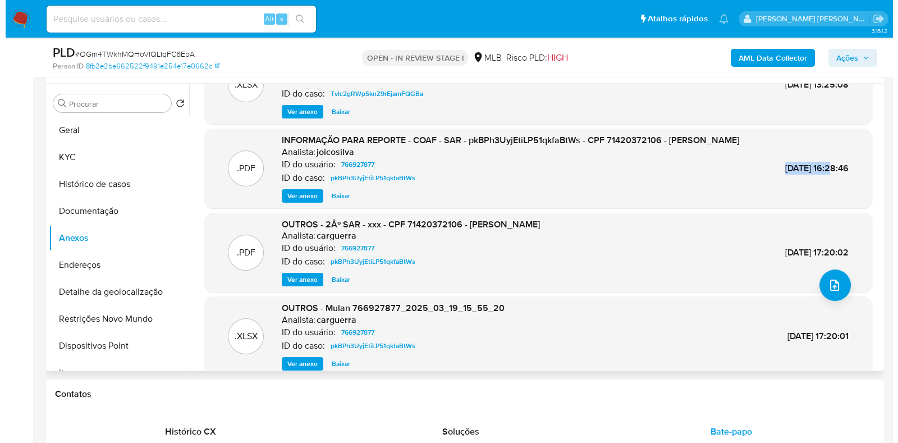
scroll to position [70, 0]
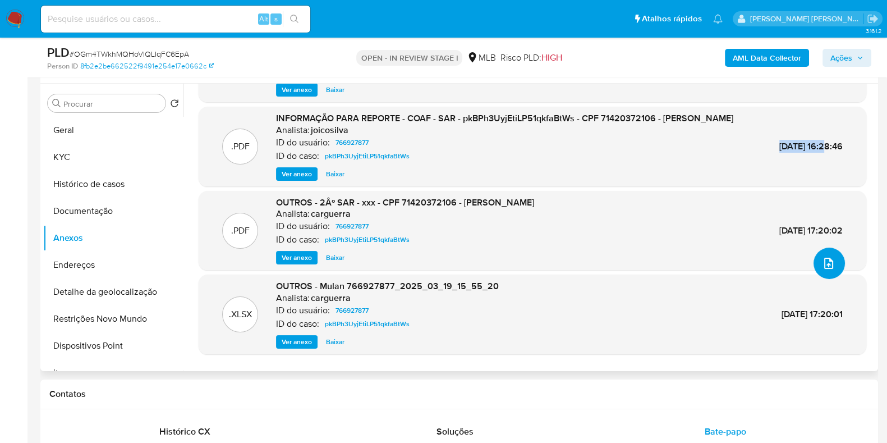
click at [829, 273] on button "upload-file" at bounding box center [829, 262] width 31 height 31
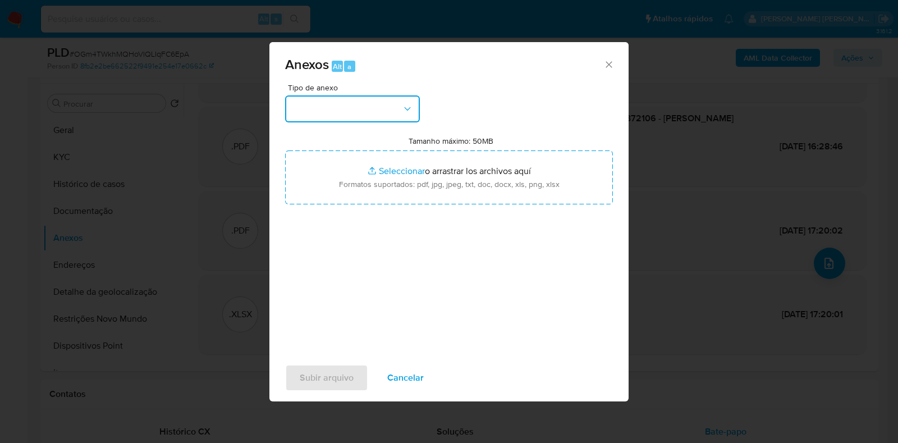
click at [371, 112] on button "button" at bounding box center [352, 108] width 135 height 27
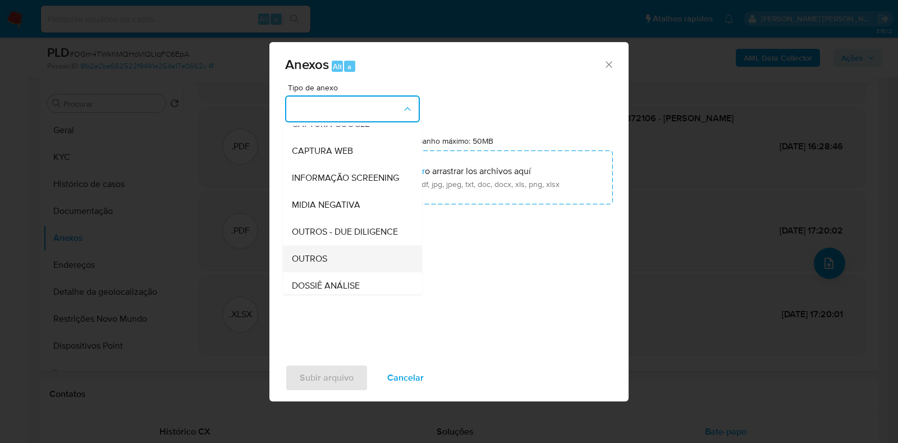
scroll to position [173, 0]
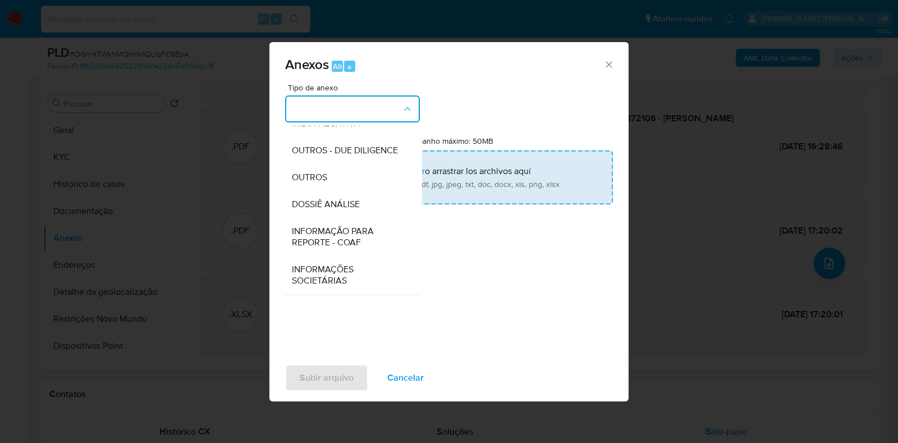
click at [360, 203] on div "DOSSIÊ ANÁLISE" at bounding box center [349, 204] width 114 height 27
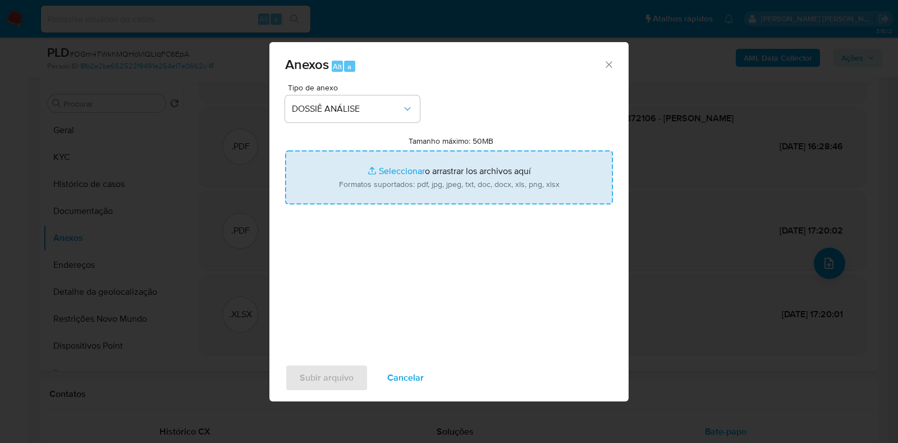
type input "C:\fakepath\SAR - XXXX - CPF 71420372106 - [PERSON_NAME].pdf"
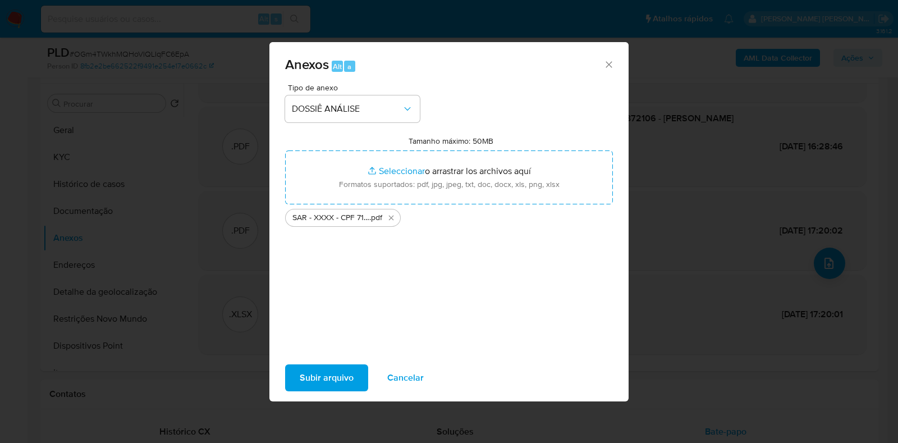
click at [302, 377] on span "Subir arquivo" at bounding box center [327, 377] width 54 height 25
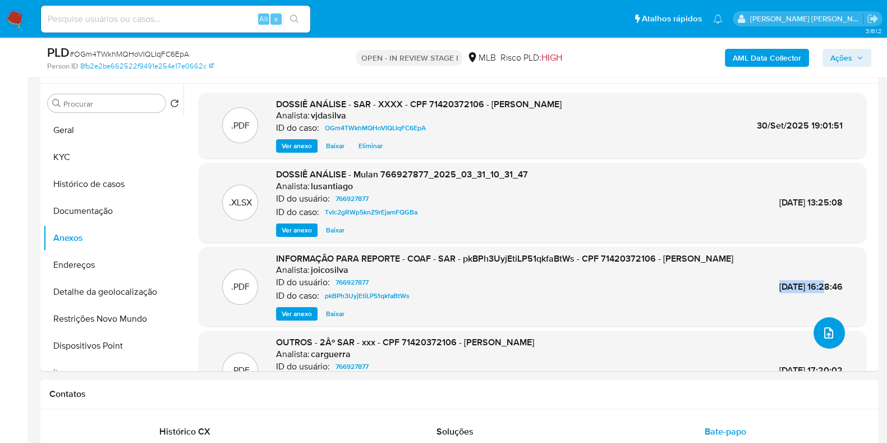
scroll to position [0, 0]
click at [840, 58] on span "Ações" at bounding box center [841, 58] width 22 height 18
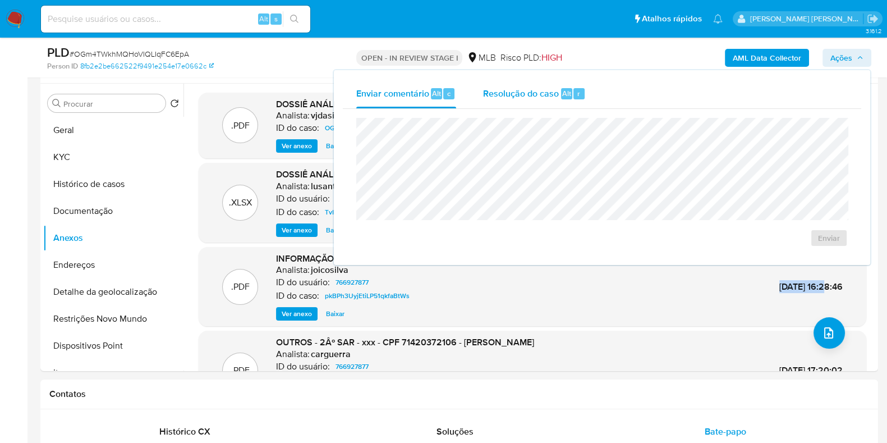
click at [530, 90] on span "Resolução do caso" at bounding box center [521, 92] width 76 height 13
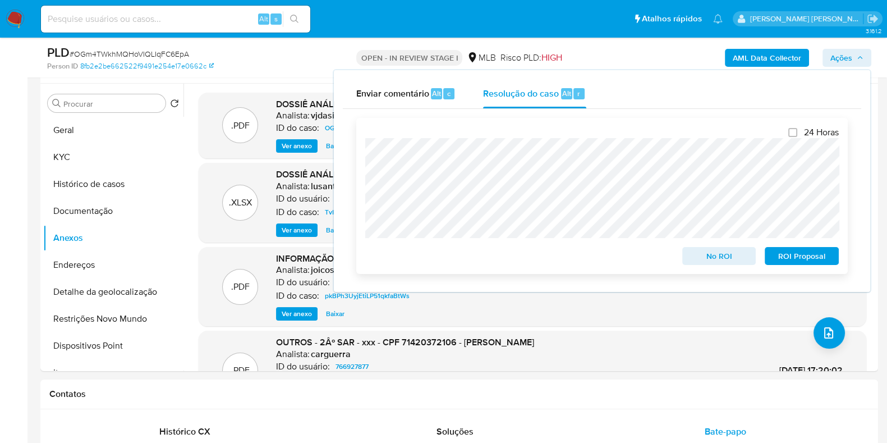
click at [808, 259] on span "ROI Proposal" at bounding box center [802, 256] width 58 height 16
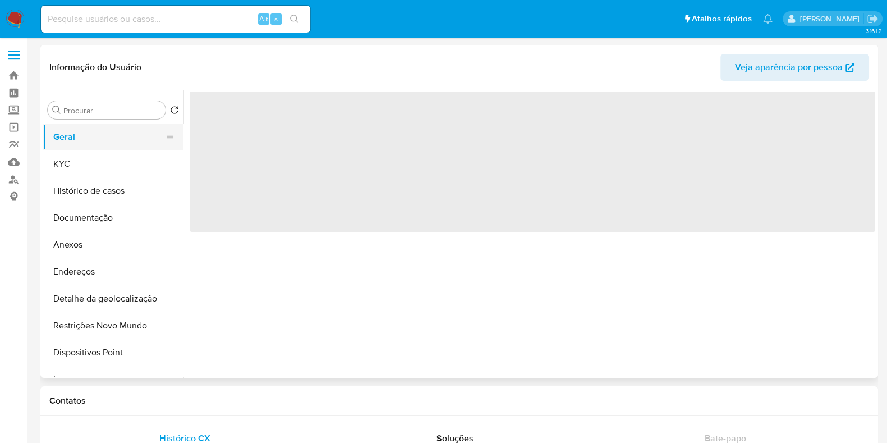
select select "10"
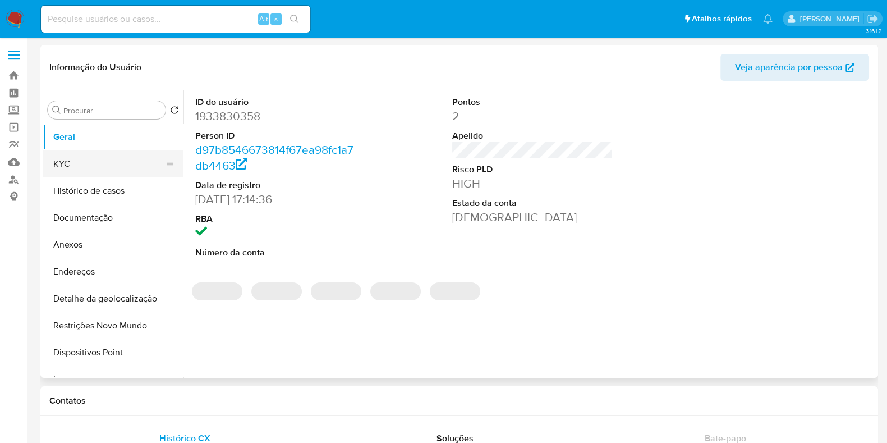
click at [104, 162] on button "KYC" at bounding box center [108, 163] width 131 height 27
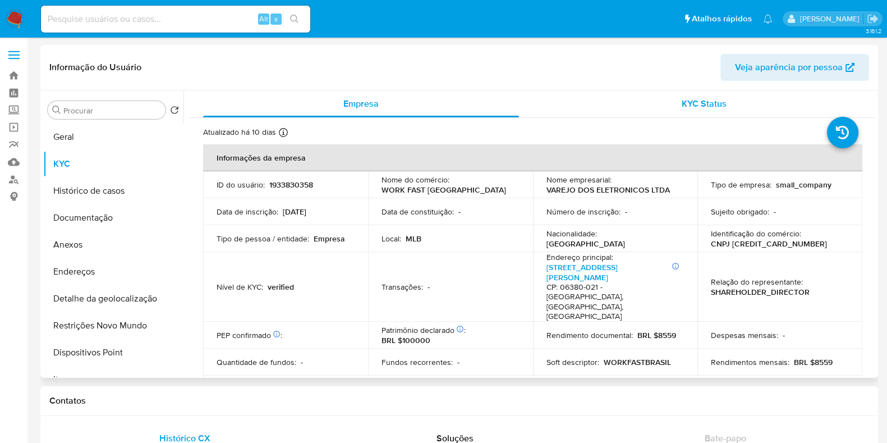
click at [650, 100] on div "KYC Status" at bounding box center [704, 103] width 316 height 27
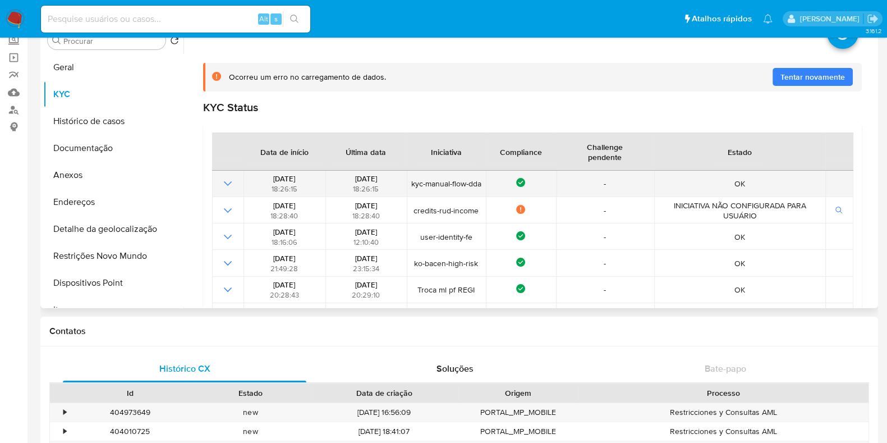
scroll to position [8, 0]
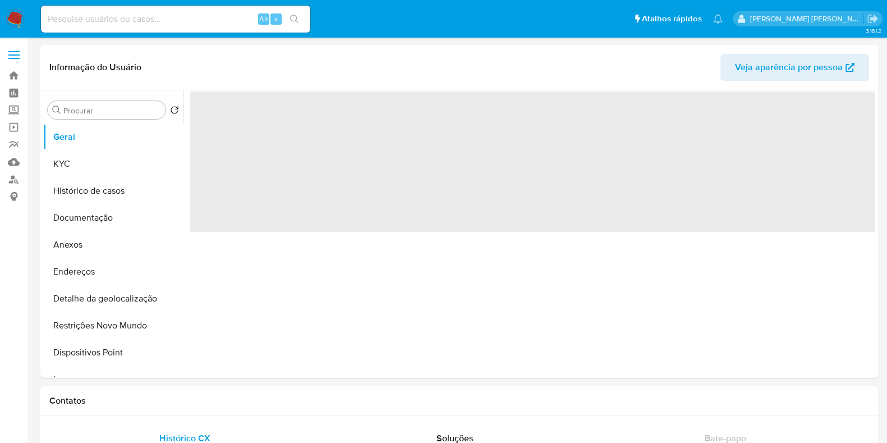
select select "10"
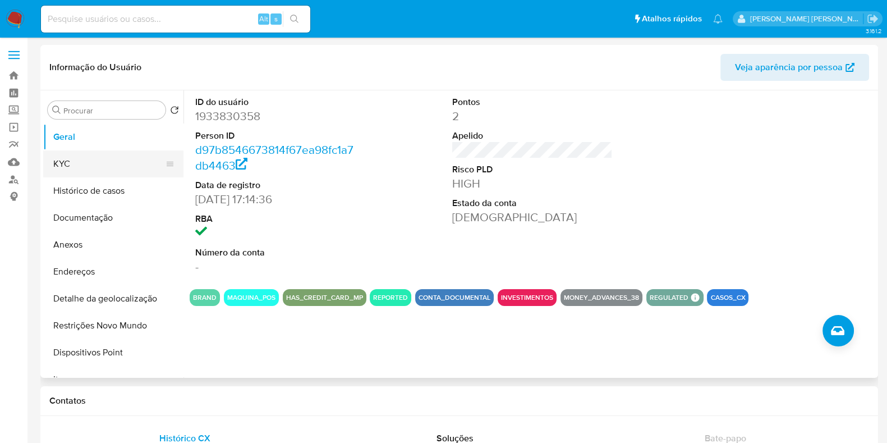
click at [70, 164] on button "KYC" at bounding box center [108, 163] width 131 height 27
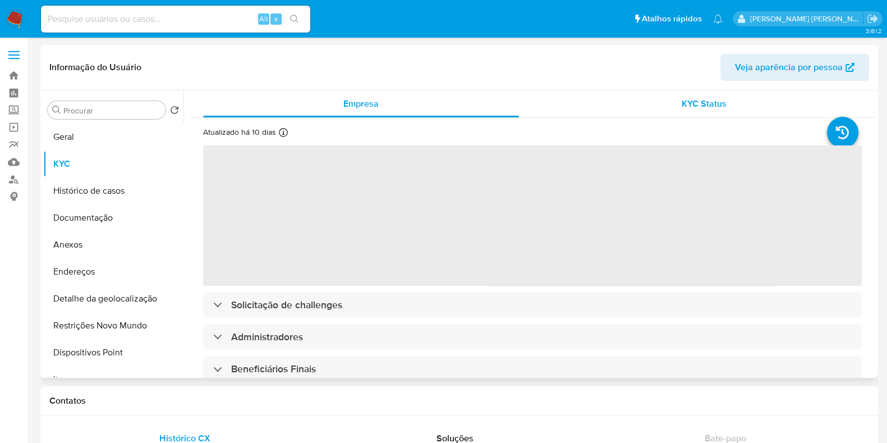
click at [698, 102] on span "KYC Status" at bounding box center [704, 103] width 45 height 13
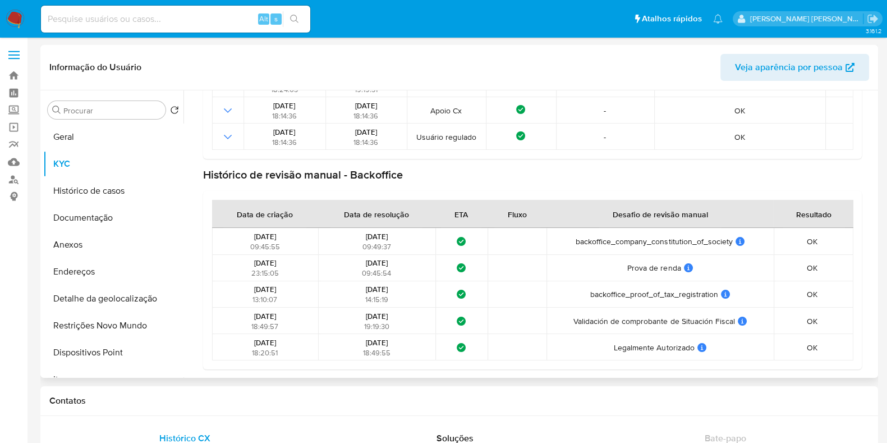
scroll to position [359, 0]
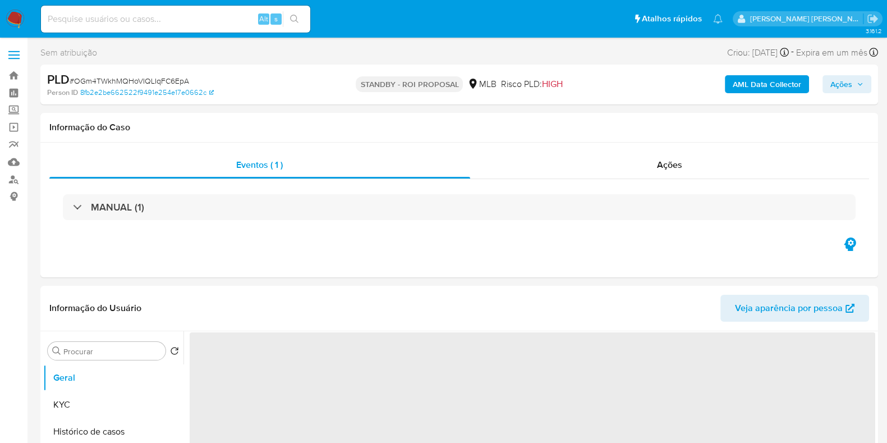
select select "10"
